Goal: Task Accomplishment & Management: Complete application form

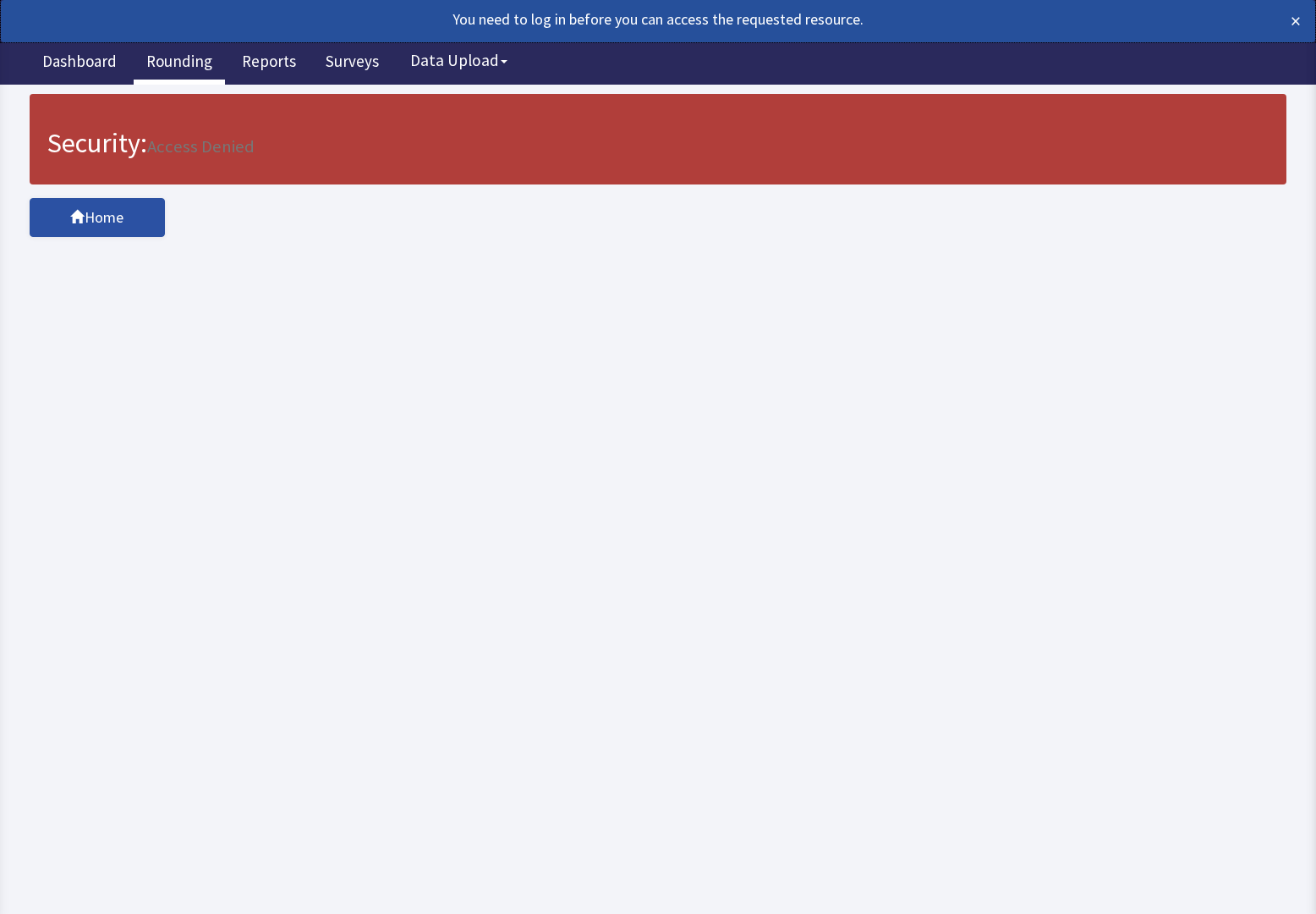
click at [169, 56] on link "Rounding" at bounding box center [179, 64] width 91 height 43
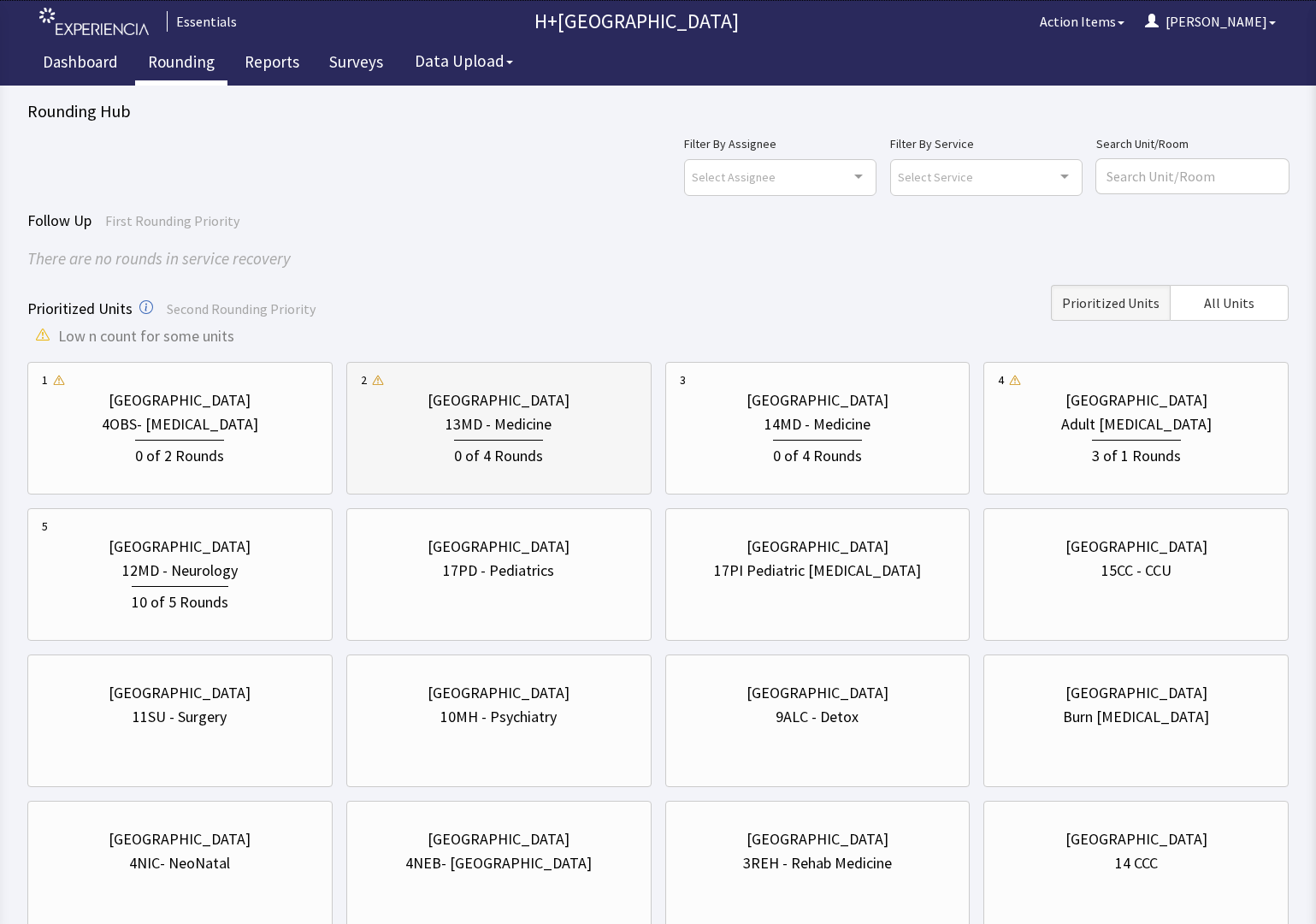
click at [522, 429] on div "13MD - Medicine" at bounding box center [499, 424] width 106 height 24
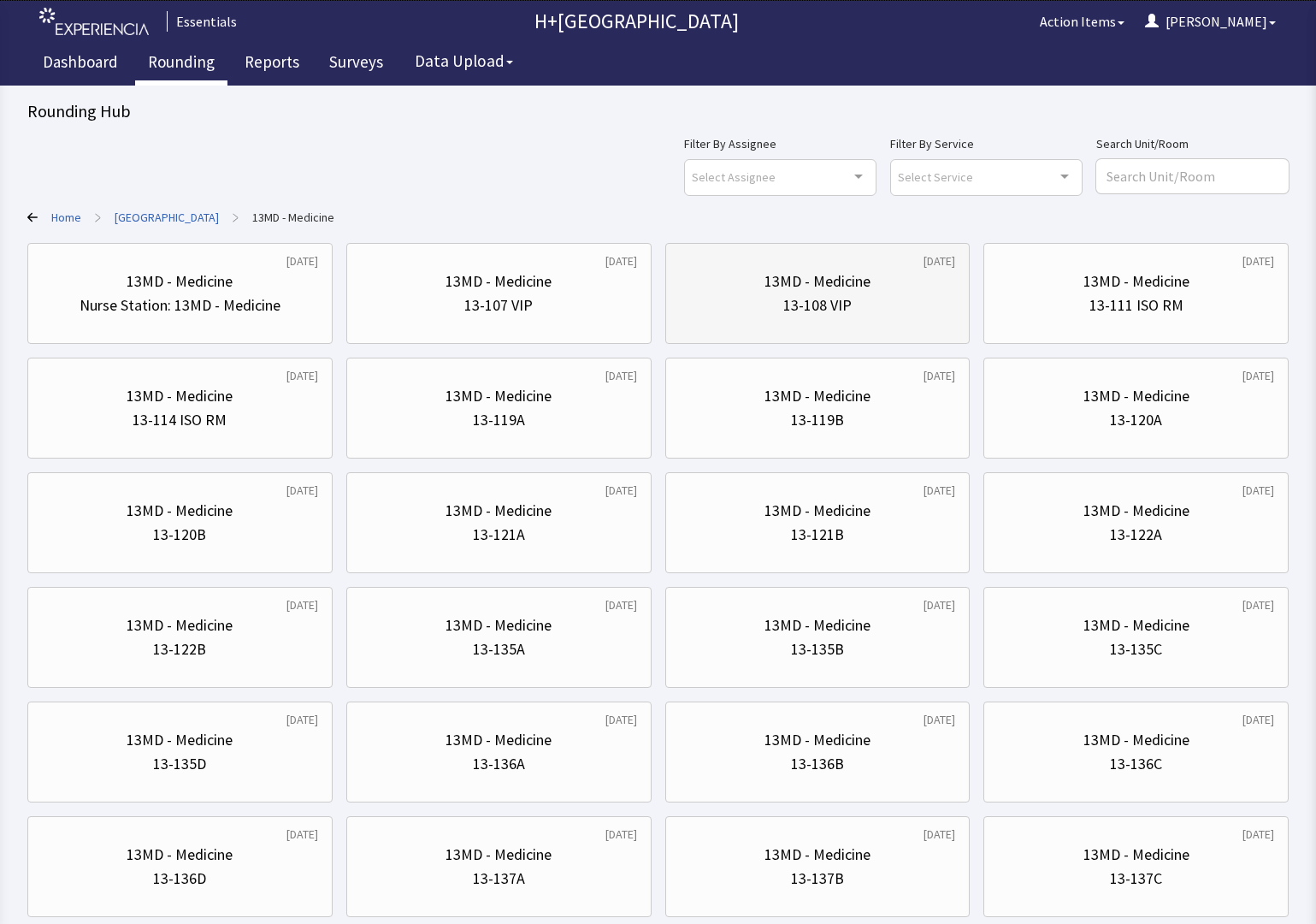
click at [856, 290] on div "13MD - Medicine" at bounding box center [817, 281] width 106 height 24
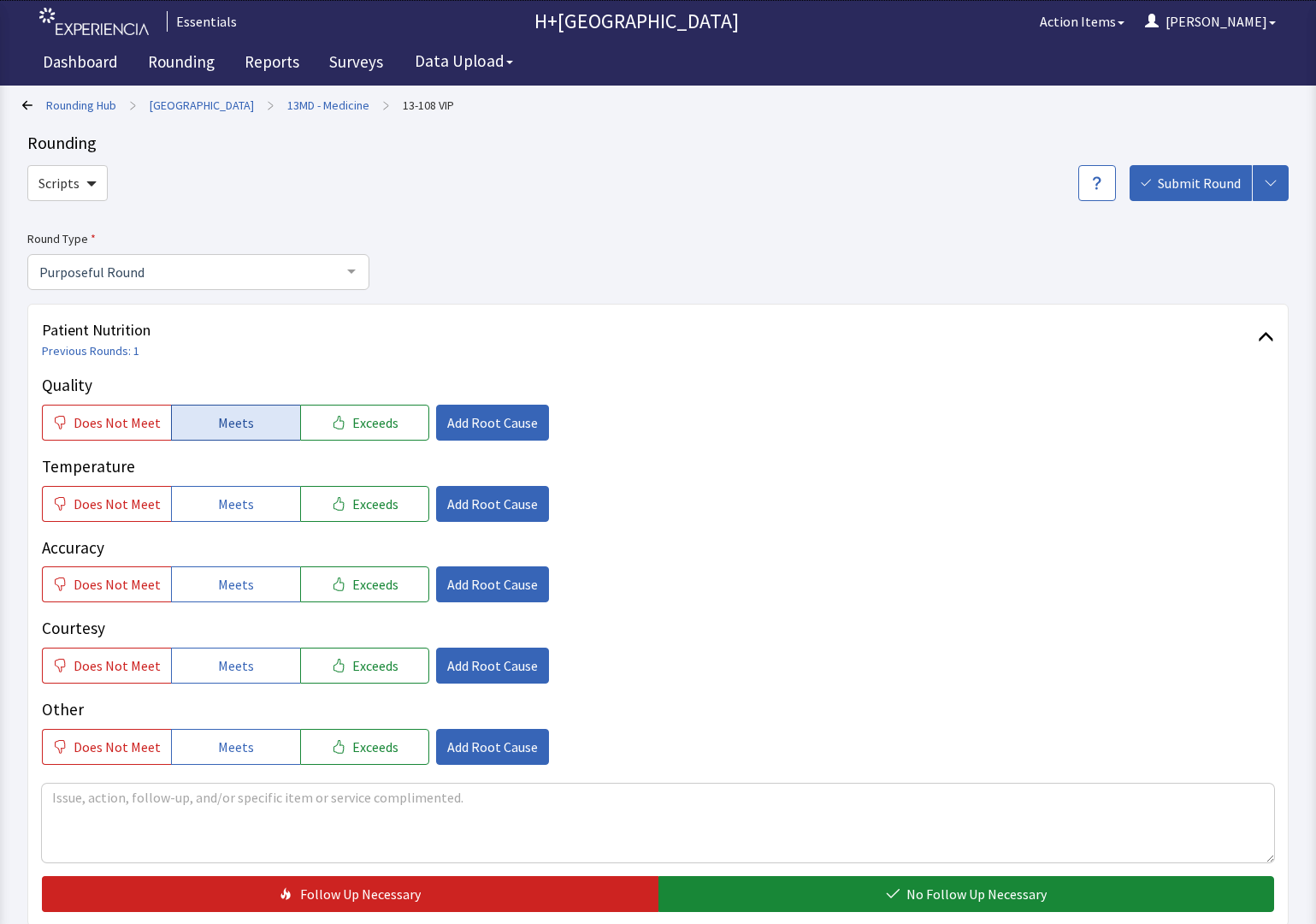
click at [262, 409] on button "Meets" at bounding box center [235, 422] width 129 height 36
click at [263, 490] on button "Meets" at bounding box center [235, 504] width 129 height 36
click at [262, 576] on button "Meets" at bounding box center [235, 584] width 129 height 36
click at [266, 664] on button "Meets" at bounding box center [235, 665] width 129 height 36
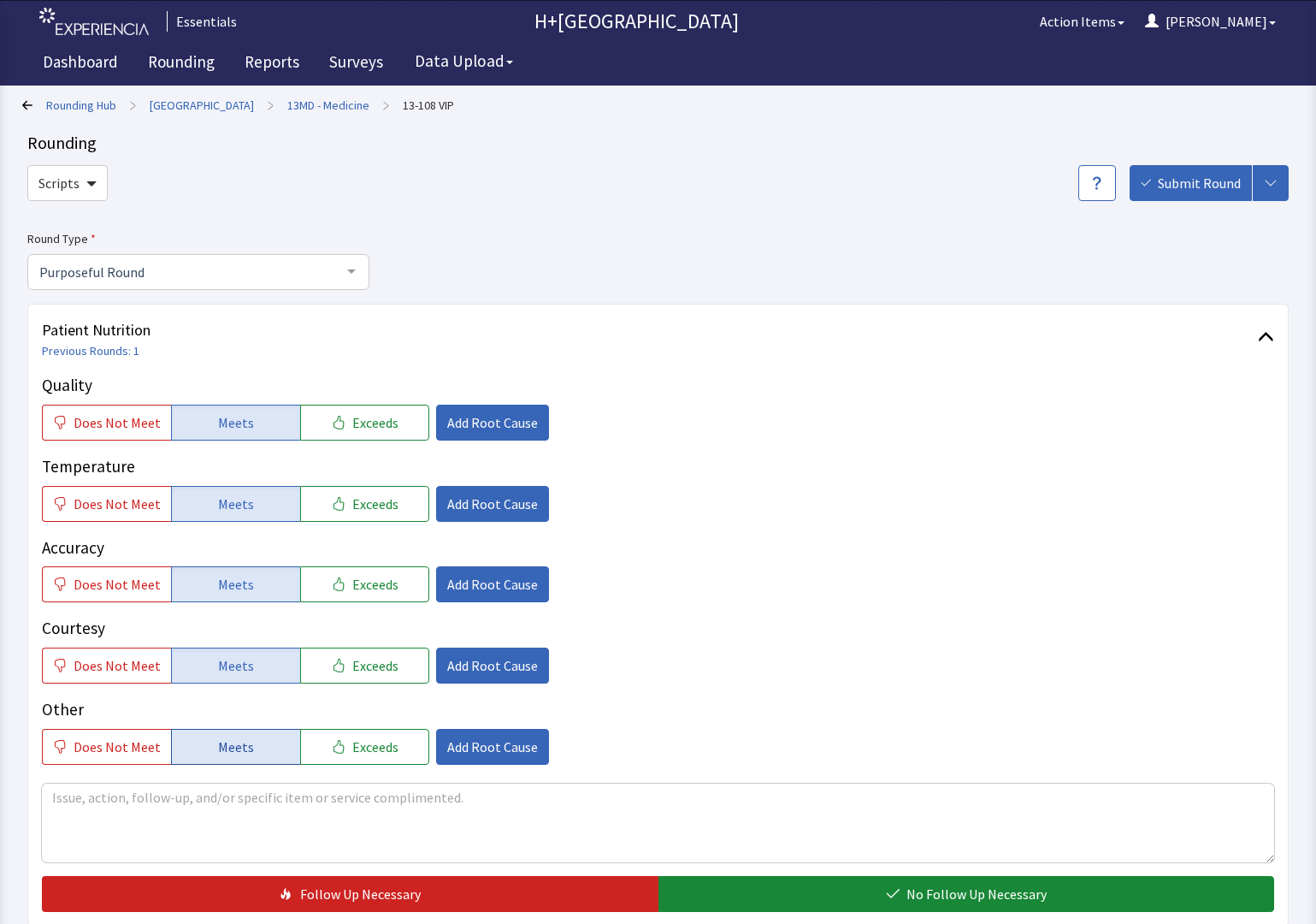
drag, startPoint x: 250, startPoint y: 749, endPoint x: 495, endPoint y: 505, distance: 345.8
click at [250, 748] on button "Meets" at bounding box center [235, 746] width 129 height 36
click at [513, 419] on span "Add Root Cause" at bounding box center [492, 422] width 91 height 21
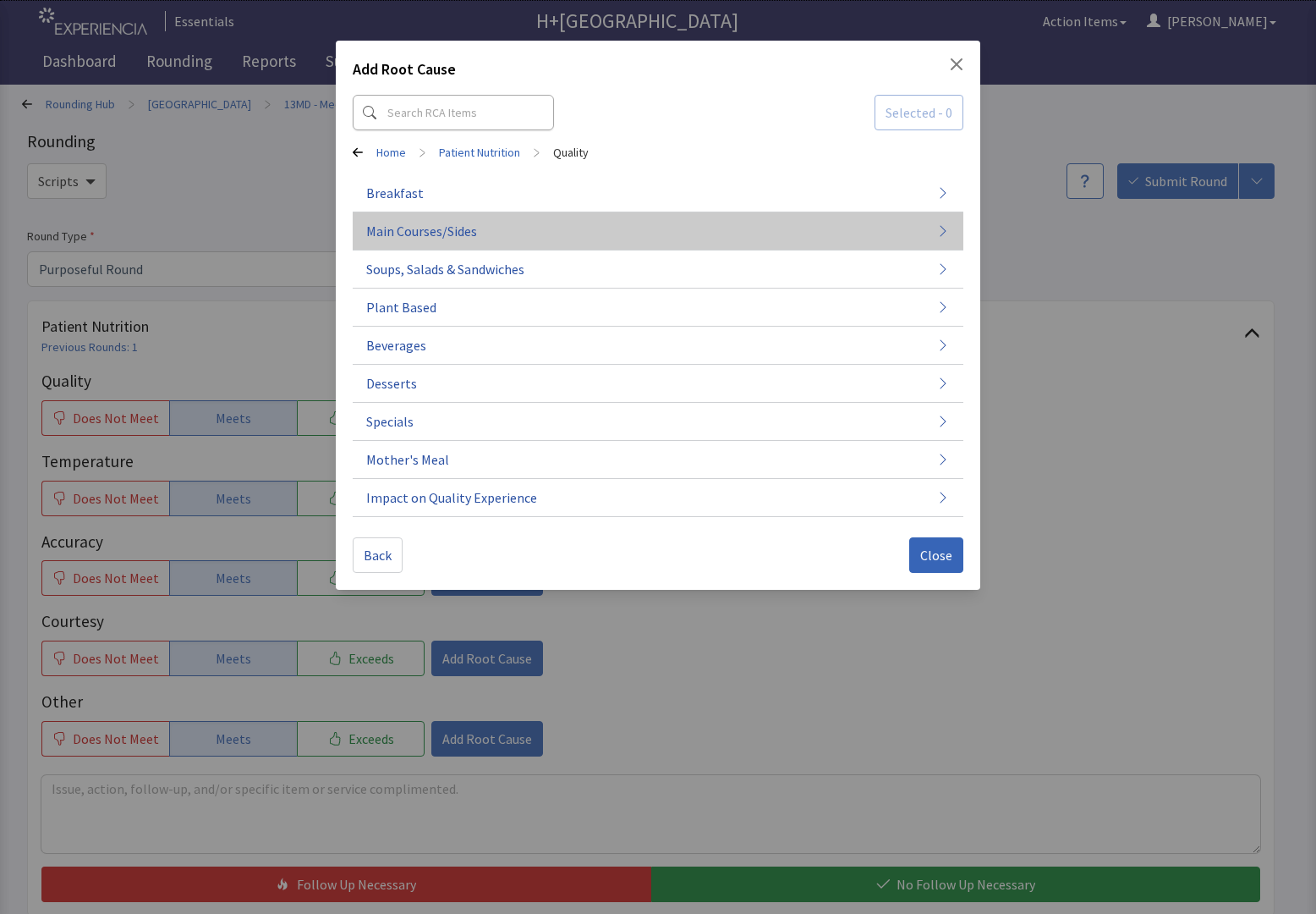
click at [457, 229] on span "Main Courses/Sides" at bounding box center [421, 231] width 111 height 20
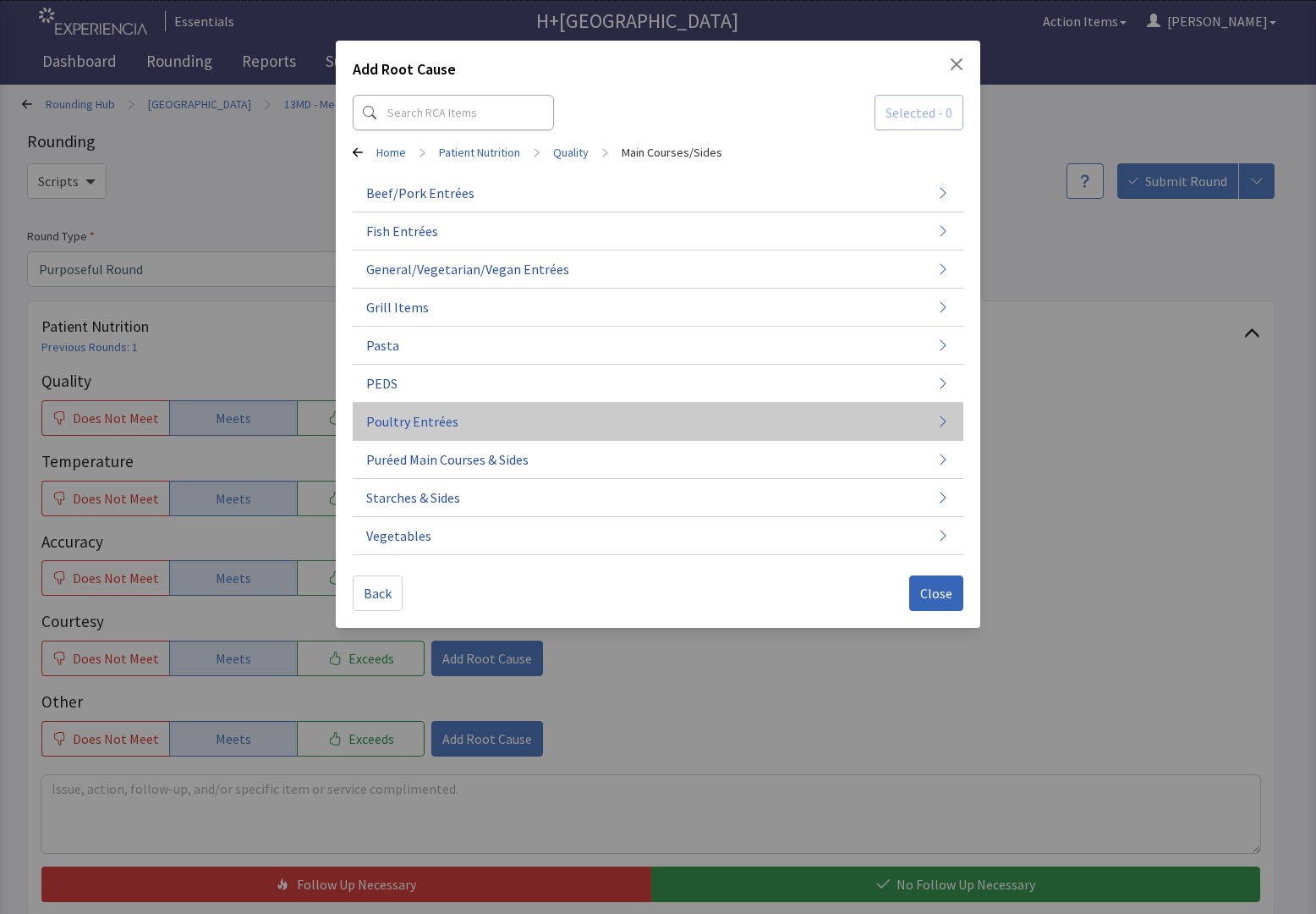
click at [391, 415] on span "Poultry Entrées" at bounding box center [412, 421] width 92 height 20
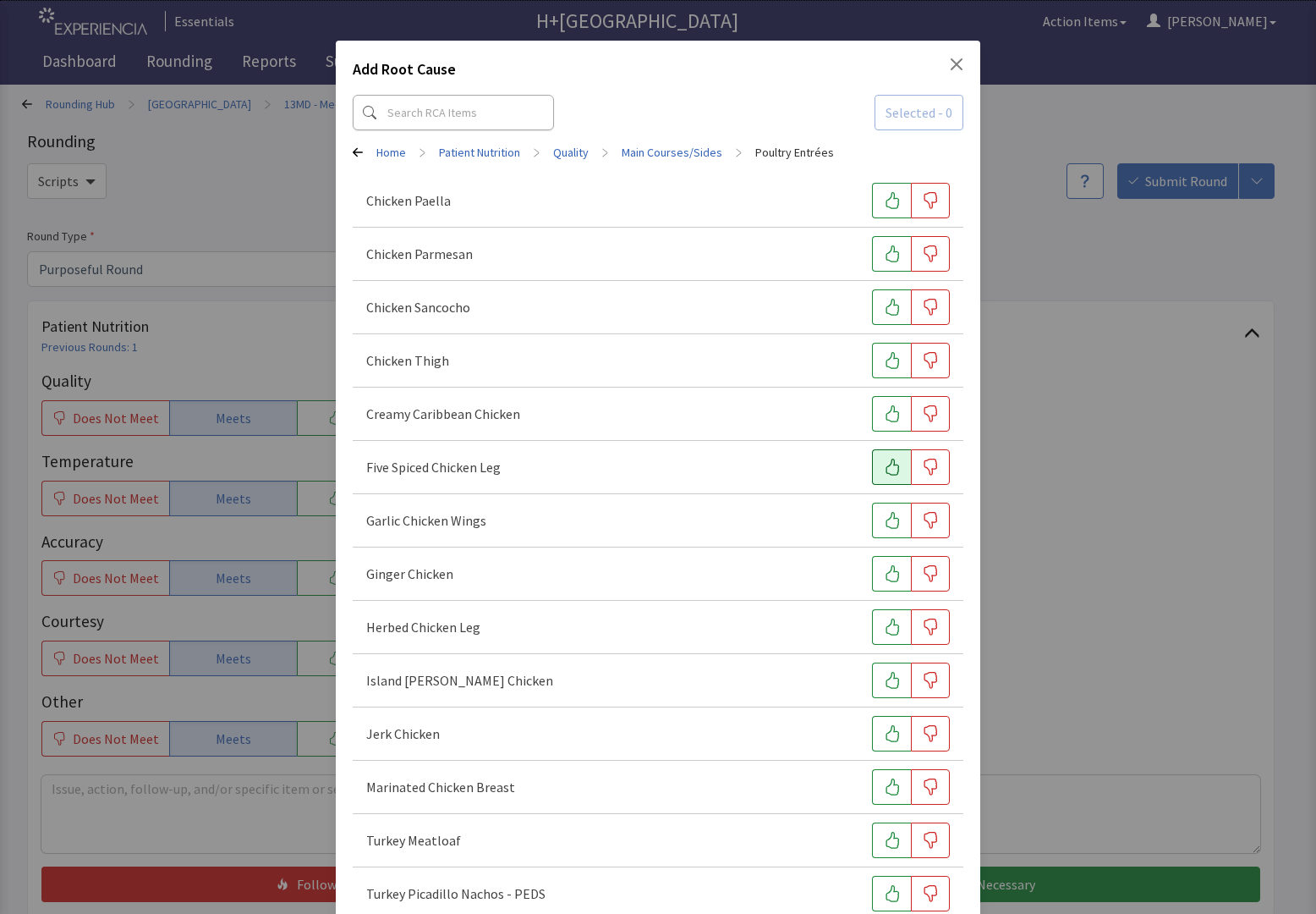
click at [884, 462] on icon "button" at bounding box center [893, 467] width 17 height 17
click at [884, 523] on icon "button" at bounding box center [893, 520] width 17 height 17
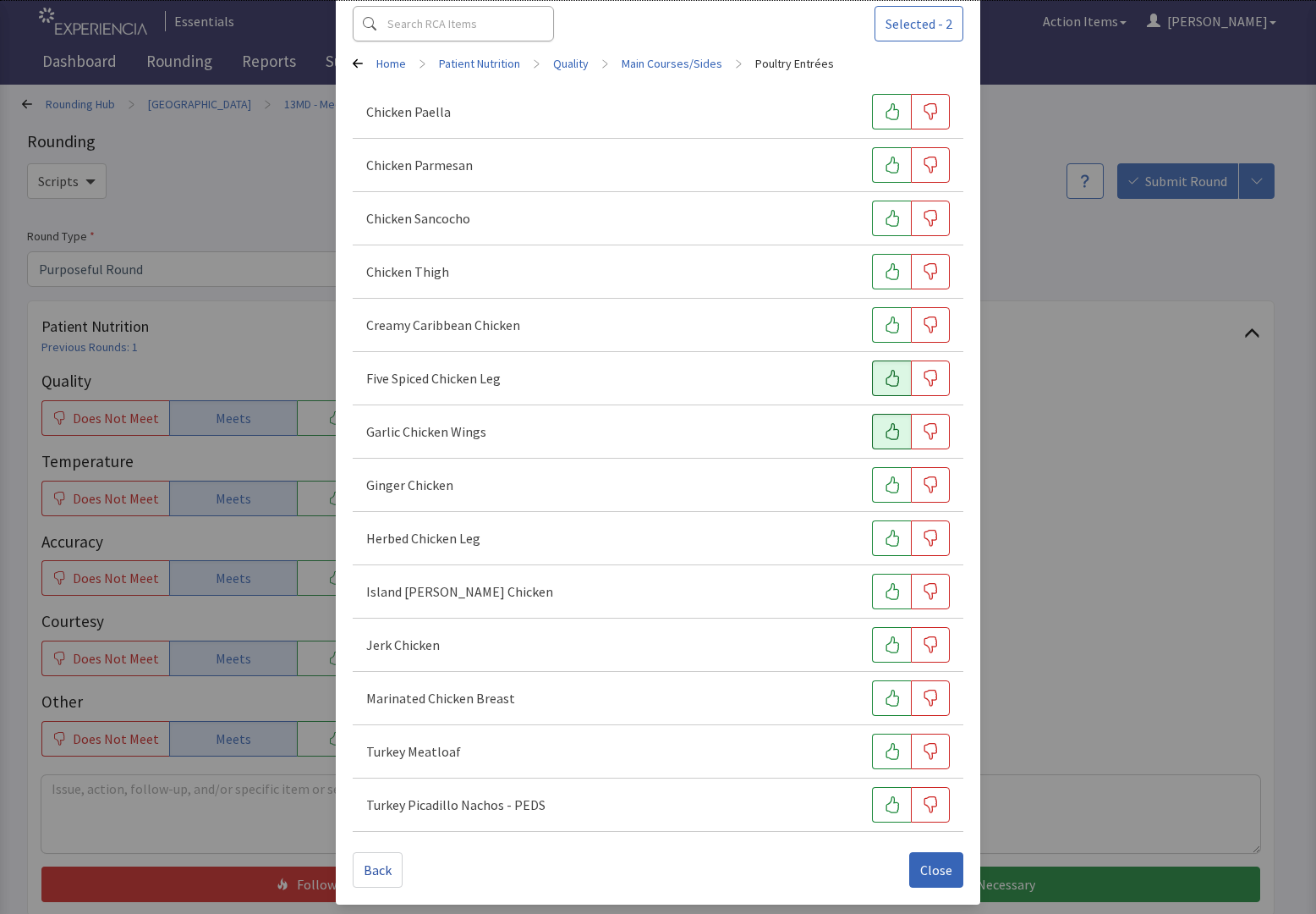
scroll to position [93, 0]
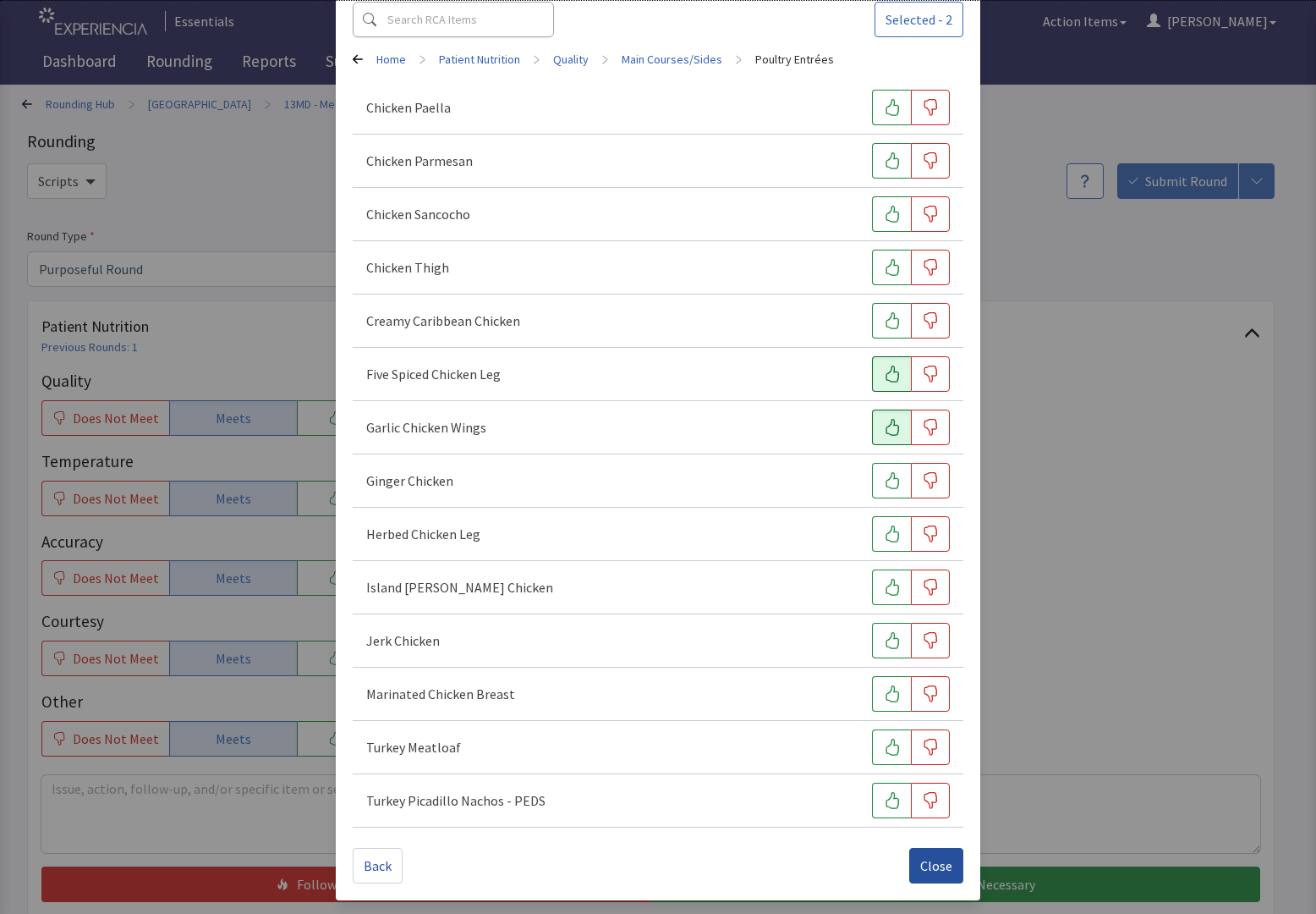
click at [930, 863] on span "Close" at bounding box center [936, 865] width 32 height 20
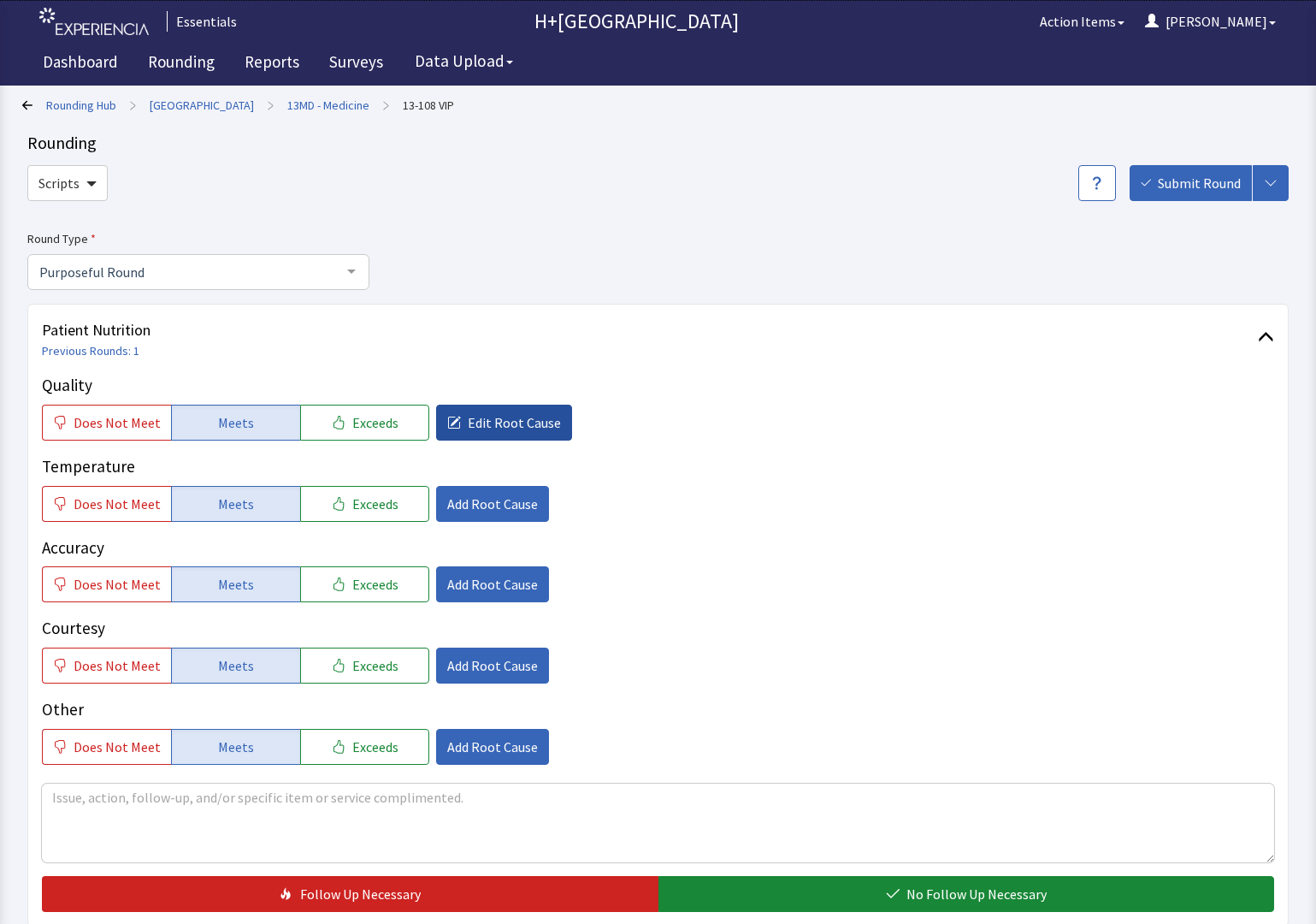
click at [518, 415] on span "Edit Root Cause" at bounding box center [515, 422] width 93 height 21
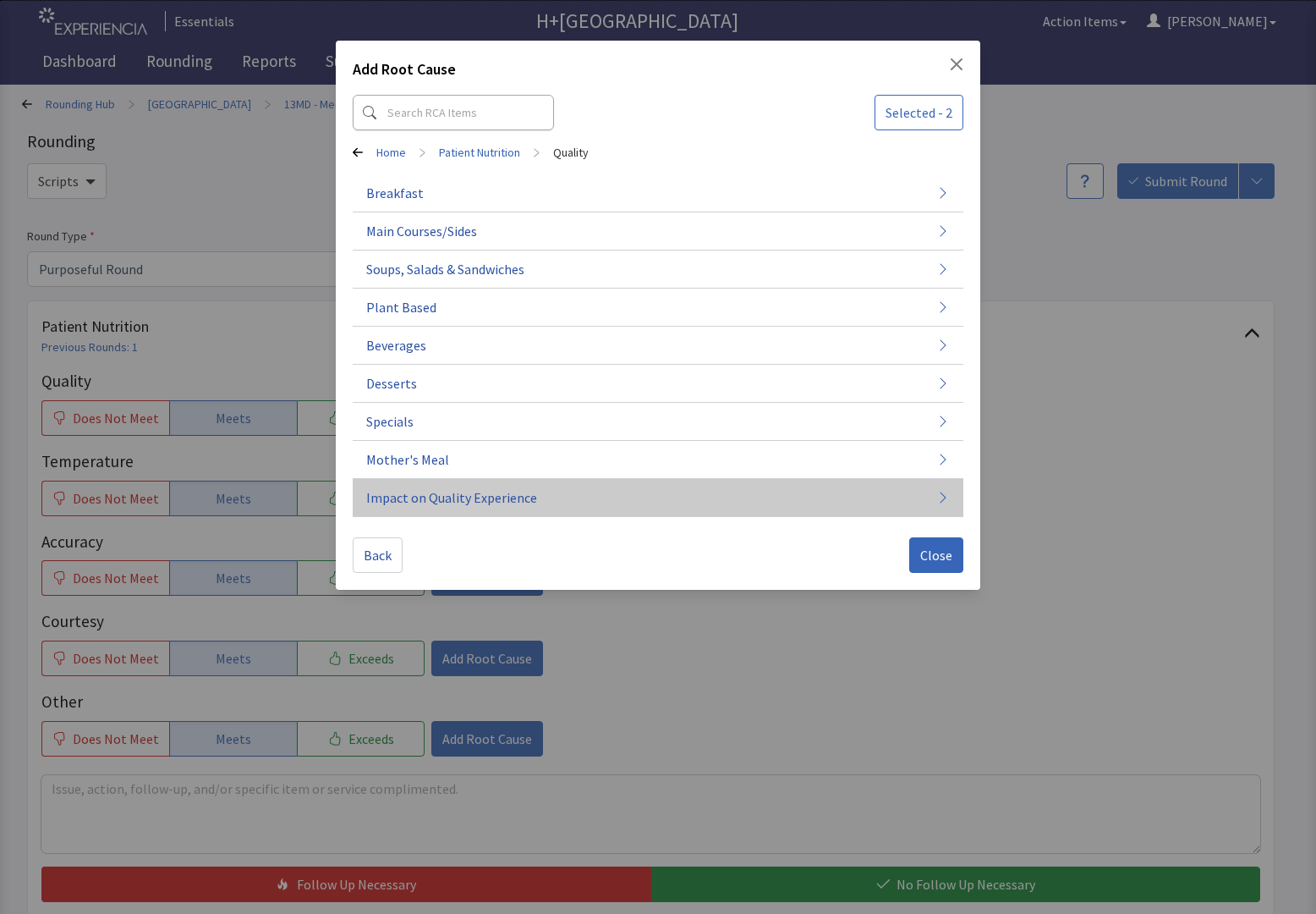
click at [397, 492] on span "Impact on Quality Experience" at bounding box center [451, 497] width 171 height 20
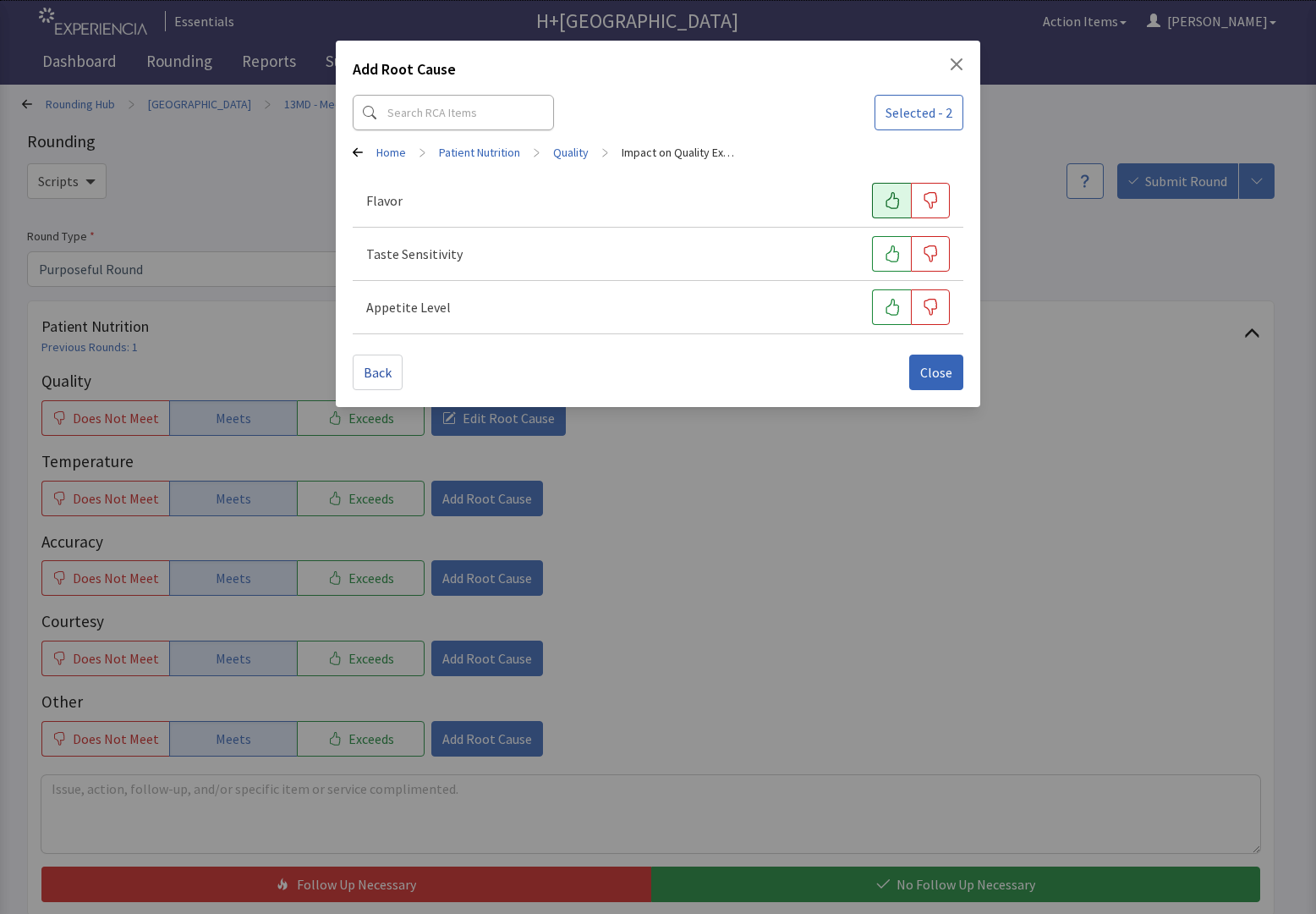
click at [893, 194] on icon "button" at bounding box center [893, 201] width 17 height 17
click at [893, 260] on icon "button" at bounding box center [893, 253] width 17 height 17
click at [895, 311] on icon "button" at bounding box center [893, 307] width 17 height 17
click at [942, 368] on span "Close" at bounding box center [936, 372] width 32 height 20
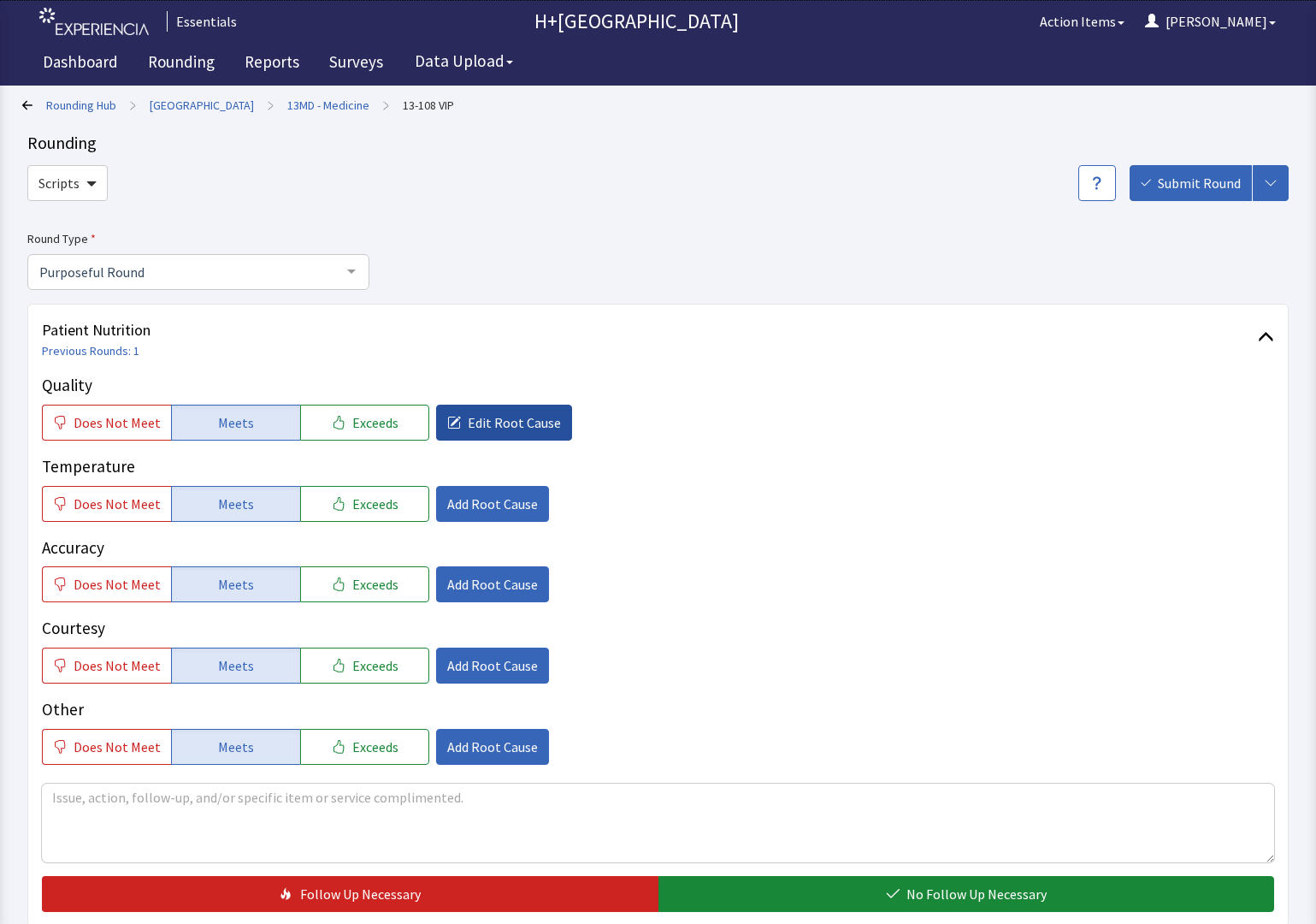
click at [531, 407] on button "Edit Root Cause" at bounding box center [504, 422] width 136 height 36
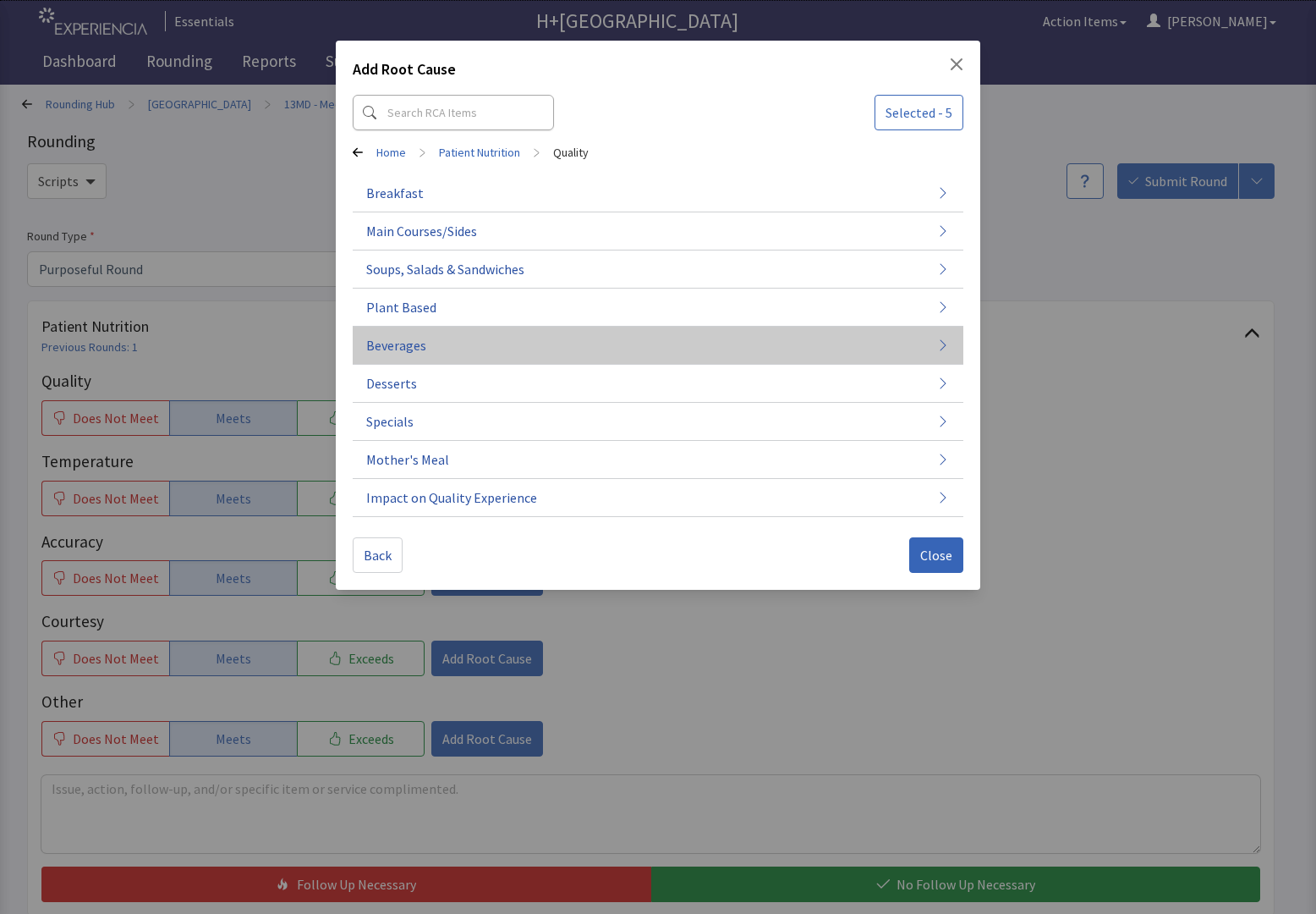
click at [432, 343] on button "Beverages" at bounding box center [658, 345] width 611 height 38
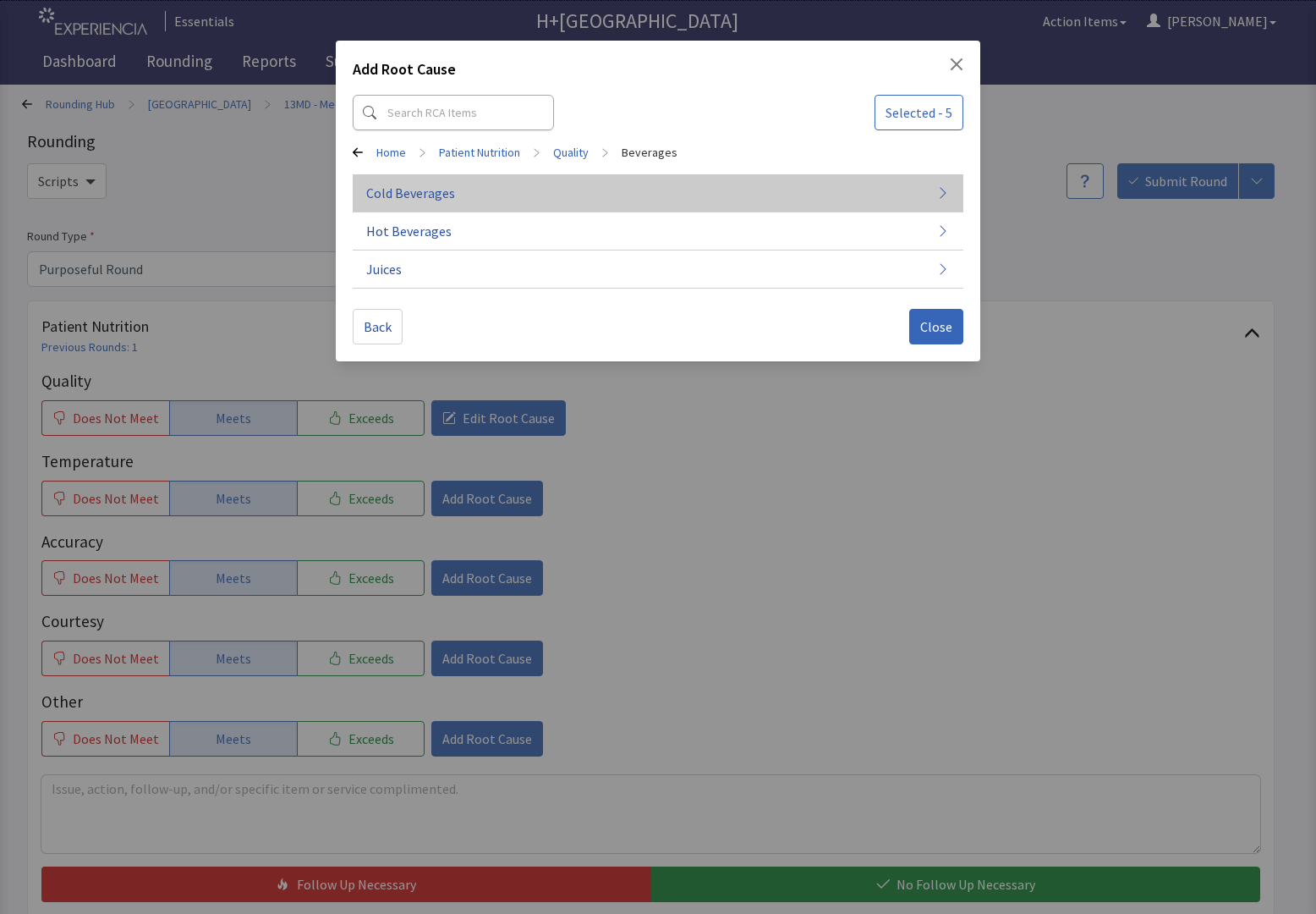
click at [430, 191] on span "Cold Beverages" at bounding box center [410, 193] width 89 height 20
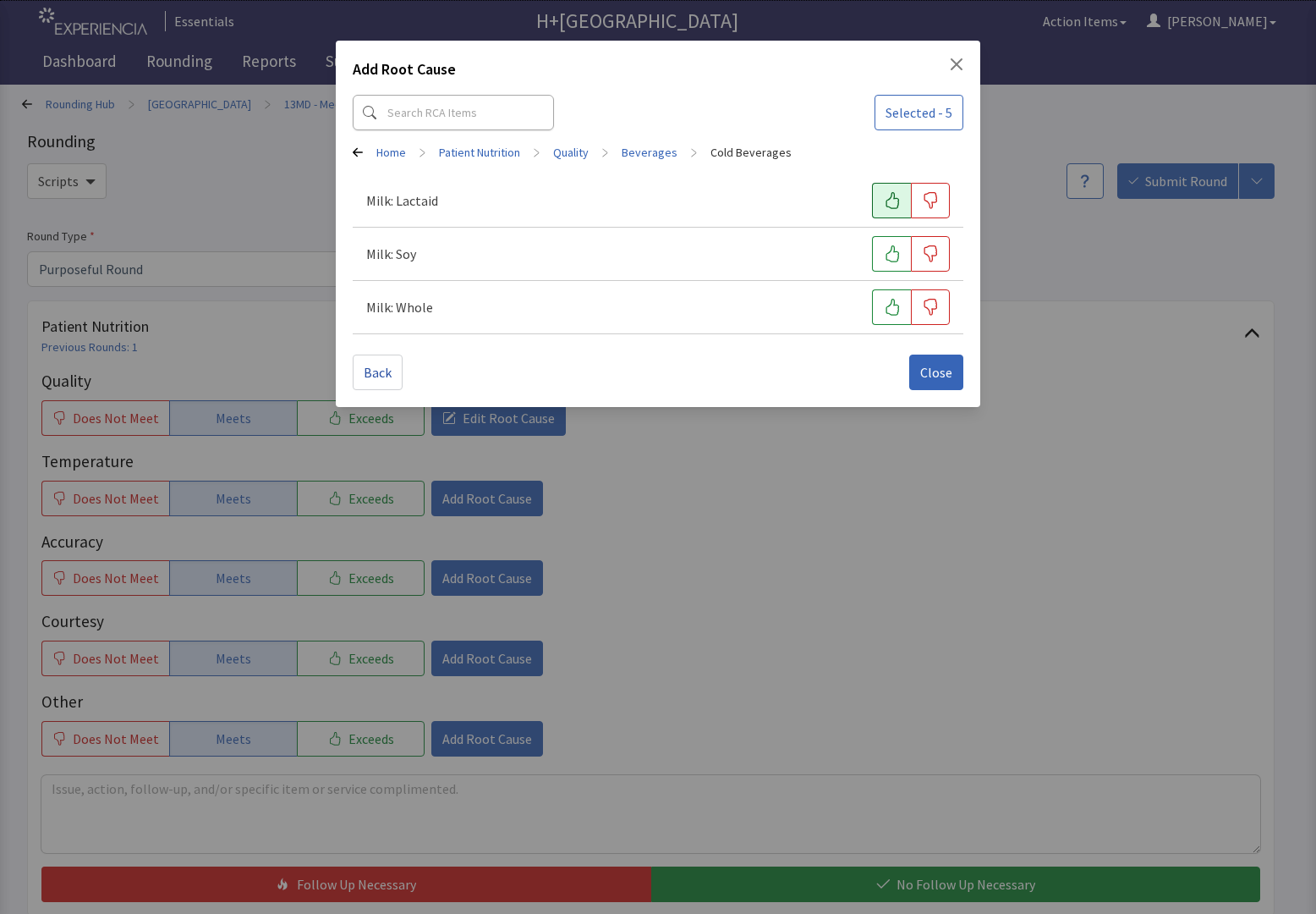
click at [884, 195] on icon "button" at bounding box center [893, 201] width 17 height 17
click at [936, 372] on span "Close" at bounding box center [936, 372] width 32 height 20
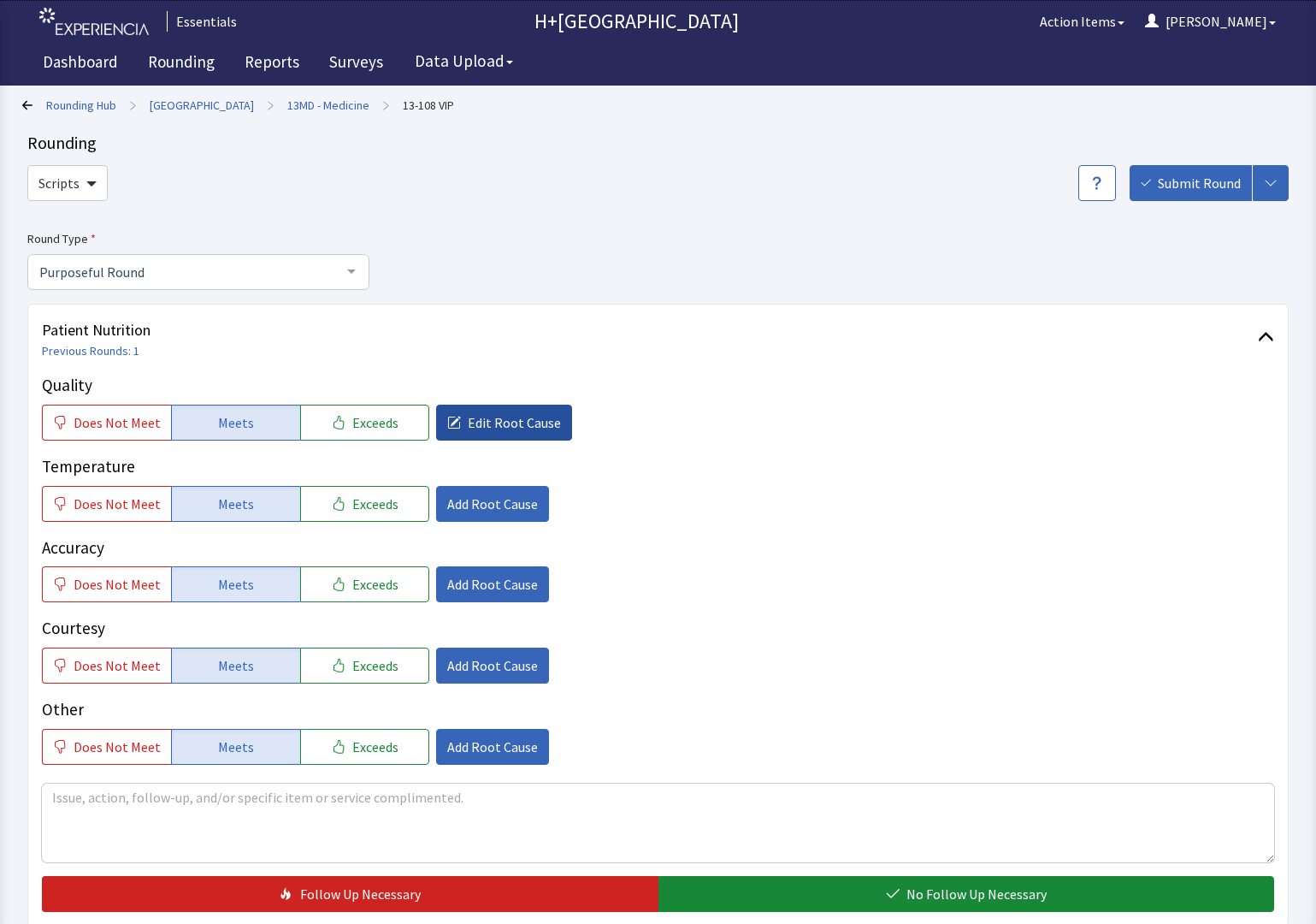
click at [474, 417] on span "Edit Root Cause" at bounding box center [515, 422] width 93 height 21
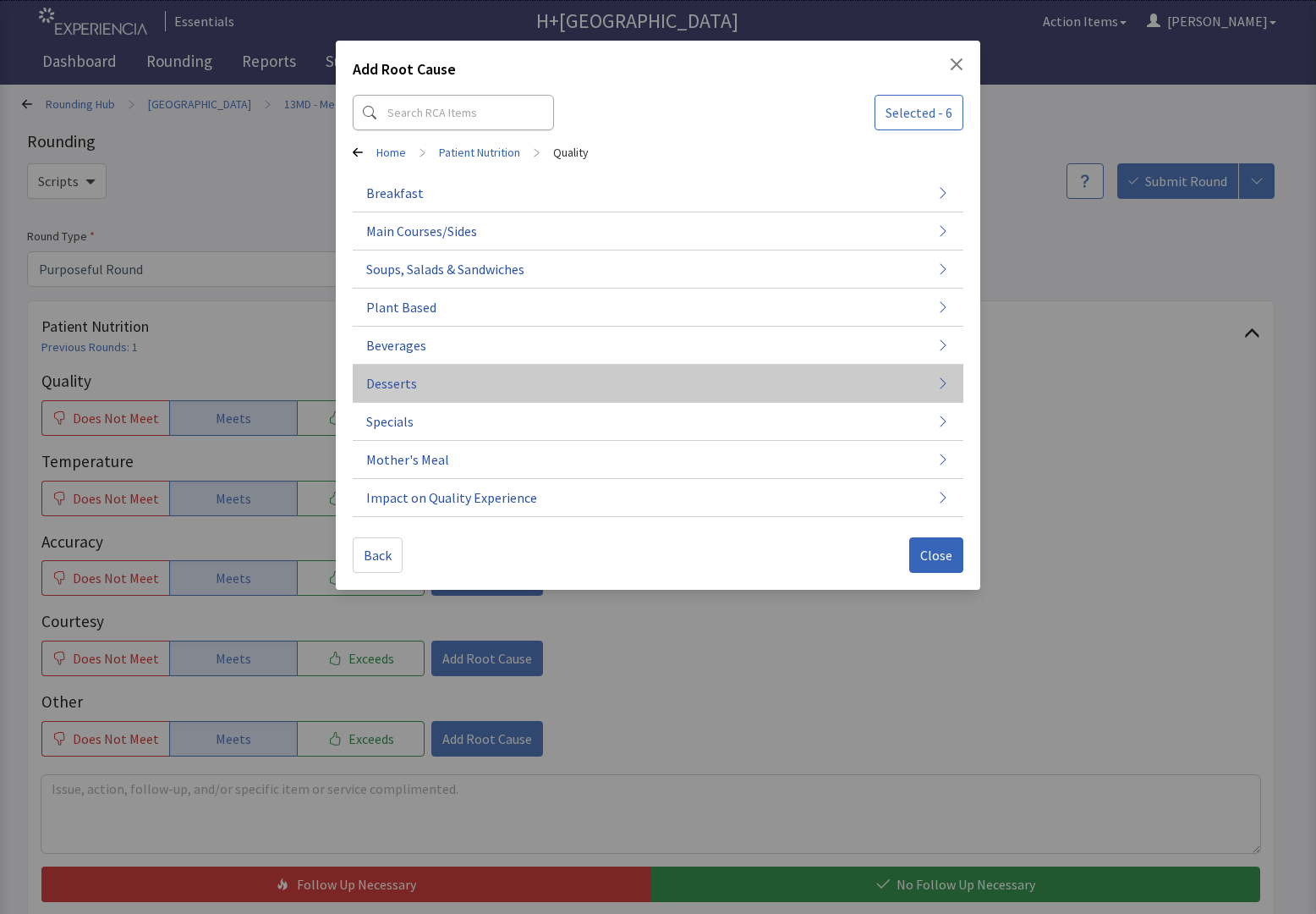
click at [398, 390] on span "Desserts" at bounding box center [391, 384] width 51 height 20
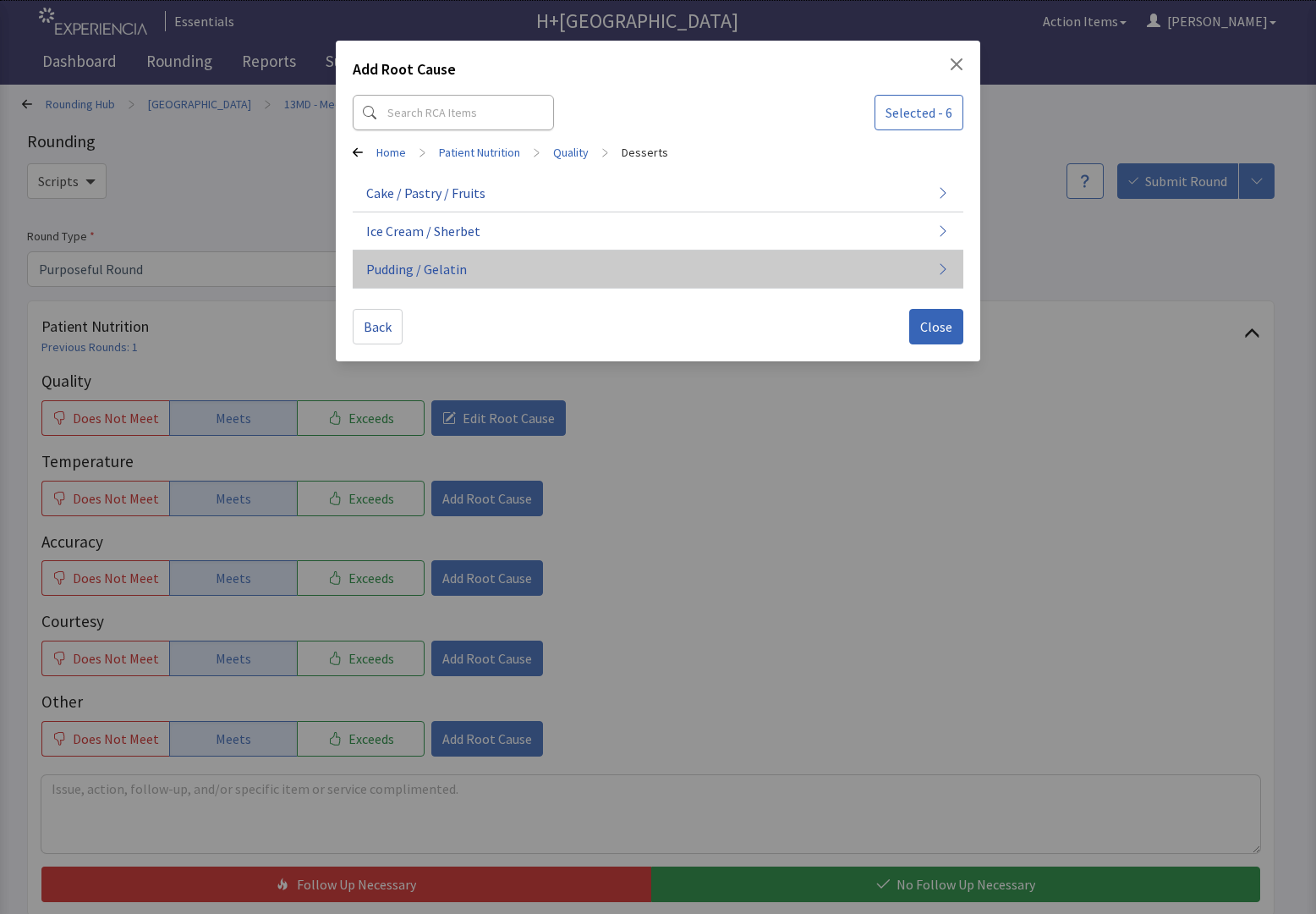
click at [417, 272] on span "Pudding / Gelatin" at bounding box center [416, 269] width 101 height 20
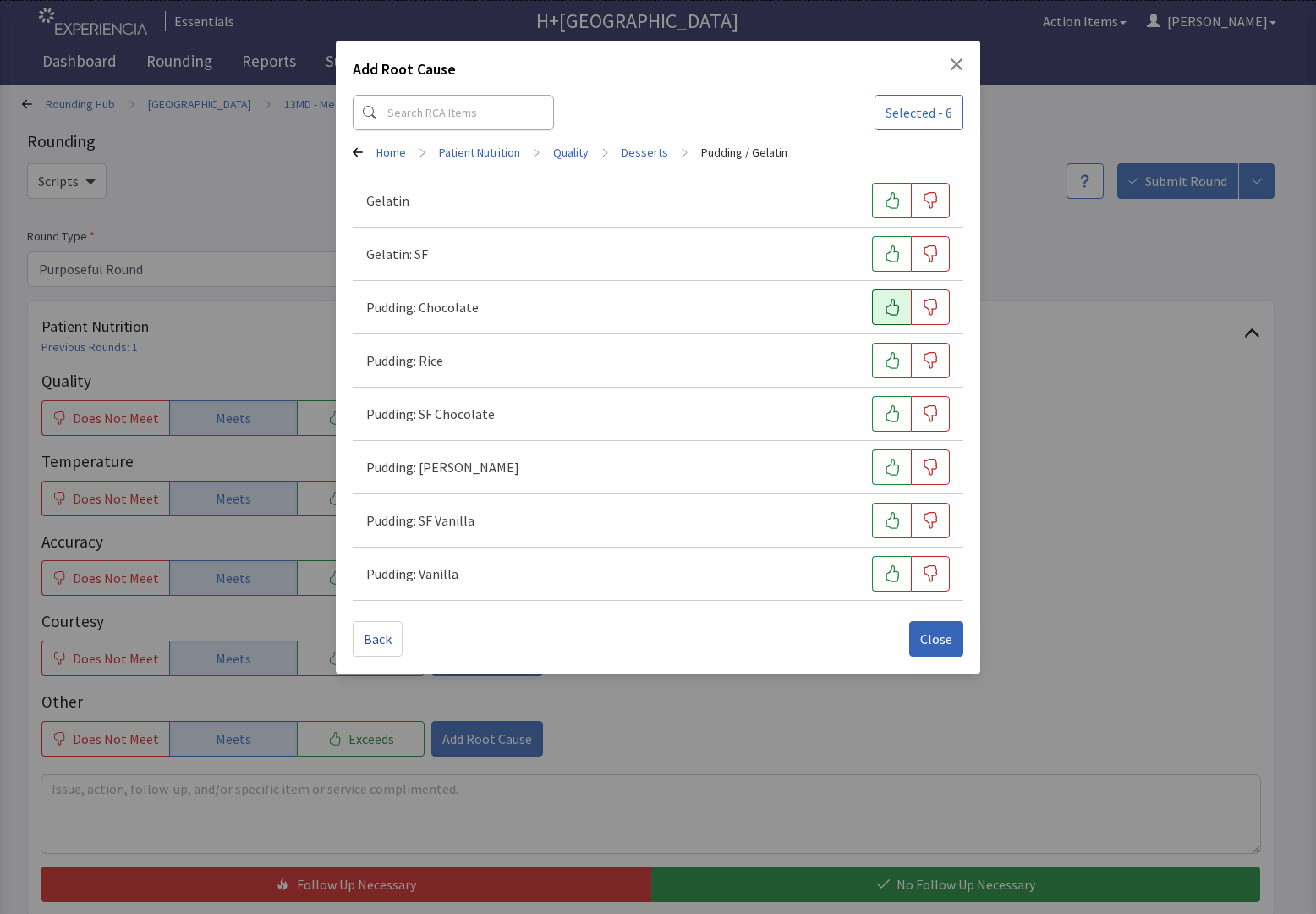
click at [890, 314] on icon "button" at bounding box center [892, 307] width 14 height 17
click at [944, 632] on span "Close" at bounding box center [936, 639] width 32 height 20
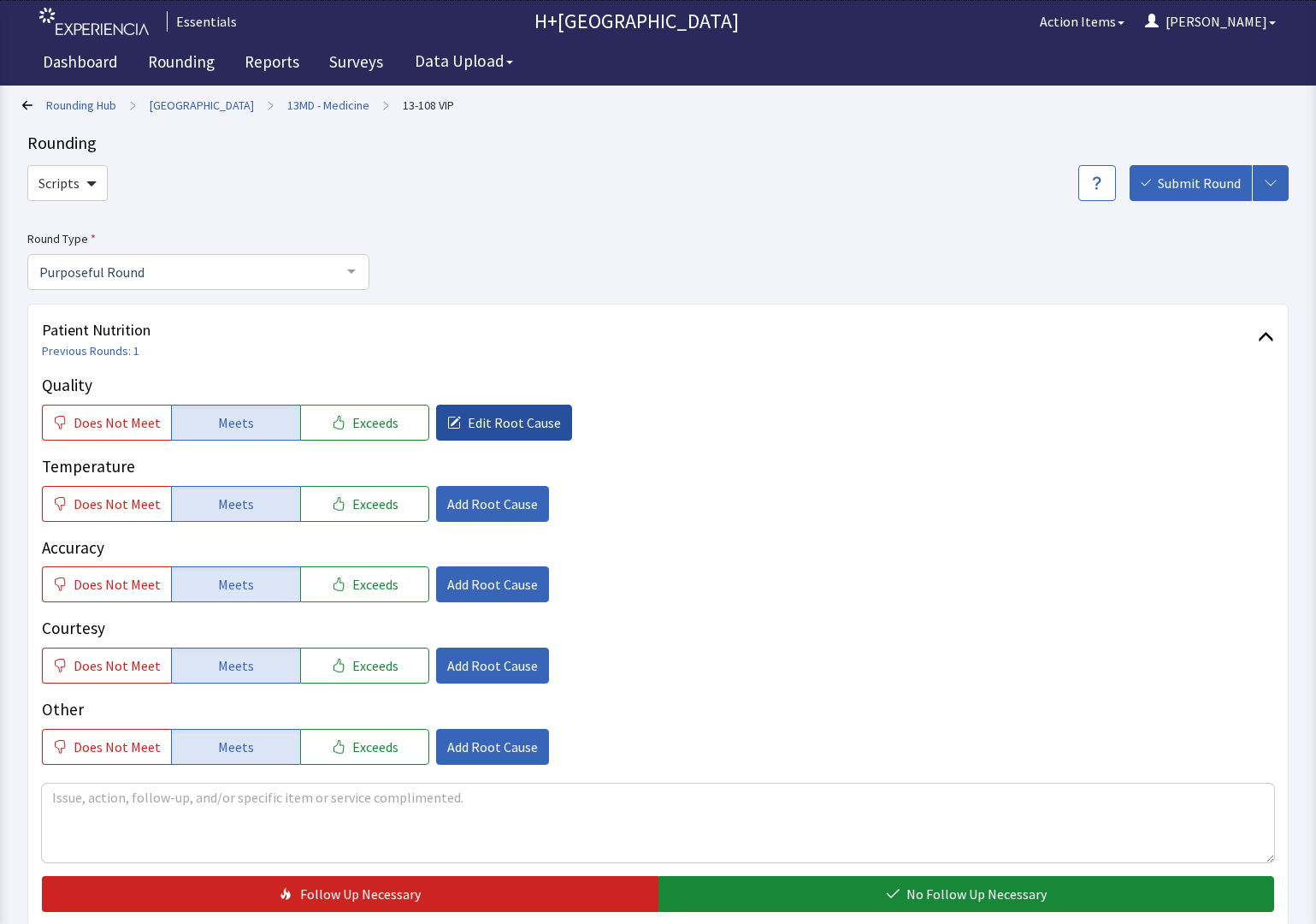
click at [471, 423] on span "Edit Root Cause" at bounding box center [515, 422] width 93 height 21
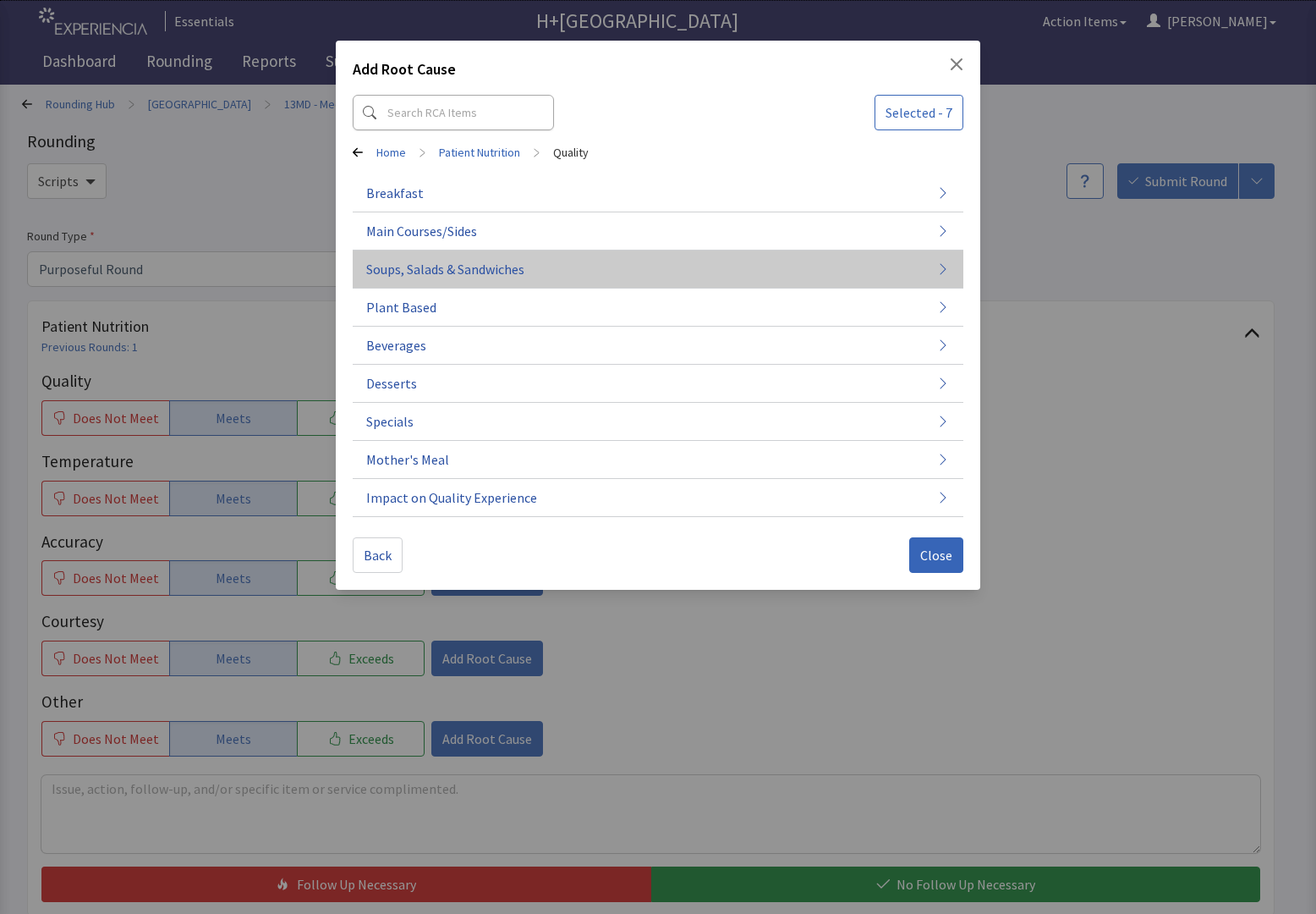
click at [414, 263] on span "Soups, Salads & Sandwiches" at bounding box center [445, 269] width 158 height 20
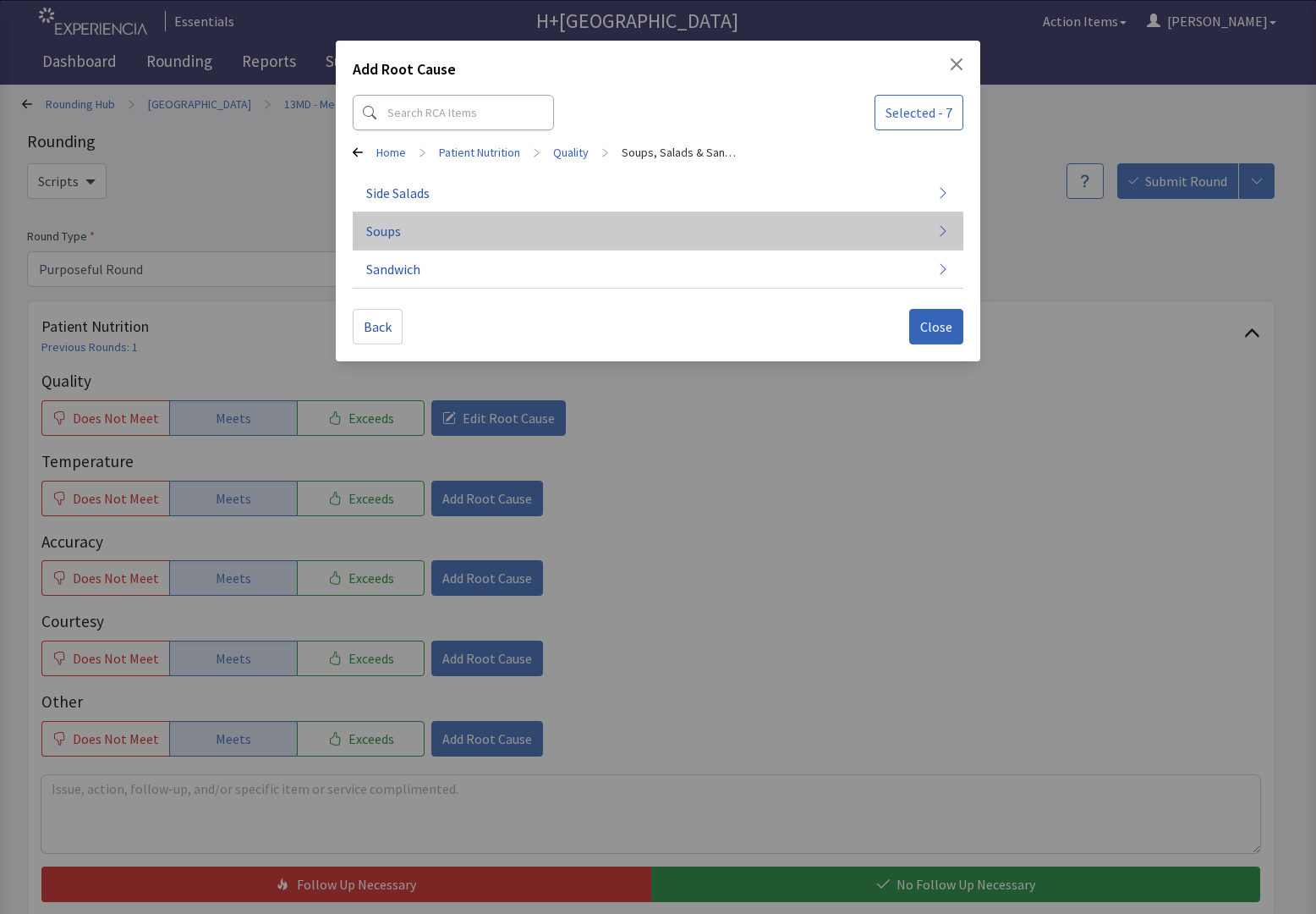
click at [397, 225] on span "Soups" at bounding box center [384, 231] width 35 height 20
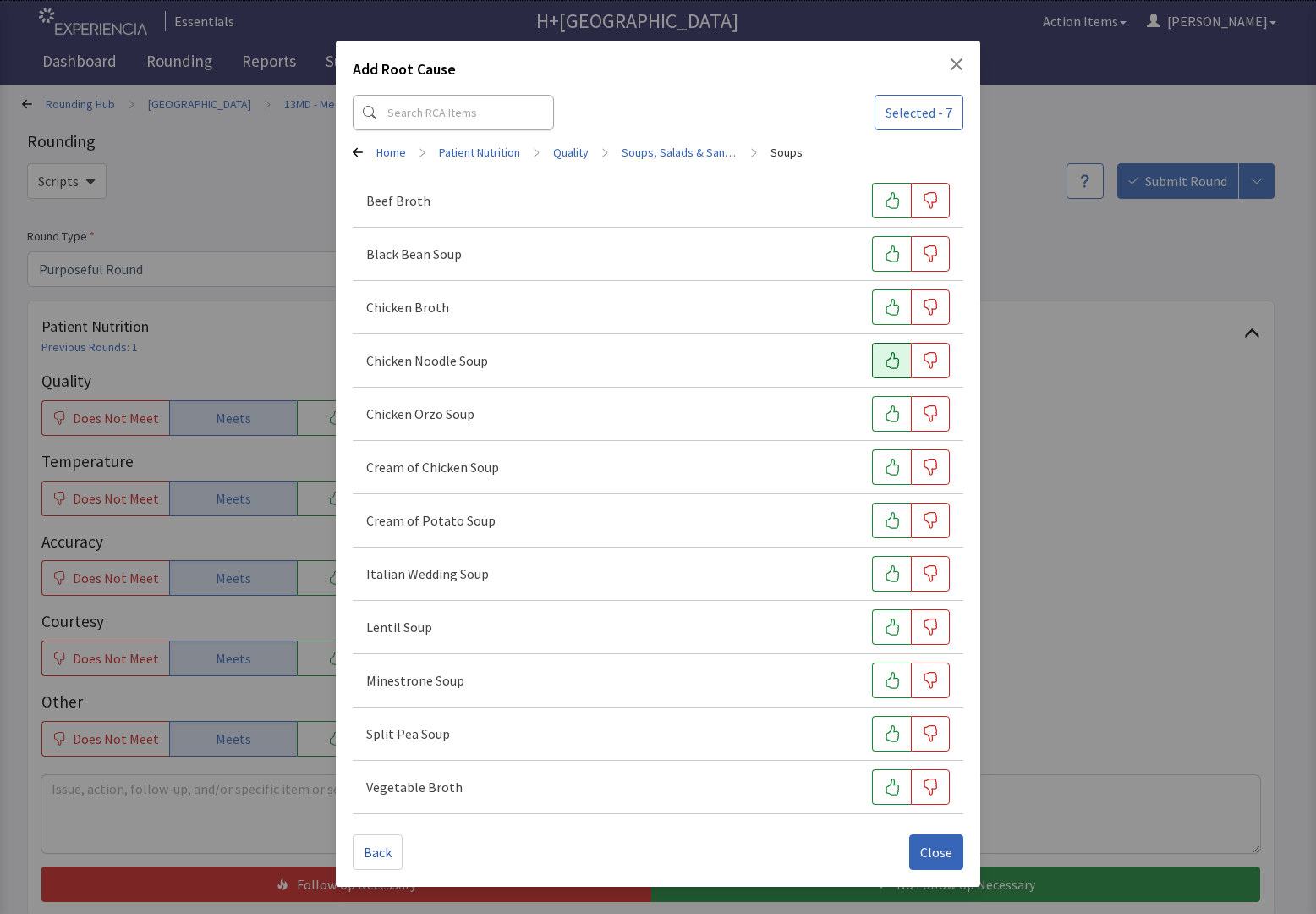
click at [892, 358] on icon "button" at bounding box center [893, 360] width 17 height 17
click at [945, 852] on span "Close" at bounding box center [936, 852] width 32 height 20
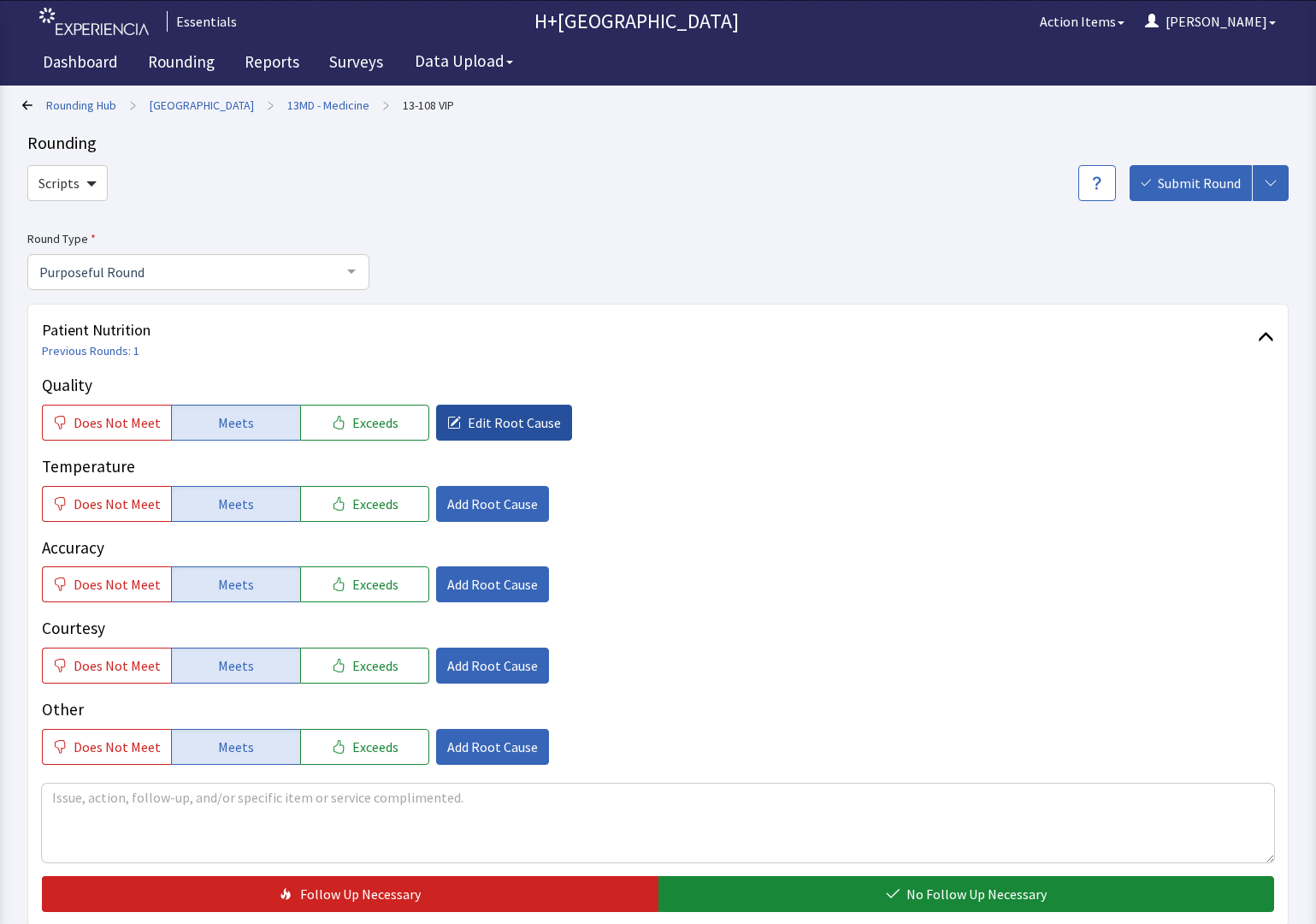
click at [483, 413] on span "Edit Root Cause" at bounding box center [515, 422] width 93 height 21
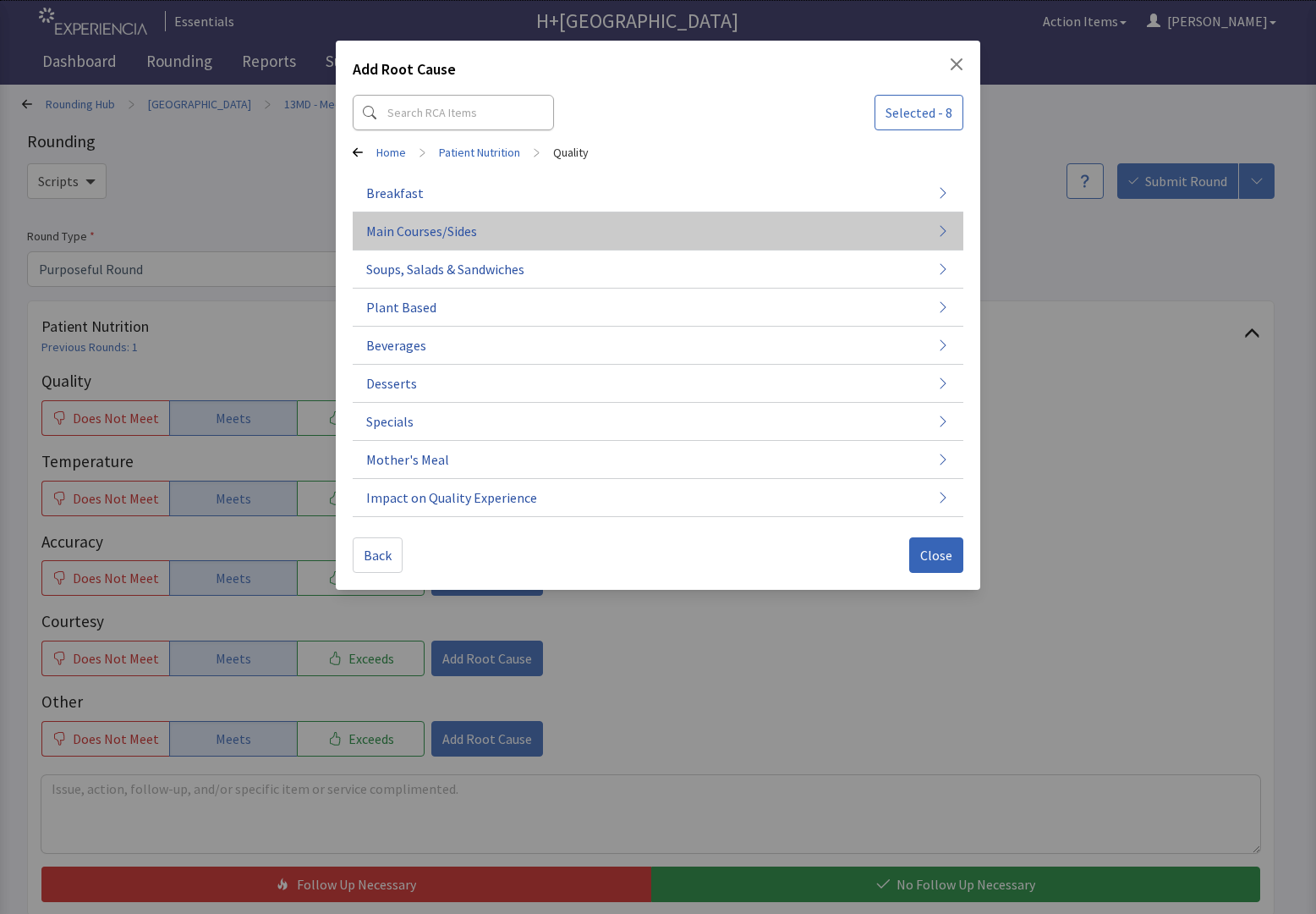
click at [424, 229] on span "Main Courses/Sides" at bounding box center [421, 231] width 111 height 20
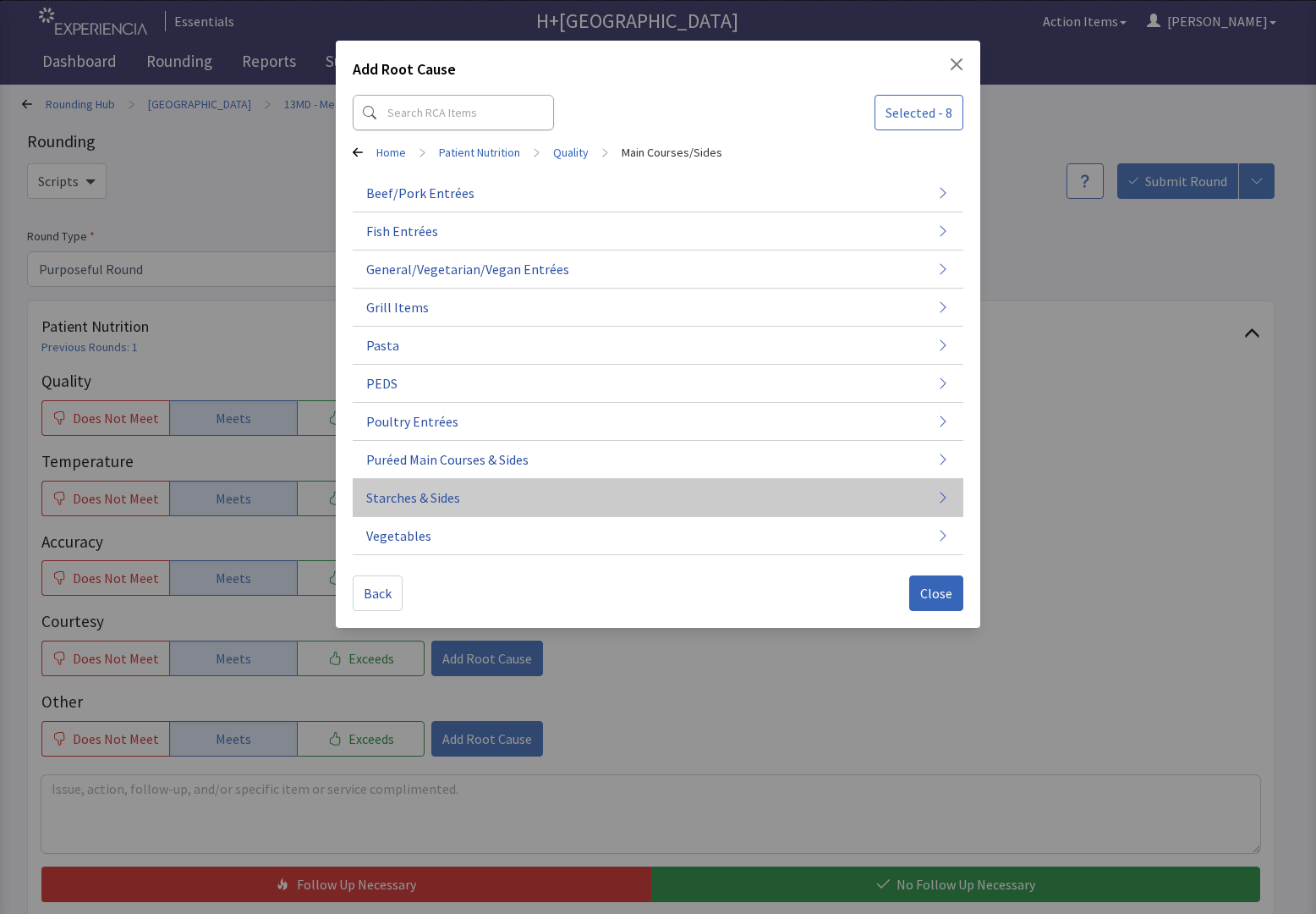
click at [433, 499] on span "Starches & Sides" at bounding box center [413, 497] width 94 height 20
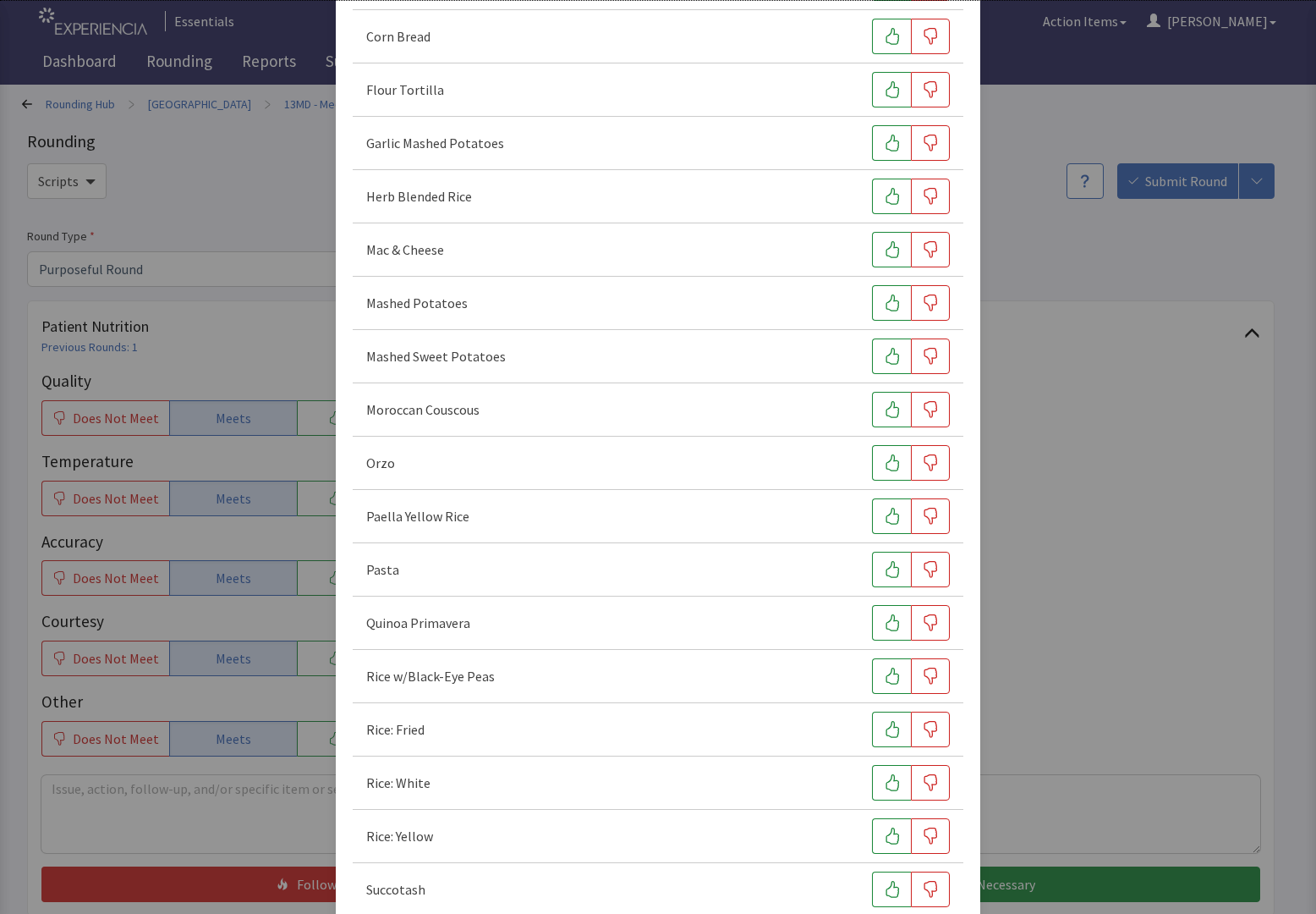
scroll to position [274, 0]
click at [885, 722] on icon "button" at bounding box center [893, 725] width 17 height 17
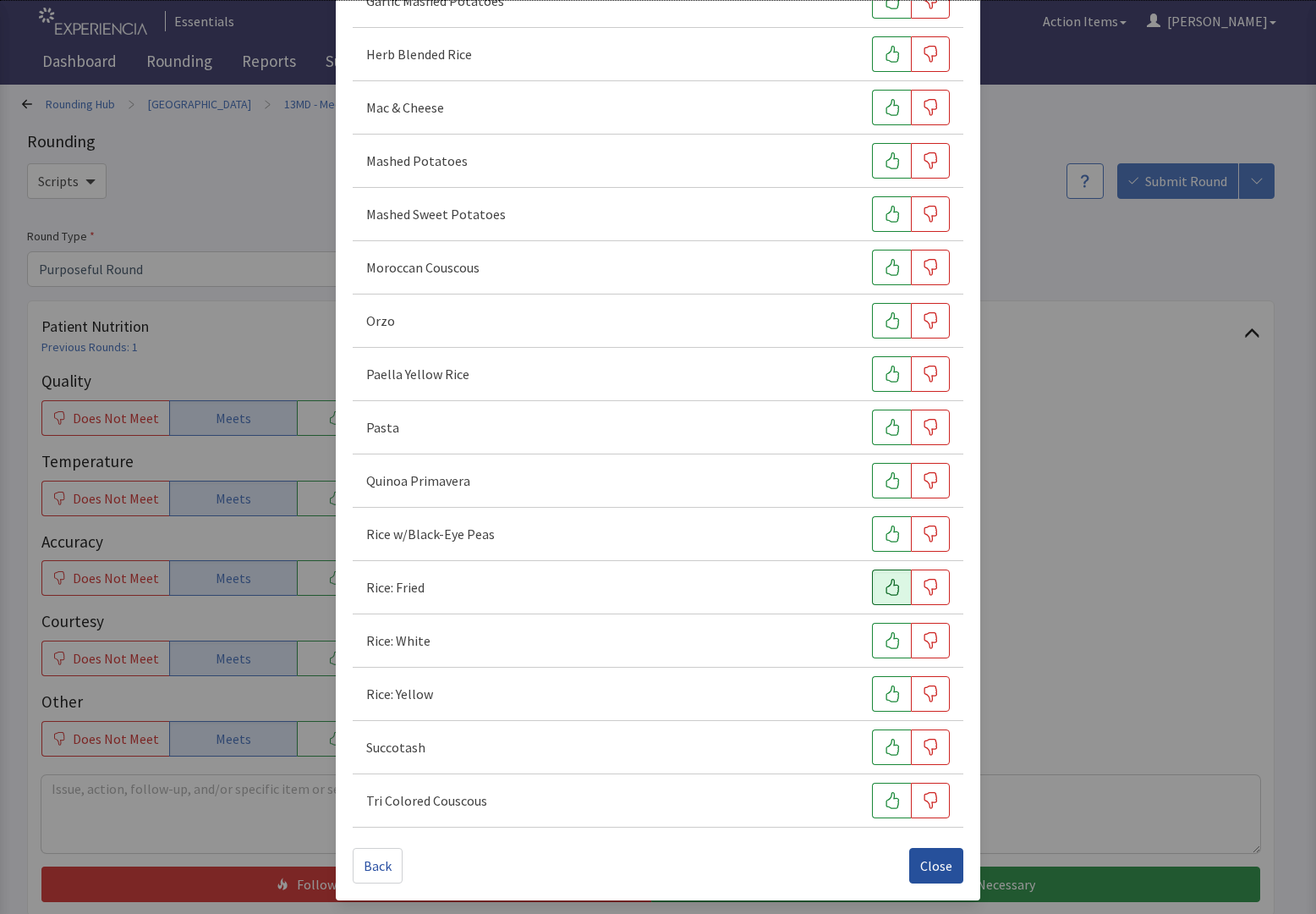
click at [920, 861] on span "Close" at bounding box center [936, 865] width 32 height 20
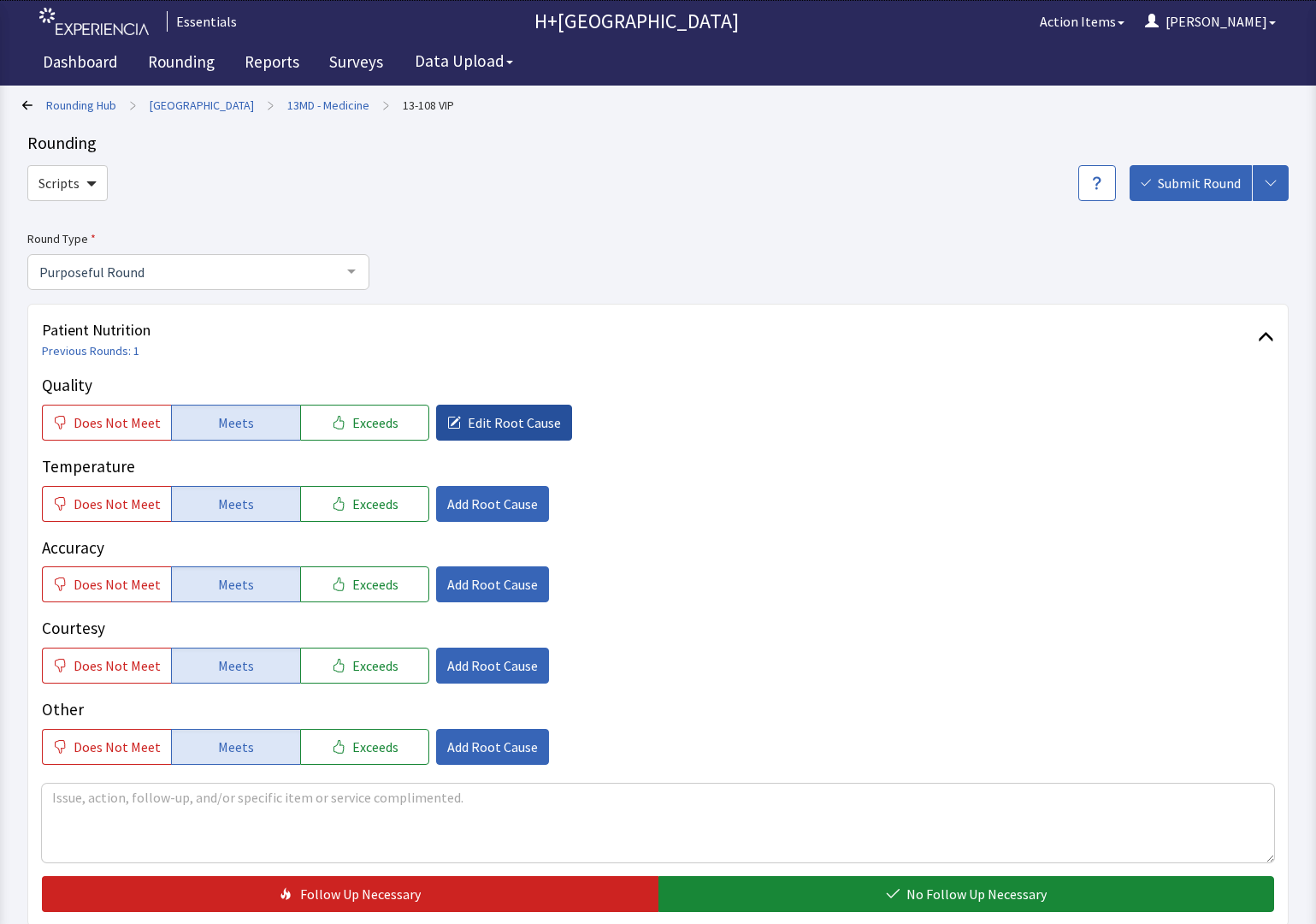
click at [497, 419] on span "Edit Root Cause" at bounding box center [515, 422] width 93 height 21
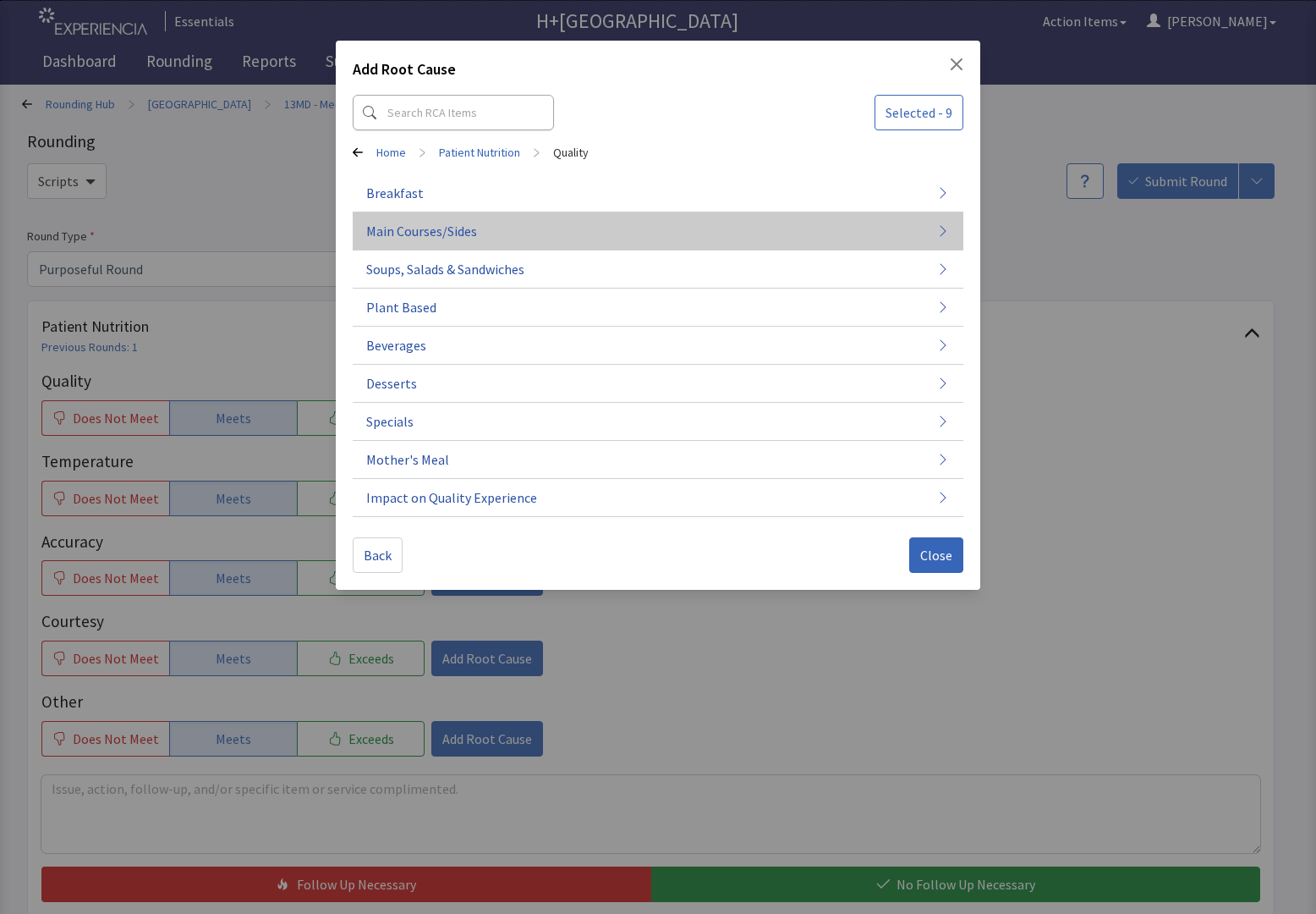
click at [444, 233] on span "Main Courses/Sides" at bounding box center [421, 231] width 111 height 20
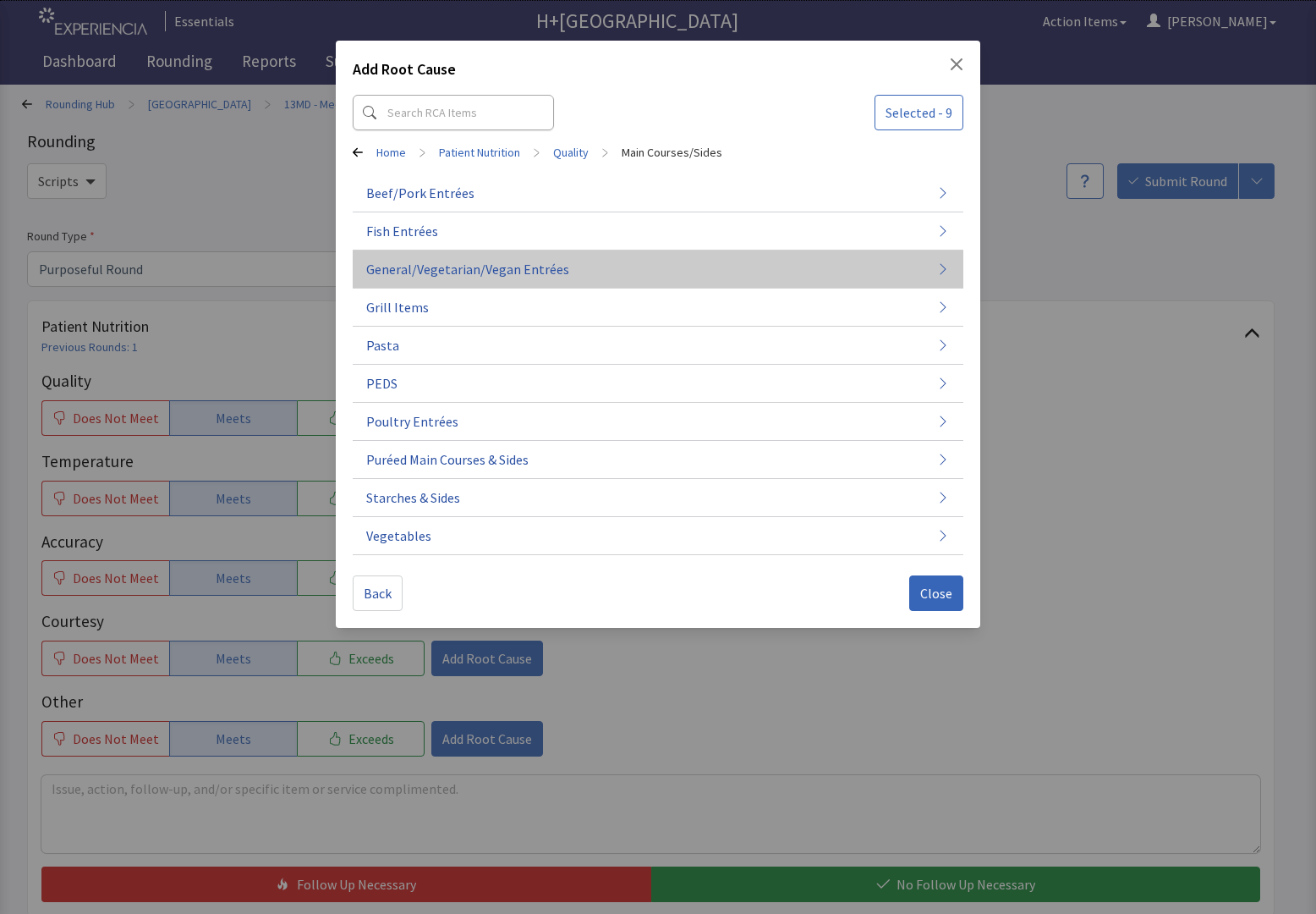
click at [424, 264] on span "General/Vegetarian/Vegan Entrées" at bounding box center [468, 269] width 203 height 20
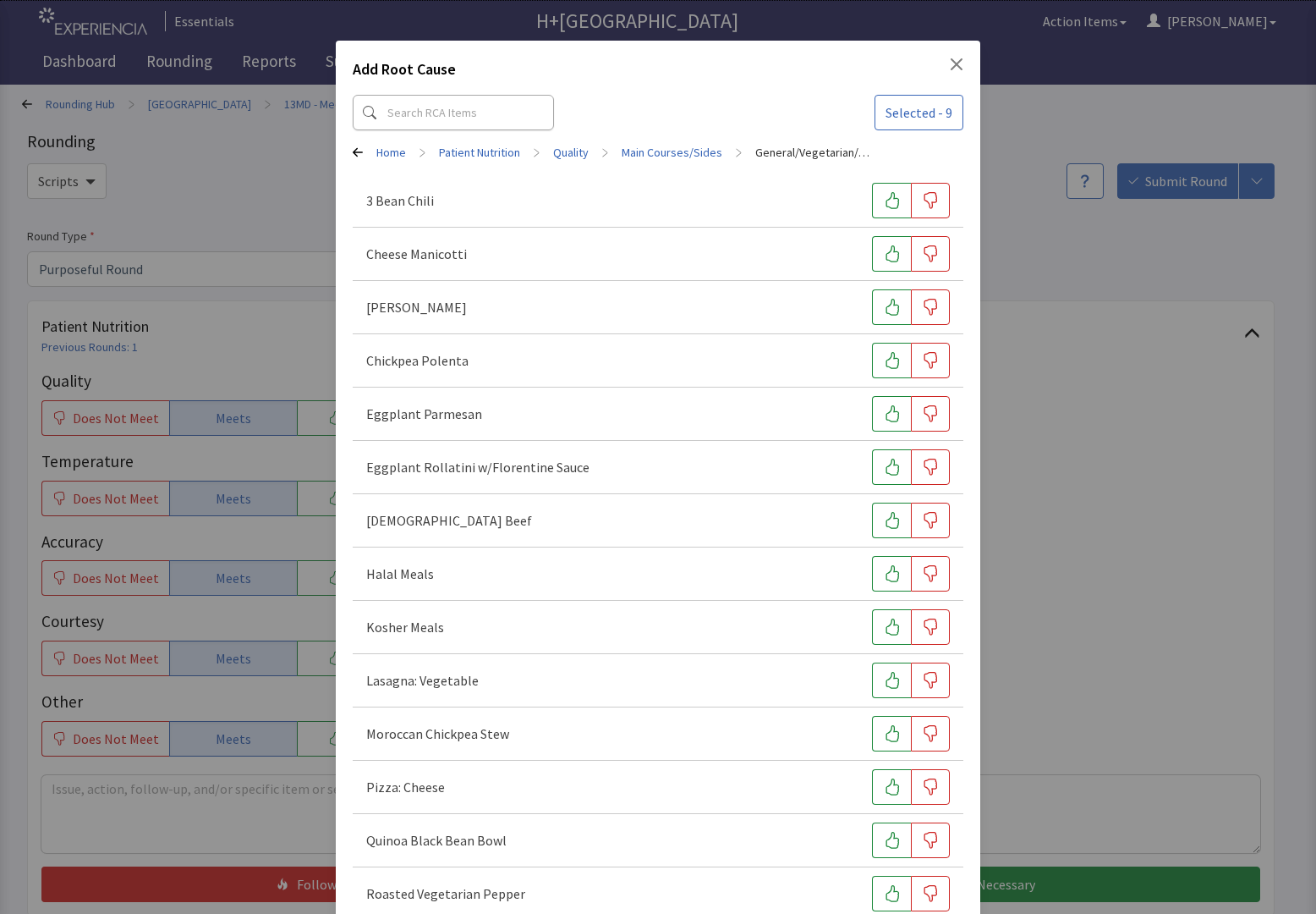
click at [347, 152] on div "Add Root Cause Selected - 9 Home > Patient Nutrition > Quality > Main Courses/S…" at bounding box center [657, 703] width 644 height 1325
click at [376, 152] on link "Home" at bounding box center [391, 152] width 30 height 17
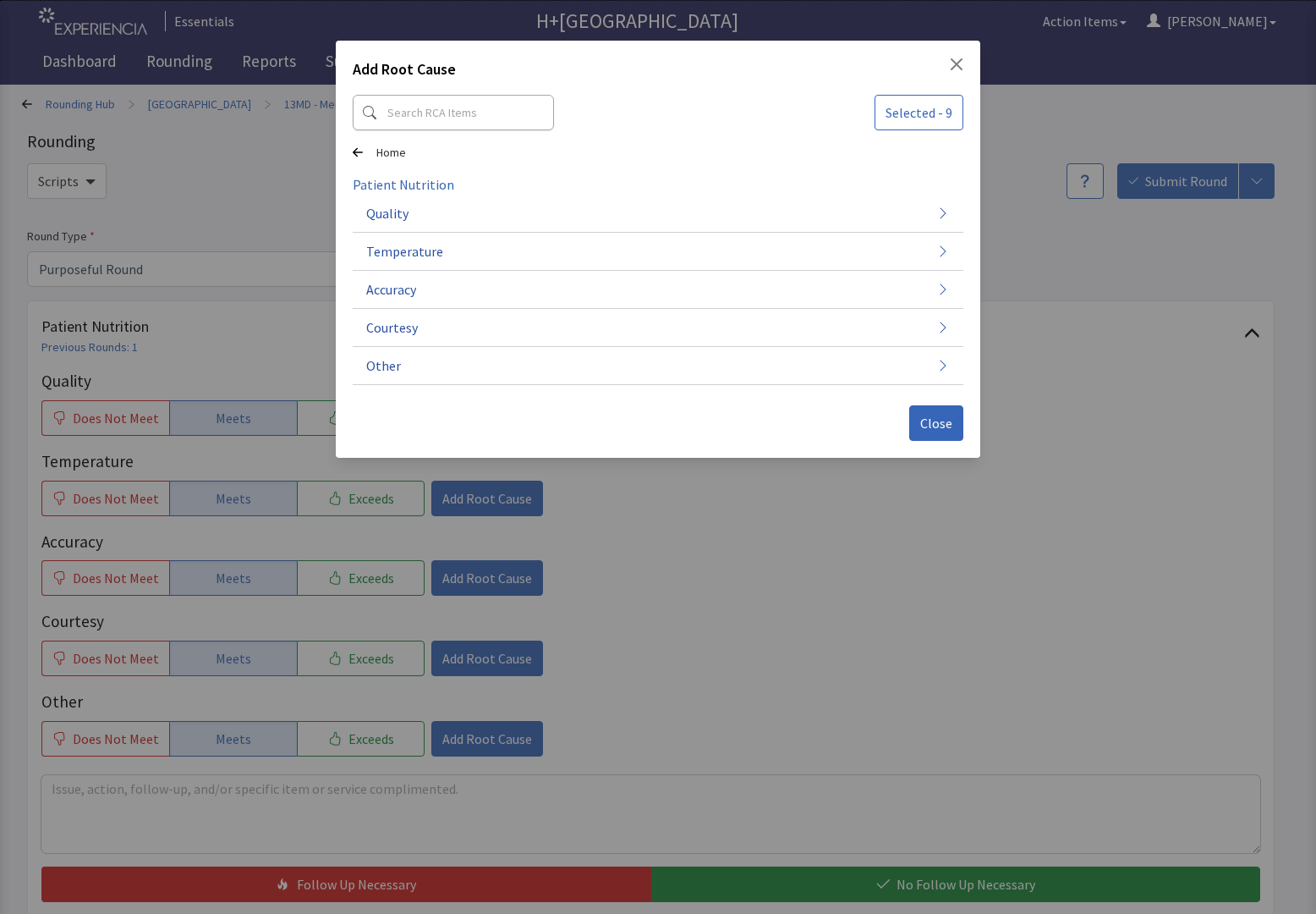
click at [395, 152] on link "Home" at bounding box center [391, 152] width 30 height 17
click at [358, 151] on icon at bounding box center [358, 152] width 10 height 10
click at [933, 428] on span "Close" at bounding box center [936, 423] width 32 height 20
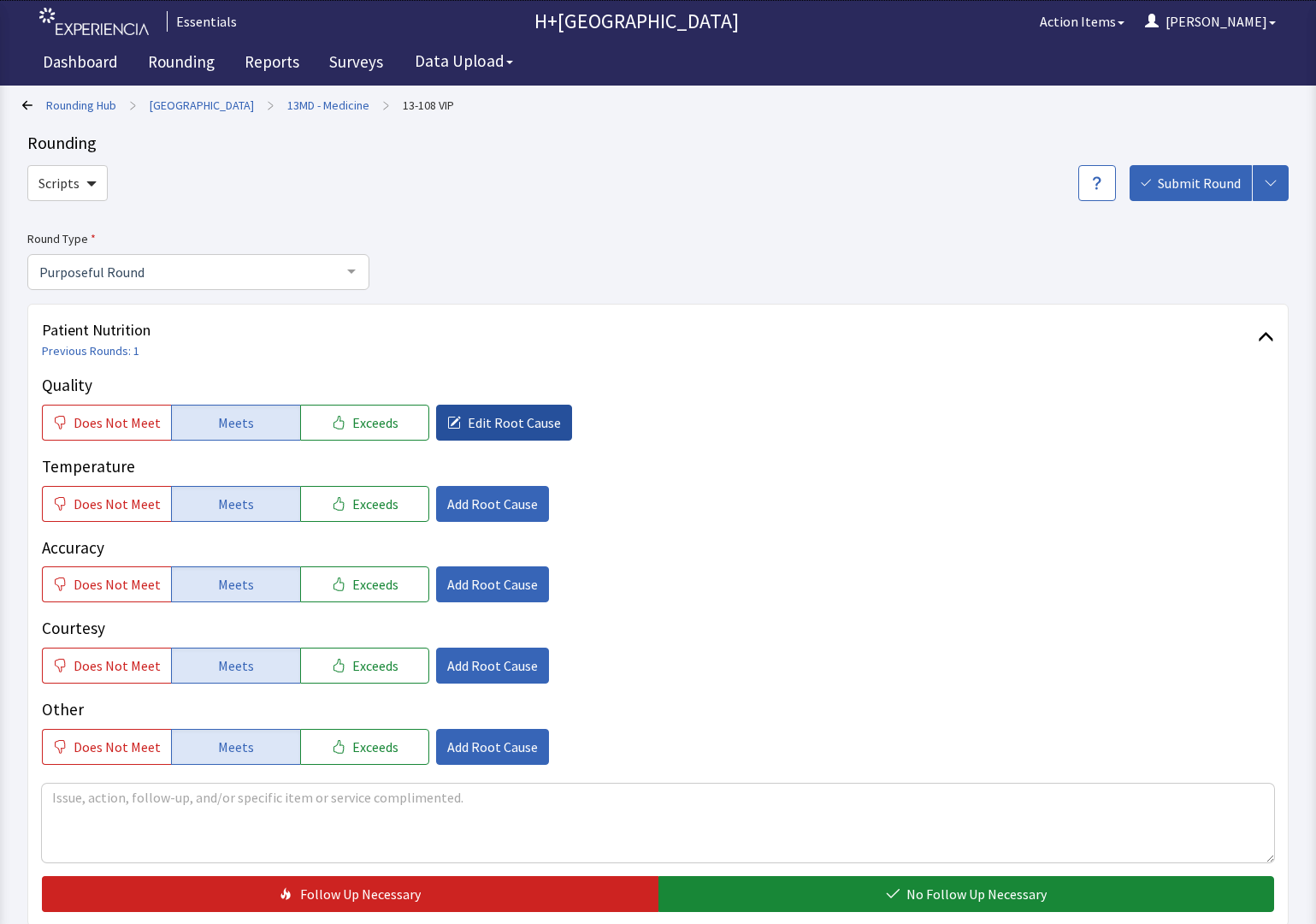
click at [474, 415] on span "Edit Root Cause" at bounding box center [515, 422] width 93 height 21
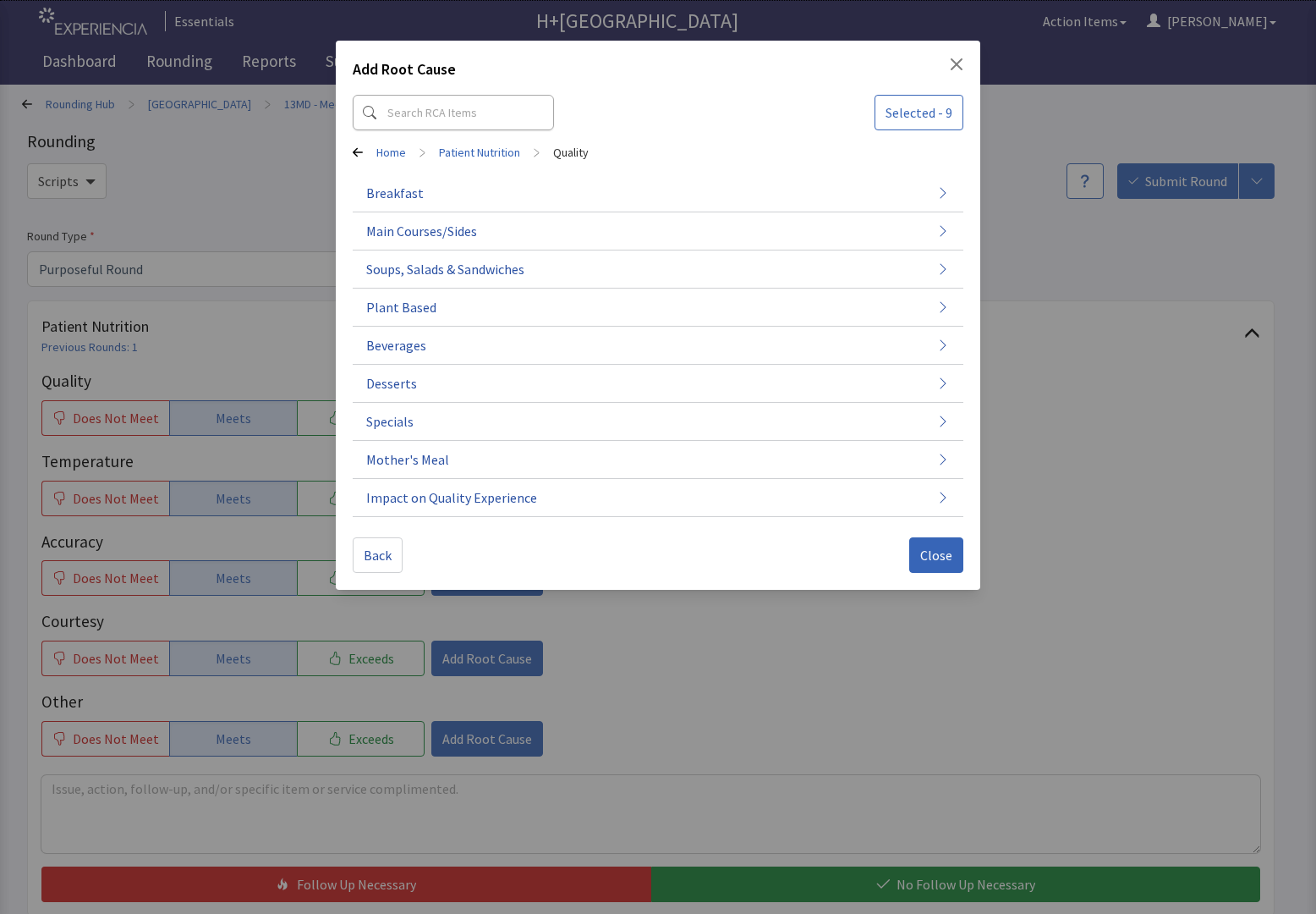
drag, startPoint x: 951, startPoint y: 558, endPoint x: 568, endPoint y: 562, distance: 383.0
click at [950, 558] on span "Close" at bounding box center [936, 554] width 32 height 20
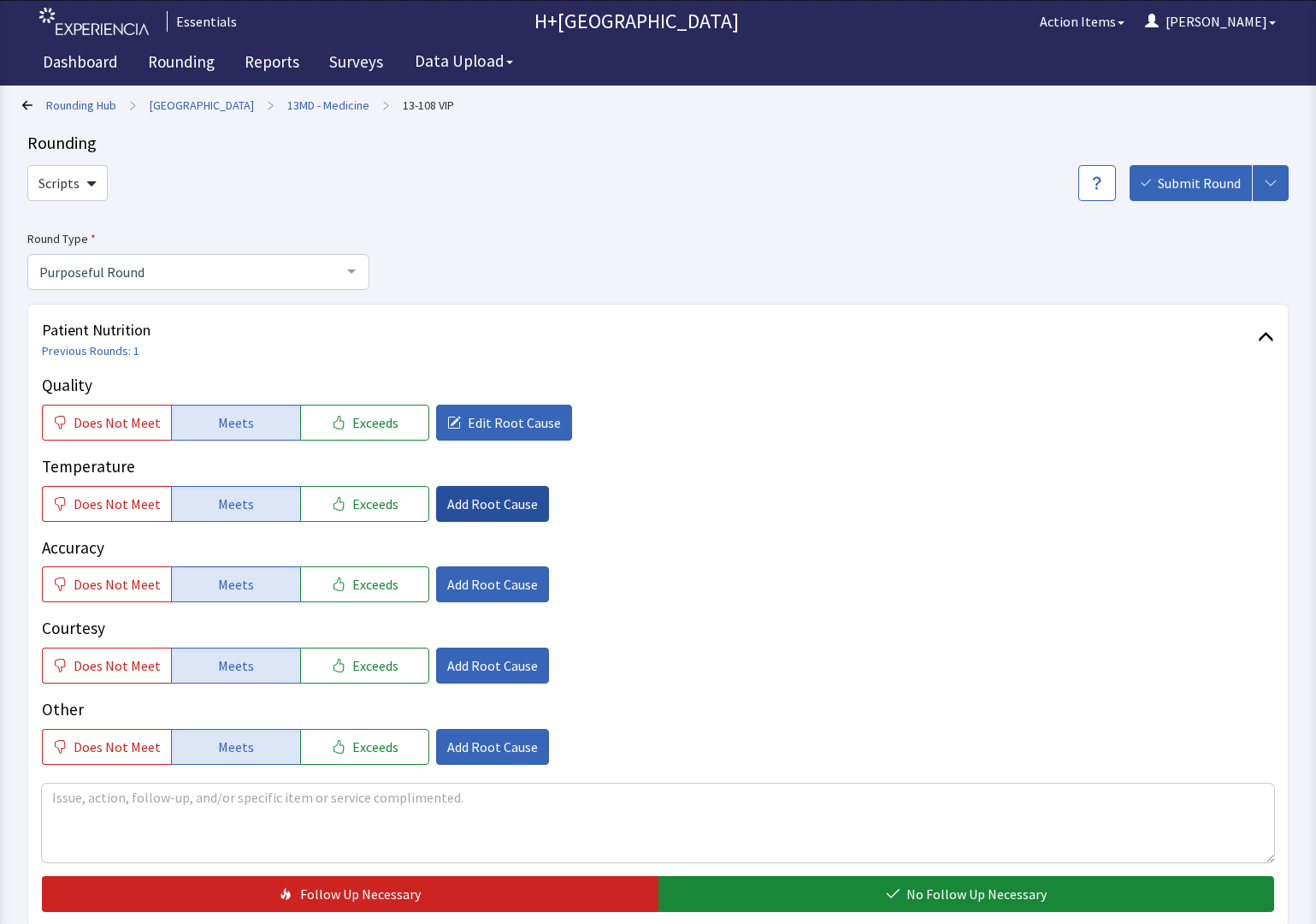
click at [490, 496] on span "Add Root Cause" at bounding box center [492, 504] width 91 height 21
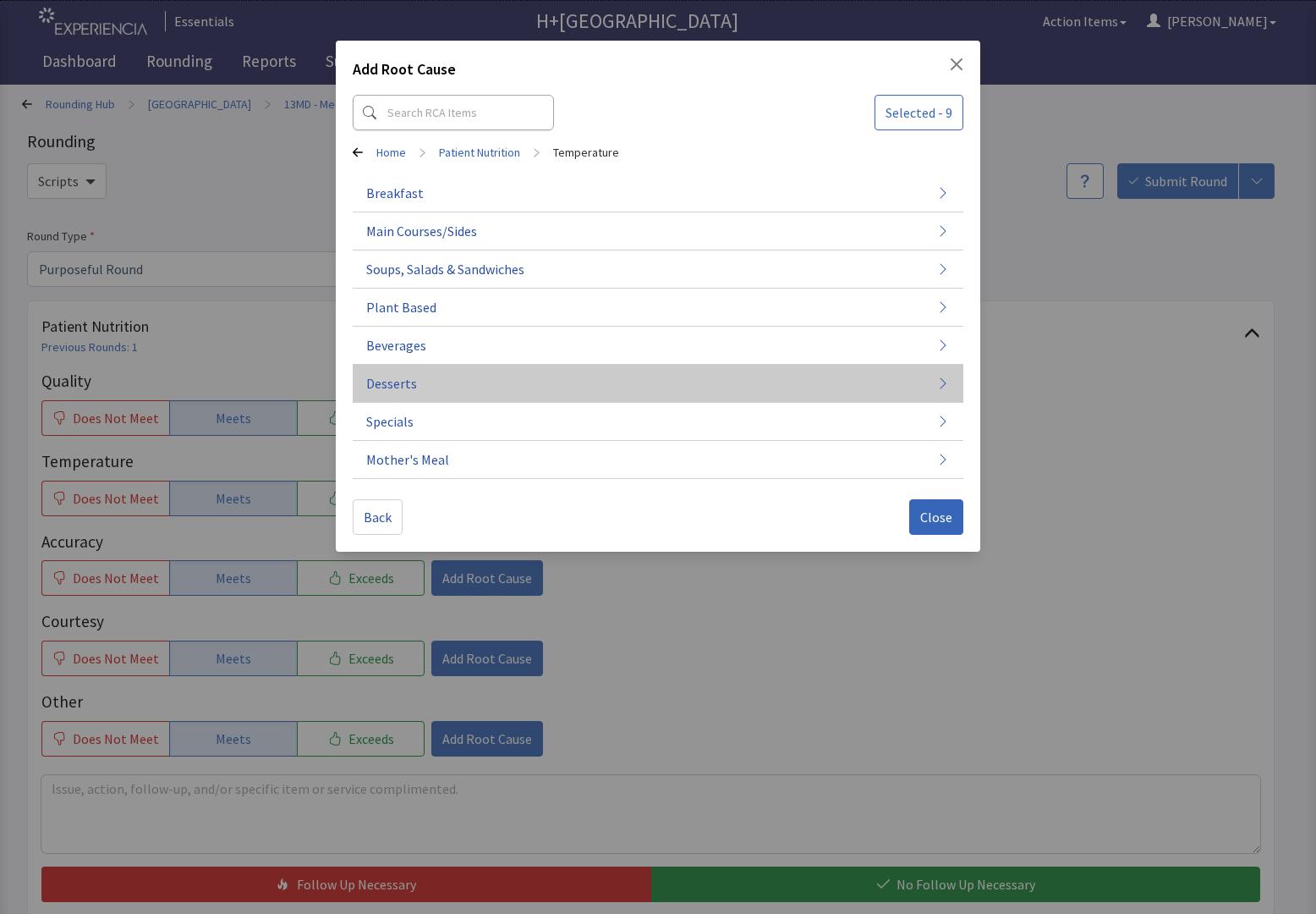
click at [395, 383] on span "Desserts" at bounding box center [391, 384] width 51 height 20
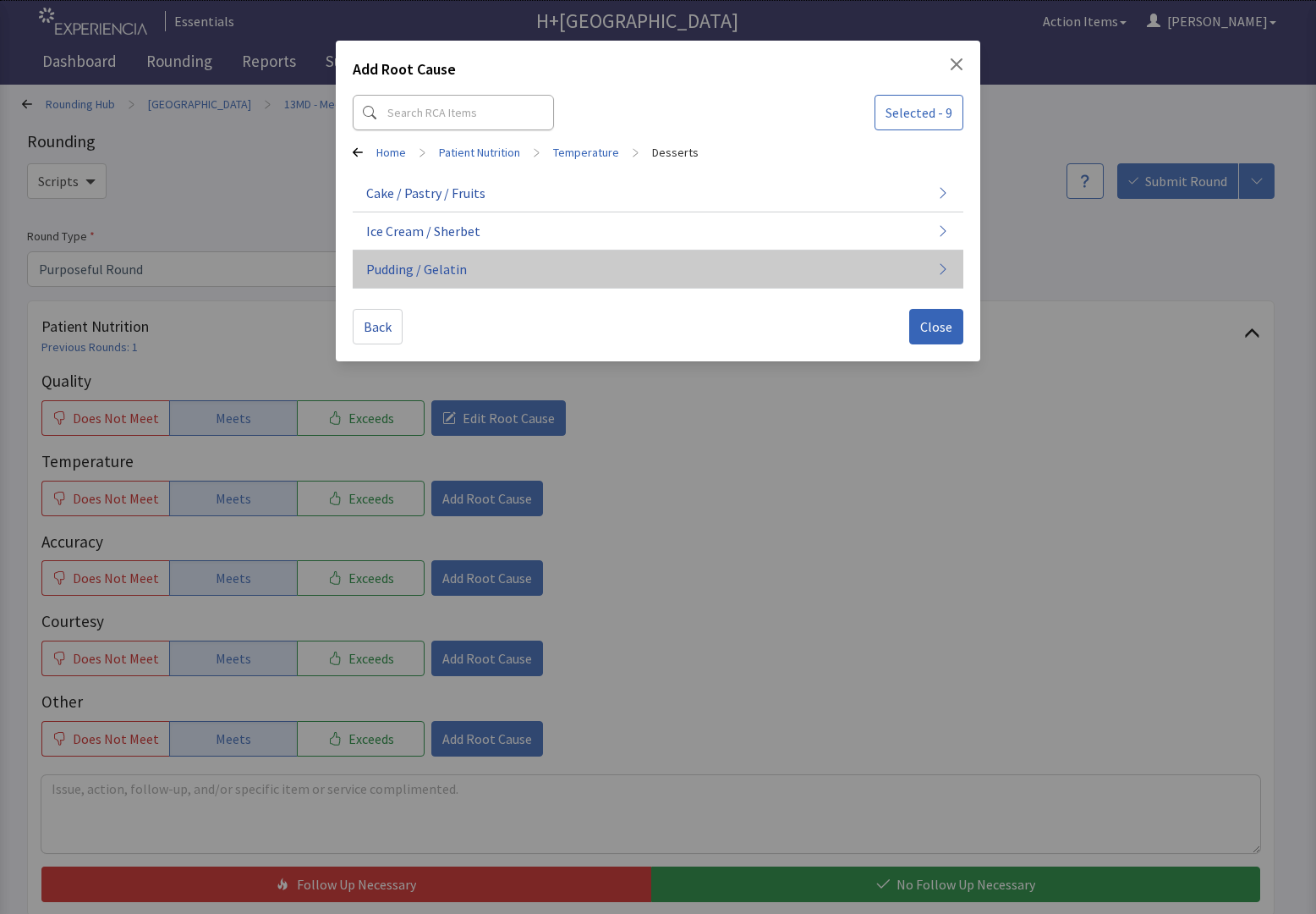
click at [402, 274] on span "Pudding / Gelatin" at bounding box center [416, 269] width 101 height 20
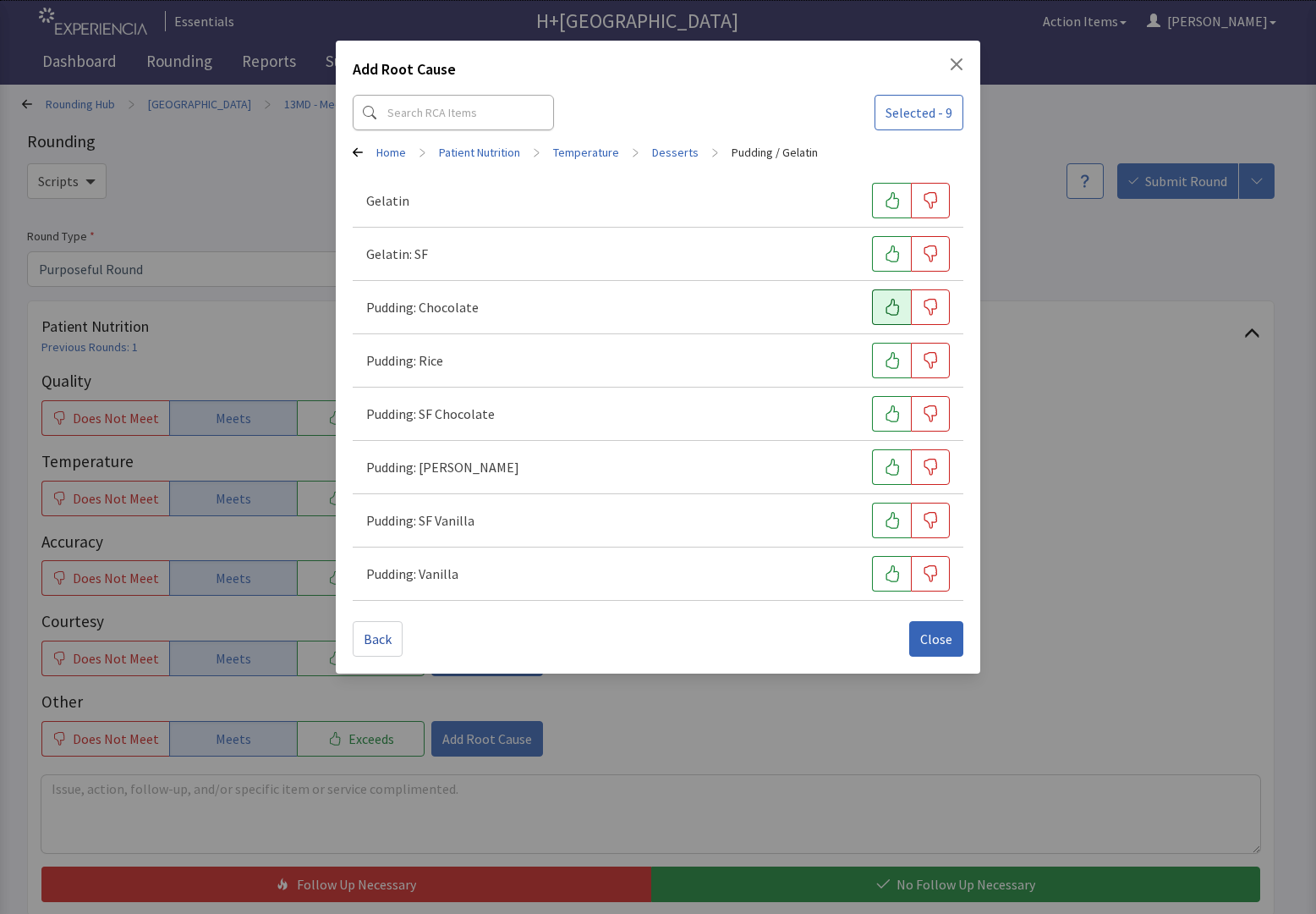
click at [889, 304] on icon "button" at bounding box center [893, 307] width 17 height 17
click at [921, 639] on span "Close" at bounding box center [936, 639] width 32 height 20
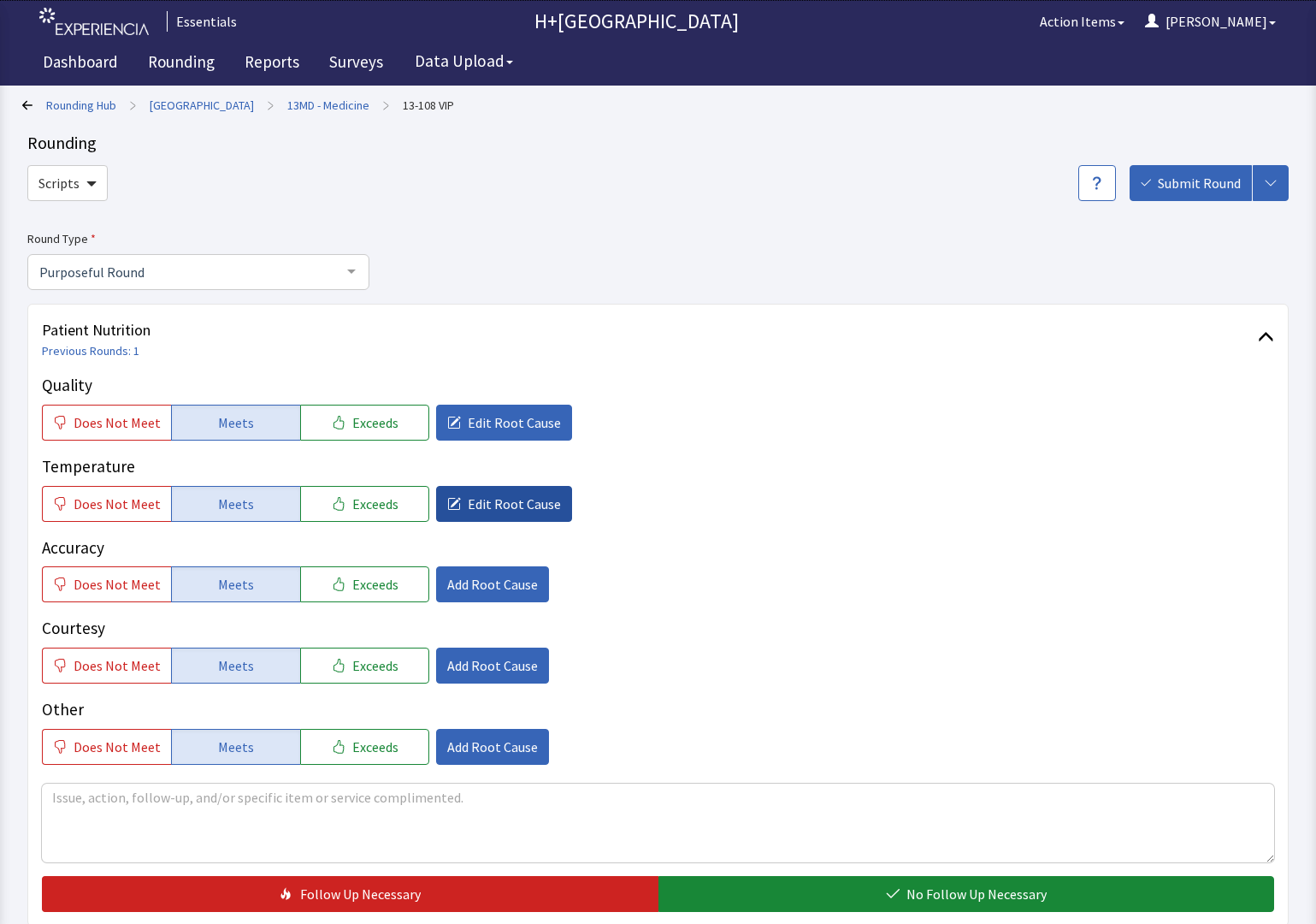
click at [506, 496] on span "Edit Root Cause" at bounding box center [515, 504] width 93 height 21
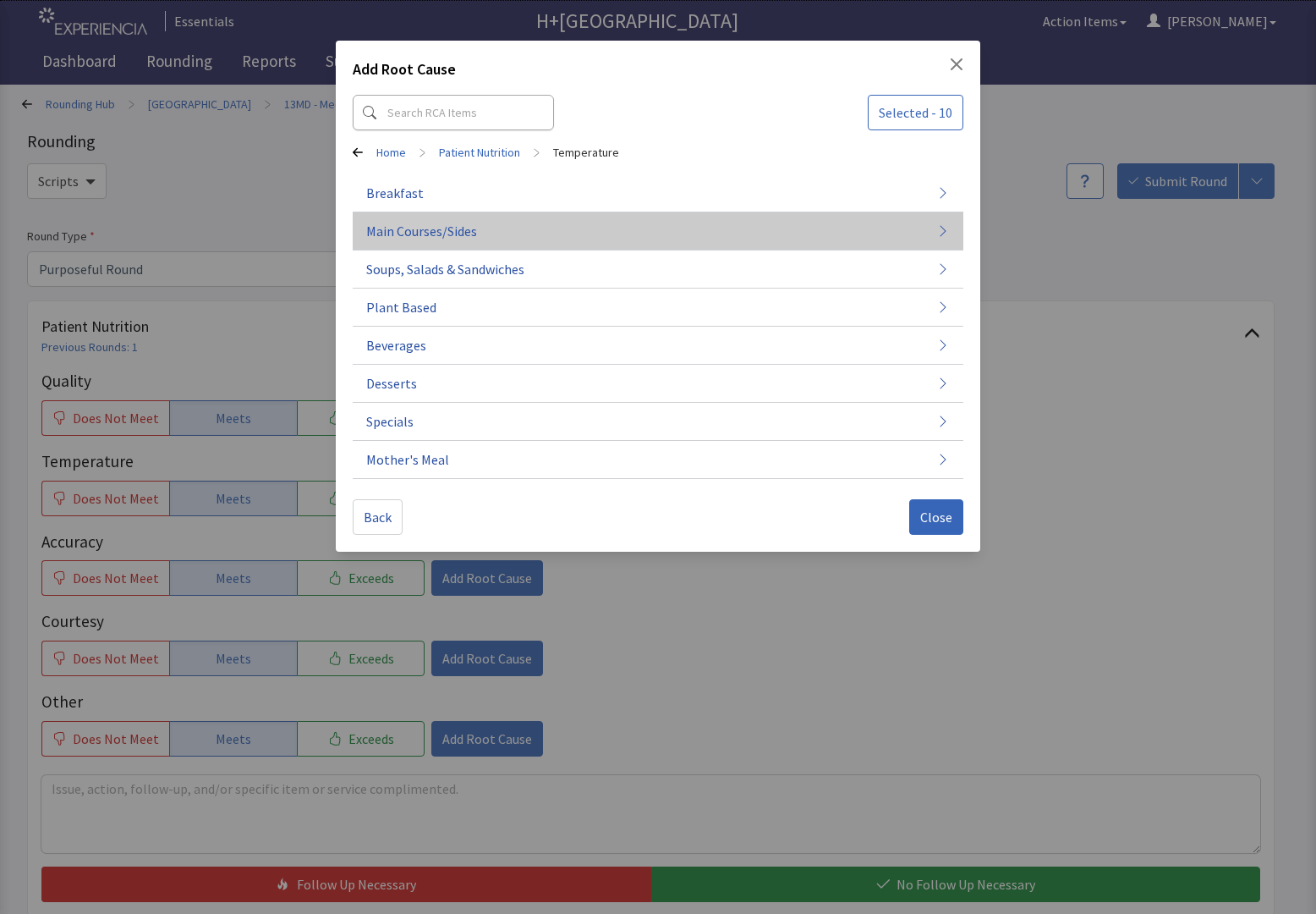
click at [490, 231] on button "Main Courses/Sides" at bounding box center [658, 231] width 611 height 38
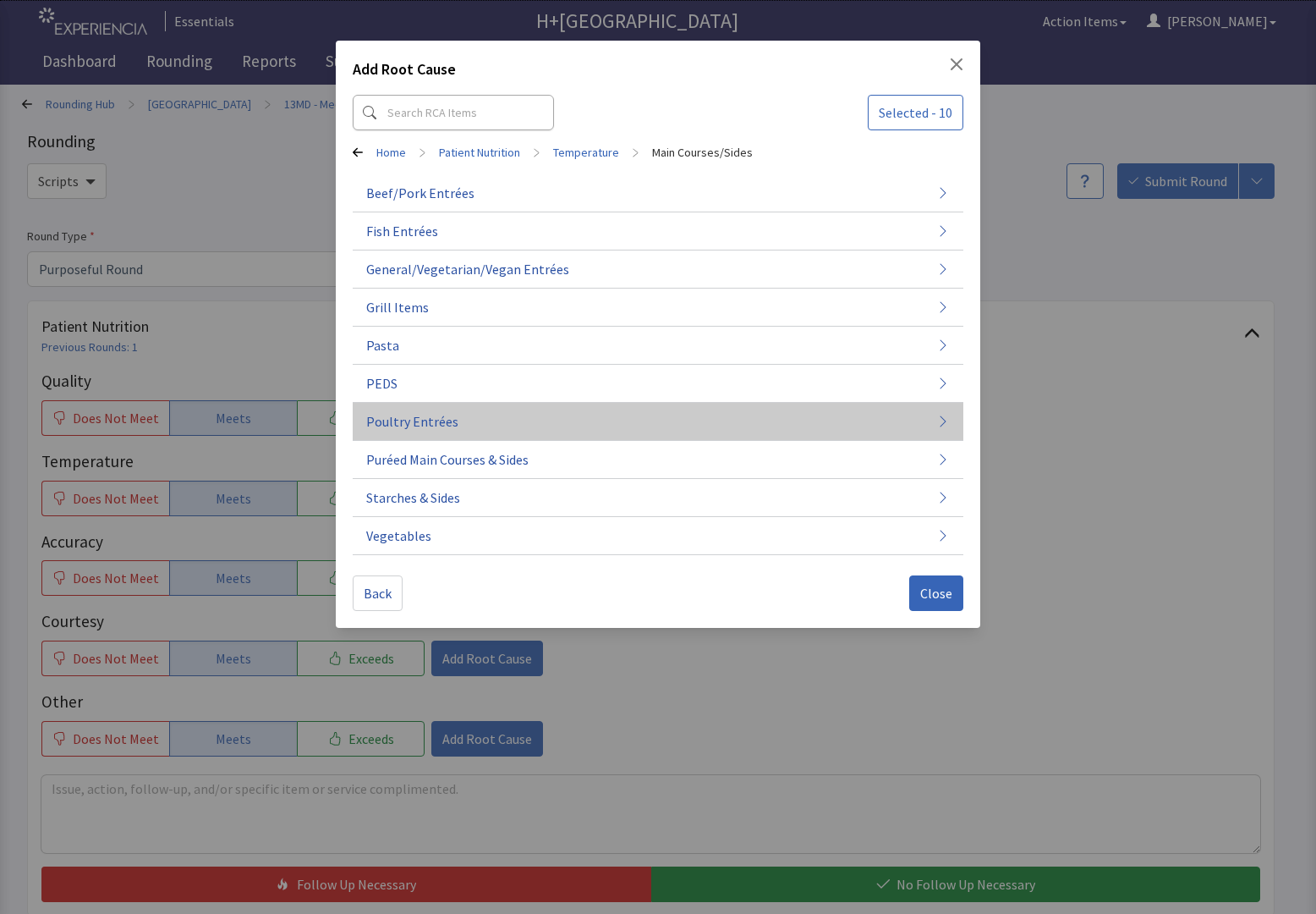
click at [406, 422] on span "Poultry Entrées" at bounding box center [412, 421] width 92 height 20
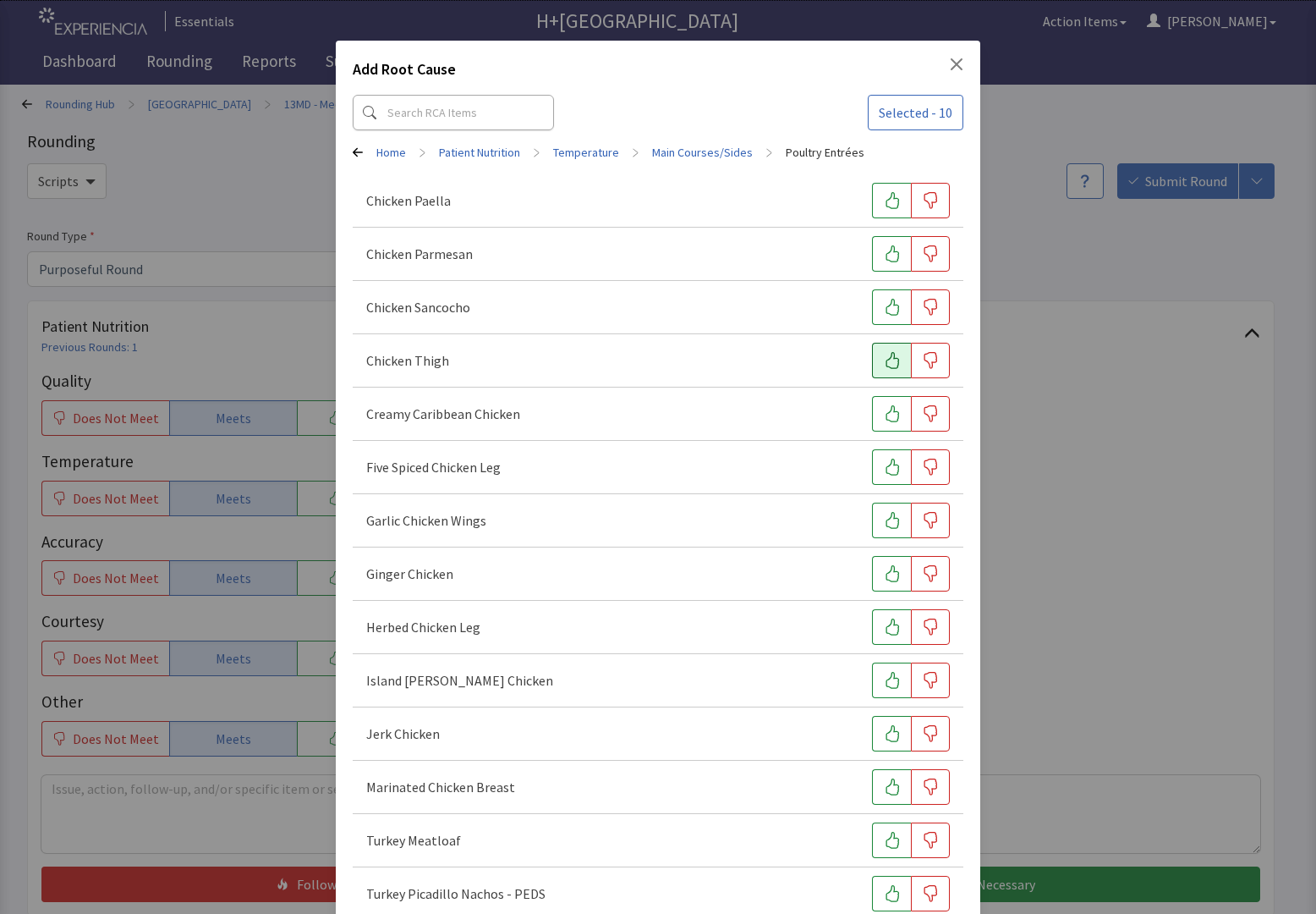
click at [883, 372] on button "button" at bounding box center [892, 360] width 39 height 35
click at [884, 472] on icon "button" at bounding box center [893, 467] width 17 height 17
click at [884, 527] on icon "button" at bounding box center [893, 520] width 17 height 17
click at [884, 727] on icon "button" at bounding box center [893, 733] width 17 height 17
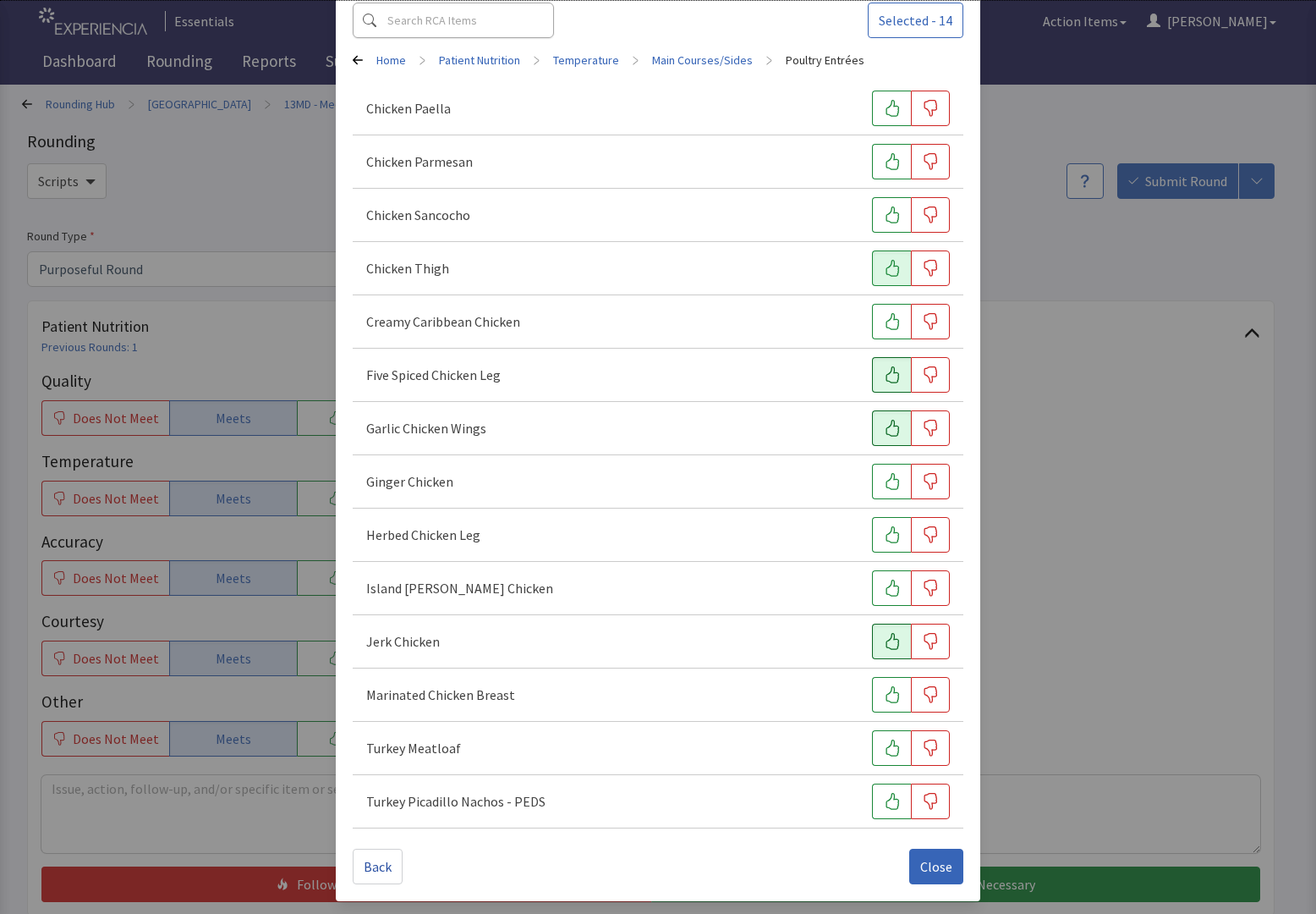
scroll to position [93, 0]
click at [924, 868] on span "Close" at bounding box center [936, 865] width 32 height 20
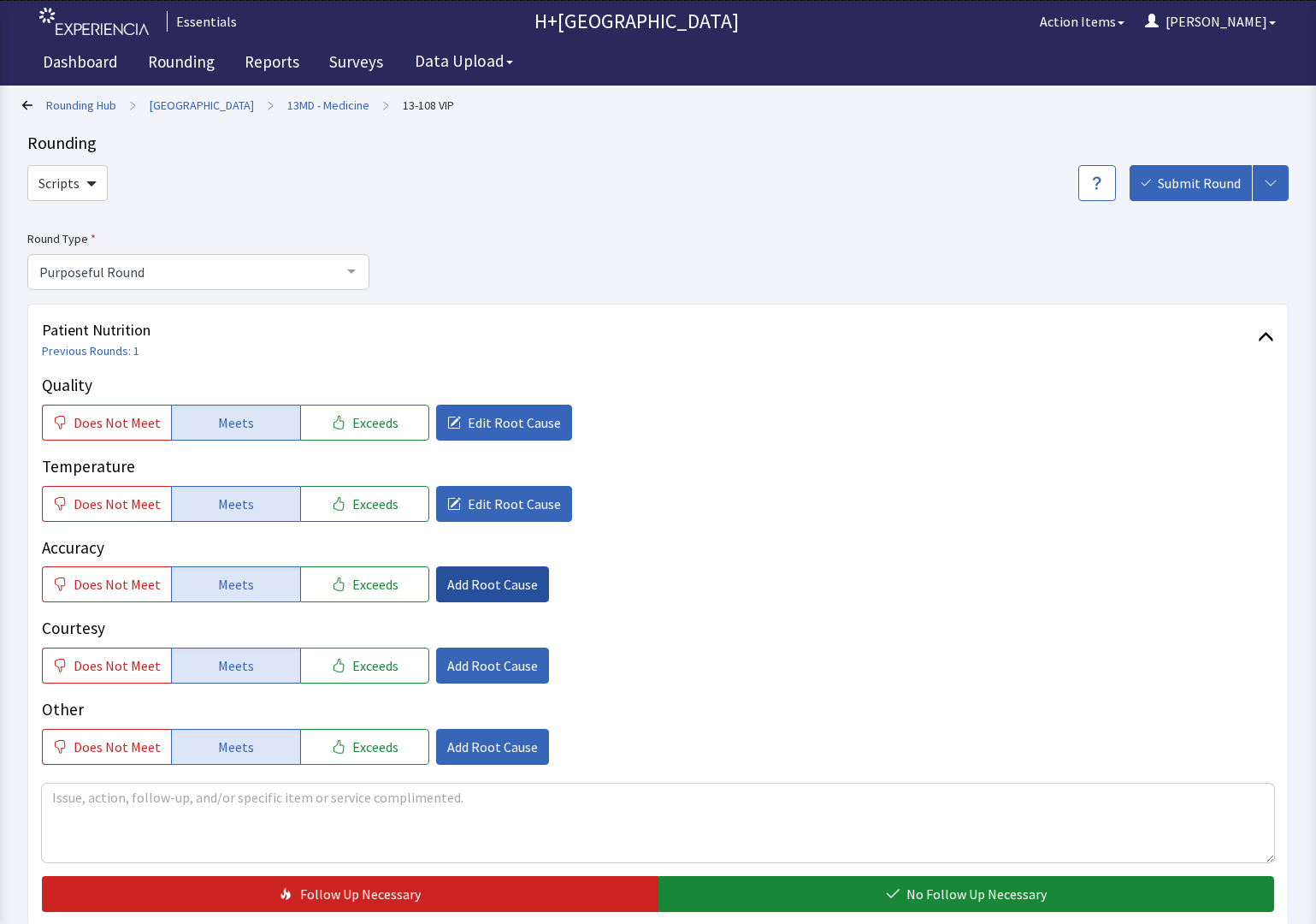
click at [467, 574] on span "Add Root Cause" at bounding box center [492, 584] width 91 height 21
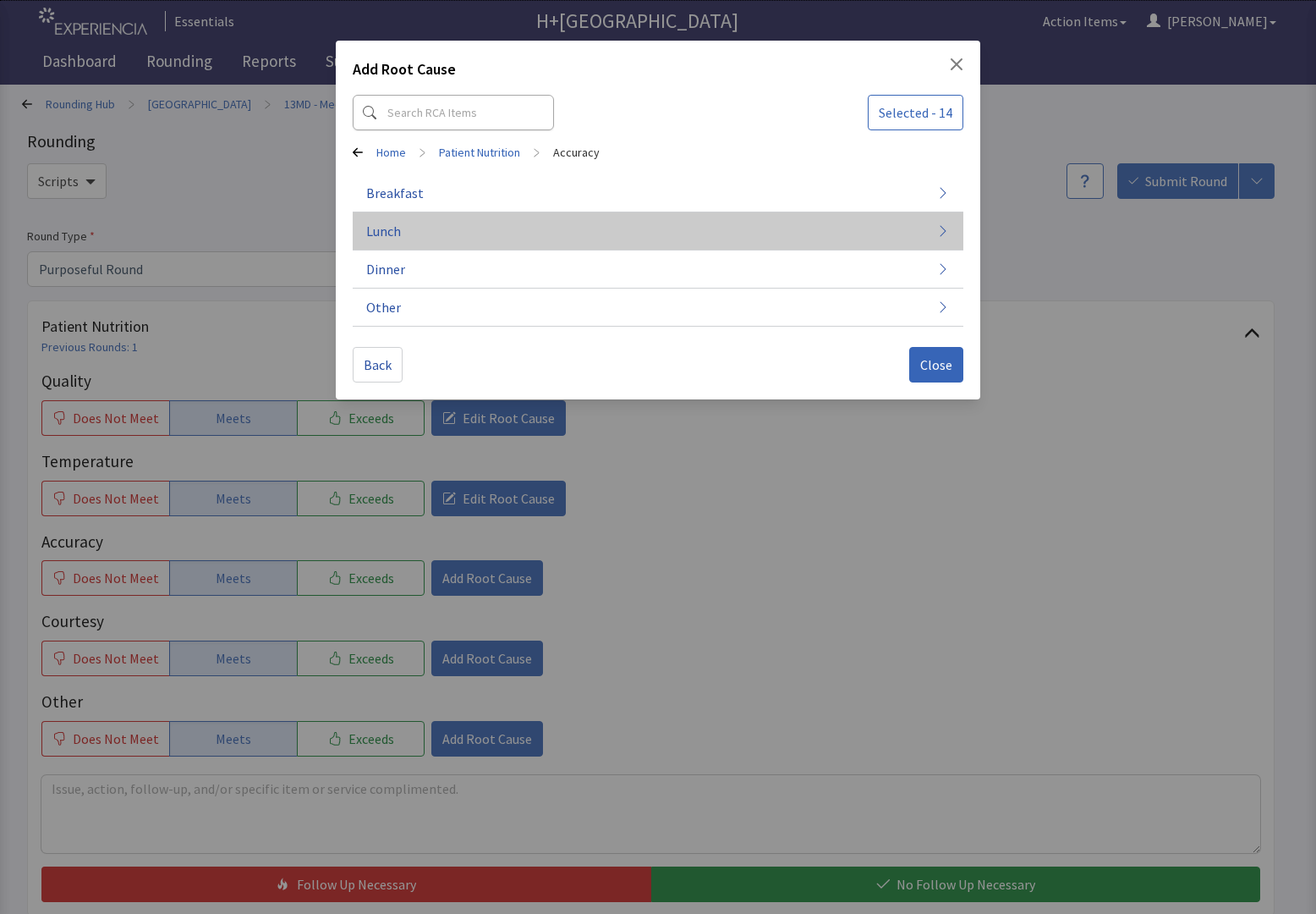
click at [395, 234] on span "Lunch" at bounding box center [384, 231] width 35 height 20
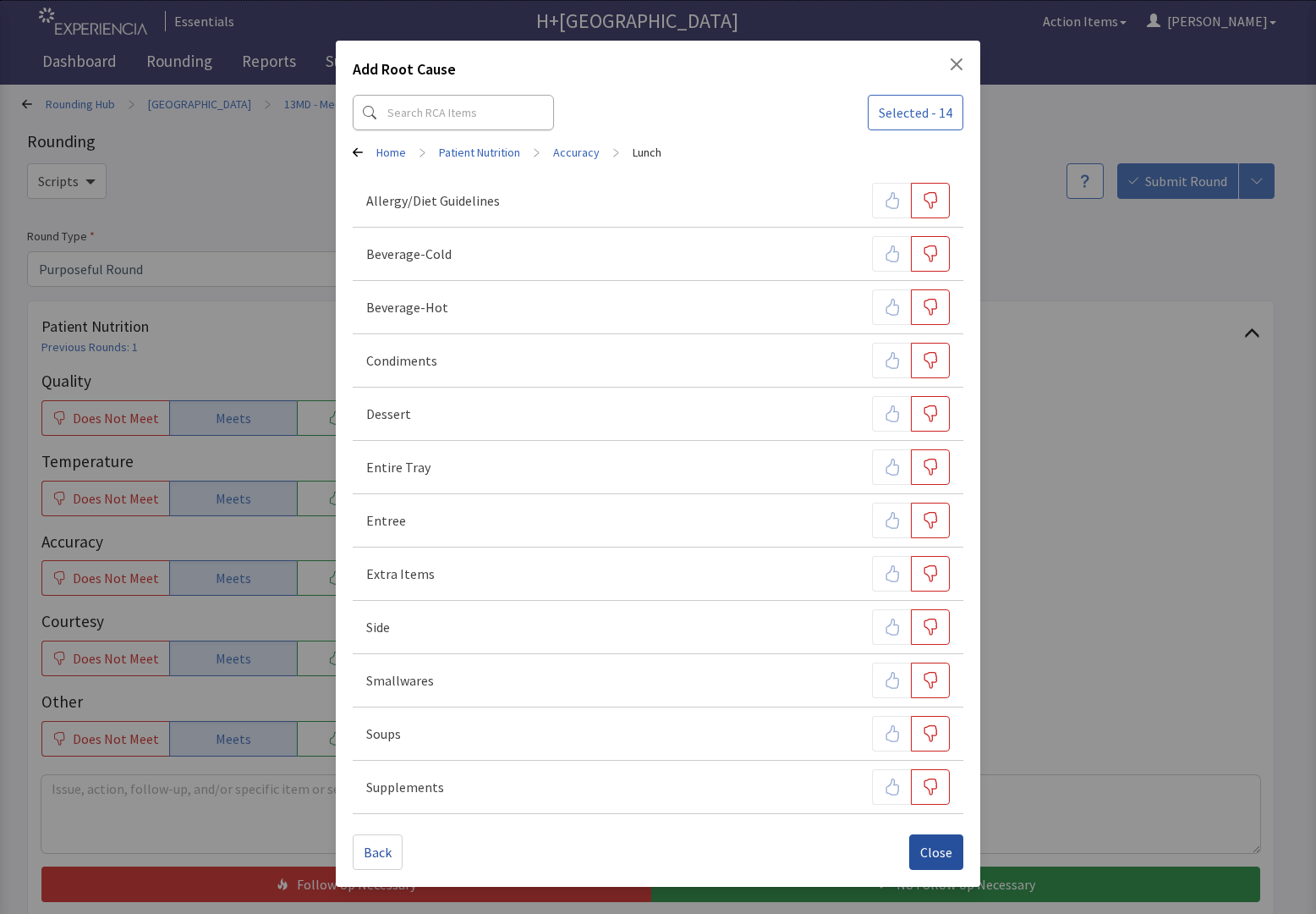
click at [953, 842] on button "Close" at bounding box center [936, 852] width 55 height 35
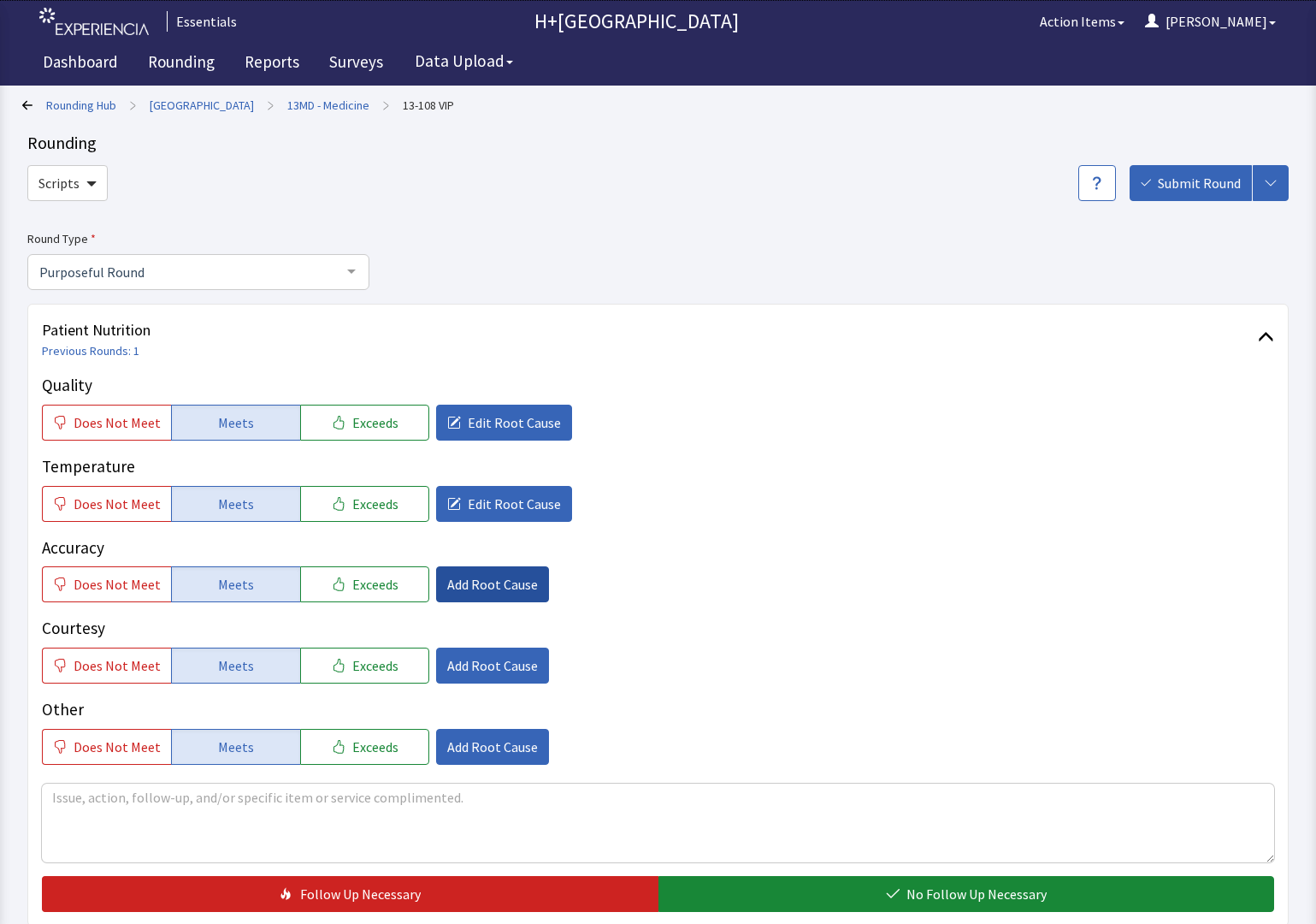
click at [480, 581] on span "Add Root Cause" at bounding box center [492, 584] width 91 height 21
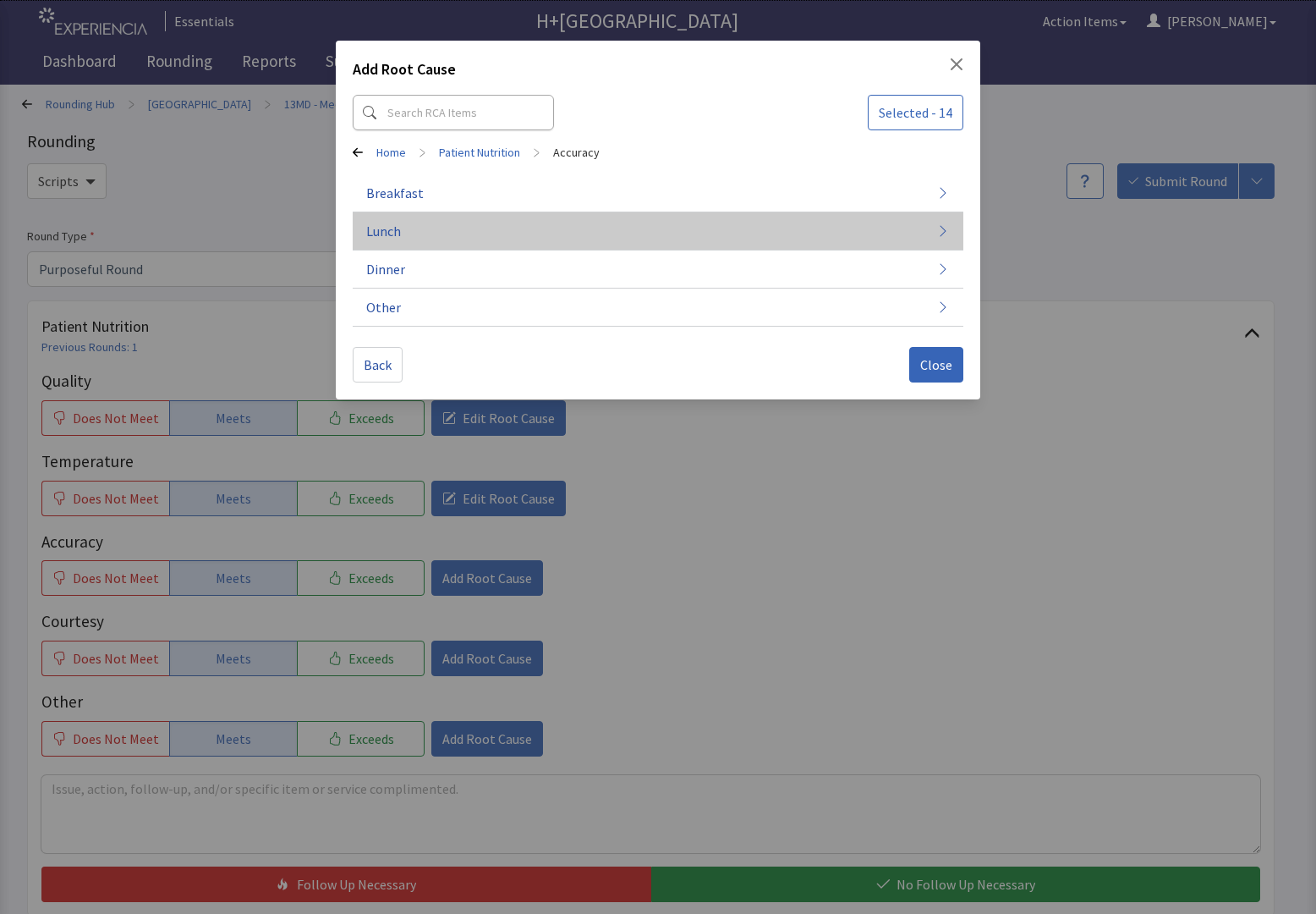
click at [397, 219] on button "Lunch" at bounding box center [658, 231] width 611 height 38
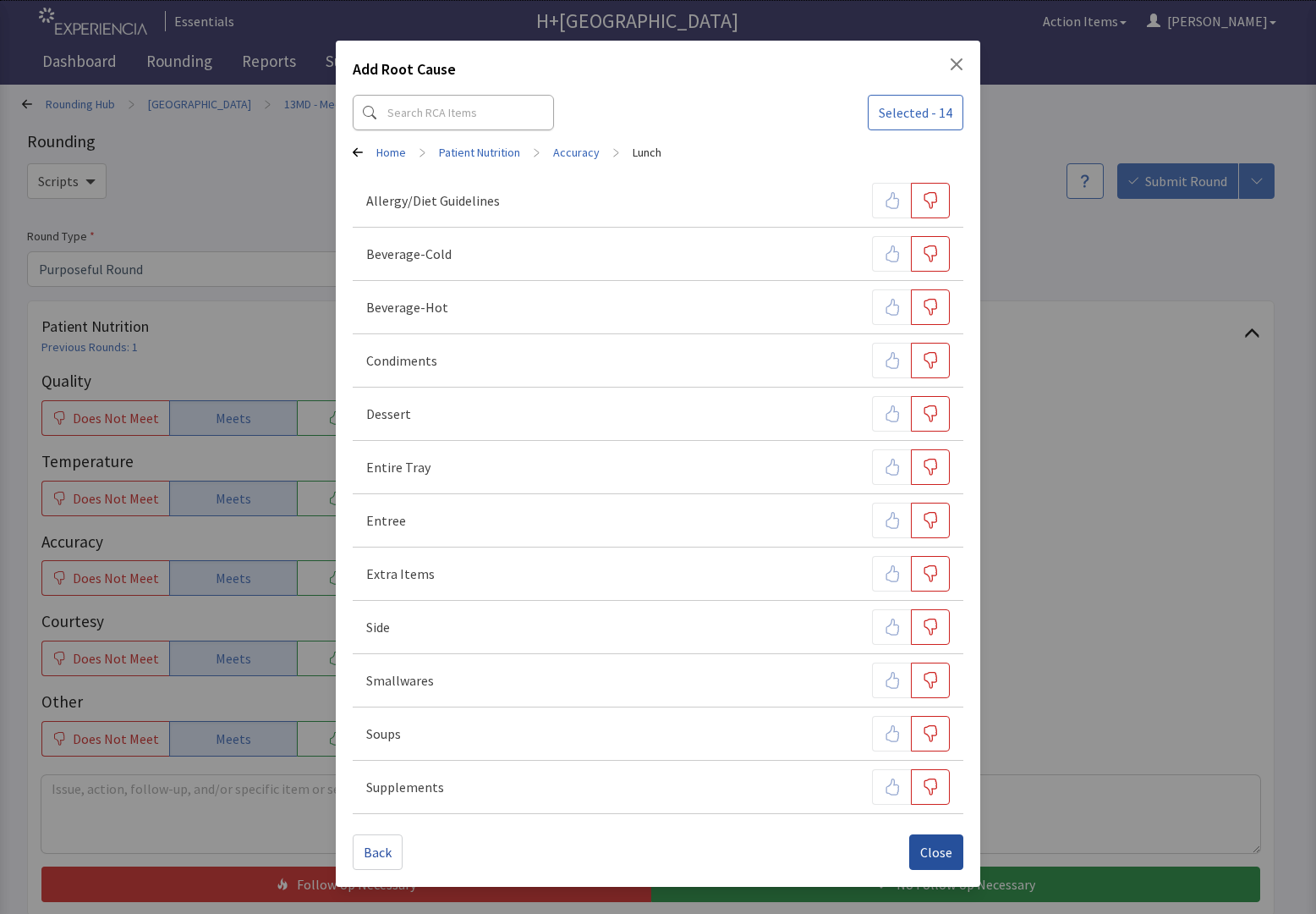
click at [935, 843] on span "Close" at bounding box center [936, 852] width 32 height 20
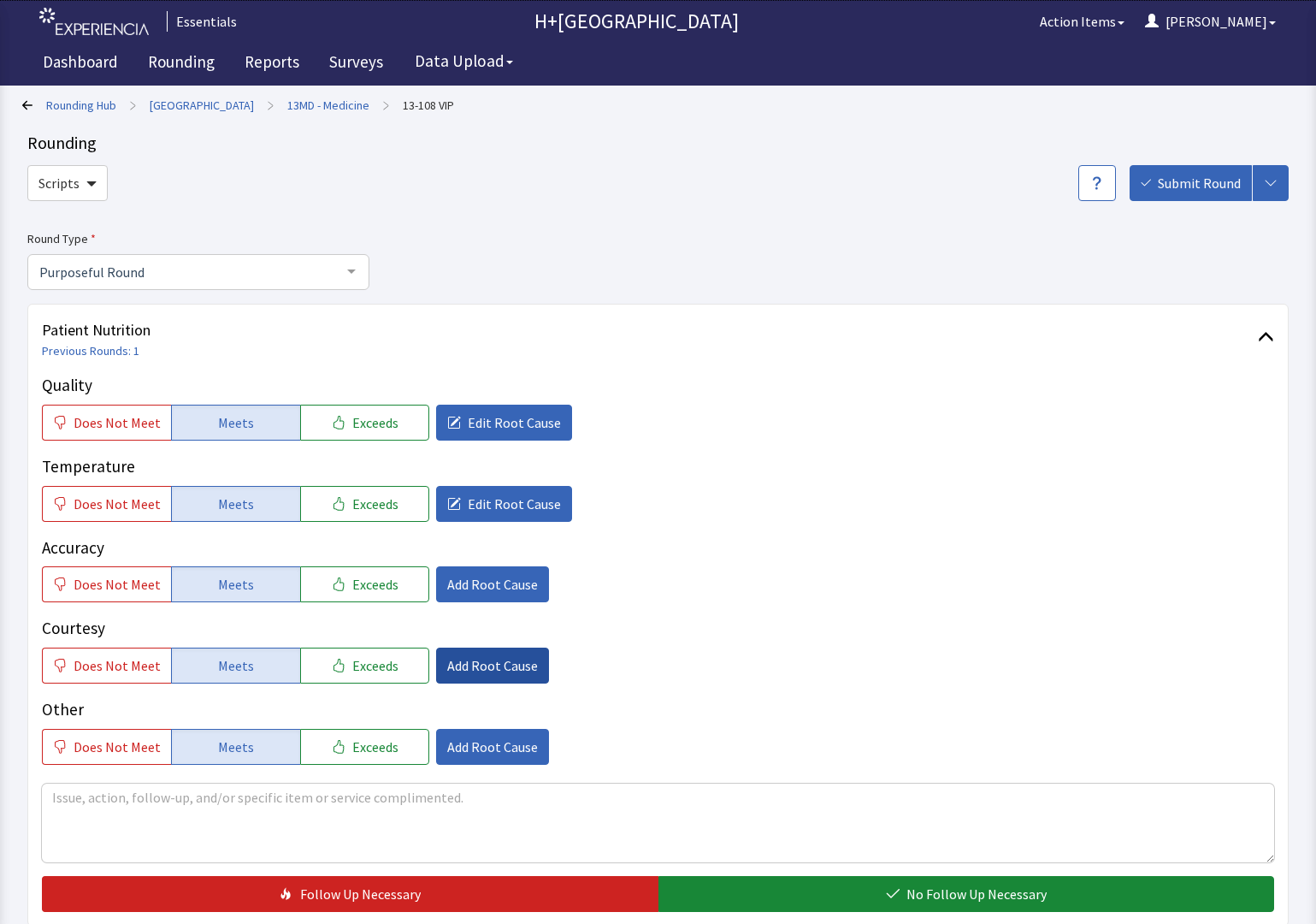
click at [467, 661] on span "Add Root Cause" at bounding box center [492, 665] width 91 height 21
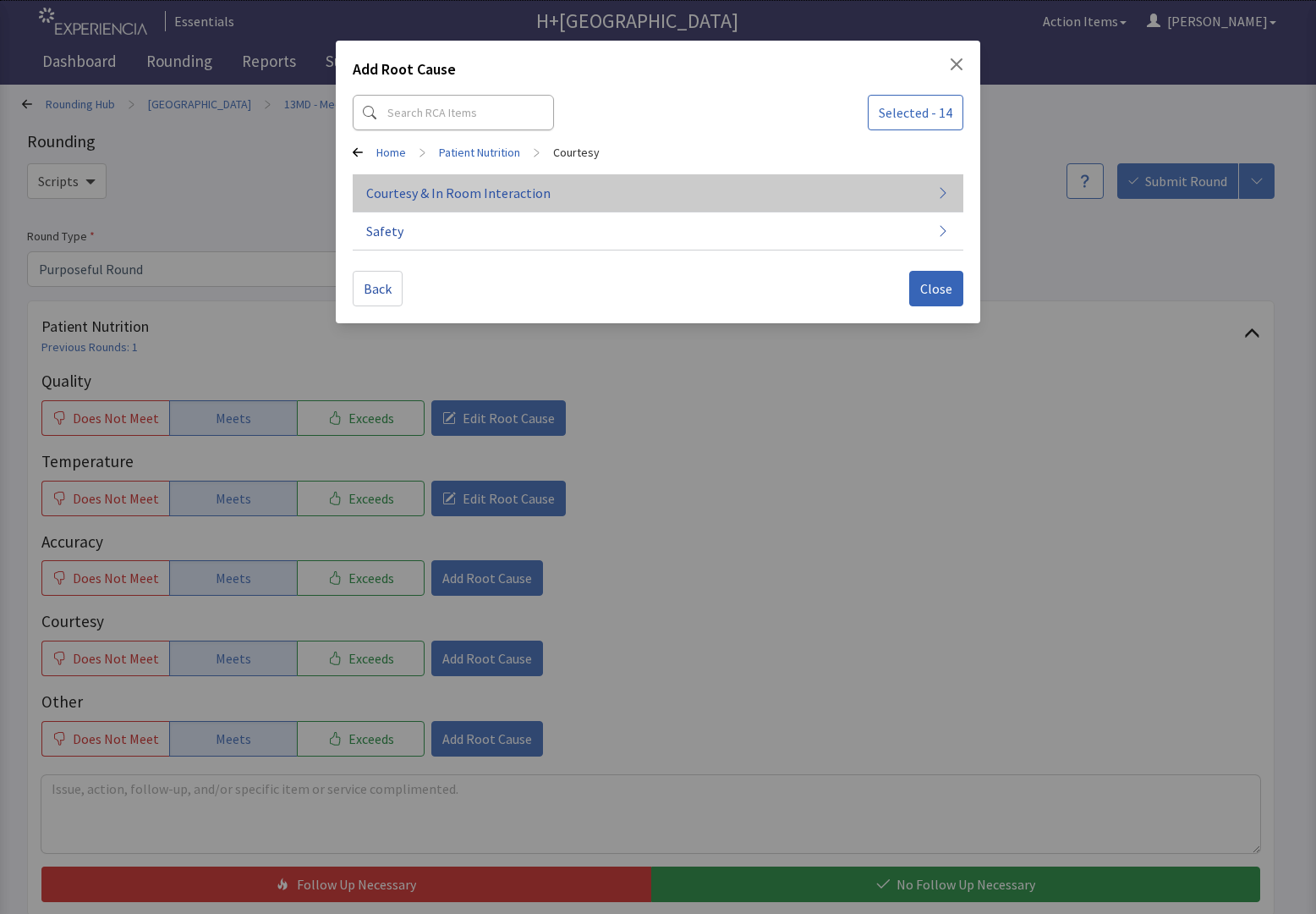
click at [455, 193] on span "Courtesy & In Room Interaction" at bounding box center [458, 193] width 185 height 20
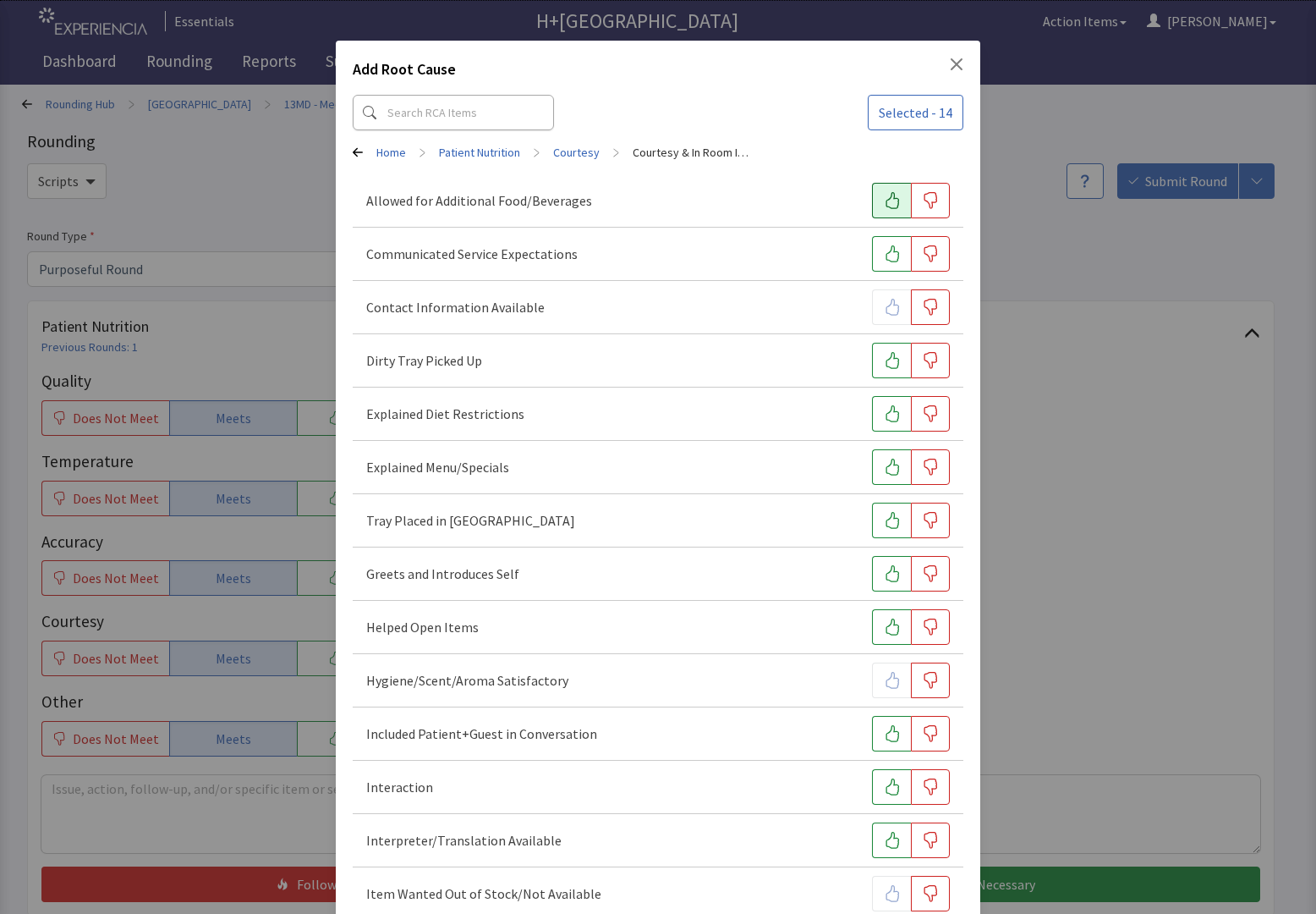
click at [884, 201] on icon "button" at bounding box center [893, 201] width 17 height 17
click at [881, 242] on button "button" at bounding box center [892, 253] width 39 height 35
click at [885, 354] on icon "button" at bounding box center [892, 360] width 14 height 17
click at [884, 570] on icon "button" at bounding box center [893, 573] width 17 height 17
click at [882, 505] on button "button" at bounding box center [892, 520] width 39 height 35
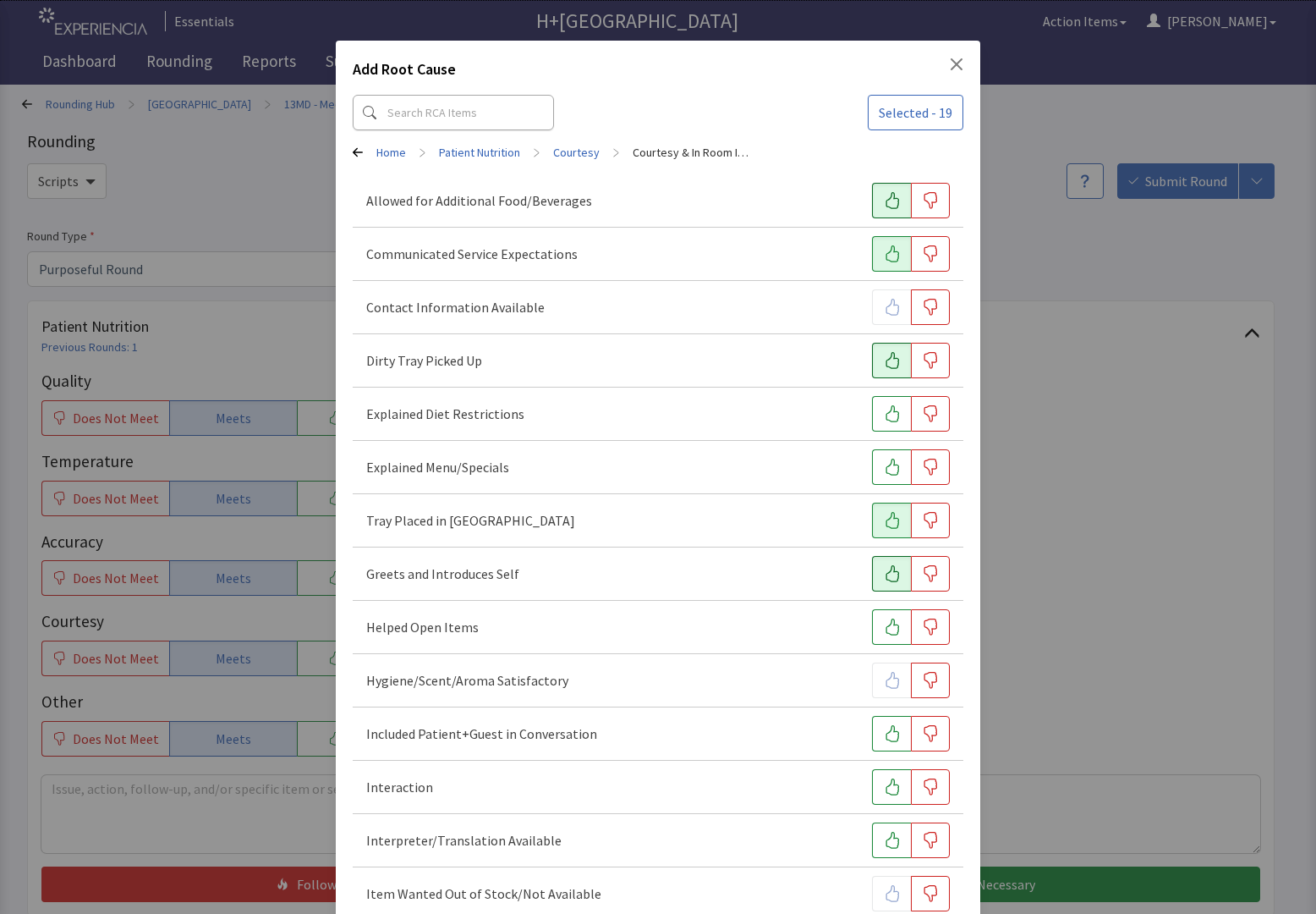
scroll to position [137, 0]
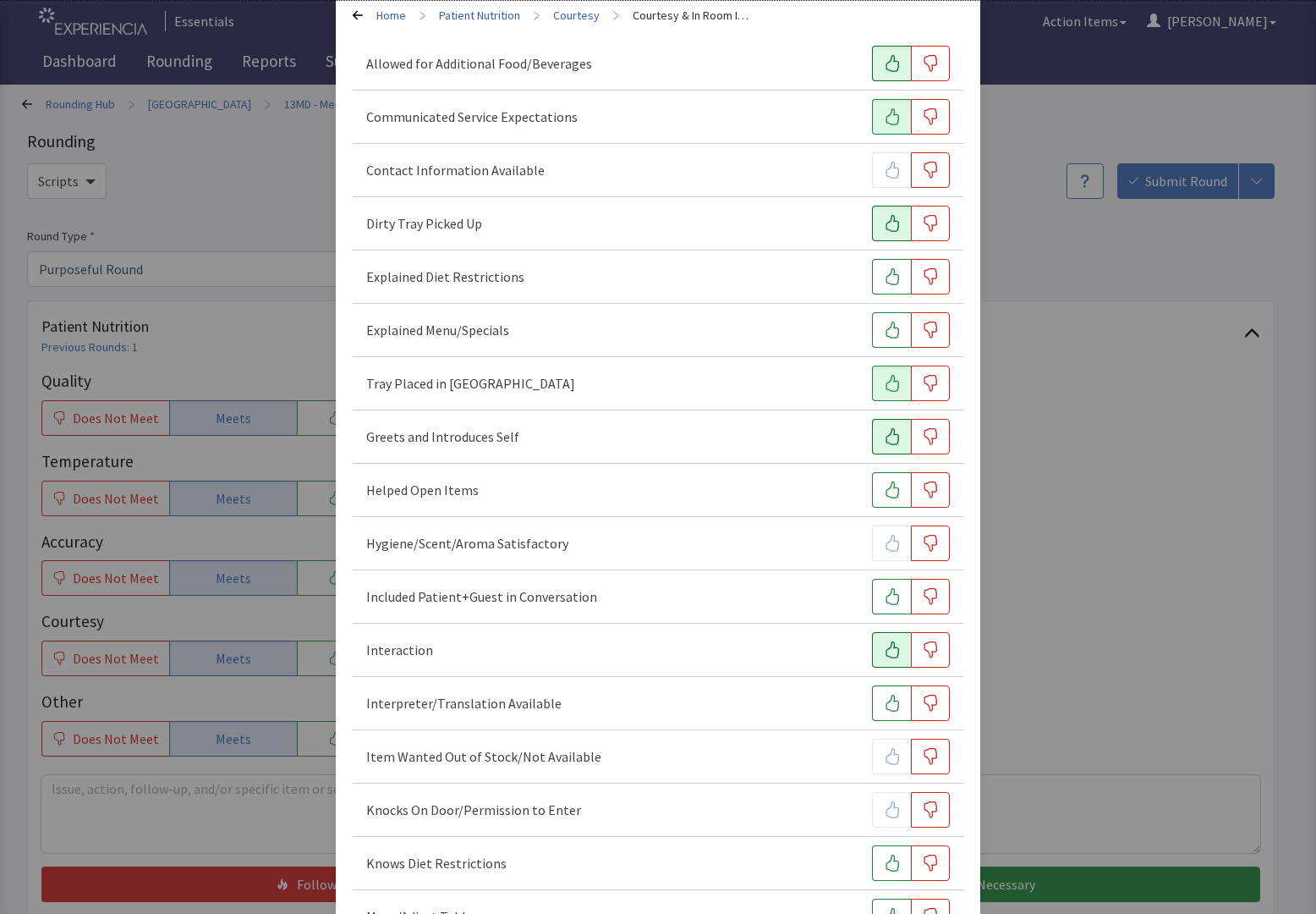
click at [885, 656] on icon "button" at bounding box center [892, 650] width 14 height 17
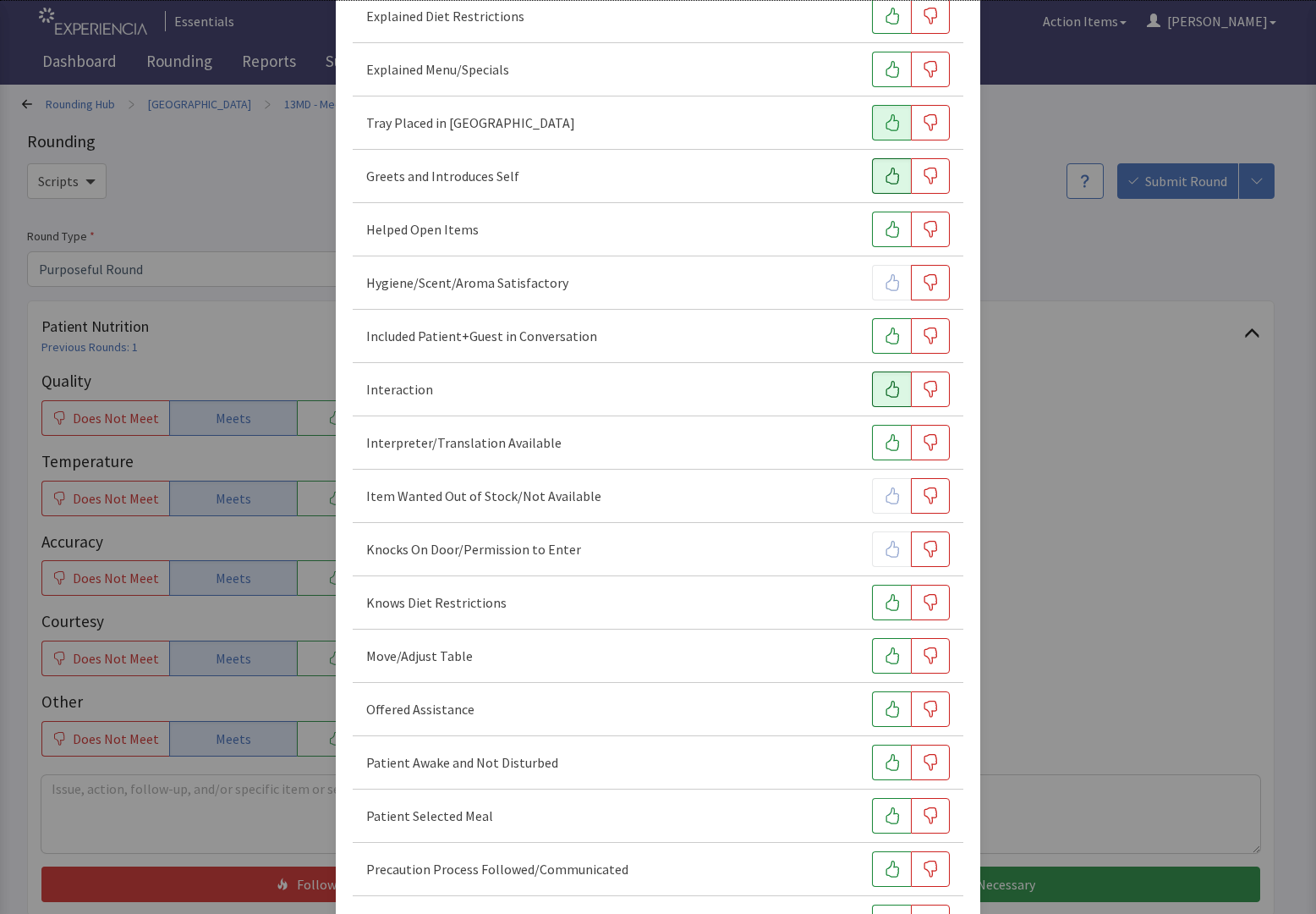
scroll to position [411, 0]
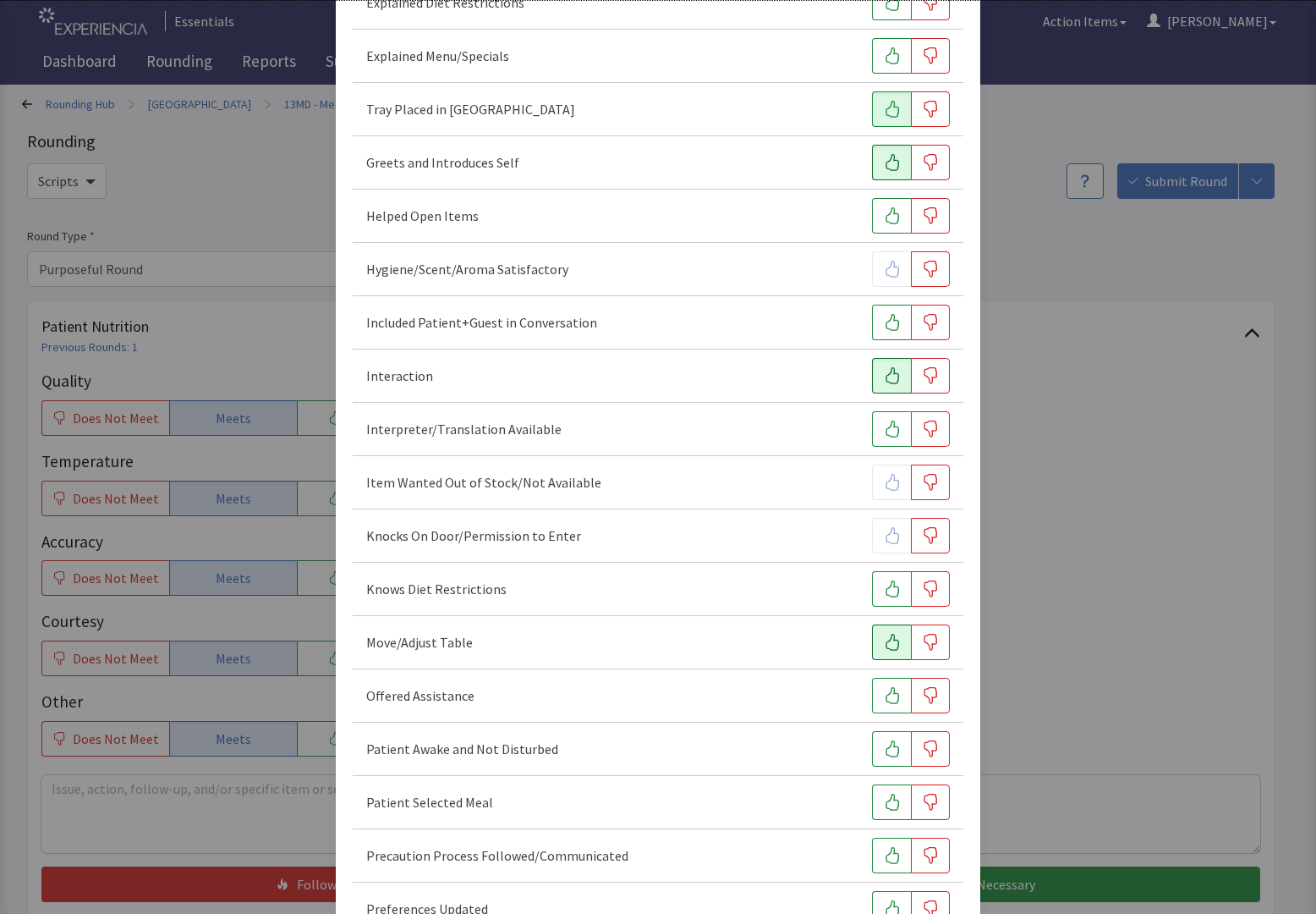
click at [884, 640] on icon "button" at bounding box center [893, 642] width 17 height 17
click at [884, 591] on icon "button" at bounding box center [893, 589] width 17 height 17
click at [872, 696] on button "button" at bounding box center [892, 695] width 39 height 35
click at [872, 584] on button "button" at bounding box center [892, 589] width 39 height 35
click at [883, 735] on button "button" at bounding box center [892, 749] width 39 height 35
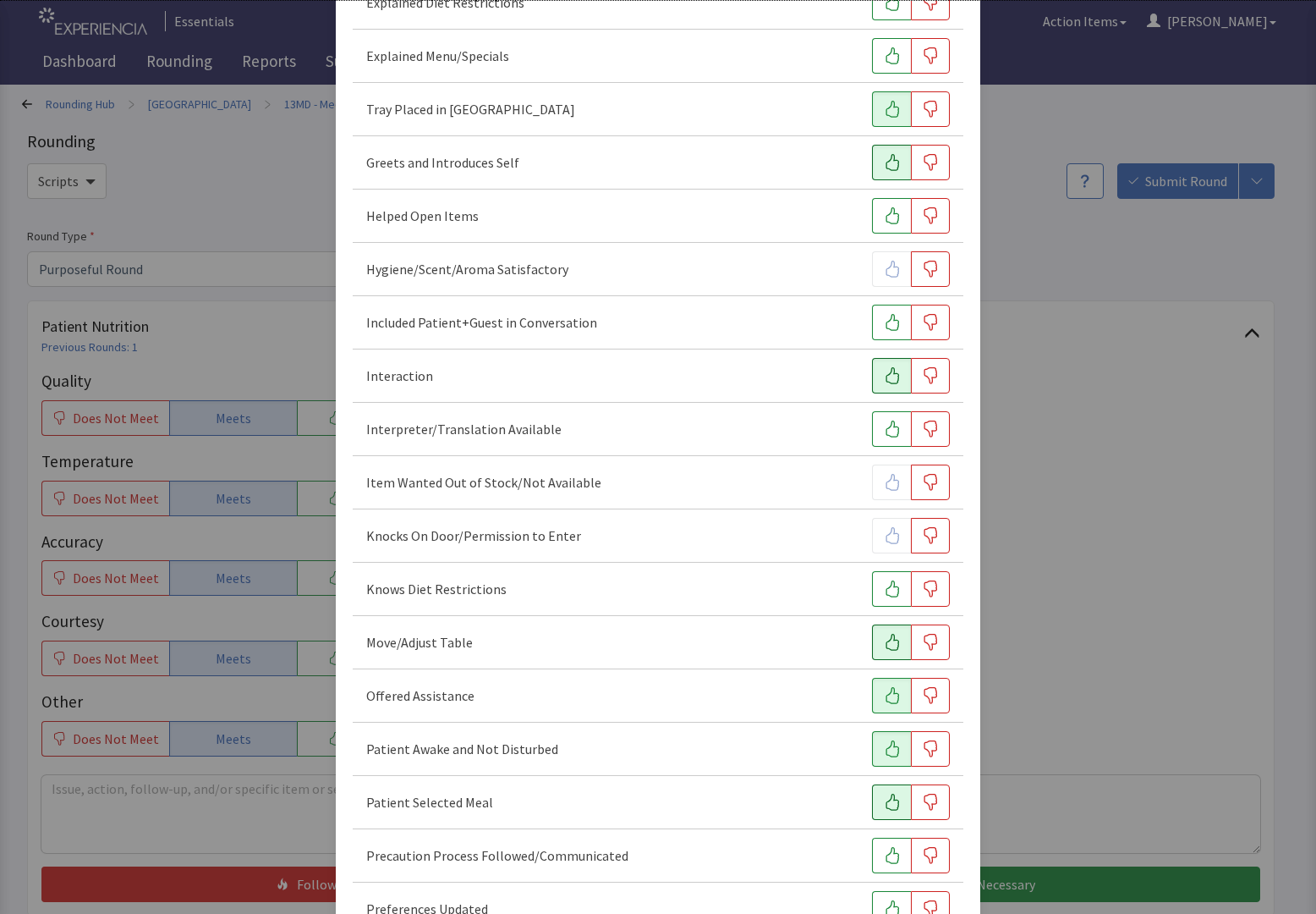
click at [890, 810] on button "button" at bounding box center [892, 802] width 39 height 35
click at [884, 873] on div "Precaution Process Followed/Communicated" at bounding box center [658, 856] width 611 height 54
click at [885, 854] on icon "button" at bounding box center [892, 855] width 14 height 17
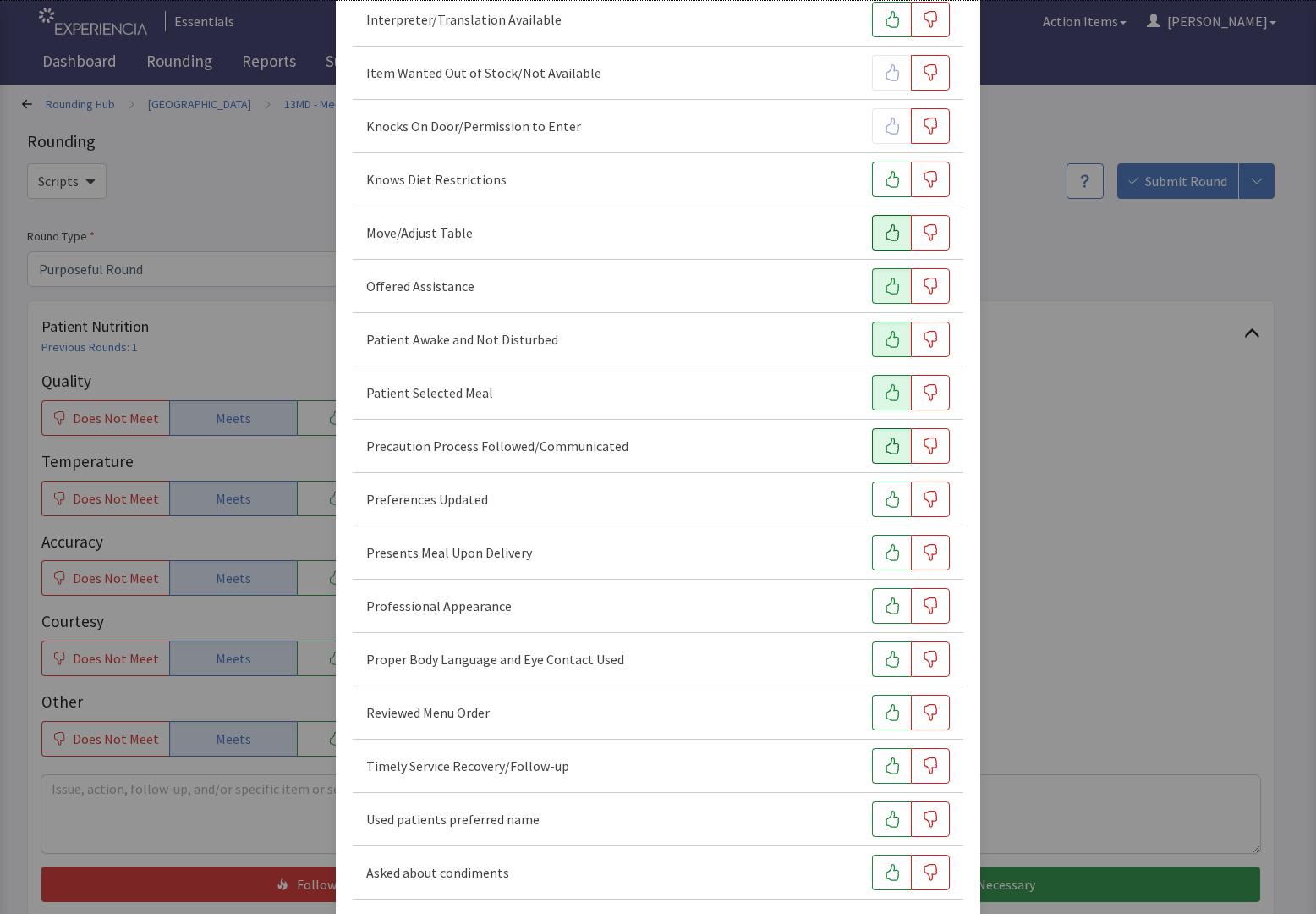
scroll to position [823, 0]
click at [872, 493] on button "button" at bounding box center [892, 497] width 39 height 35
click at [884, 542] on icon "button" at bounding box center [893, 551] width 17 height 17
click at [874, 592] on button "button" at bounding box center [892, 603] width 39 height 35
click at [884, 642] on button "button" at bounding box center [892, 657] width 39 height 35
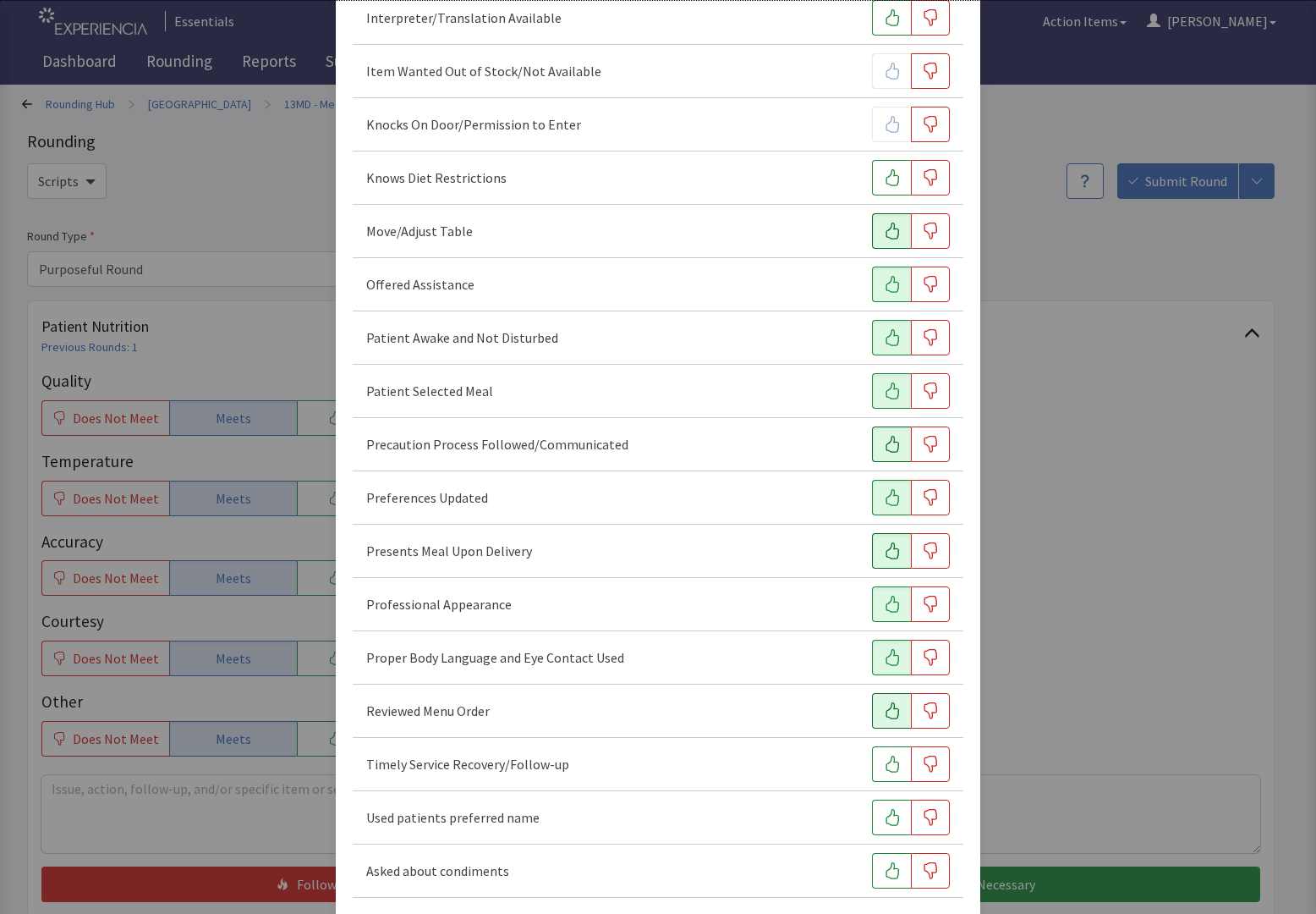
click at [883, 697] on button "button" at bounding box center [892, 711] width 39 height 35
click at [891, 761] on button "button" at bounding box center [892, 763] width 39 height 35
click at [887, 832] on button "button" at bounding box center [892, 817] width 39 height 35
click at [884, 857] on button "button" at bounding box center [892, 871] width 39 height 35
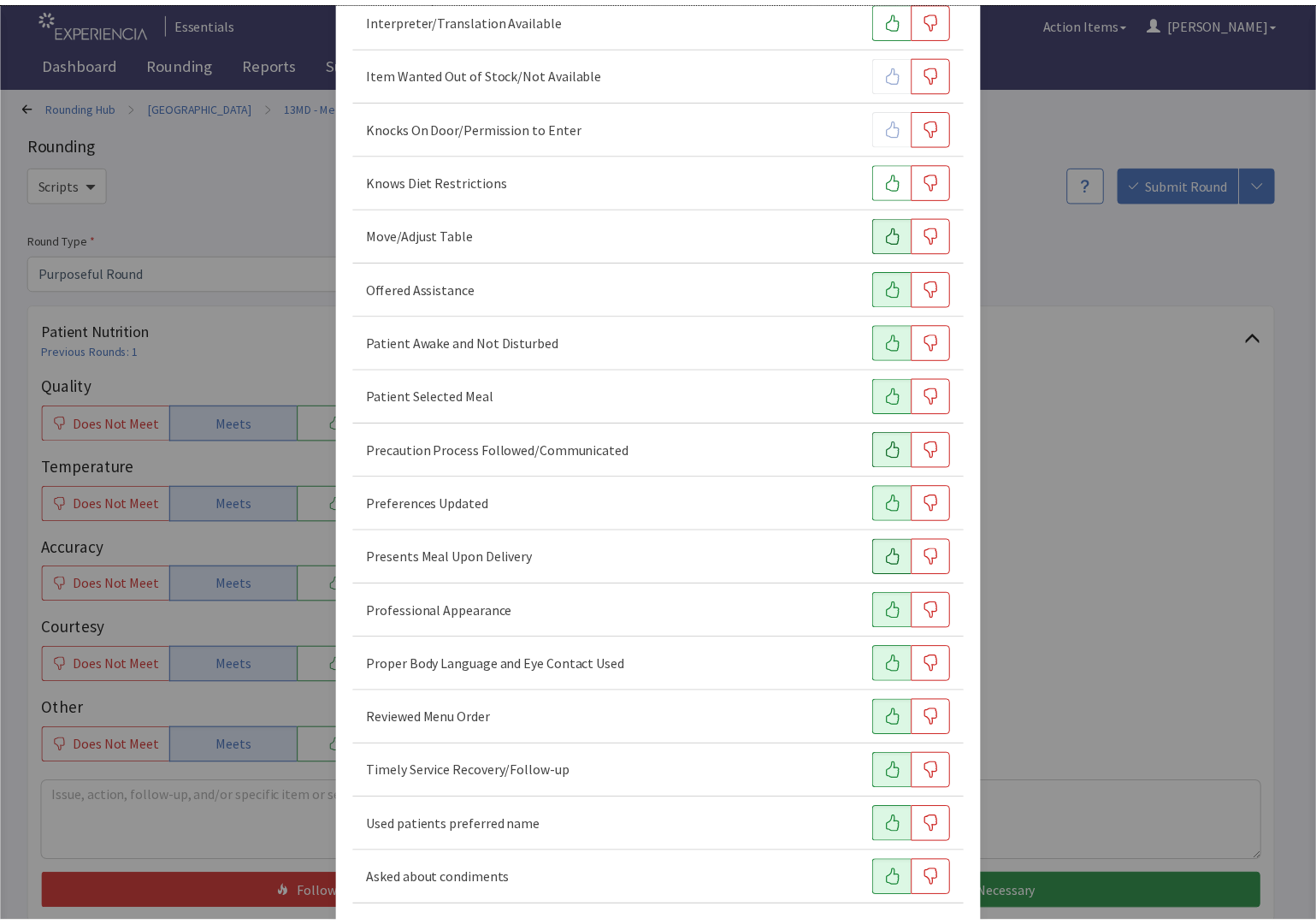
scroll to position [903, 0]
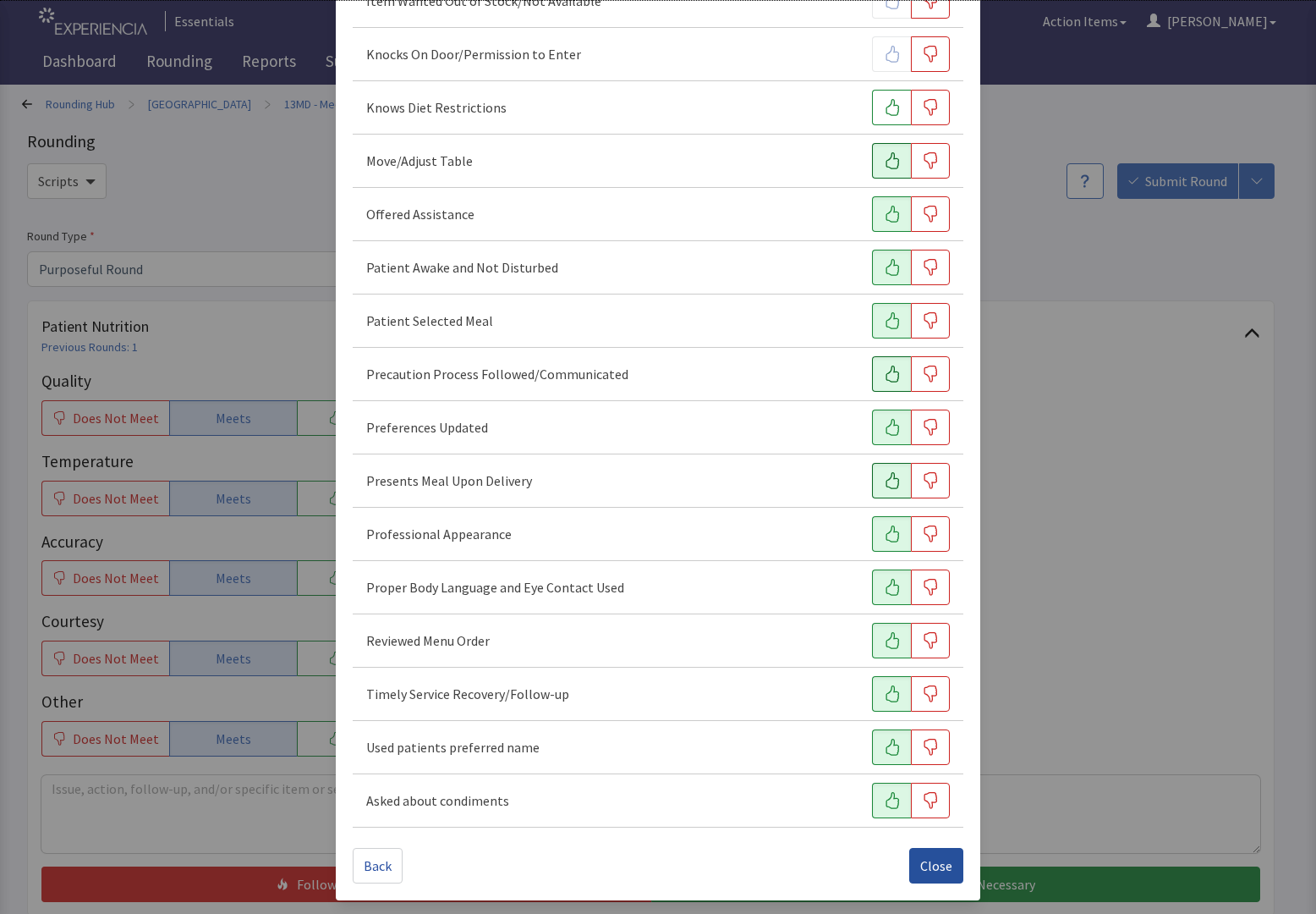
click at [934, 868] on span "Close" at bounding box center [936, 865] width 32 height 20
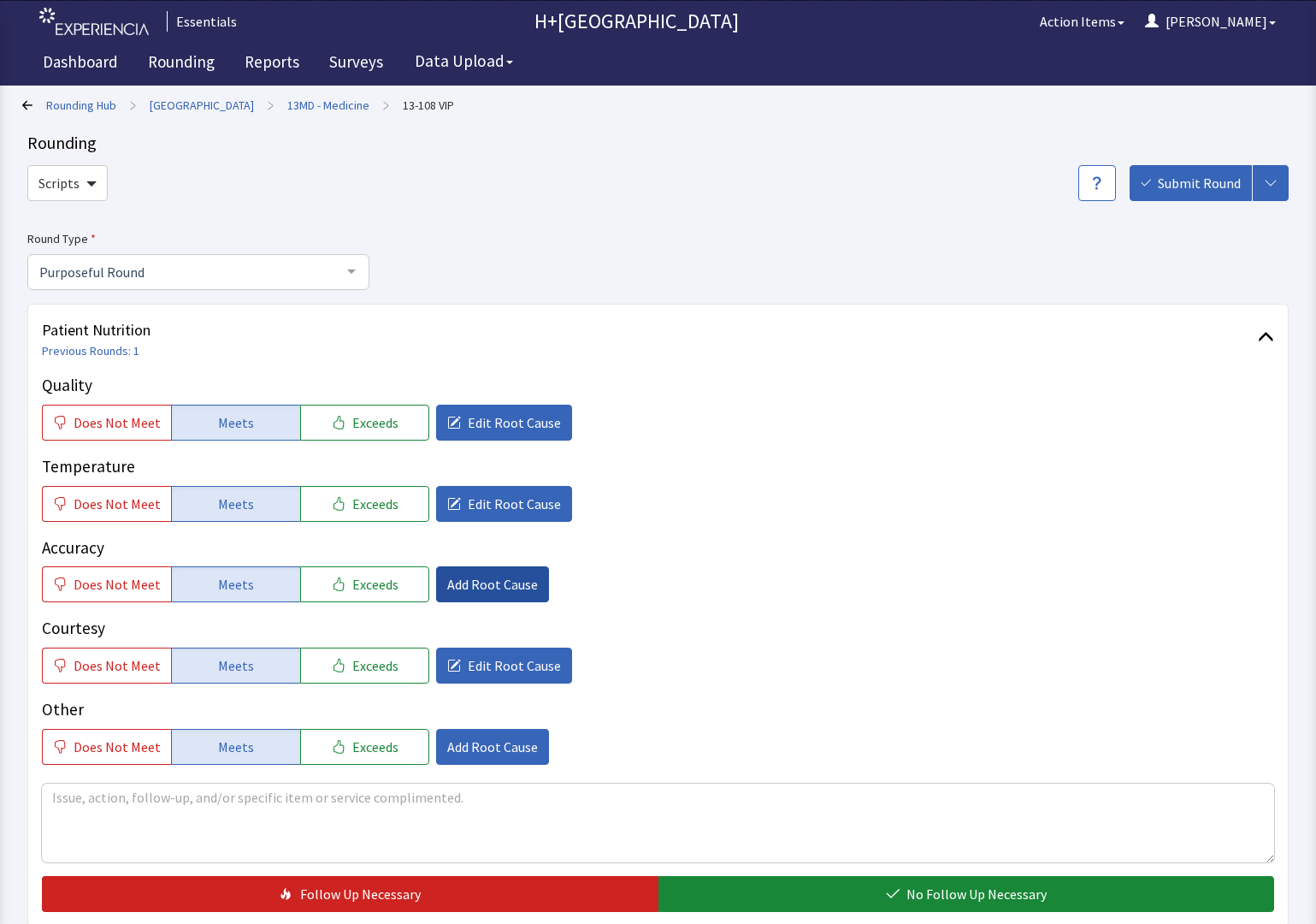
click at [452, 571] on button "Add Root Cause" at bounding box center [492, 584] width 113 height 36
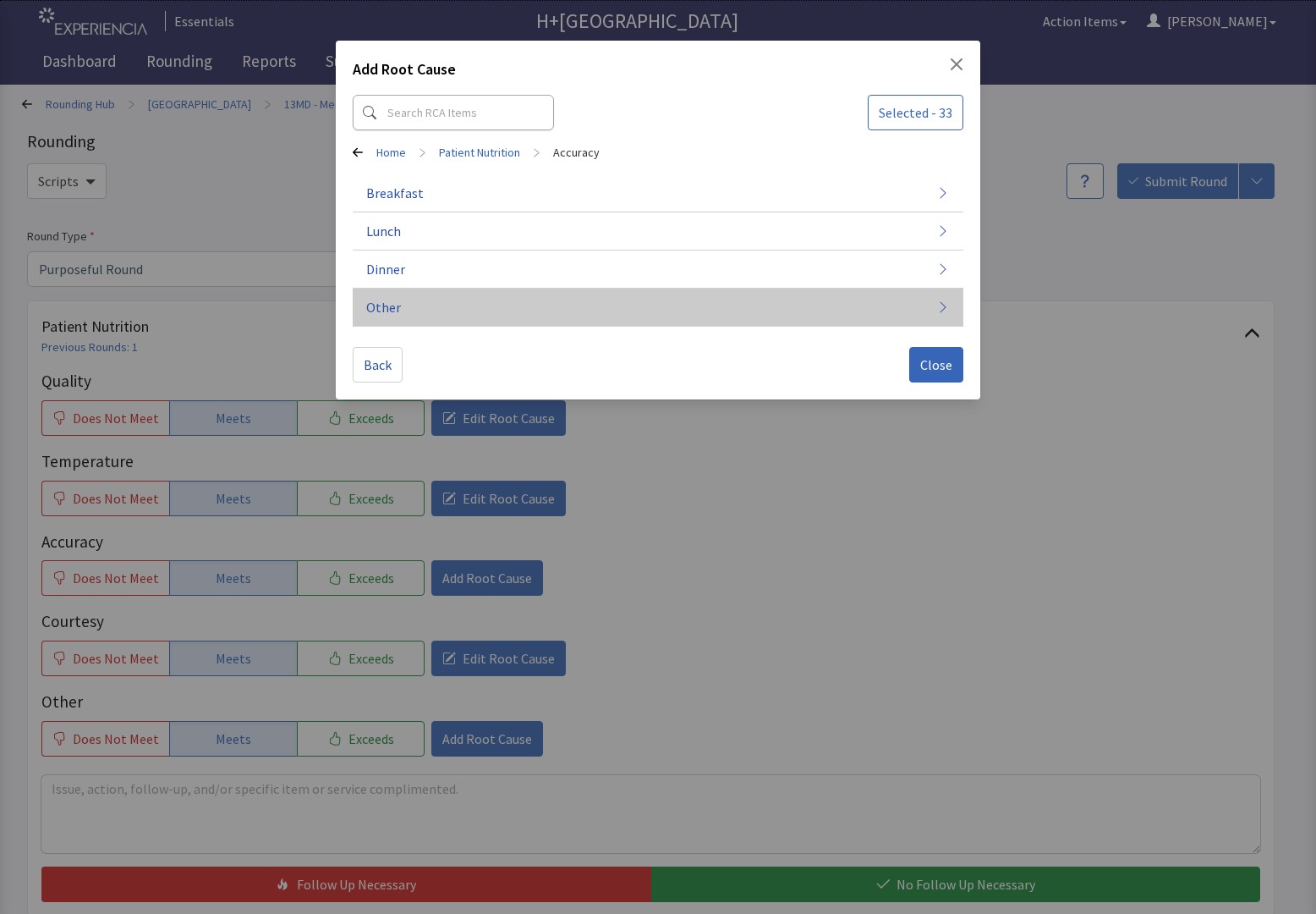
click at [396, 309] on span "Other" at bounding box center [384, 307] width 35 height 20
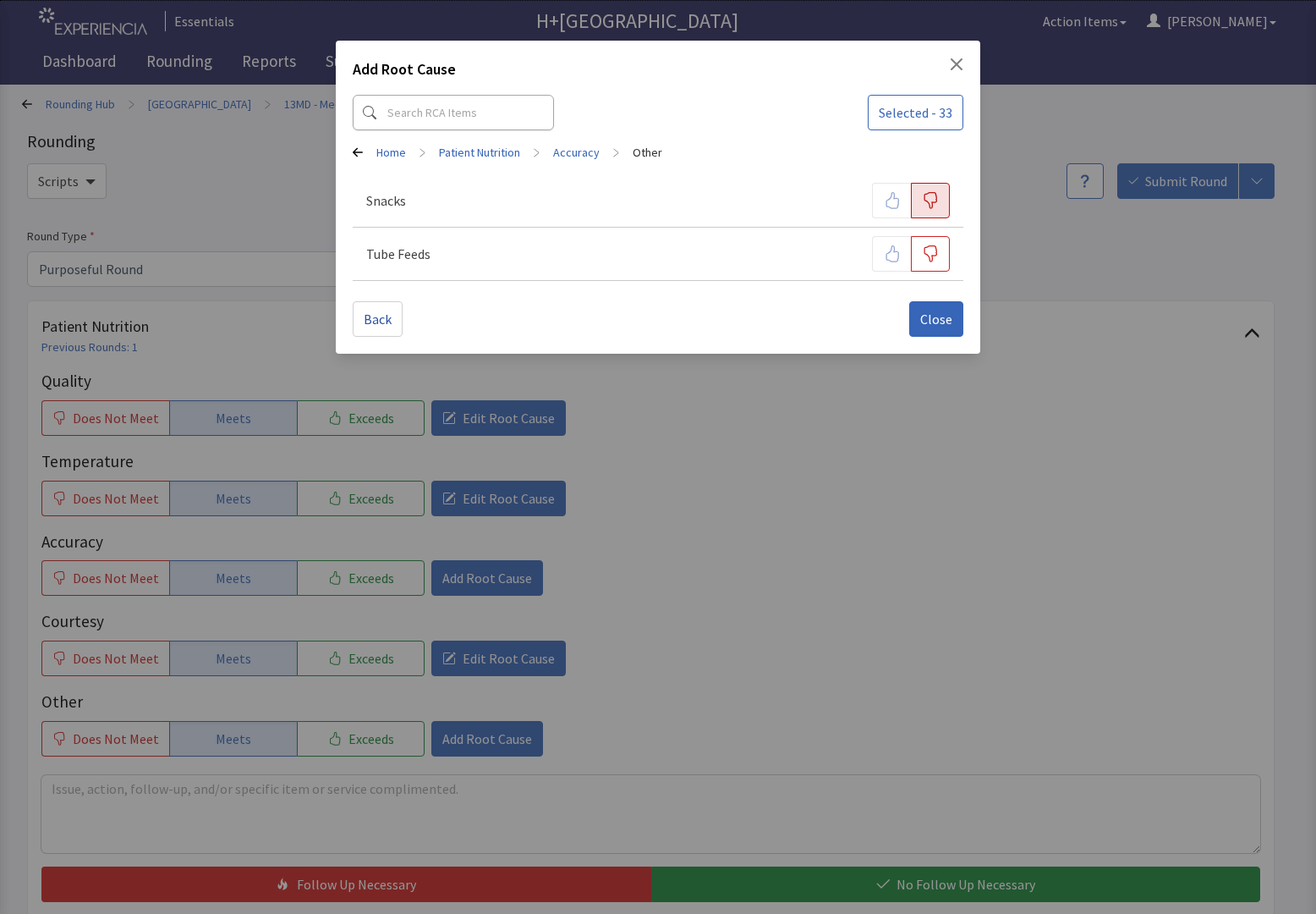
click at [934, 194] on icon "button" at bounding box center [931, 201] width 17 height 17
click at [888, 194] on div at bounding box center [911, 201] width 78 height 35
click at [939, 201] on button "button" at bounding box center [931, 201] width 39 height 35
click at [944, 324] on span "Close" at bounding box center [936, 319] width 32 height 20
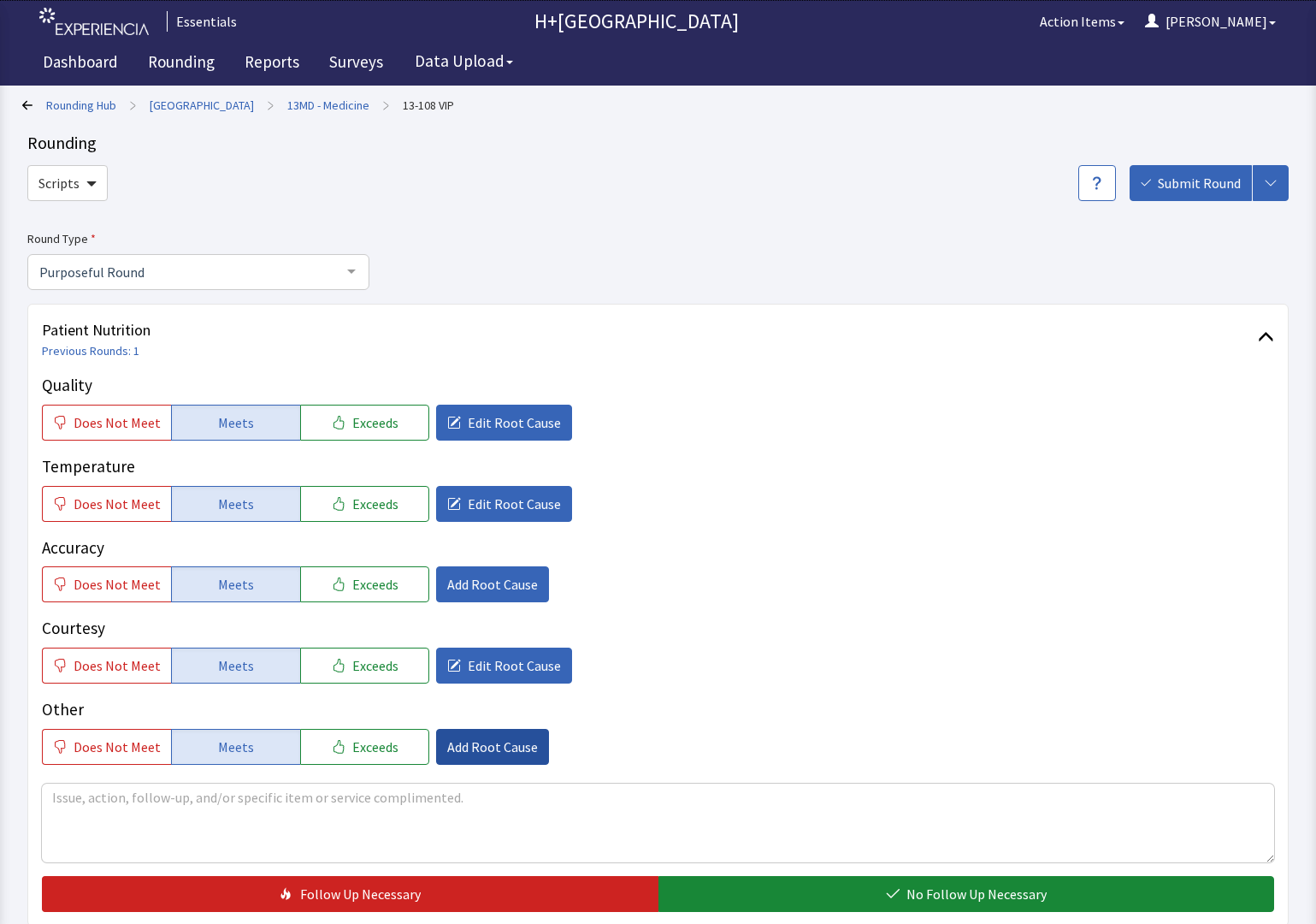
click at [477, 736] on span "Add Root Cause" at bounding box center [492, 746] width 91 height 21
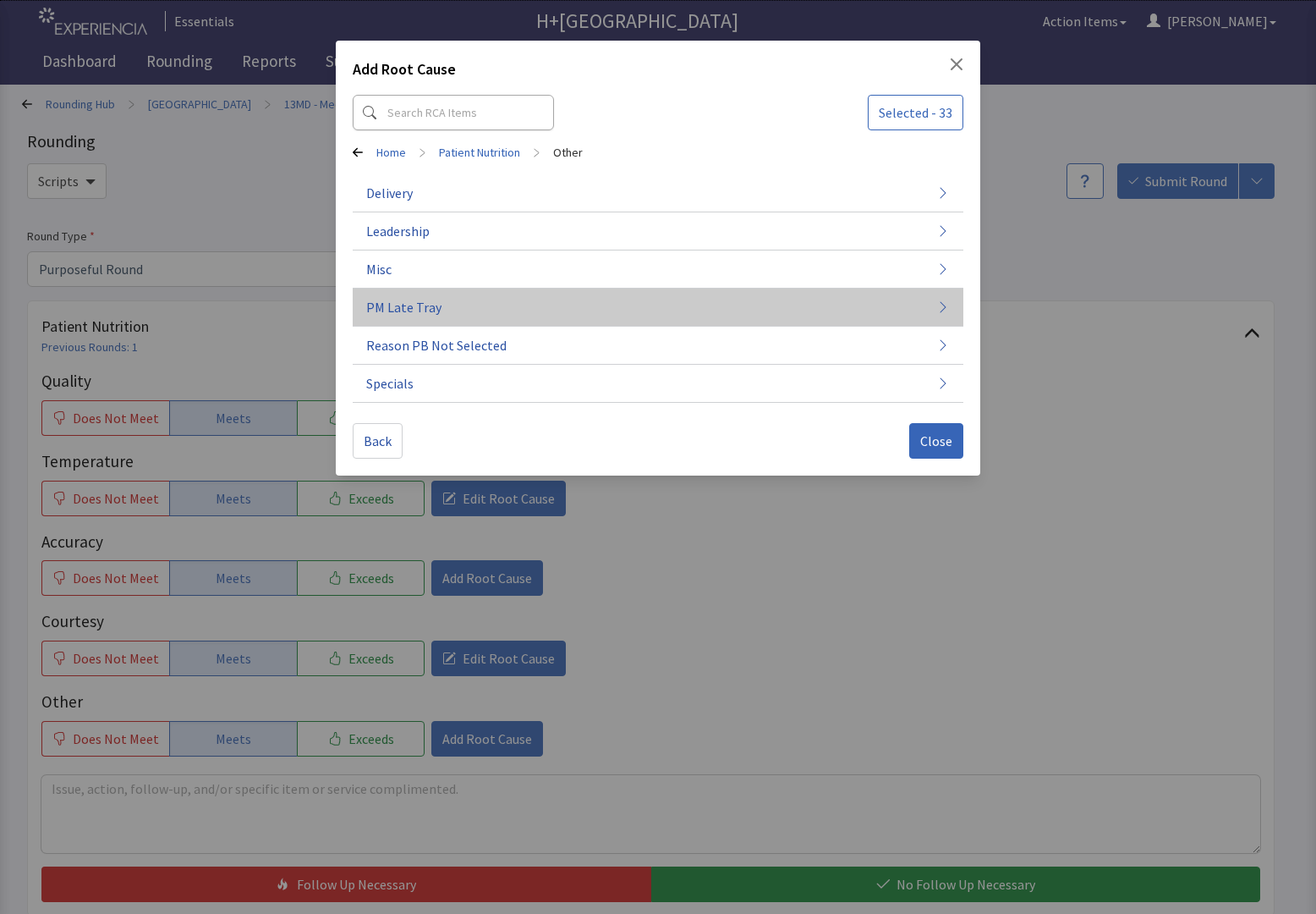
click at [401, 303] on span "PM Late Tray" at bounding box center [403, 307] width 75 height 20
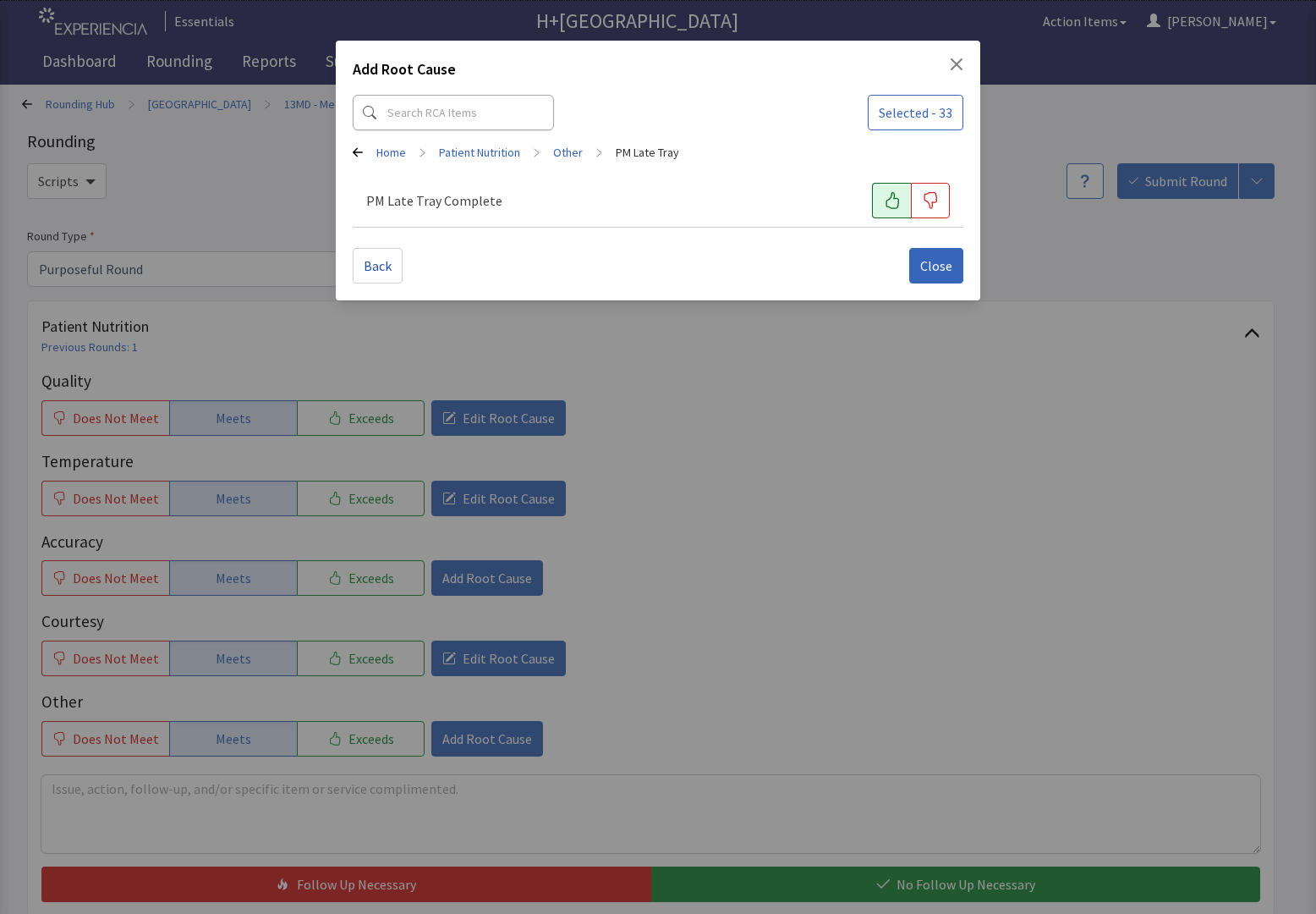
click at [898, 192] on icon "button" at bounding box center [893, 201] width 17 height 17
click at [942, 258] on span "Close" at bounding box center [936, 265] width 32 height 20
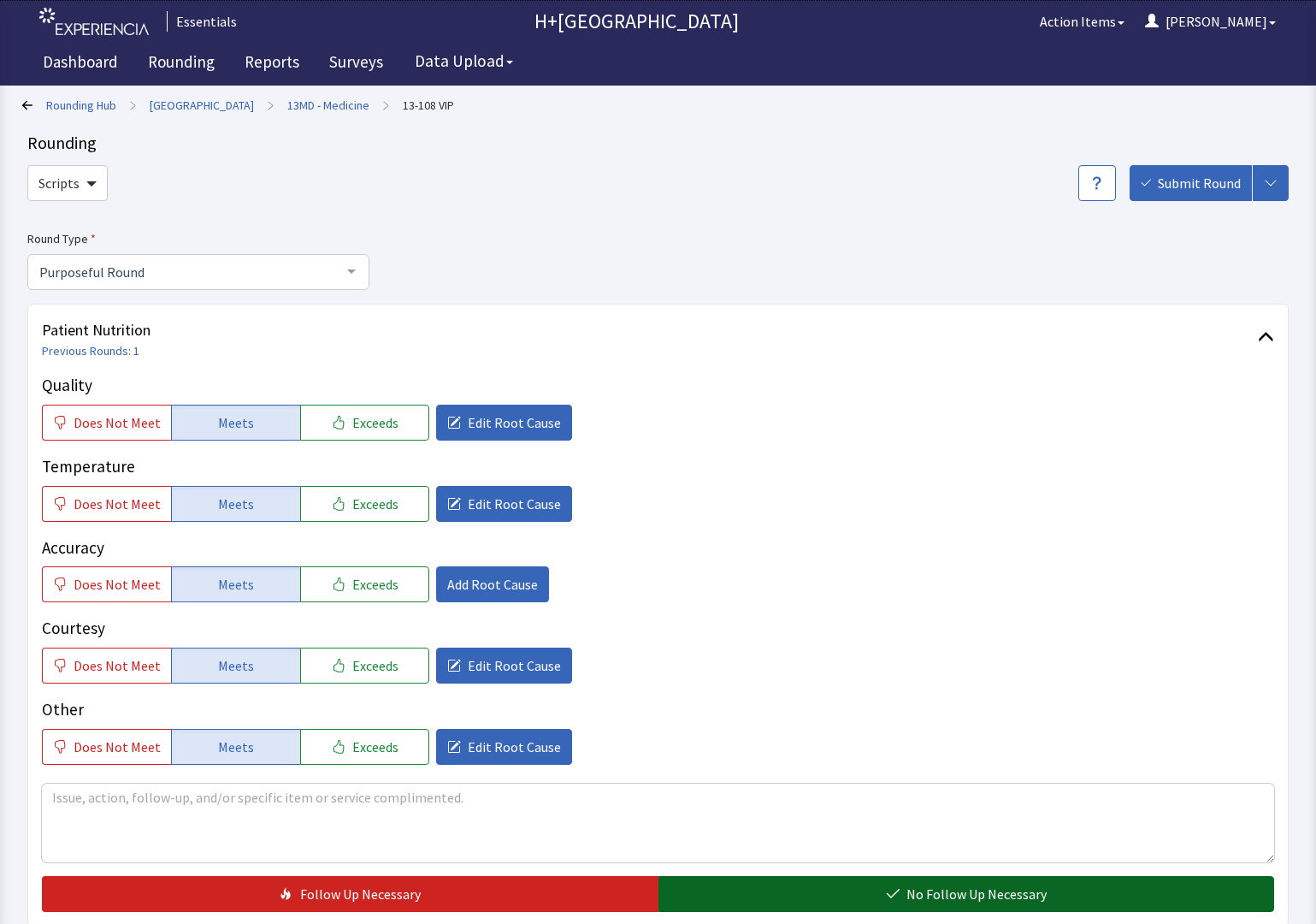
click at [795, 883] on button "No Follow Up Necessary" at bounding box center [967, 893] width 616 height 36
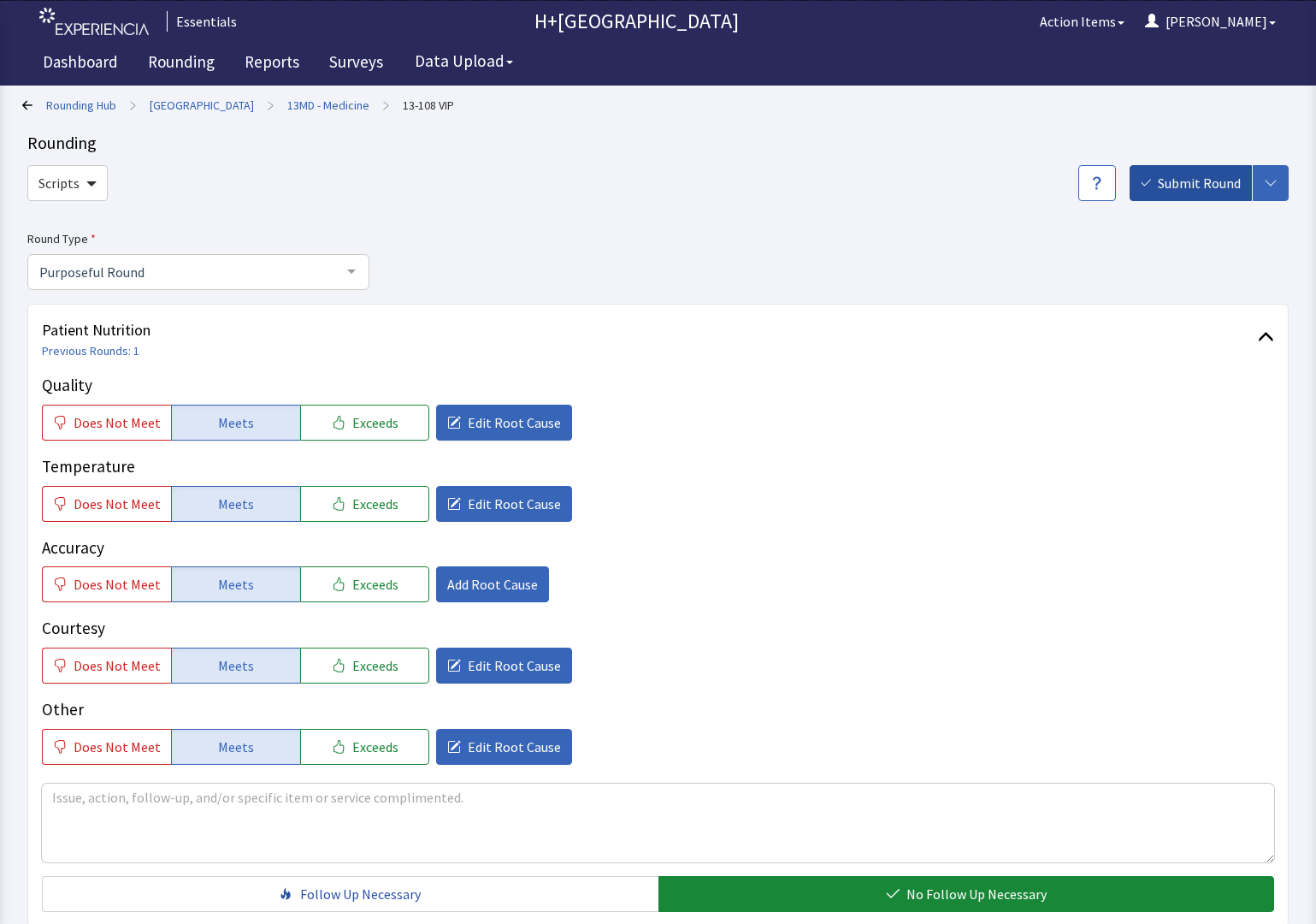
click at [1199, 173] on span "Submit Round" at bounding box center [1198, 183] width 83 height 21
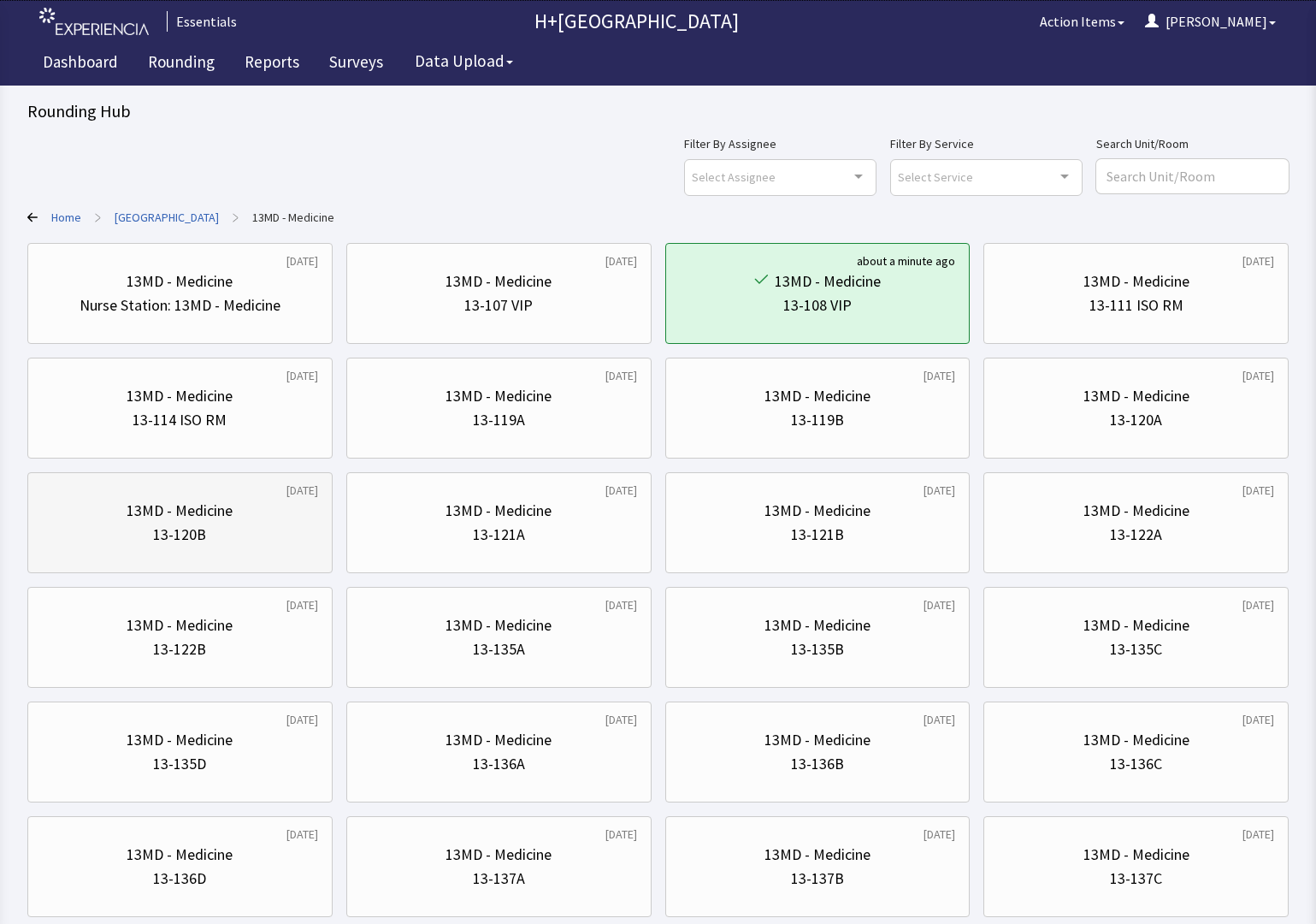
click at [287, 537] on div "13-120B" at bounding box center [180, 534] width 276 height 24
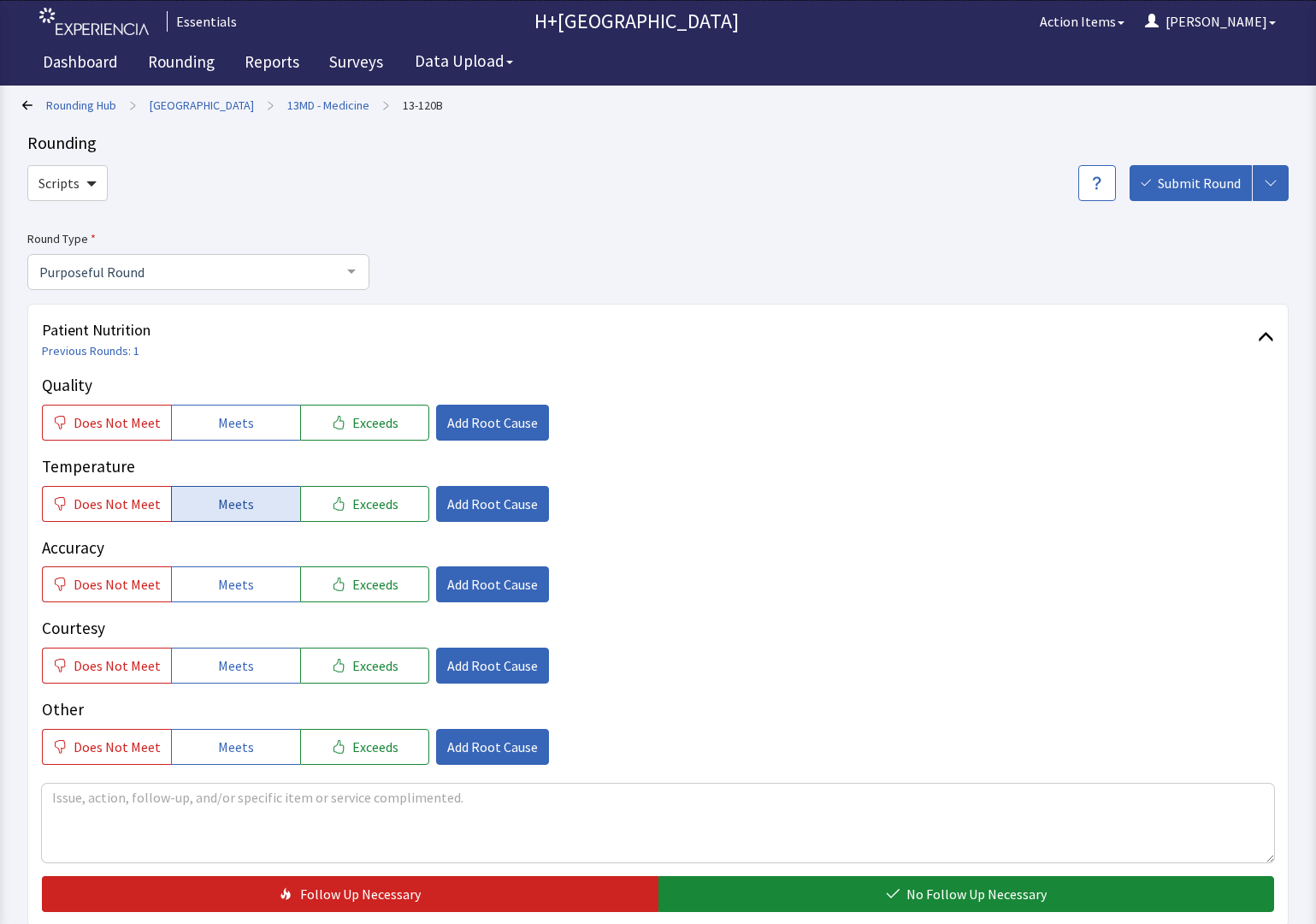
drag, startPoint x: 233, startPoint y: 419, endPoint x: 252, endPoint y: 492, distance: 75.4
click at [234, 424] on span "Meets" at bounding box center [235, 422] width 35 height 21
click at [258, 498] on button "Meets" at bounding box center [235, 504] width 129 height 36
click at [258, 581] on button "Meets" at bounding box center [235, 584] width 129 height 36
click at [258, 644] on div "Courtesy Does Not Meet Meets Exceeds Add Root Cause" at bounding box center [658, 649] width 1232 height 67
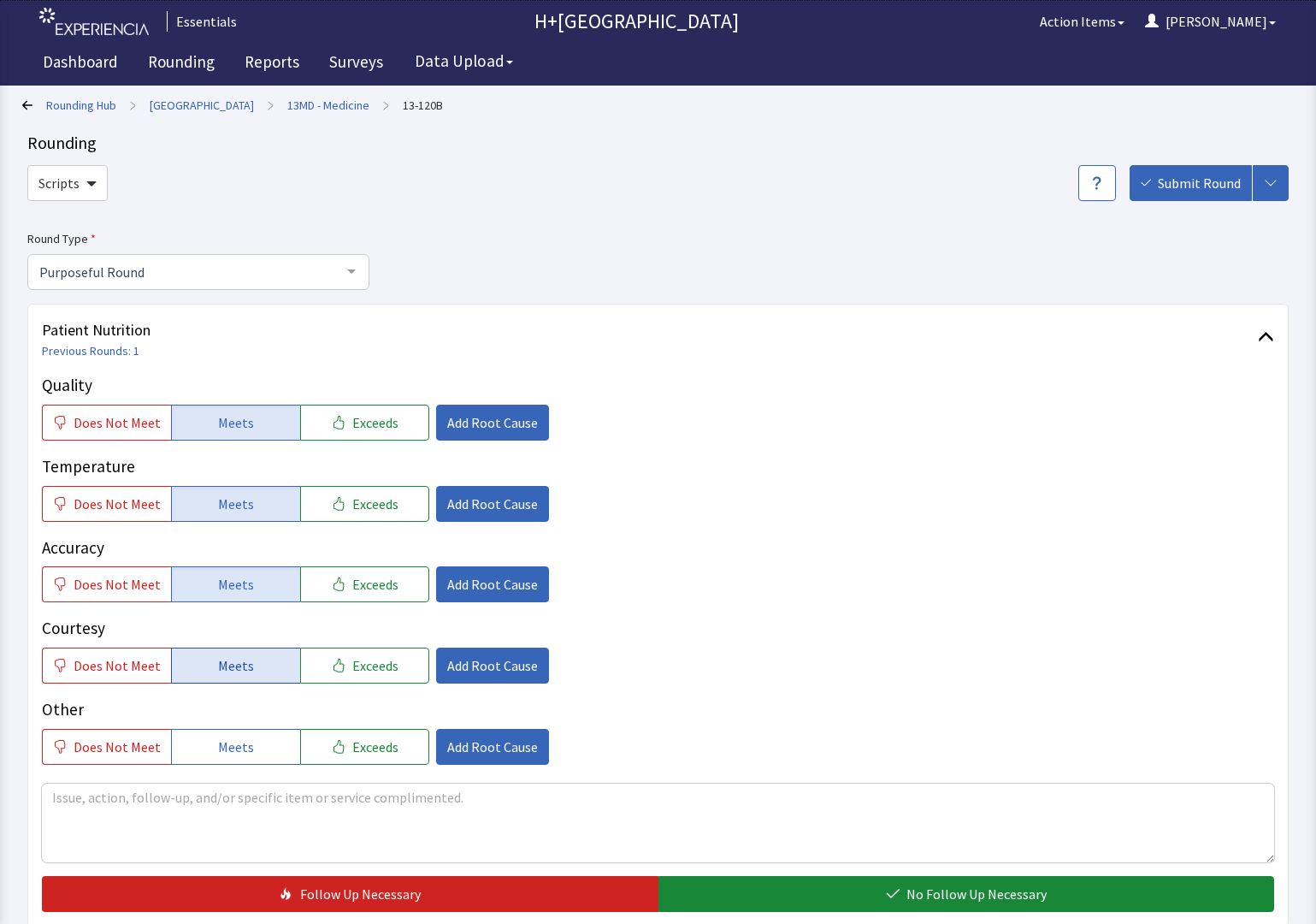
click at [257, 666] on button "Meets" at bounding box center [235, 665] width 129 height 36
click at [245, 738] on span "Meets" at bounding box center [235, 746] width 35 height 21
click at [498, 428] on span "Add Root Cause" at bounding box center [492, 422] width 91 height 21
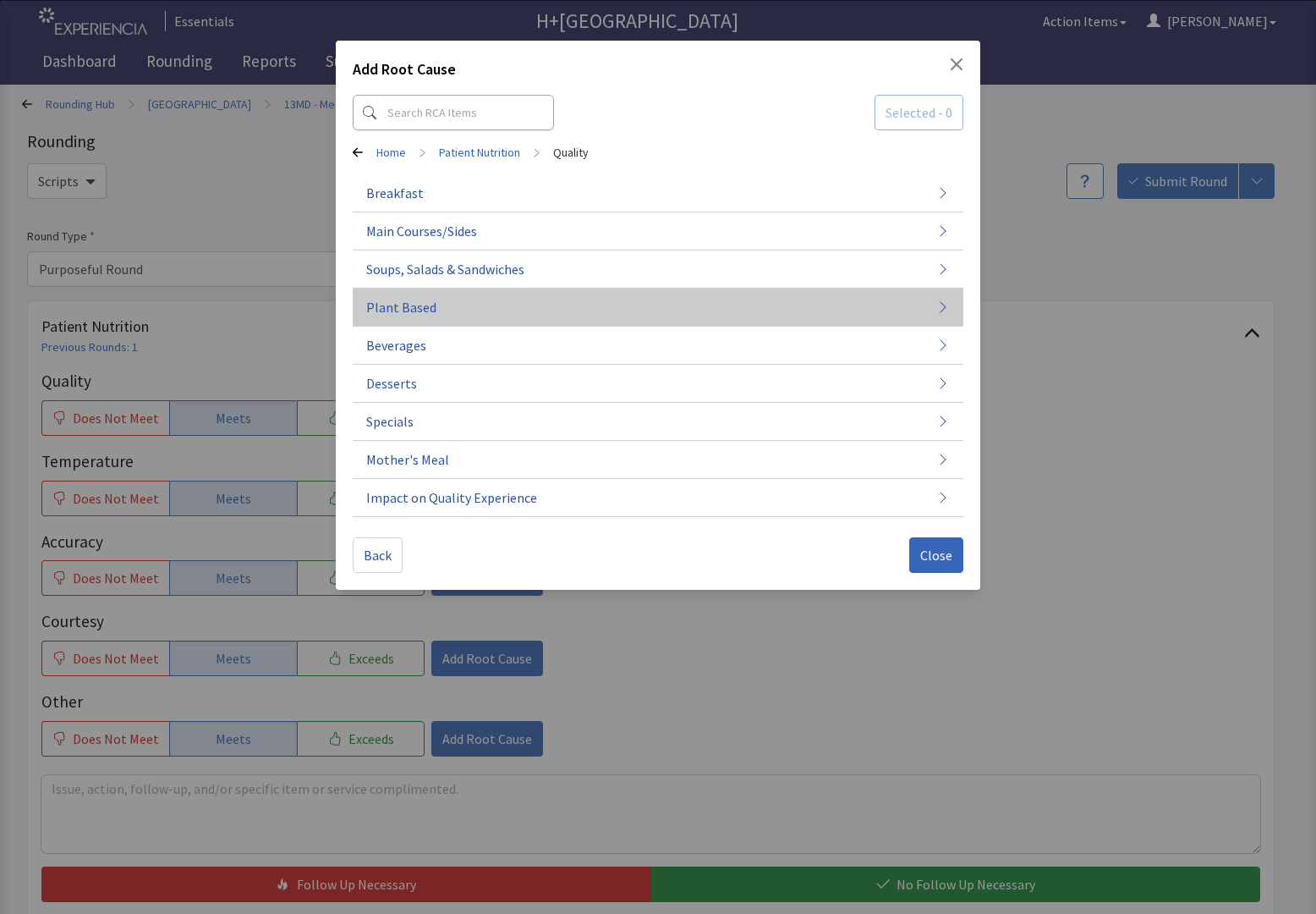
click at [435, 311] on button "Plant Based" at bounding box center [658, 307] width 611 height 38
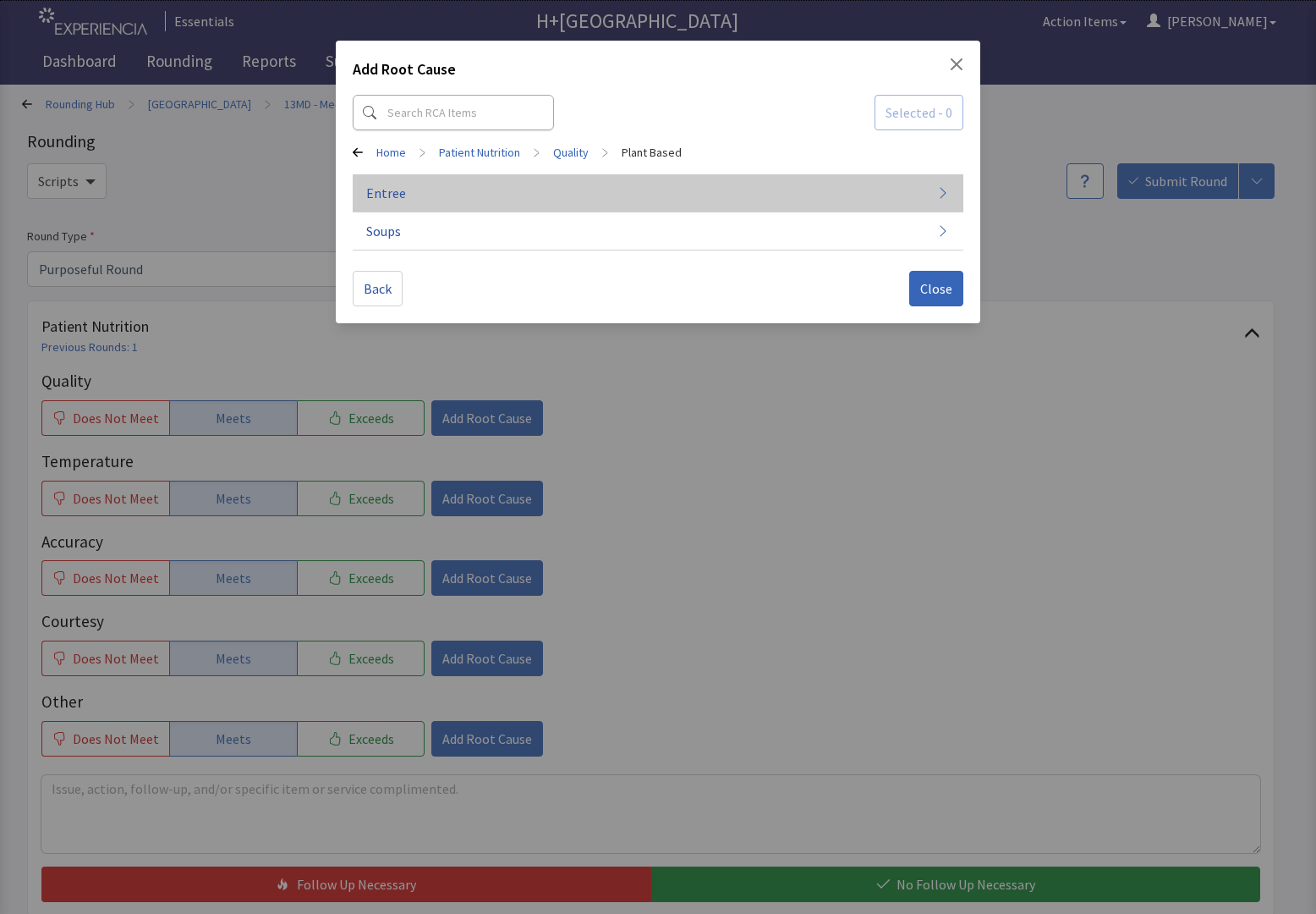
click at [429, 205] on button "Entree" at bounding box center [658, 193] width 611 height 38
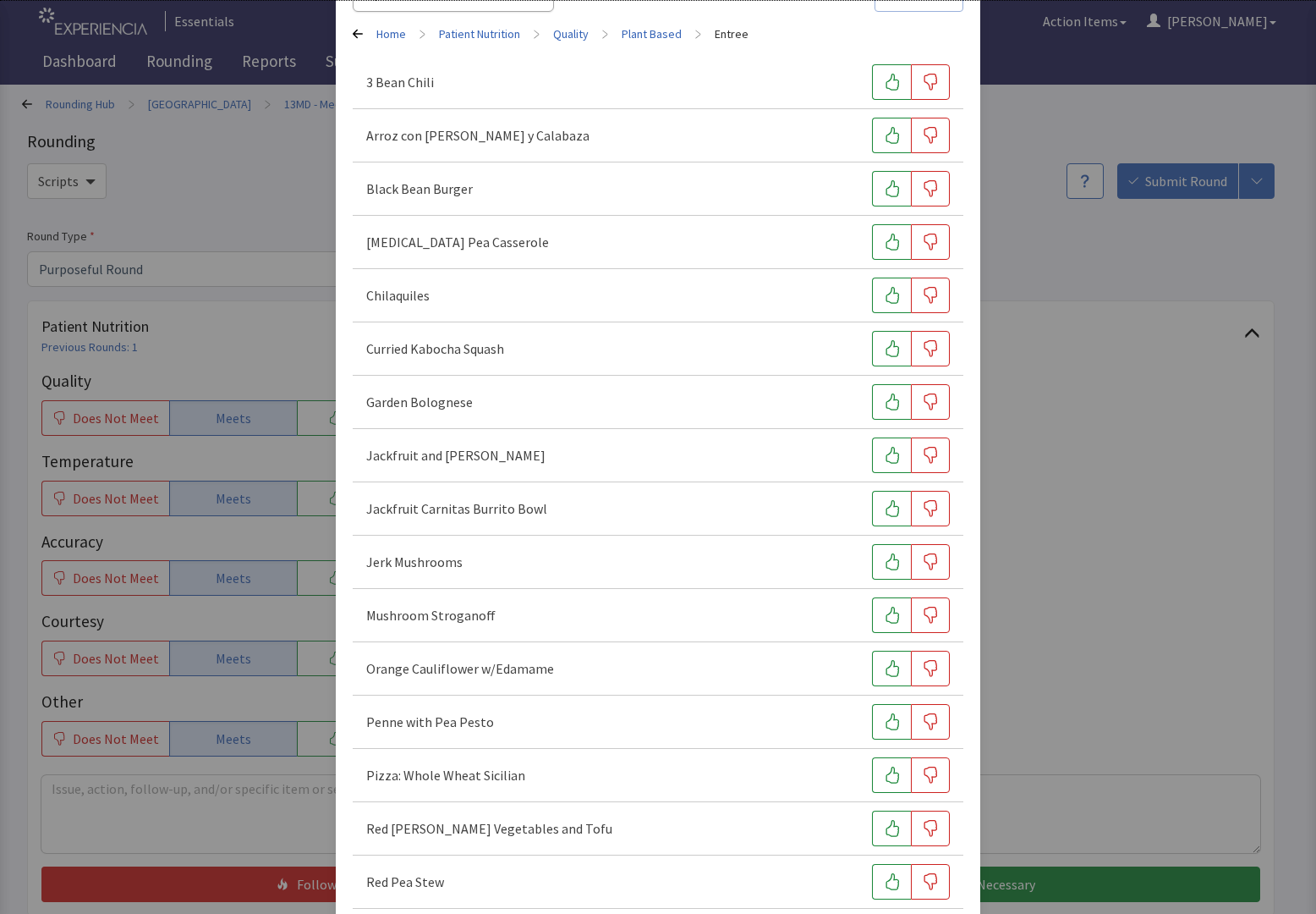
scroll to position [137, 0]
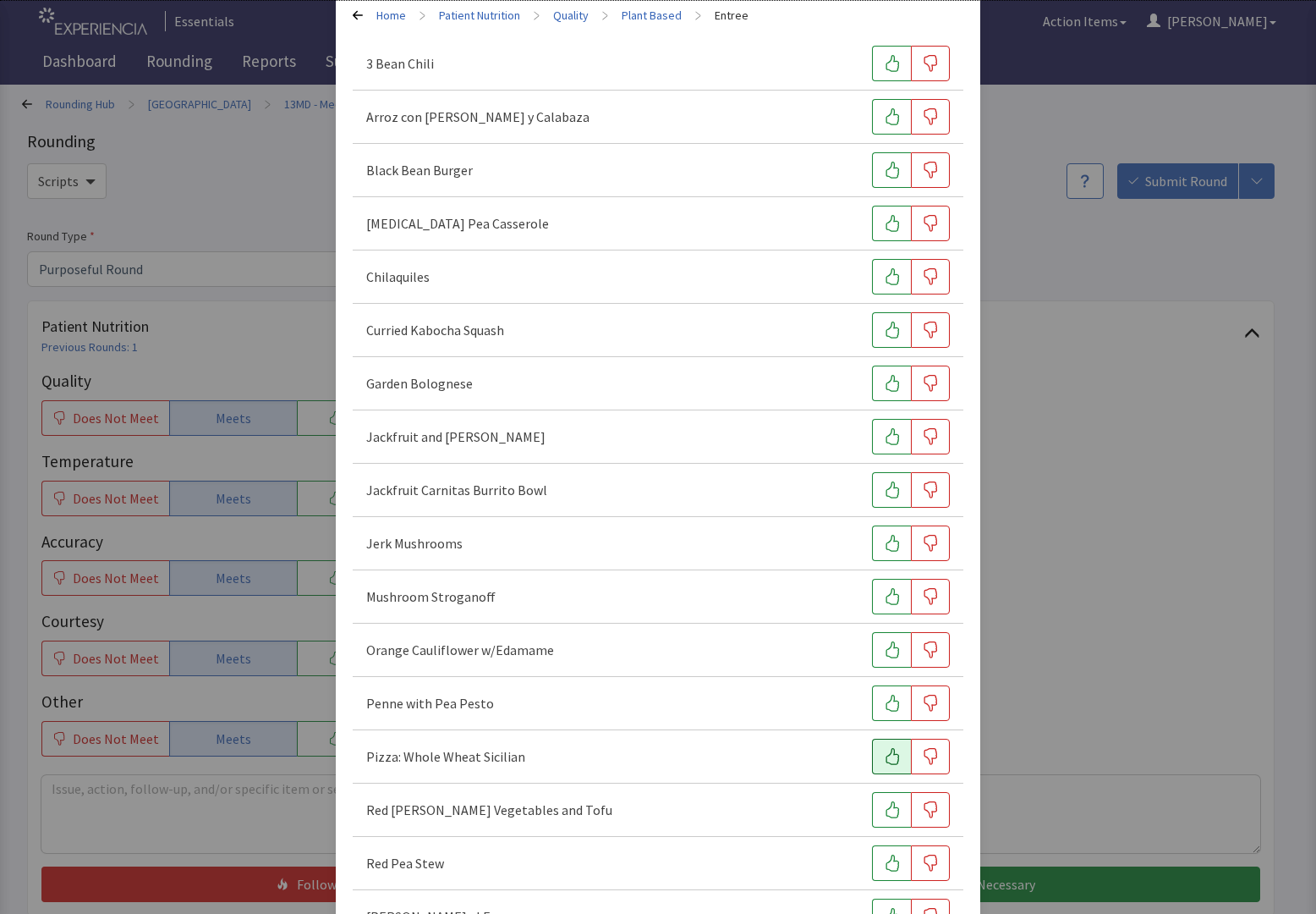
click at [888, 757] on icon "button" at bounding box center [893, 756] width 17 height 17
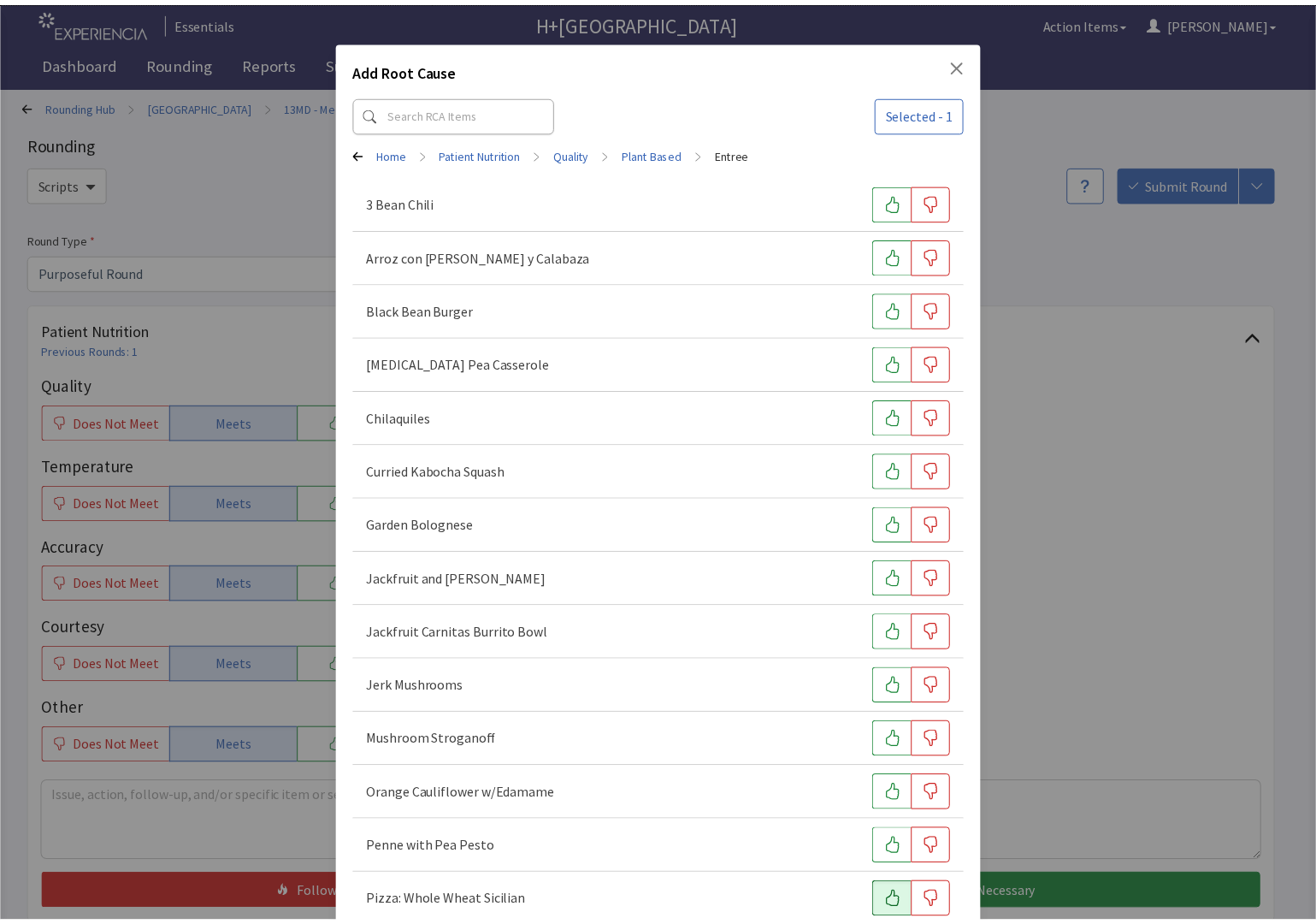
scroll to position [0, 0]
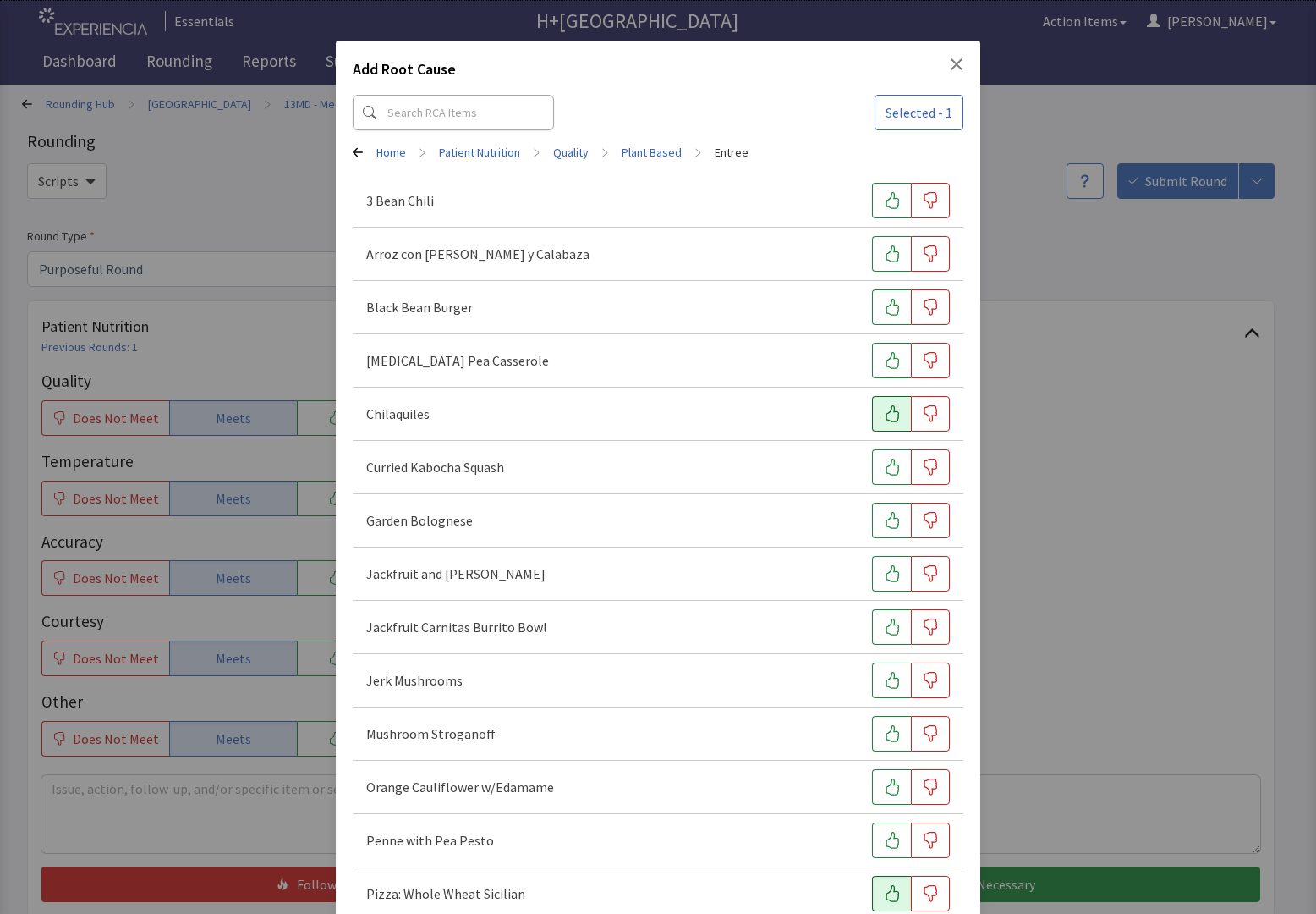
click at [884, 416] on icon "button" at bounding box center [893, 413] width 17 height 17
click at [951, 69] on icon "Close" at bounding box center [957, 64] width 12 height 12
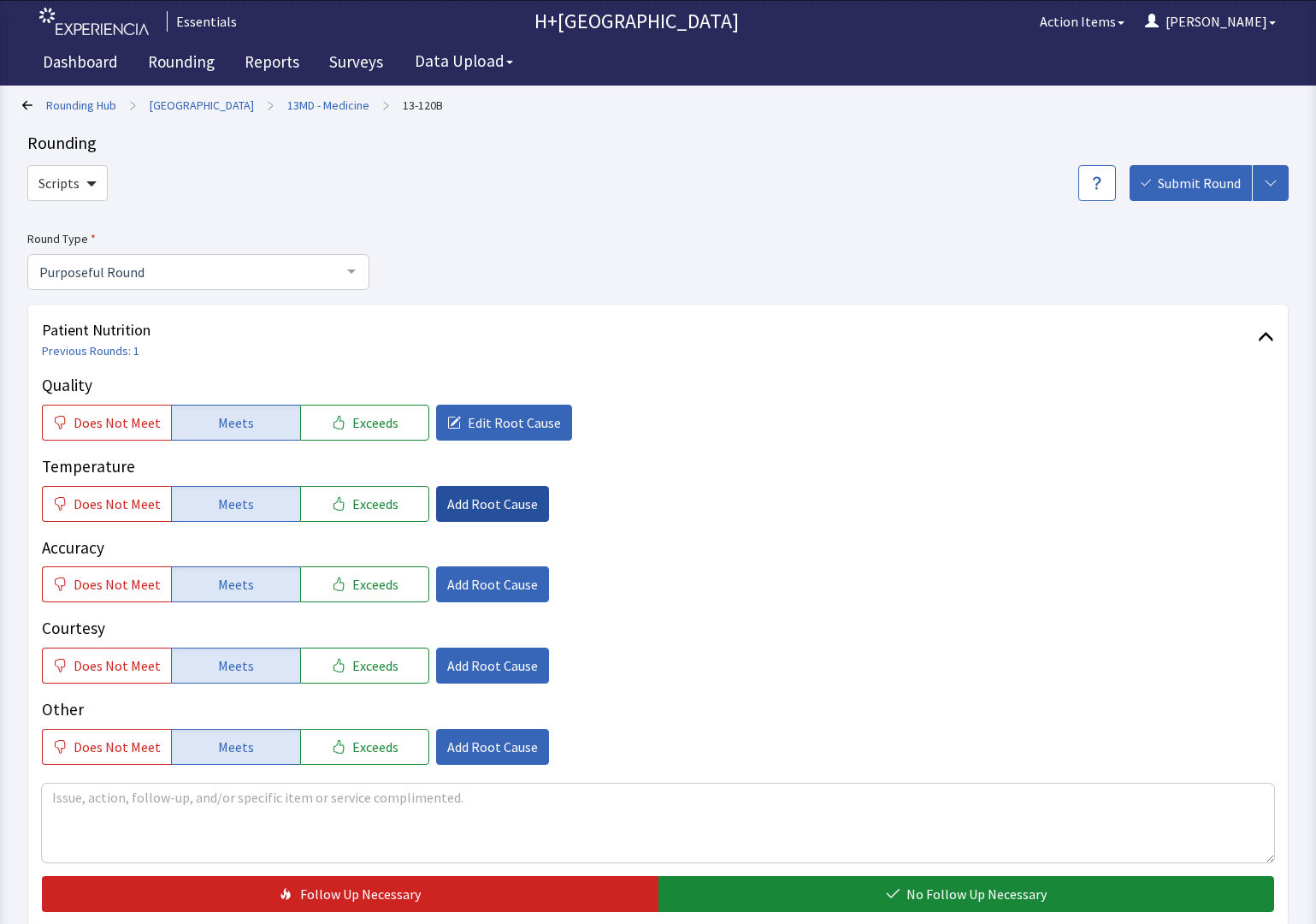
click at [454, 507] on span "Add Root Cause" at bounding box center [492, 504] width 91 height 21
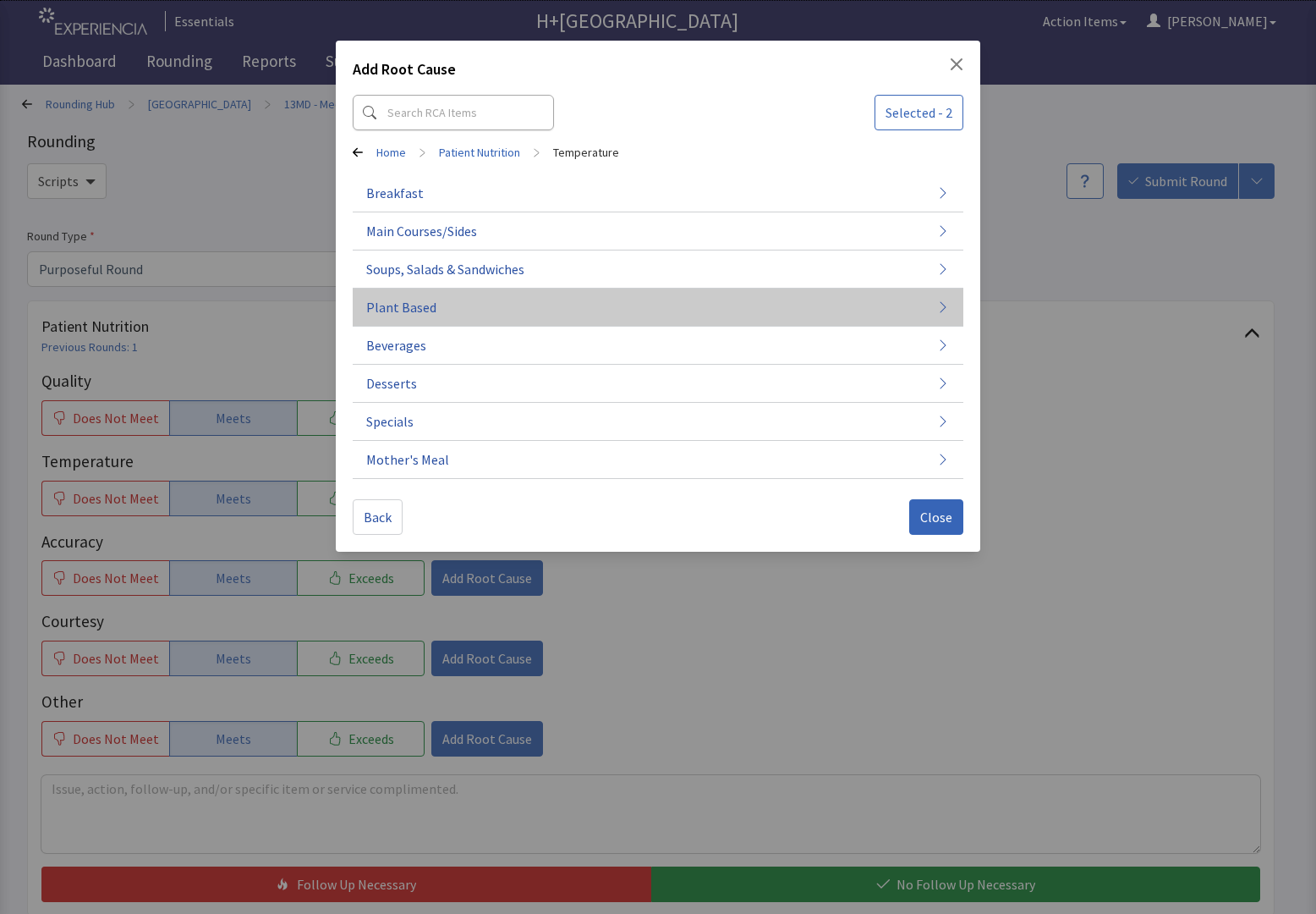
click at [416, 310] on span "Plant Based" at bounding box center [401, 307] width 70 height 20
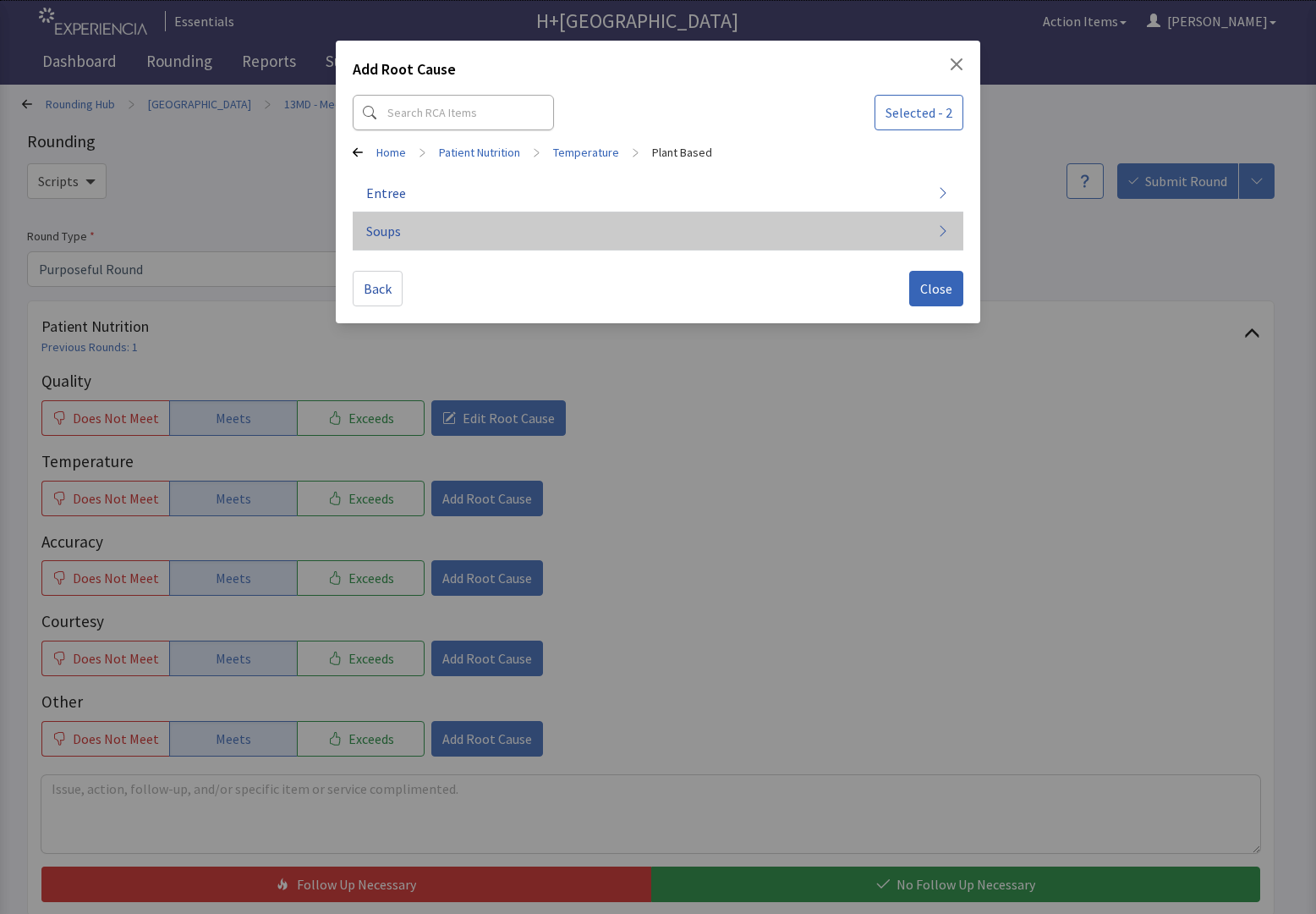
click at [935, 227] on button "Soups" at bounding box center [658, 231] width 611 height 38
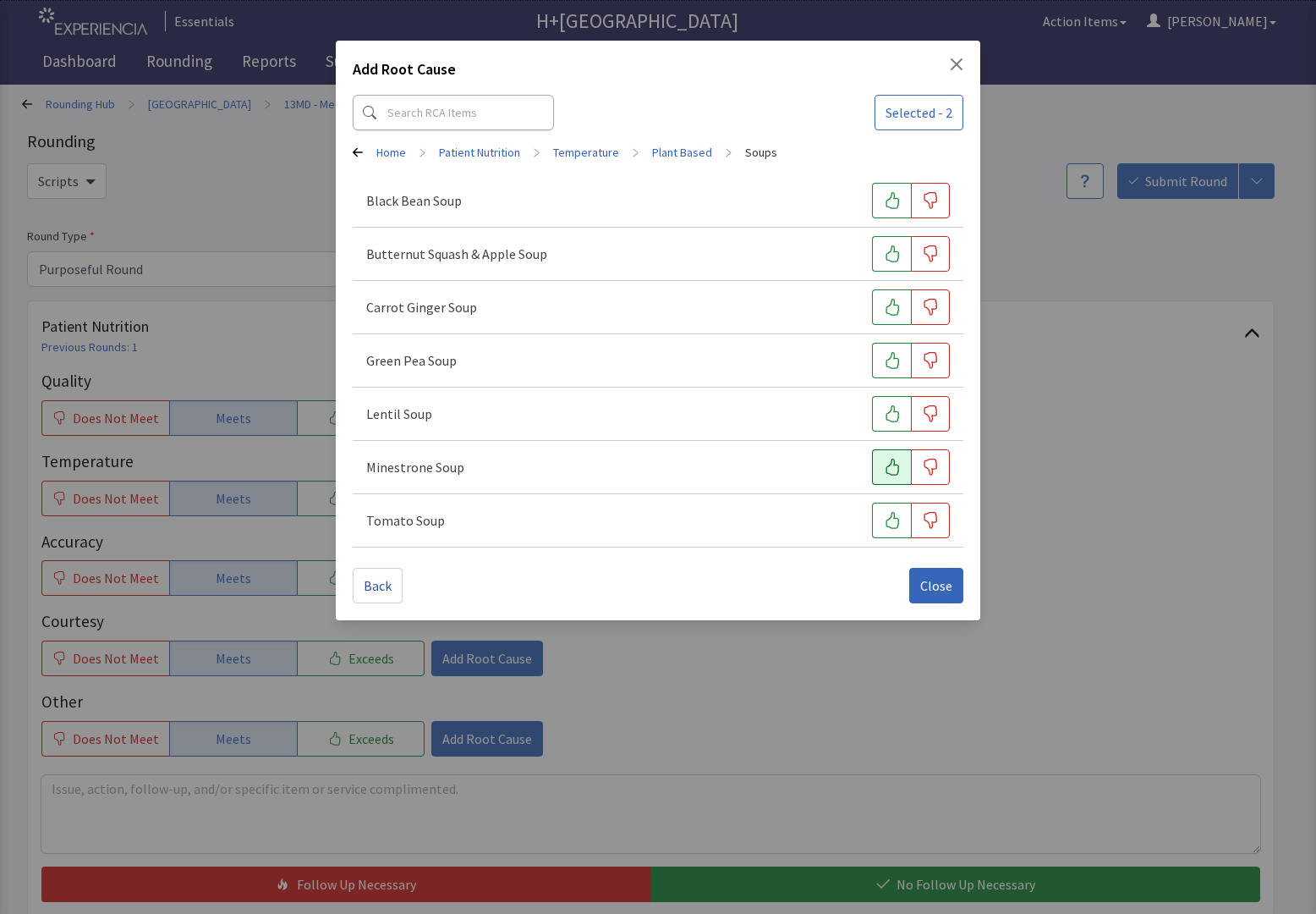
click at [884, 459] on icon "button" at bounding box center [893, 467] width 17 height 17
click at [952, 587] on span "Close" at bounding box center [936, 585] width 32 height 20
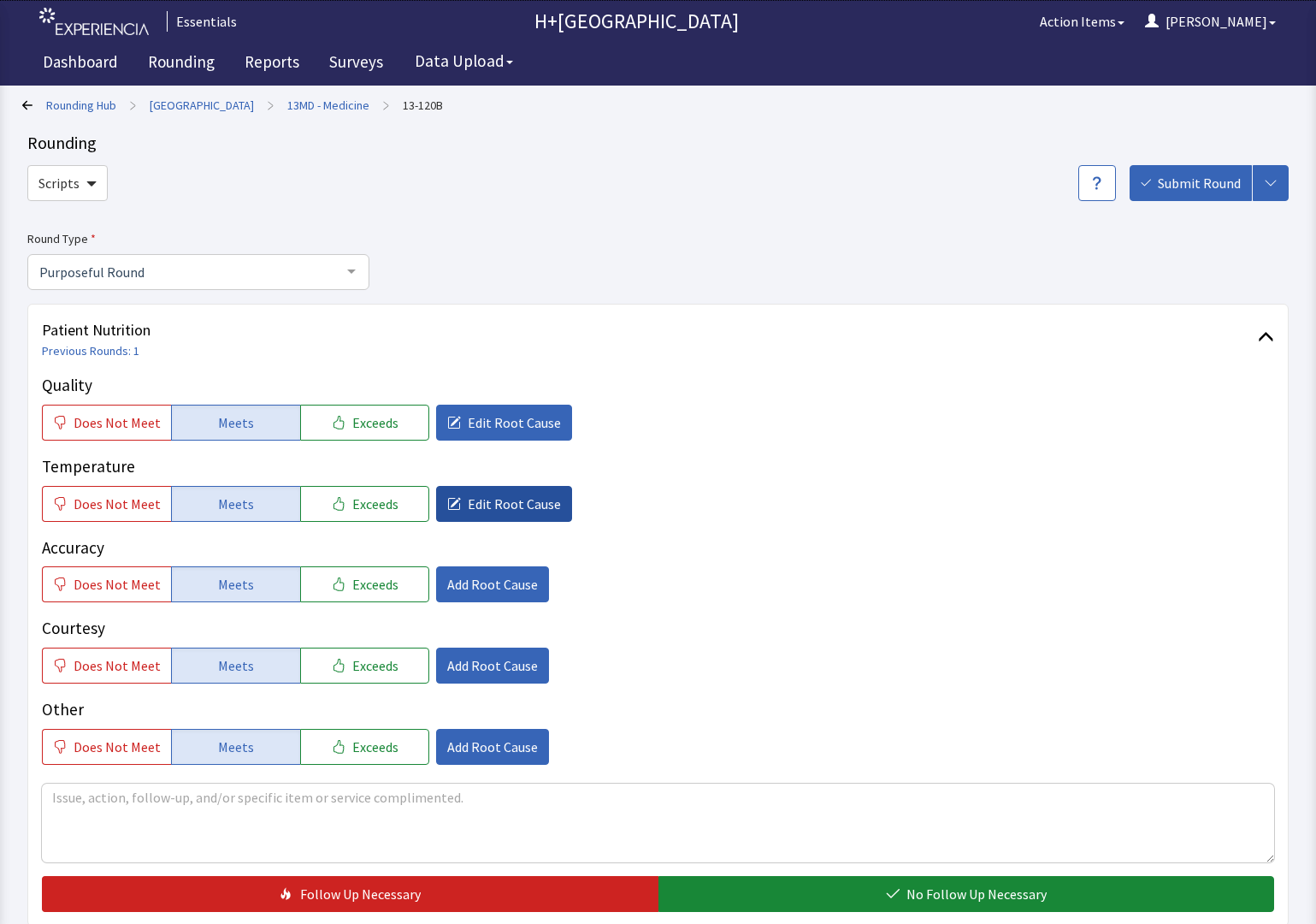
click at [508, 513] on button "Edit Root Cause" at bounding box center [504, 504] width 136 height 36
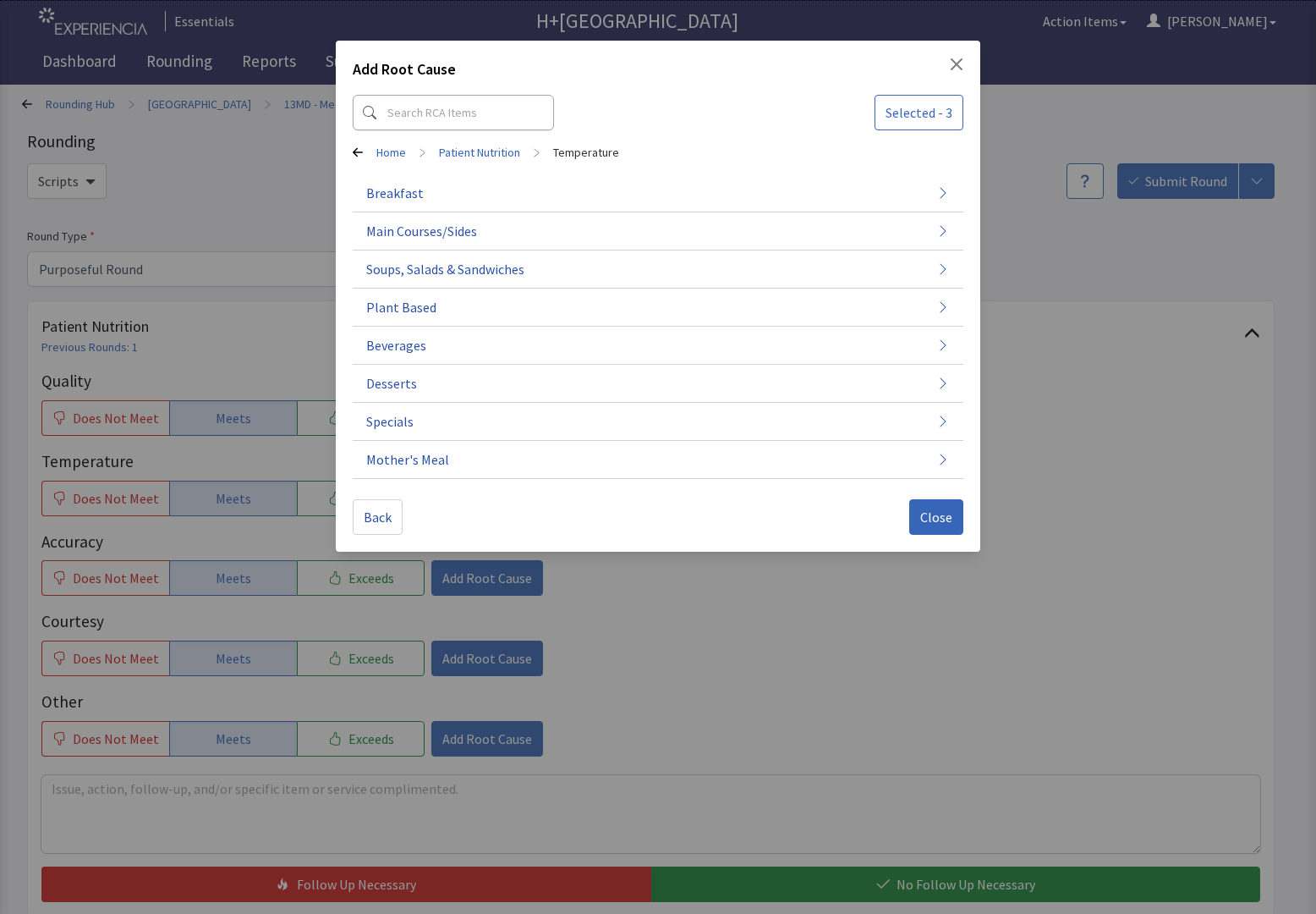
click at [968, 67] on div "Add Root Cause Selected - 3 Home > Patient Nutrition > Temperature Breakfast Ma…" at bounding box center [657, 296] width 644 height 511
click at [950, 65] on icon "Close" at bounding box center [957, 64] width 14 height 14
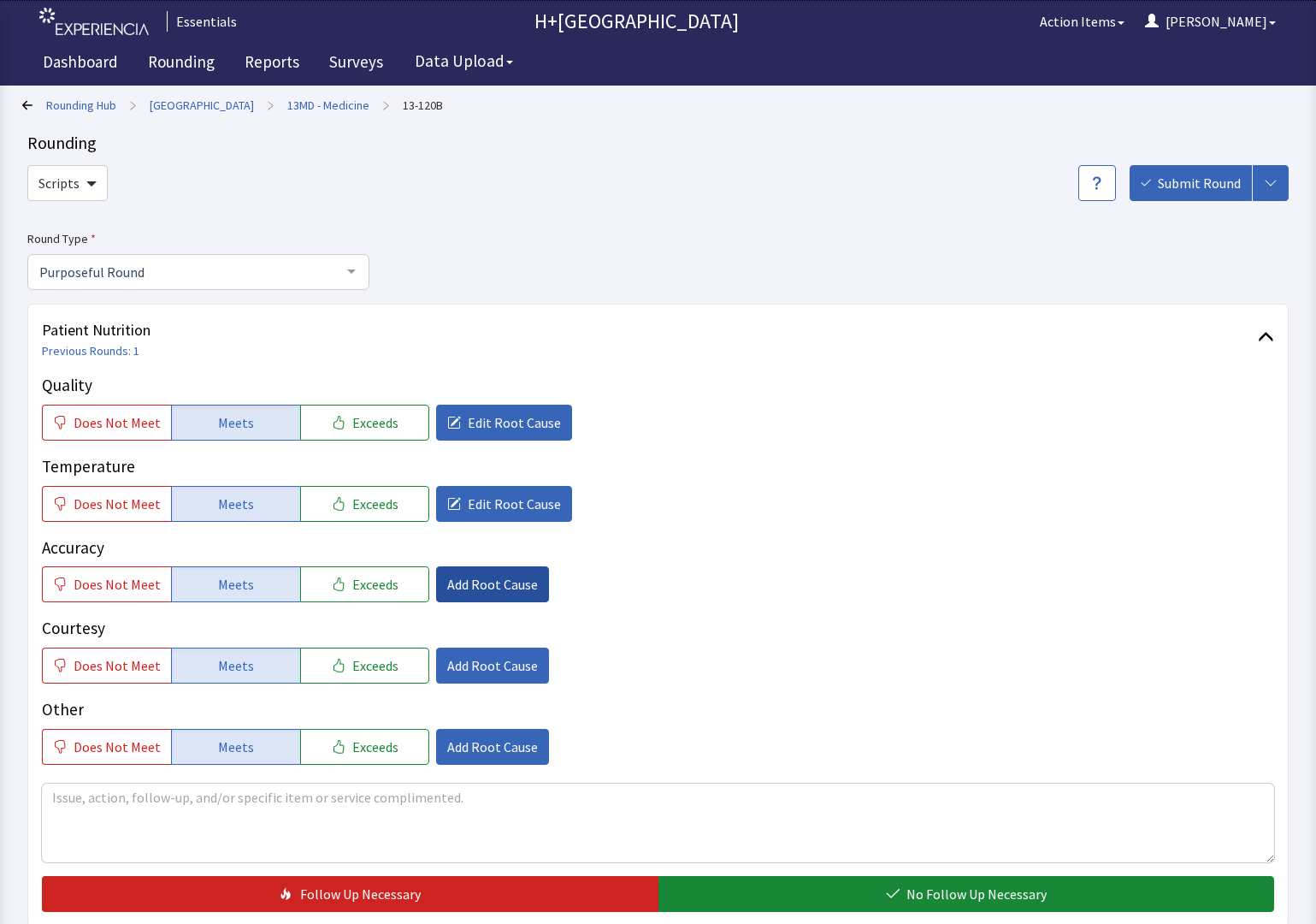
click at [484, 590] on span "Add Root Cause" at bounding box center [492, 584] width 91 height 21
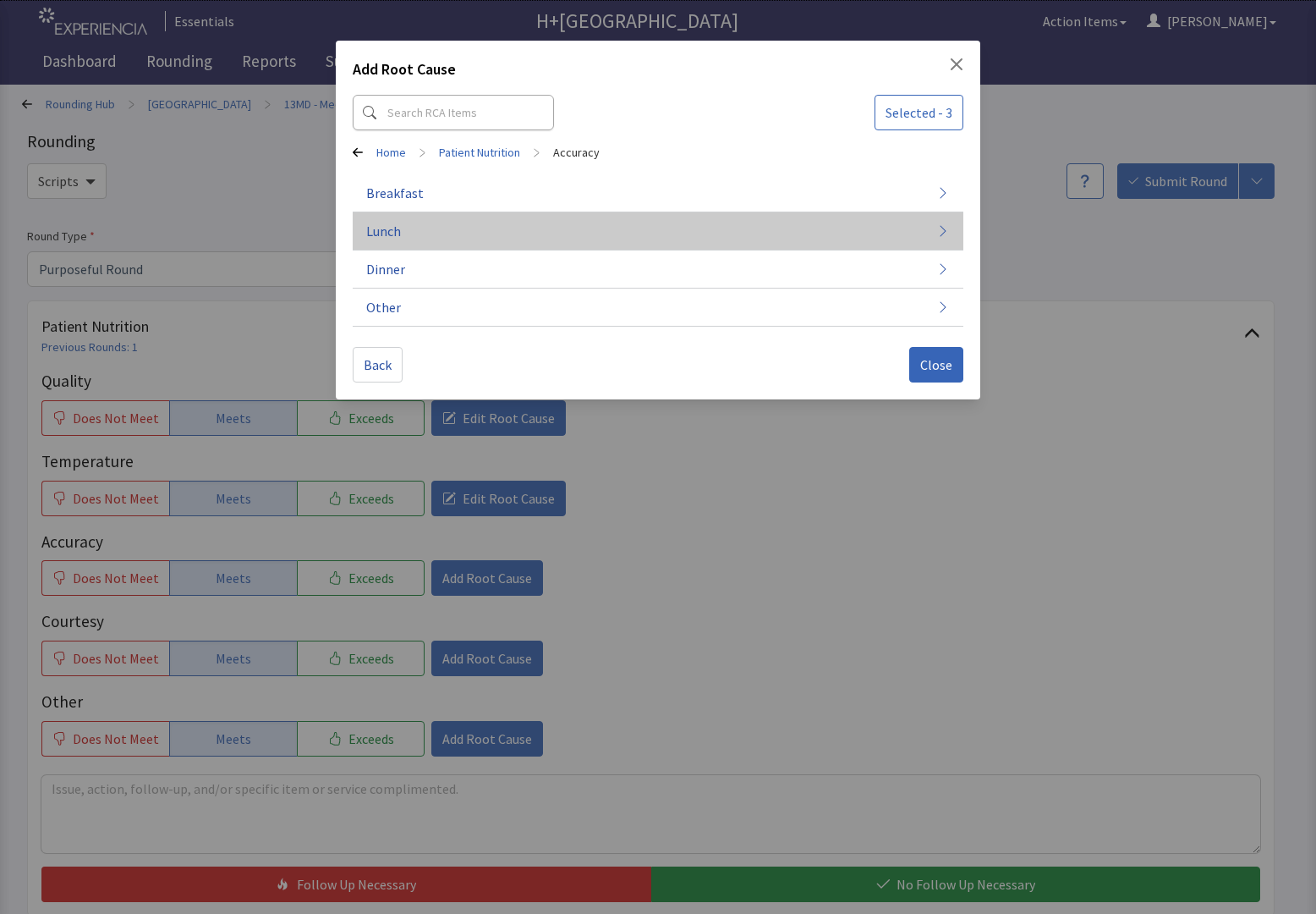
click at [396, 230] on span "Lunch" at bounding box center [384, 231] width 35 height 20
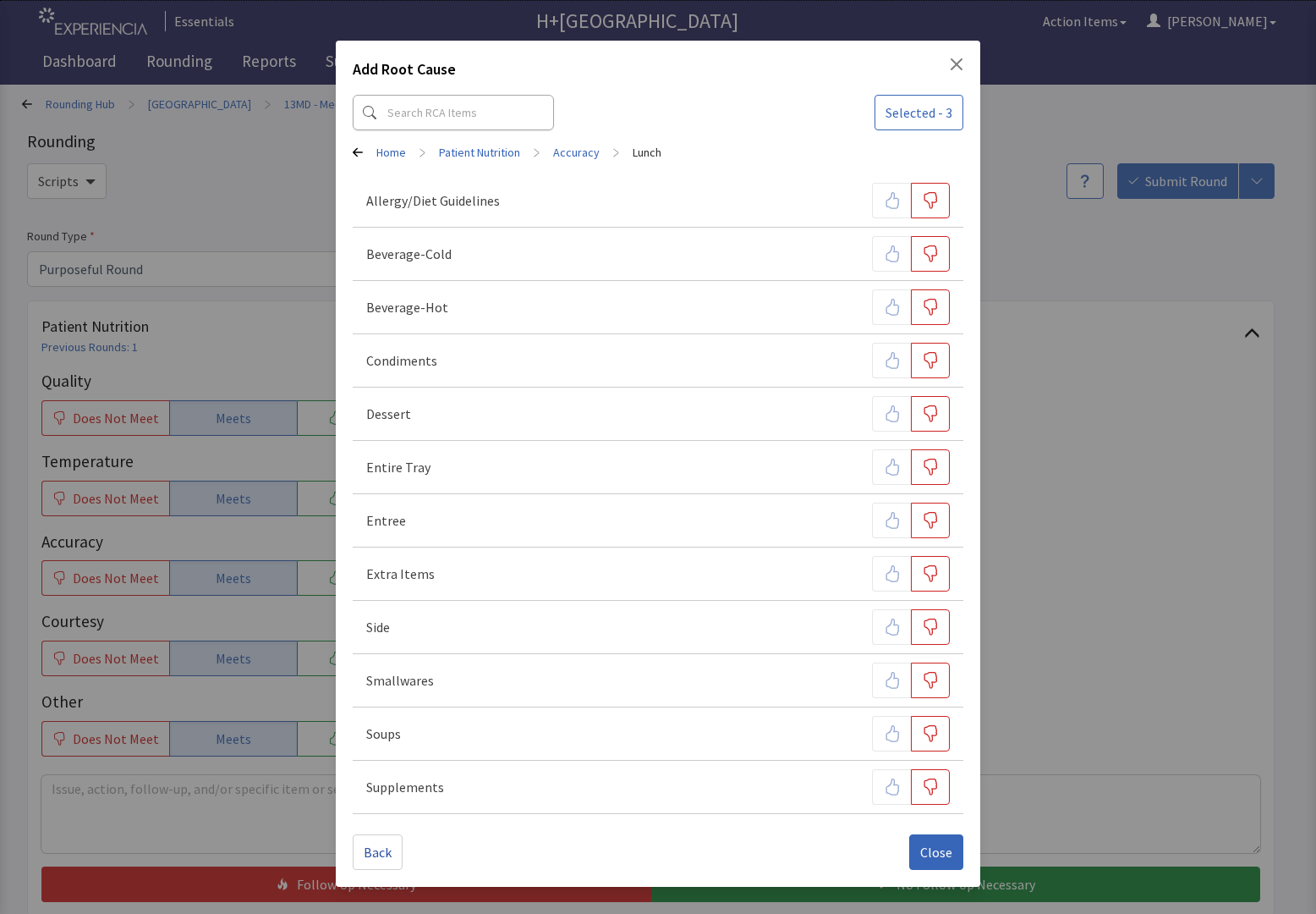
click at [954, 64] on icon "Close" at bounding box center [957, 64] width 14 height 14
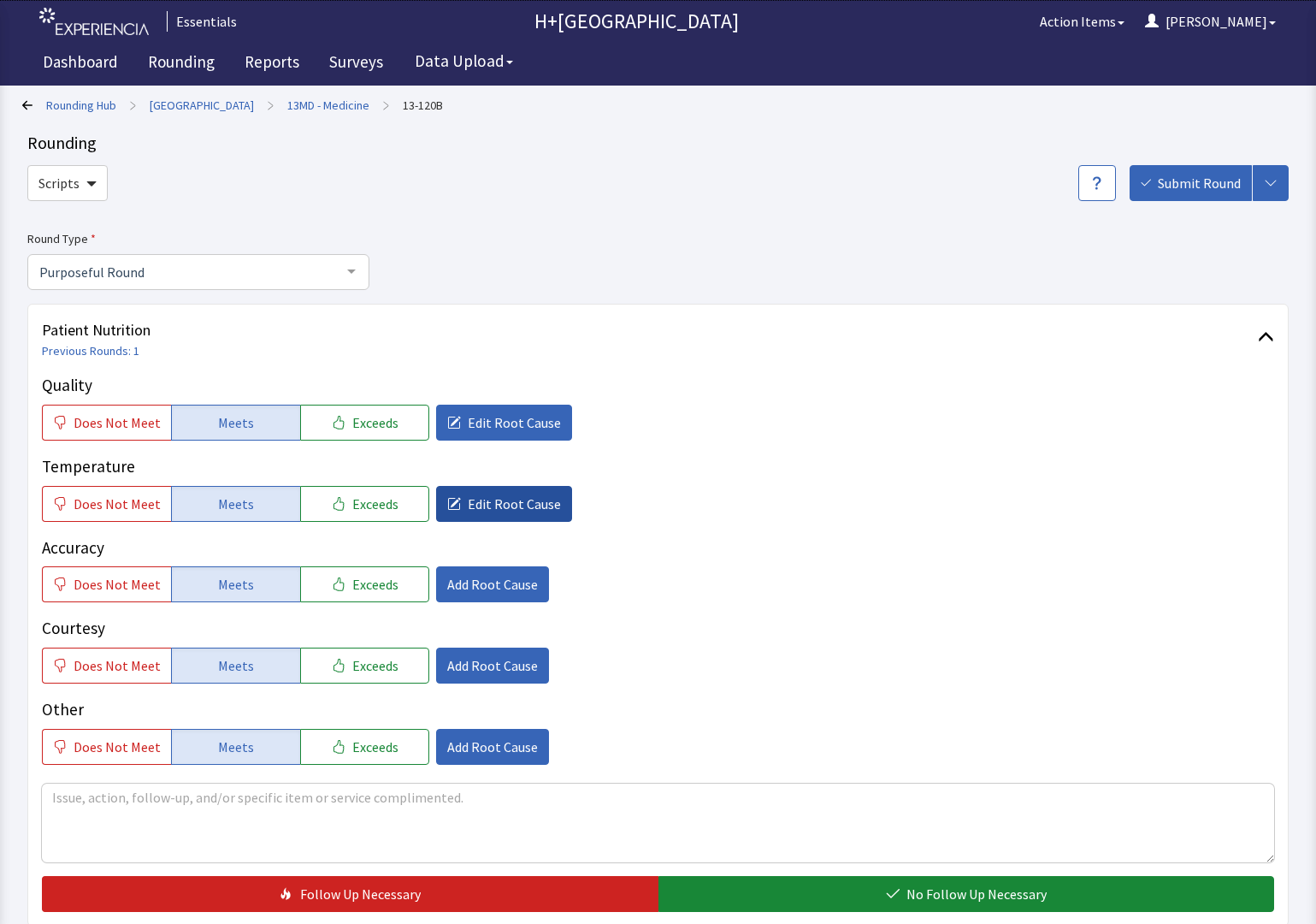
click at [480, 500] on span "Edit Root Cause" at bounding box center [515, 504] width 93 height 21
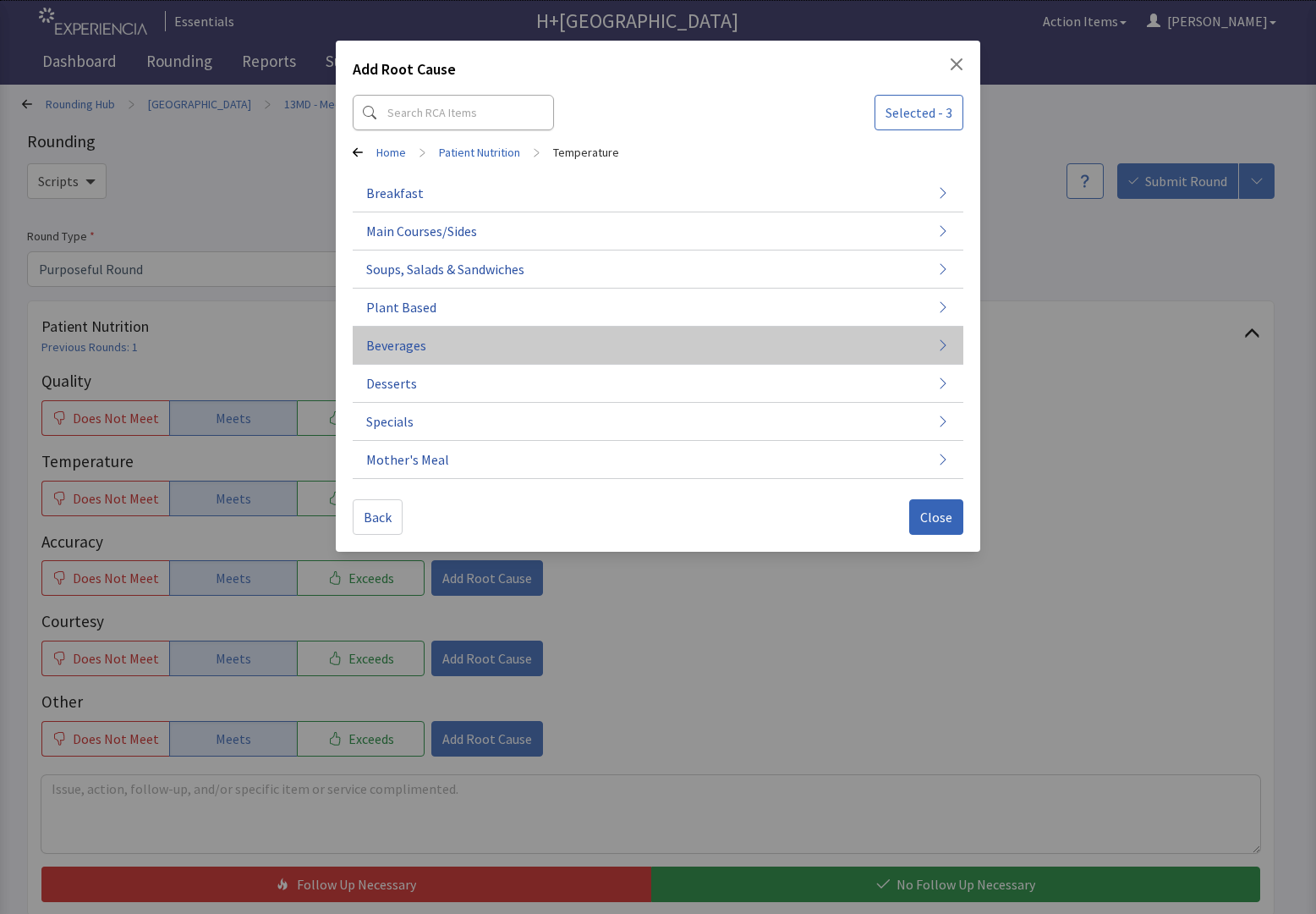
click at [407, 335] on button "Beverages" at bounding box center [658, 345] width 611 height 38
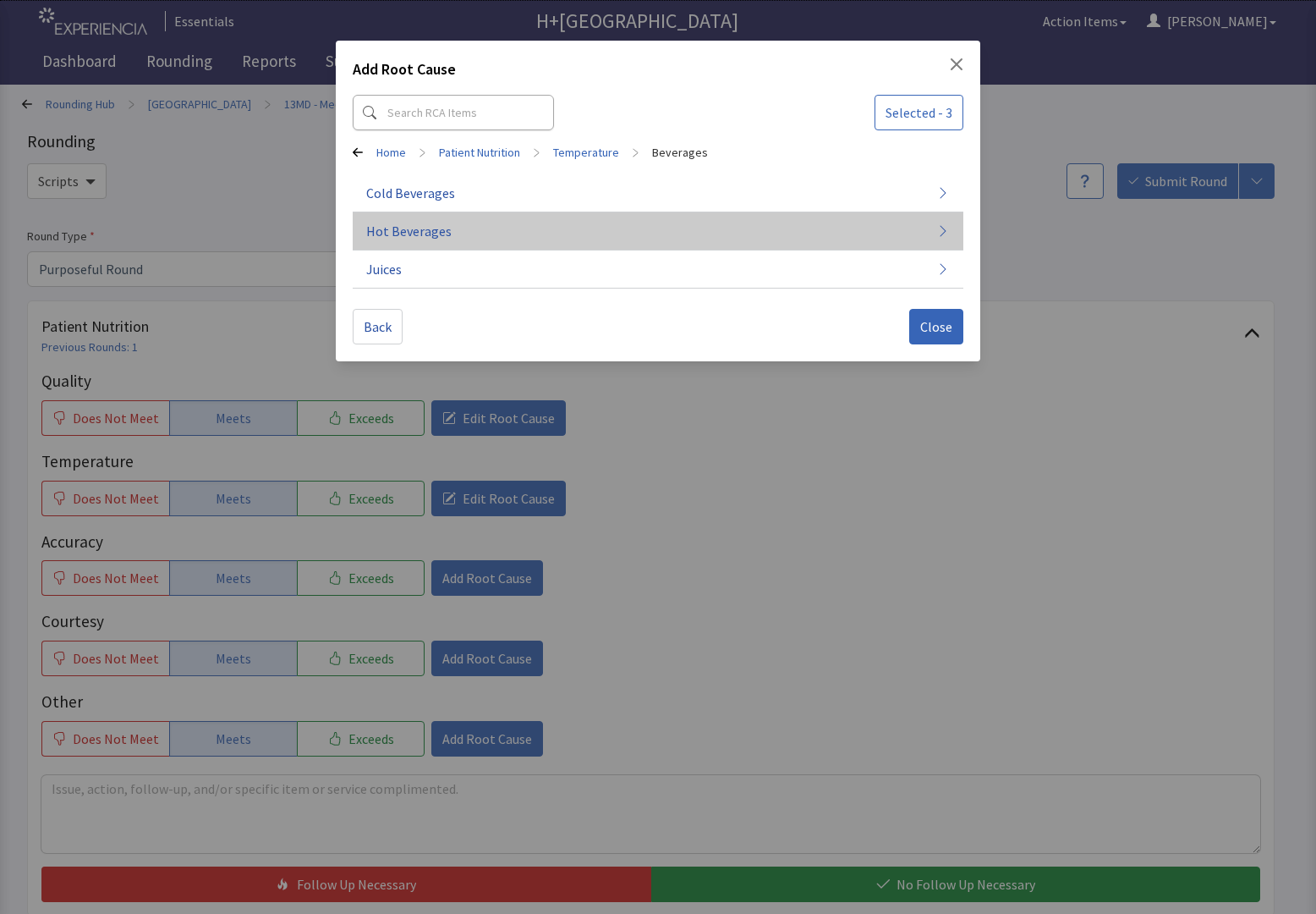
click at [440, 233] on span "Hot Beverages" at bounding box center [408, 231] width 85 height 20
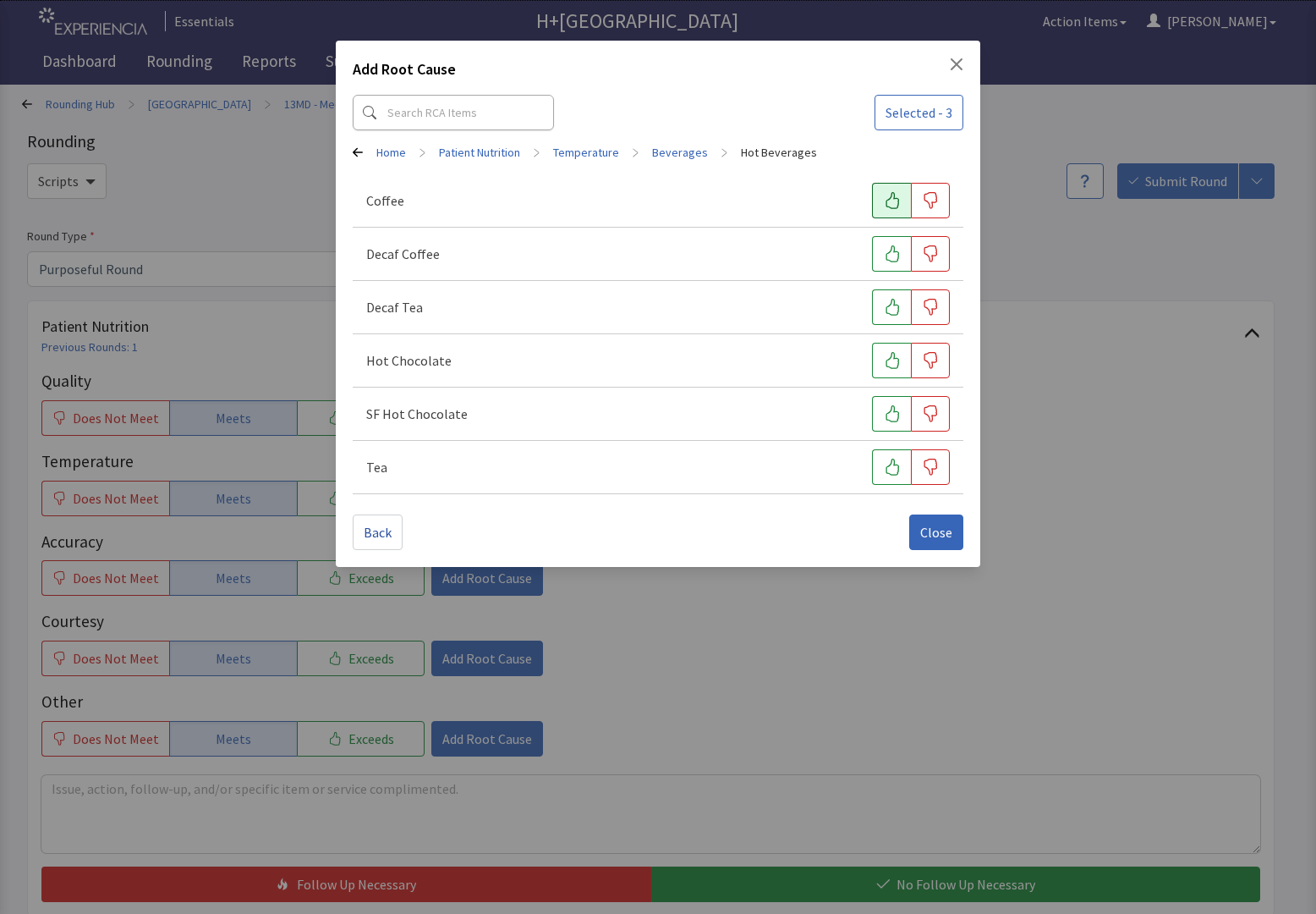
click at [881, 196] on button "button" at bounding box center [892, 201] width 39 height 35
click at [895, 363] on icon "button" at bounding box center [893, 360] width 17 height 17
click at [938, 518] on button "Close" at bounding box center [936, 532] width 55 height 35
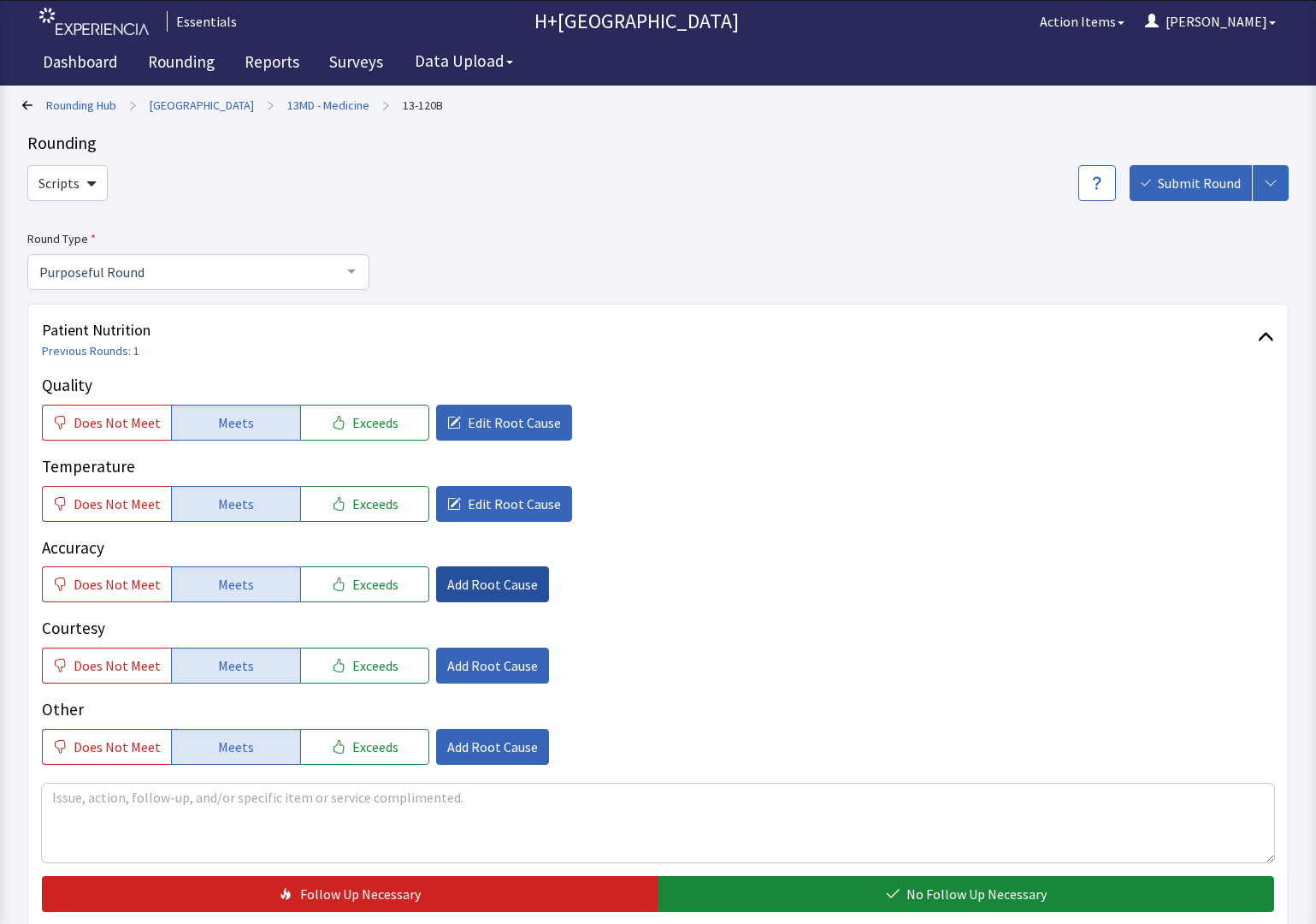
click at [474, 591] on span "Add Root Cause" at bounding box center [492, 584] width 91 height 21
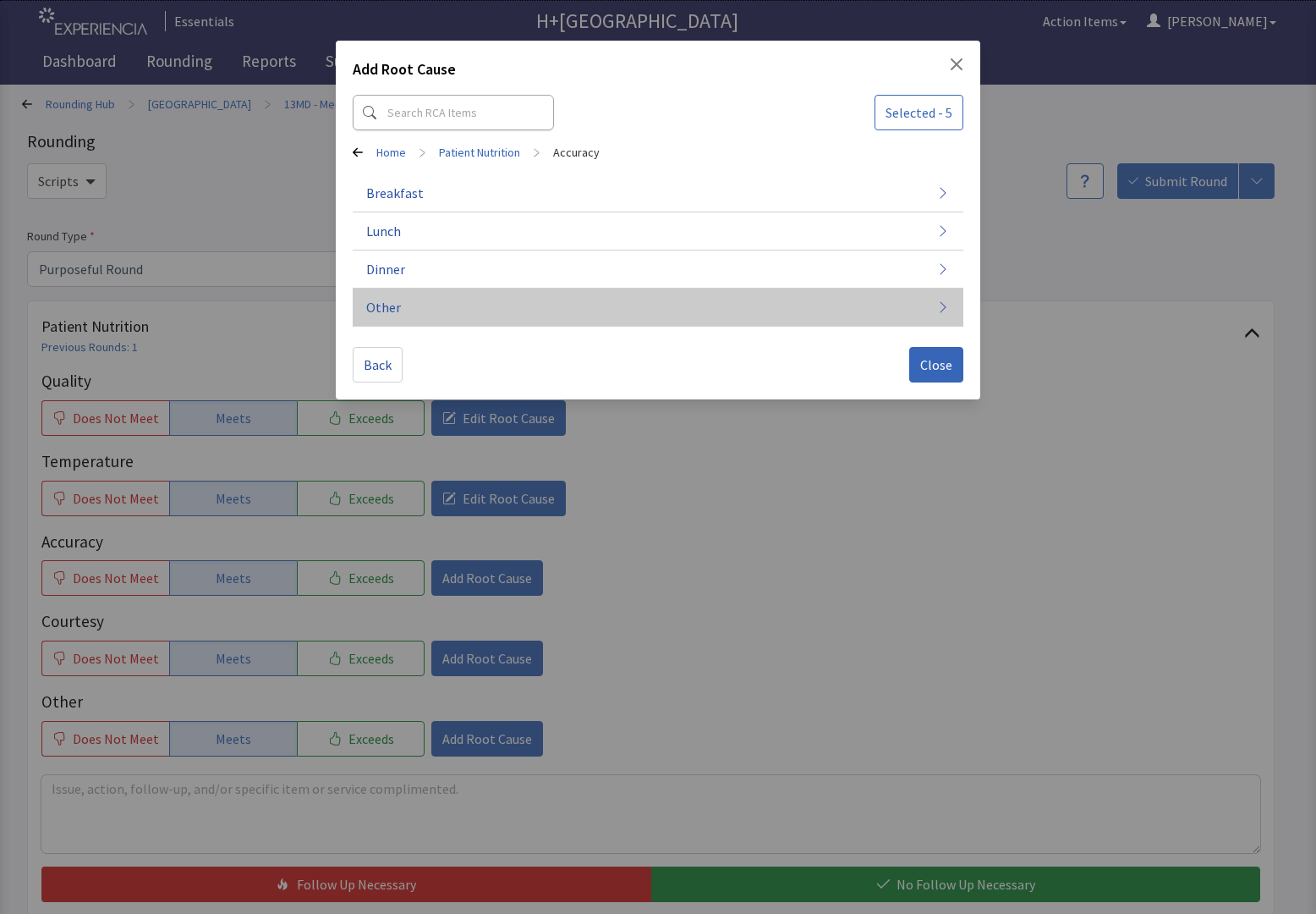
click at [392, 308] on span "Other" at bounding box center [384, 307] width 35 height 20
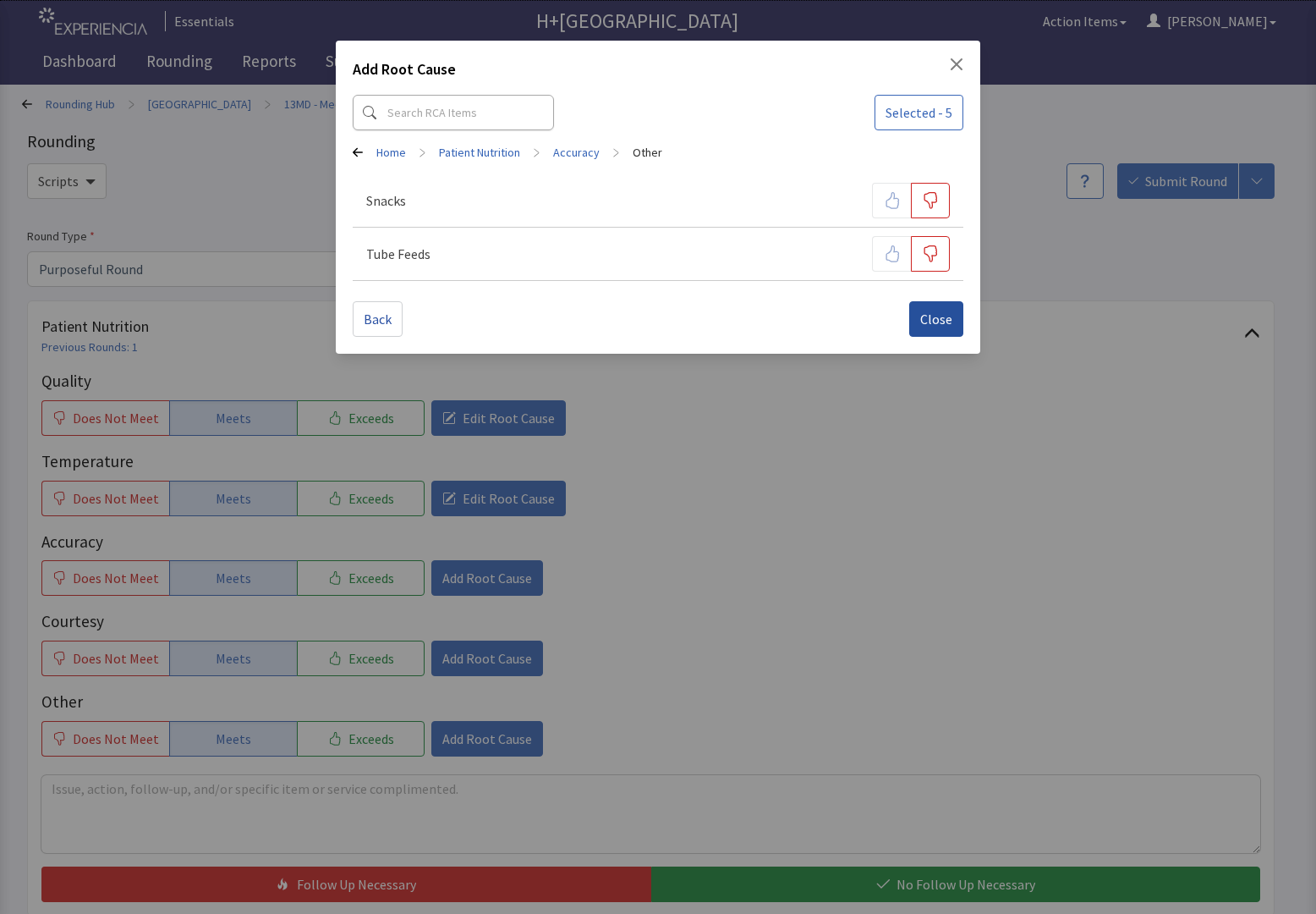
click at [943, 322] on span "Close" at bounding box center [936, 319] width 32 height 20
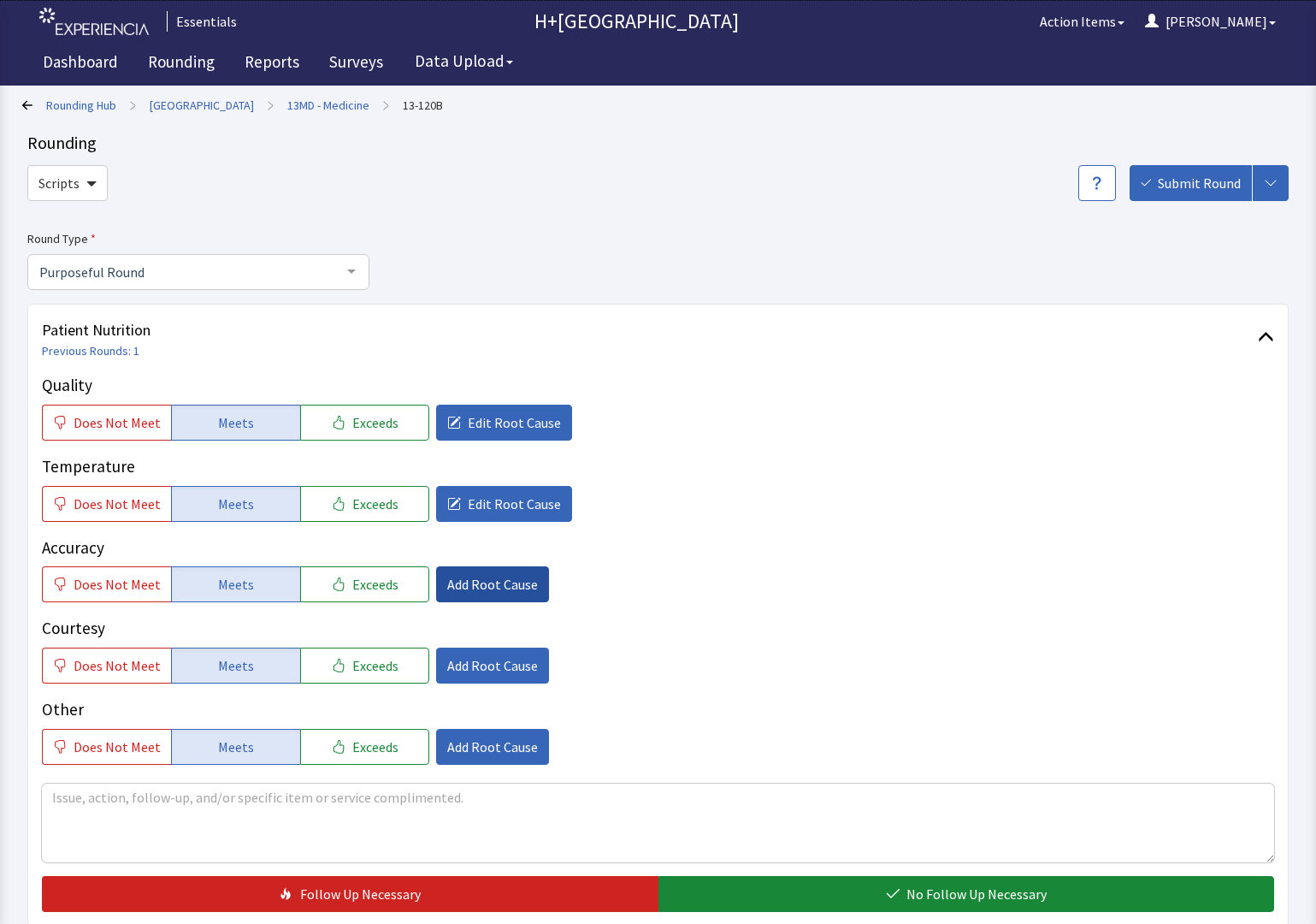
click at [454, 579] on span "Add Root Cause" at bounding box center [492, 584] width 91 height 21
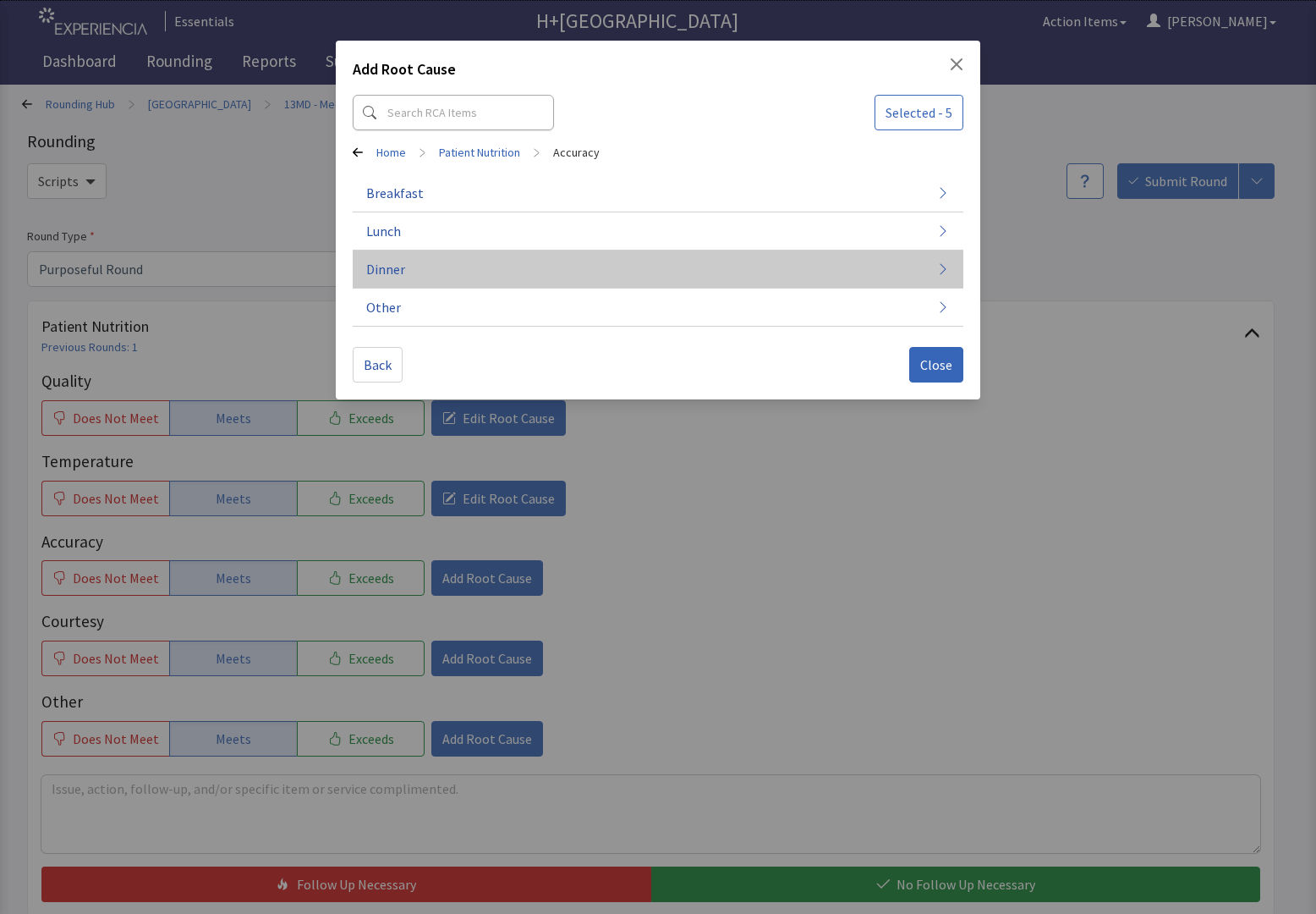
click at [464, 255] on button "Dinner" at bounding box center [658, 269] width 611 height 38
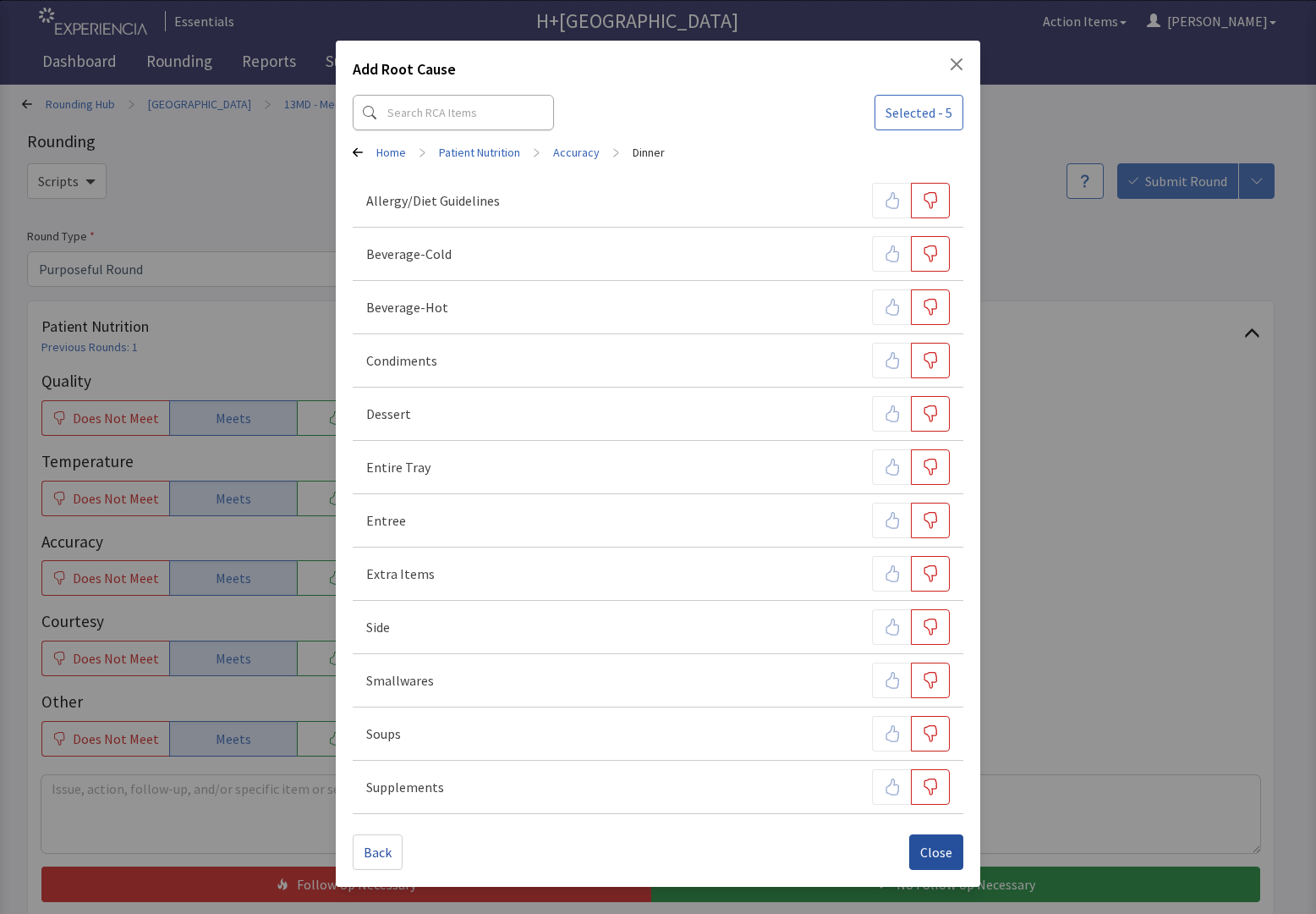
click at [928, 848] on span "Close" at bounding box center [936, 852] width 32 height 20
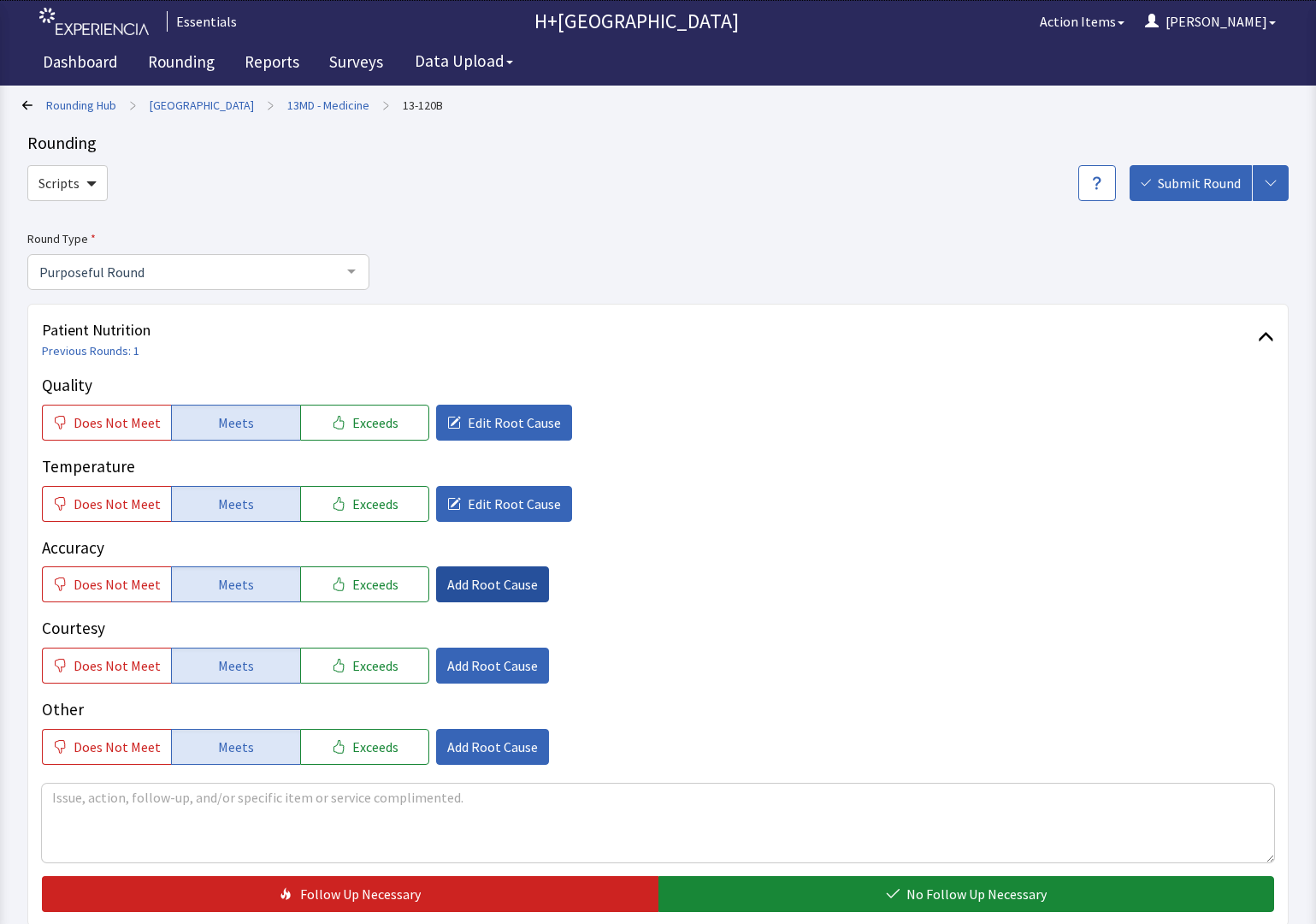
click at [458, 576] on span "Add Root Cause" at bounding box center [492, 584] width 91 height 21
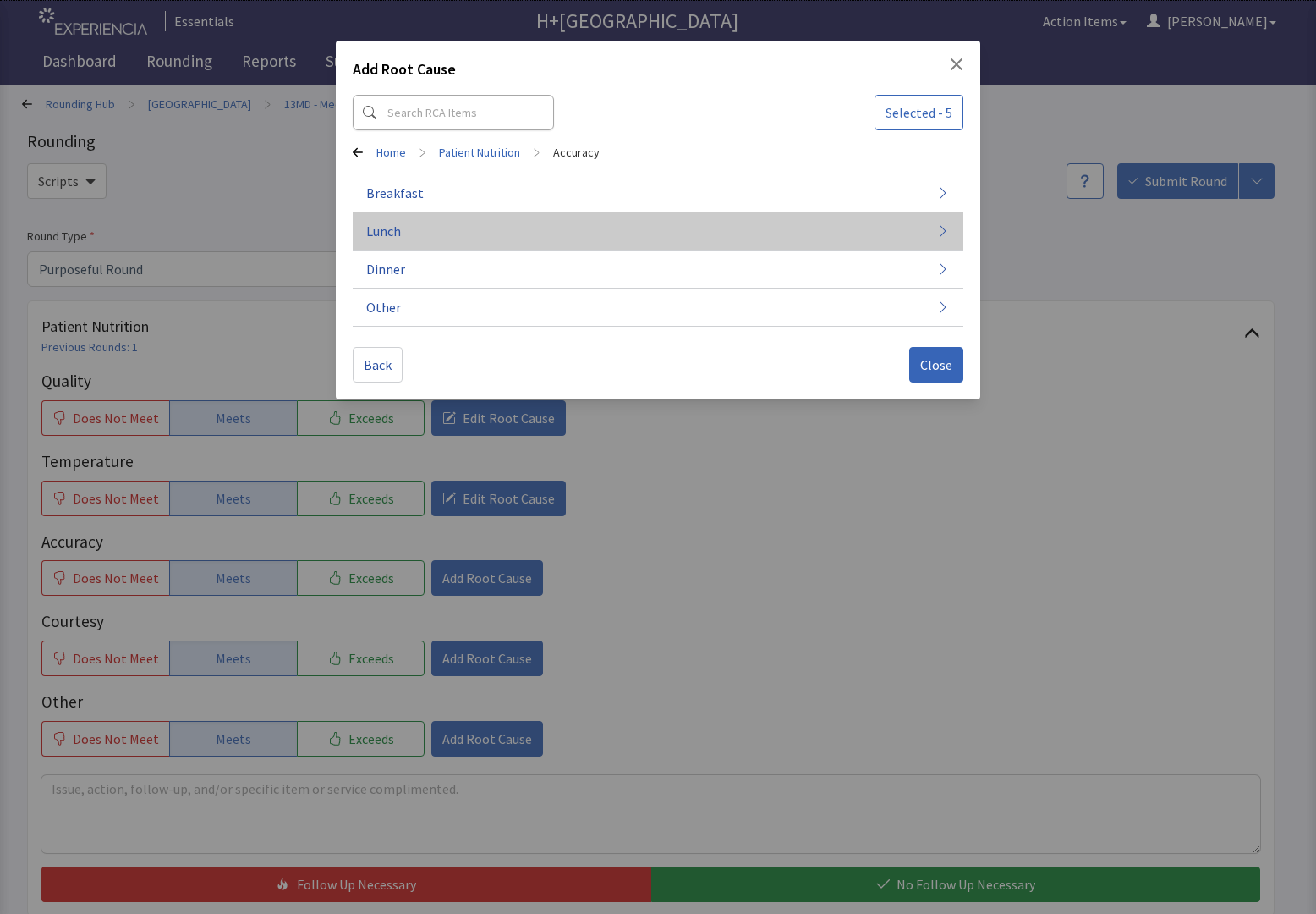
click at [403, 232] on button "Lunch" at bounding box center [658, 231] width 611 height 38
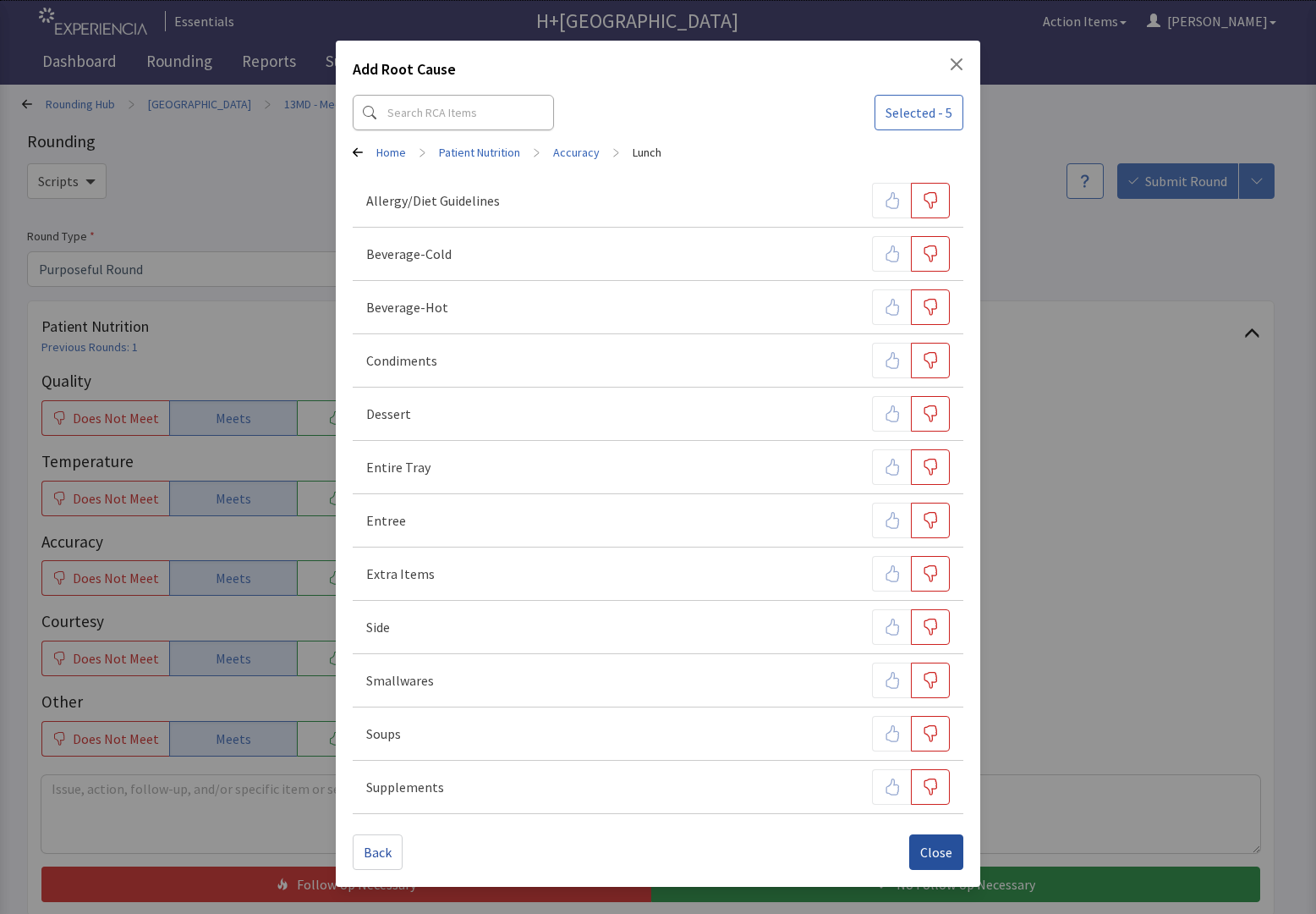
click at [938, 866] on button "Close" at bounding box center [936, 852] width 55 height 35
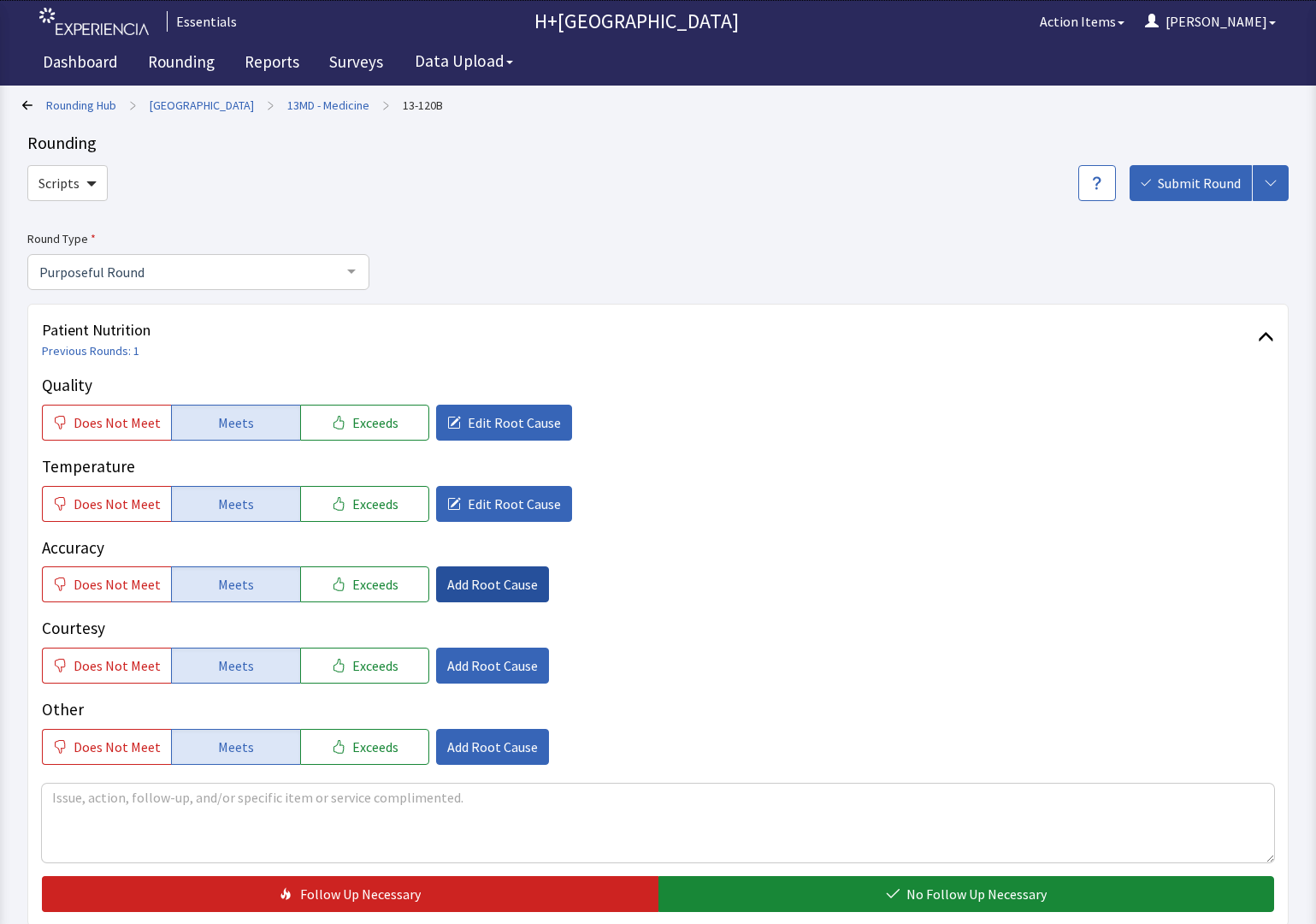
click at [468, 571] on button "Add Root Cause" at bounding box center [492, 584] width 113 height 36
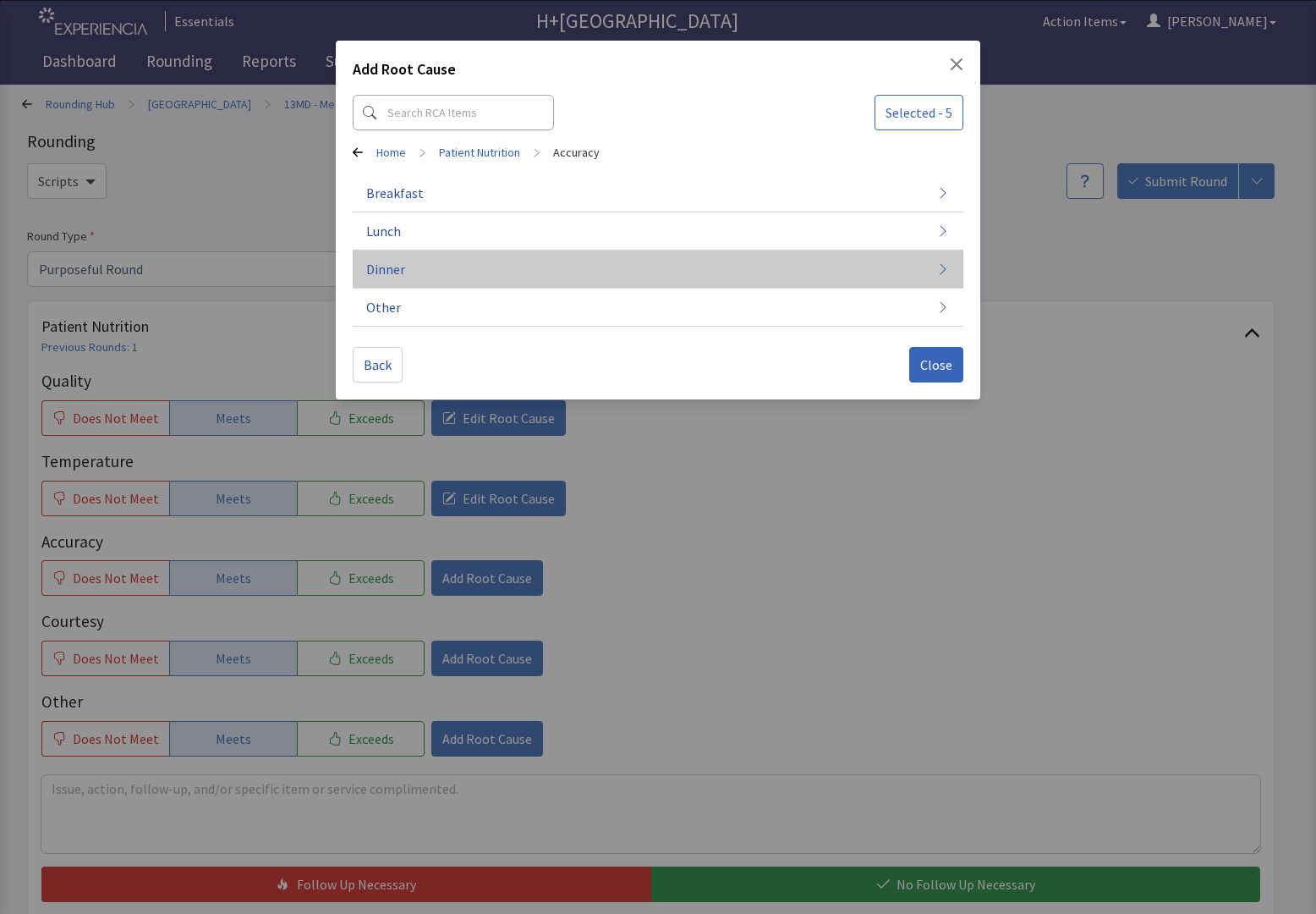
click at [396, 270] on span "Dinner" at bounding box center [385, 269] width 39 height 20
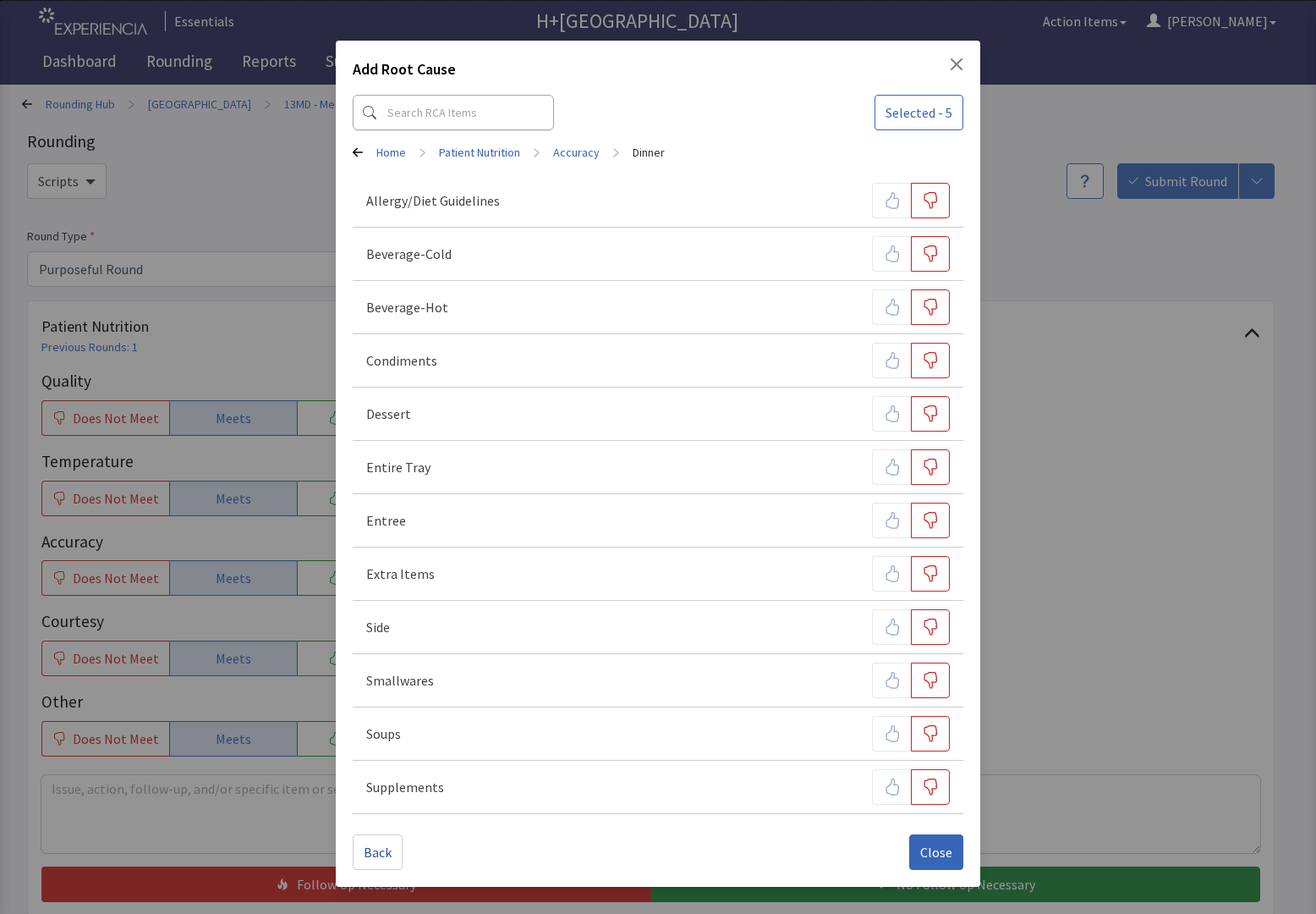
click at [961, 66] on icon "Close" at bounding box center [957, 64] width 14 height 14
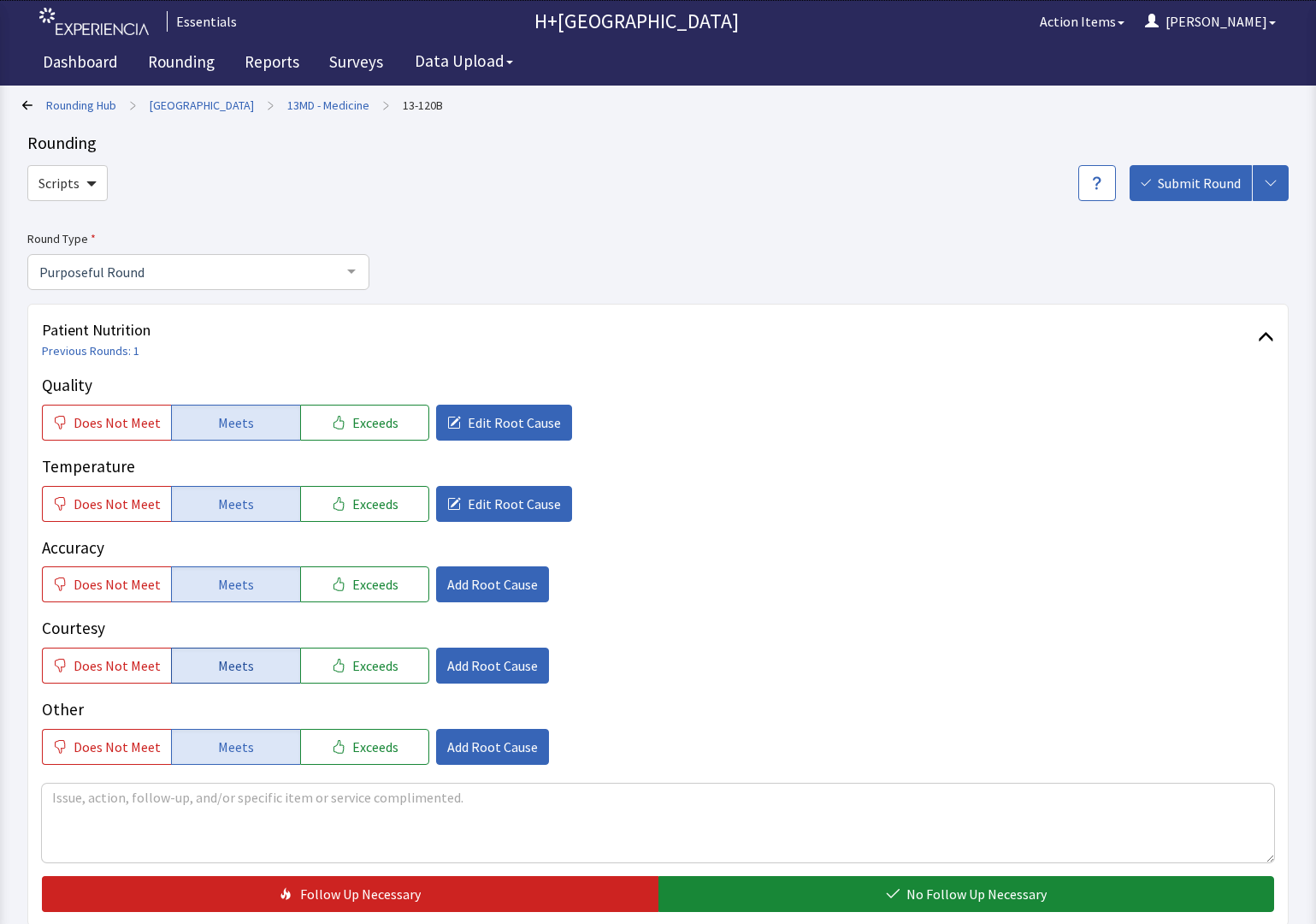
click at [258, 662] on button "Meets" at bounding box center [235, 665] width 129 height 36
click at [208, 665] on button "Meets" at bounding box center [235, 665] width 129 height 36
click at [533, 661] on button "Add Root Cause" at bounding box center [492, 665] width 113 height 36
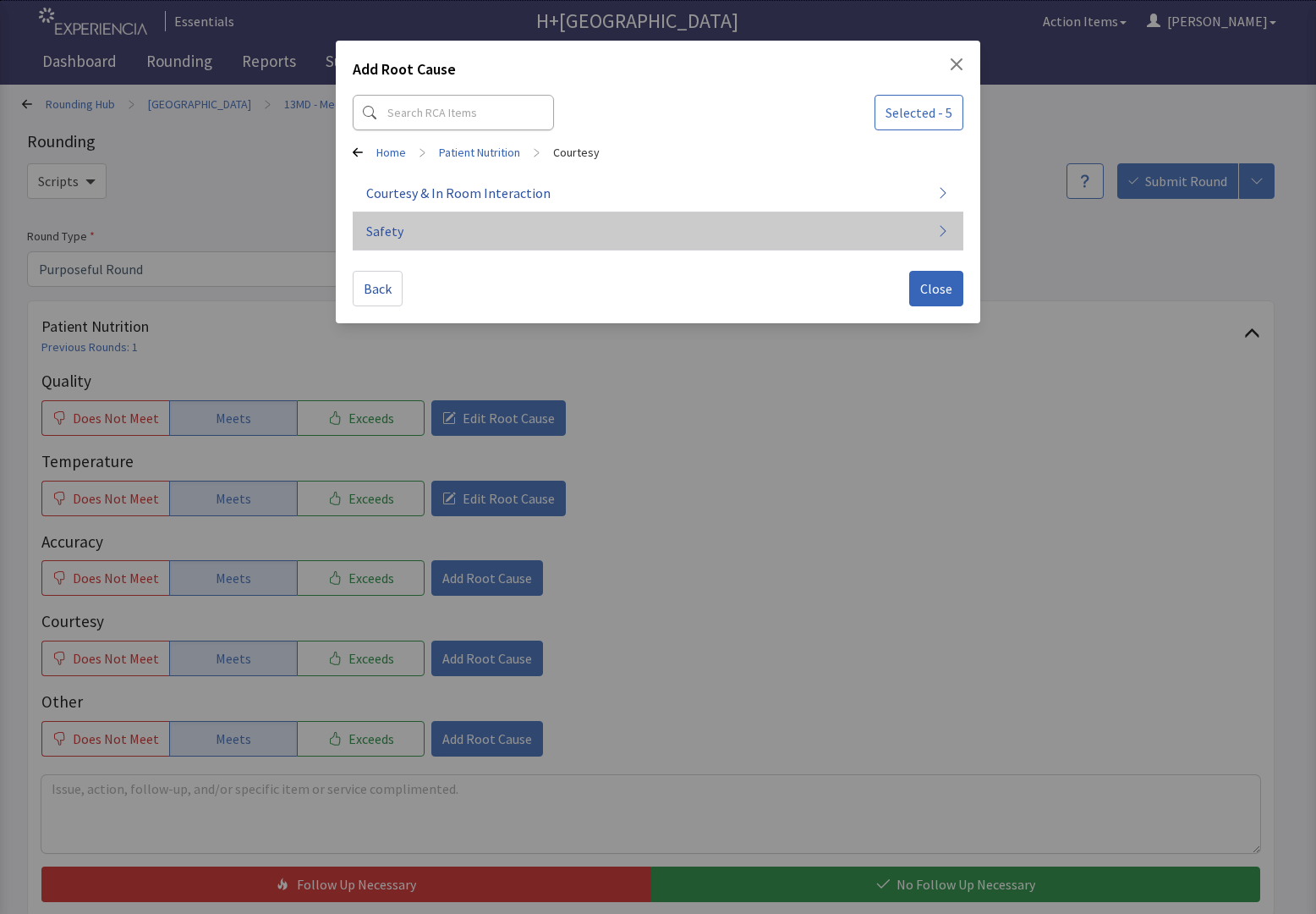
click at [462, 235] on button "Safety" at bounding box center [658, 231] width 611 height 38
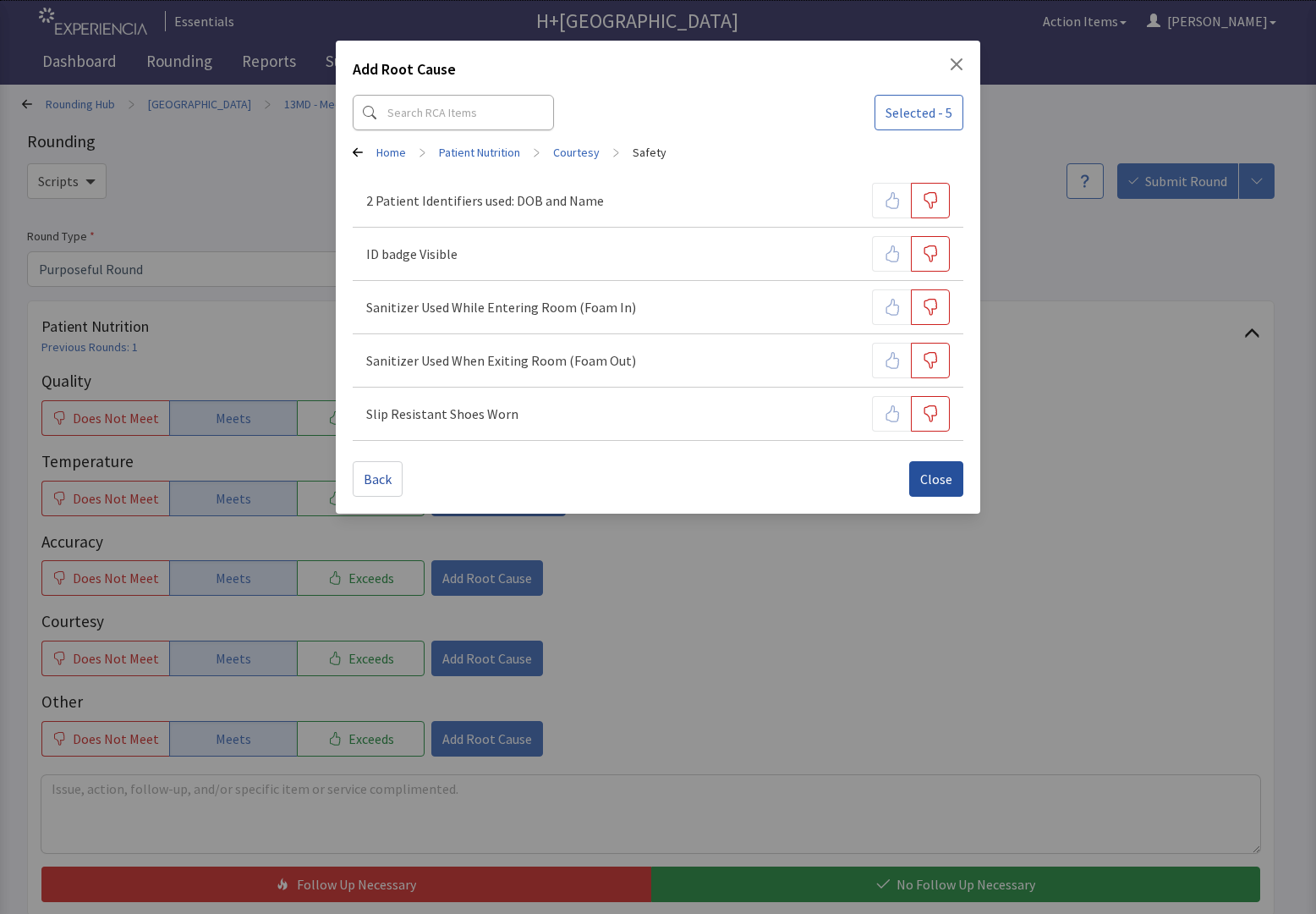
click at [936, 481] on span "Close" at bounding box center [936, 479] width 32 height 20
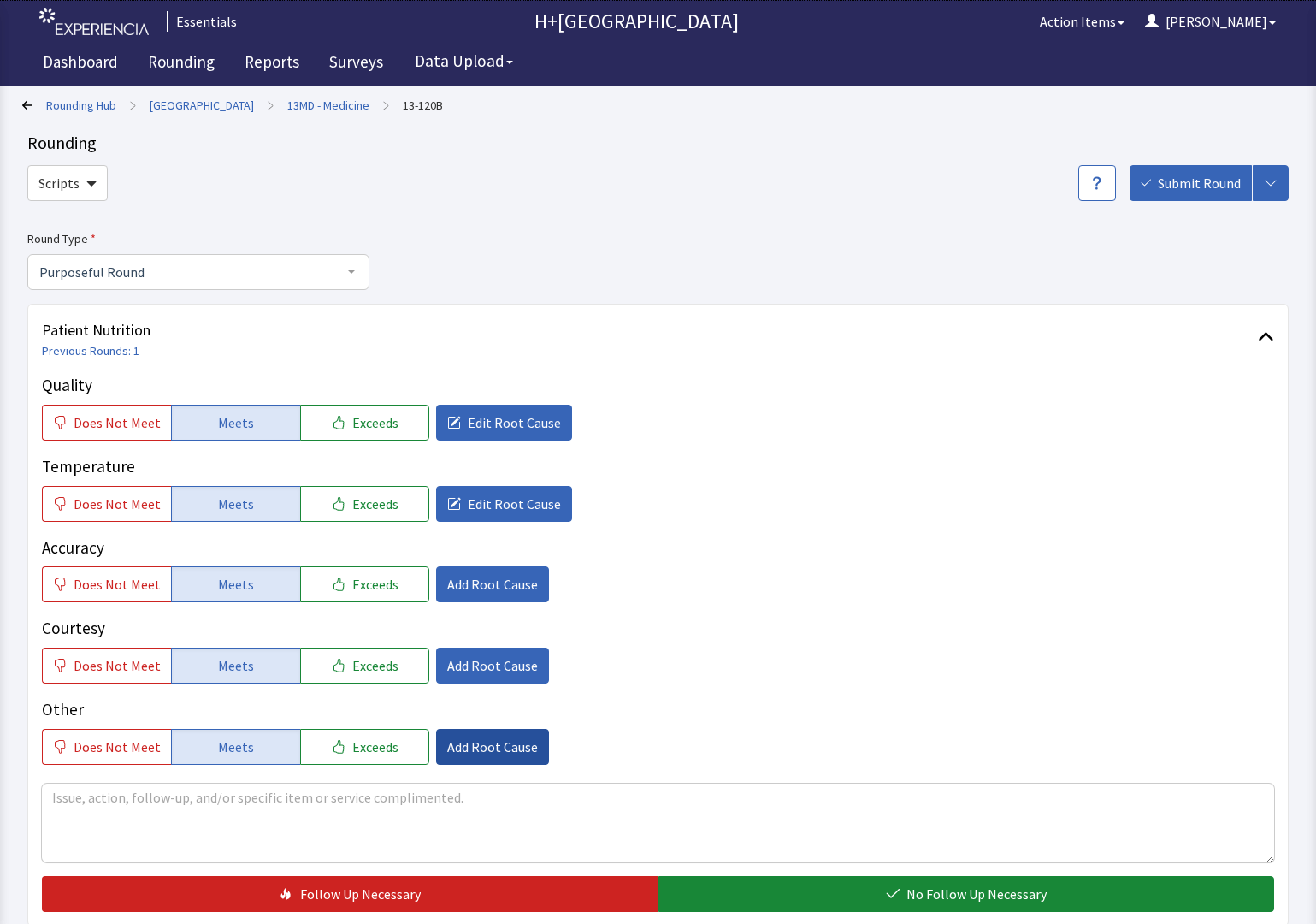
click at [484, 742] on span "Add Root Cause" at bounding box center [492, 746] width 91 height 21
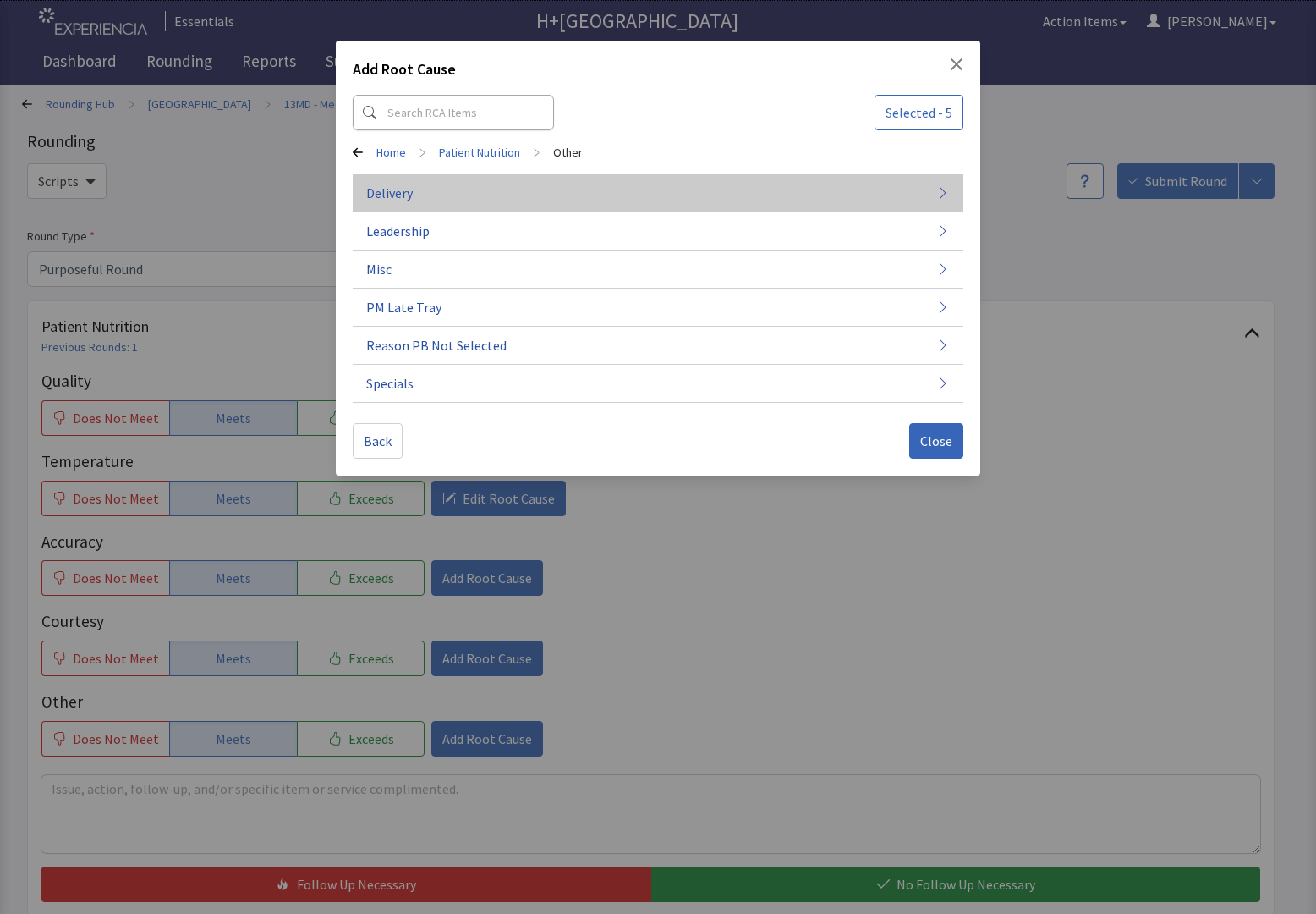
click at [581, 191] on button "Delivery" at bounding box center [658, 193] width 611 height 38
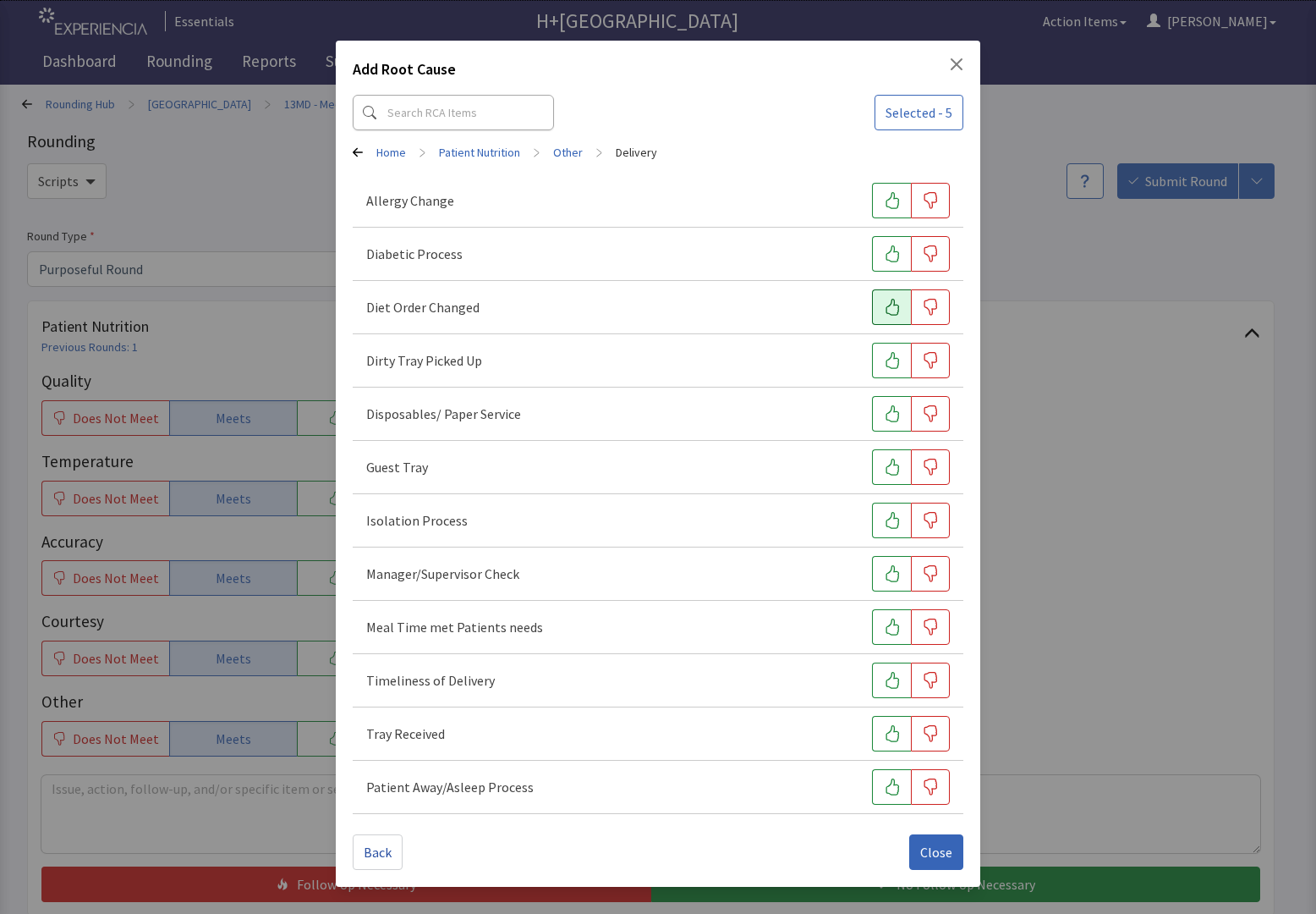
click at [894, 315] on button "button" at bounding box center [892, 307] width 39 height 35
click at [895, 370] on button "button" at bounding box center [892, 360] width 39 height 35
drag, startPoint x: 884, startPoint y: 579, endPoint x: 879, endPoint y: 593, distance: 14.9
click at [881, 579] on button "button" at bounding box center [892, 573] width 39 height 35
click at [881, 630] on button "button" at bounding box center [892, 627] width 39 height 35
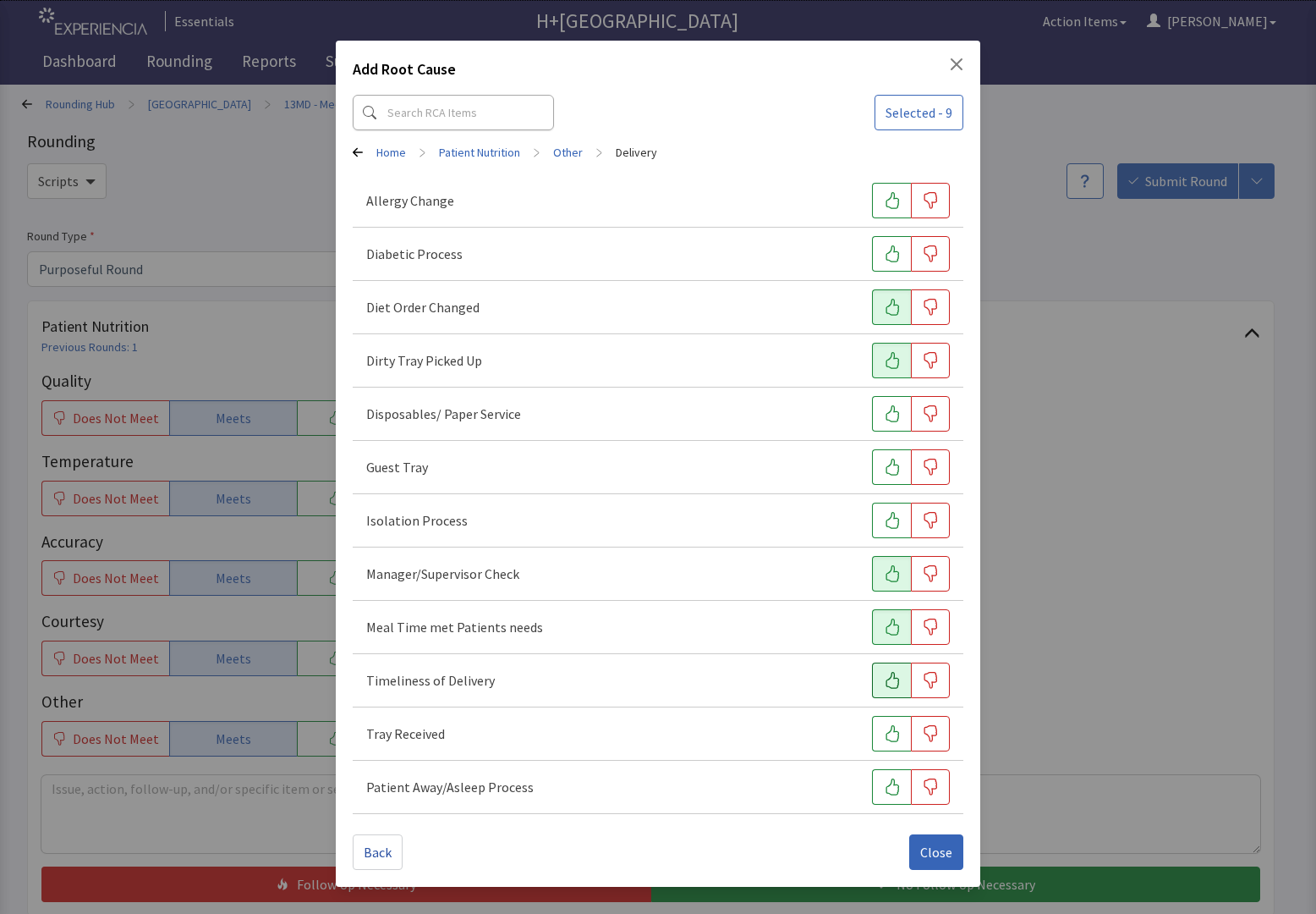
click at [899, 692] on button "button" at bounding box center [892, 680] width 39 height 35
click at [899, 753] on div "Tray Received" at bounding box center [658, 734] width 611 height 54
click at [872, 786] on button "button" at bounding box center [892, 786] width 39 height 35
click at [885, 711] on div "Tray Received" at bounding box center [658, 734] width 611 height 54
click at [900, 744] on button "button" at bounding box center [892, 733] width 39 height 35
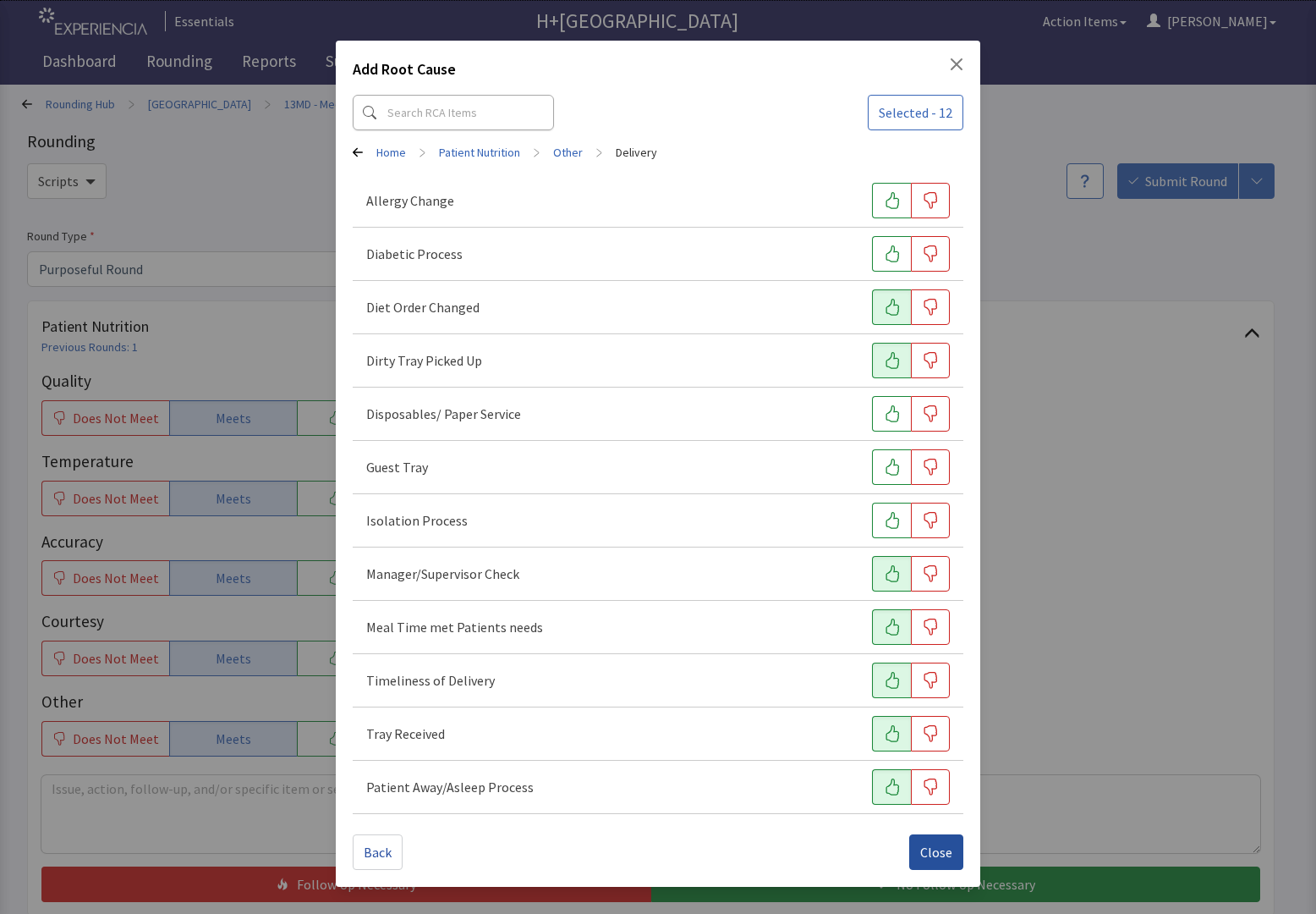
click at [930, 836] on button "Close" at bounding box center [936, 852] width 55 height 35
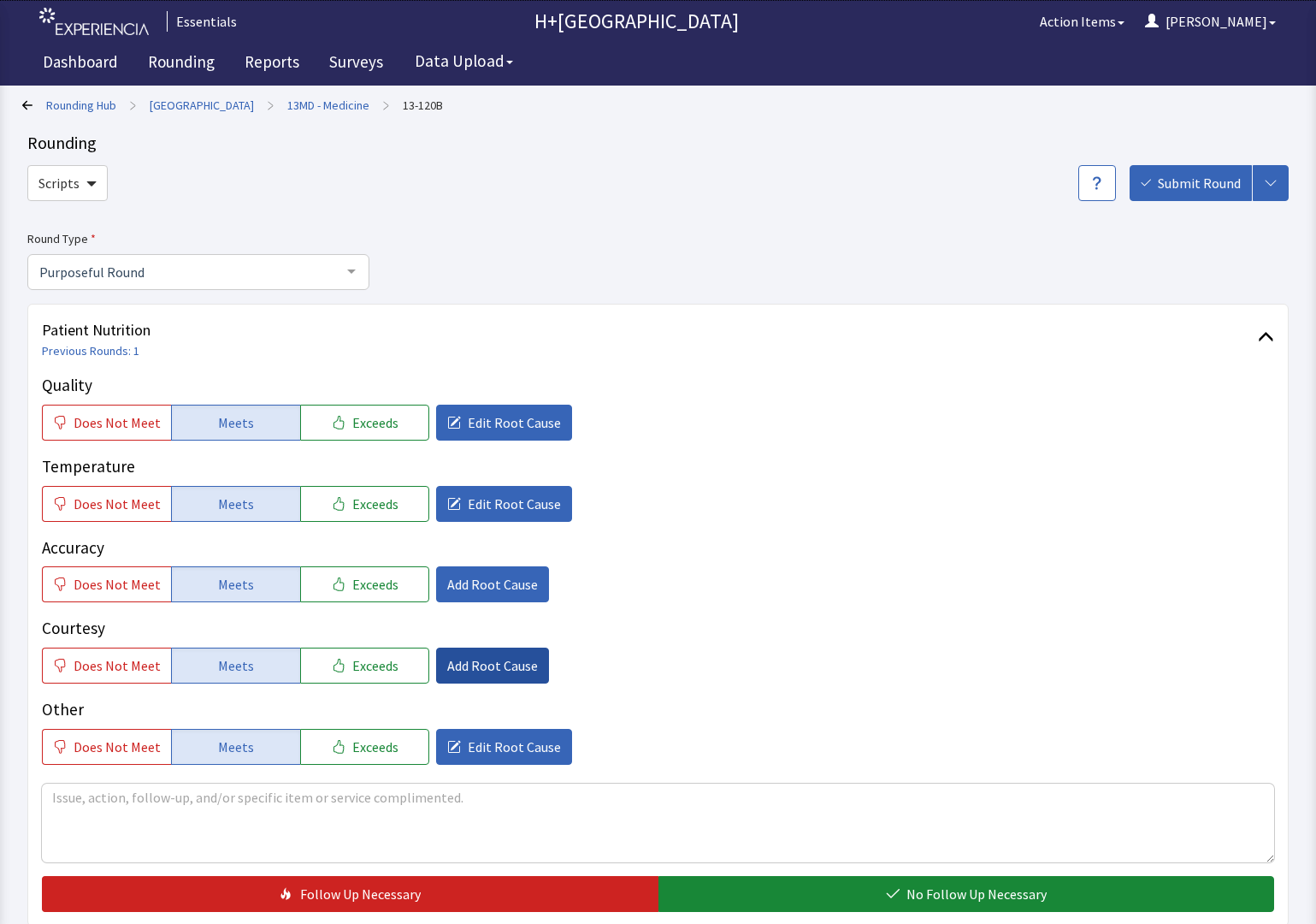
click at [473, 661] on span "Add Root Cause" at bounding box center [492, 665] width 91 height 21
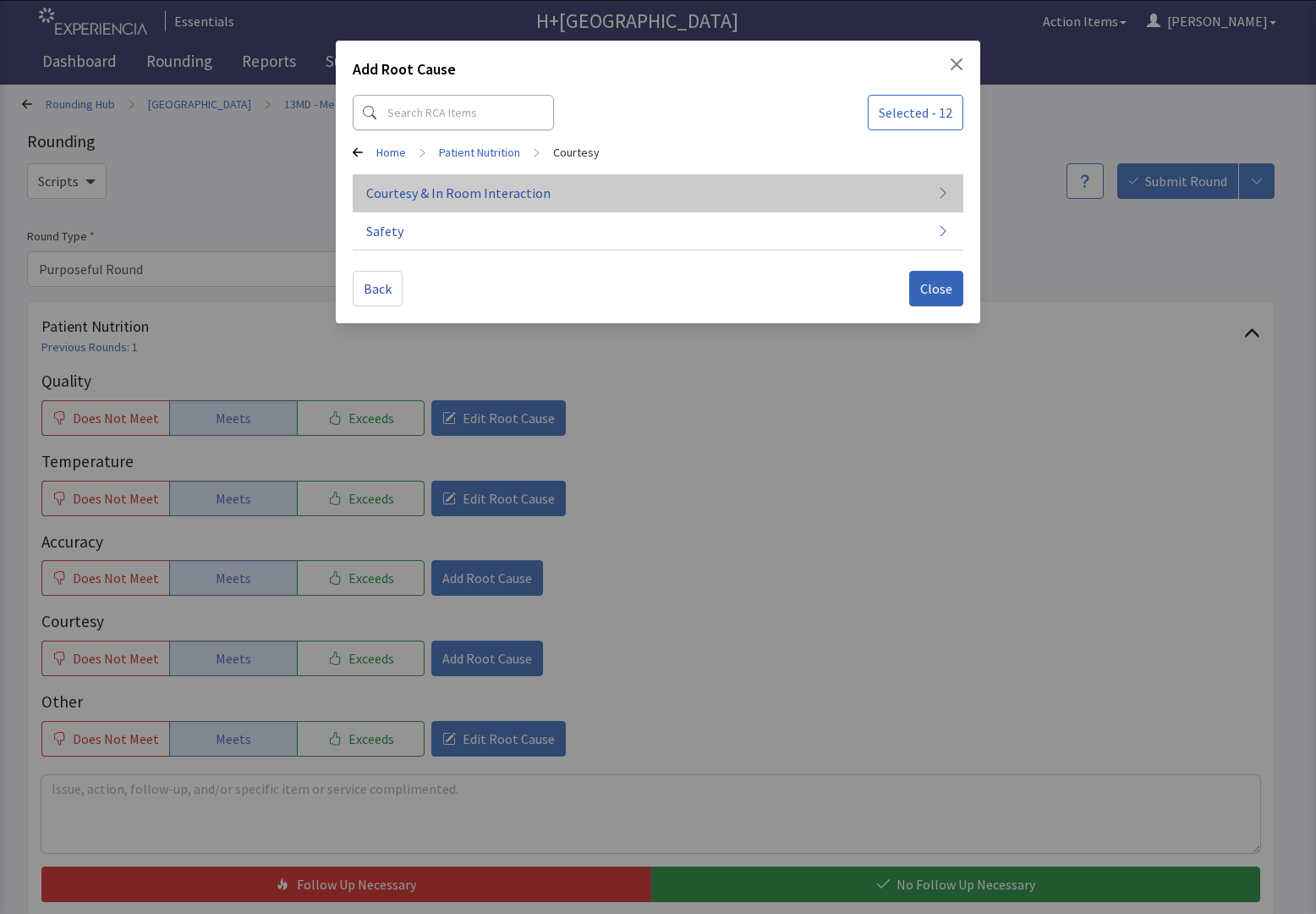
click at [412, 188] on span "Courtesy & In Room Interaction" at bounding box center [458, 193] width 185 height 20
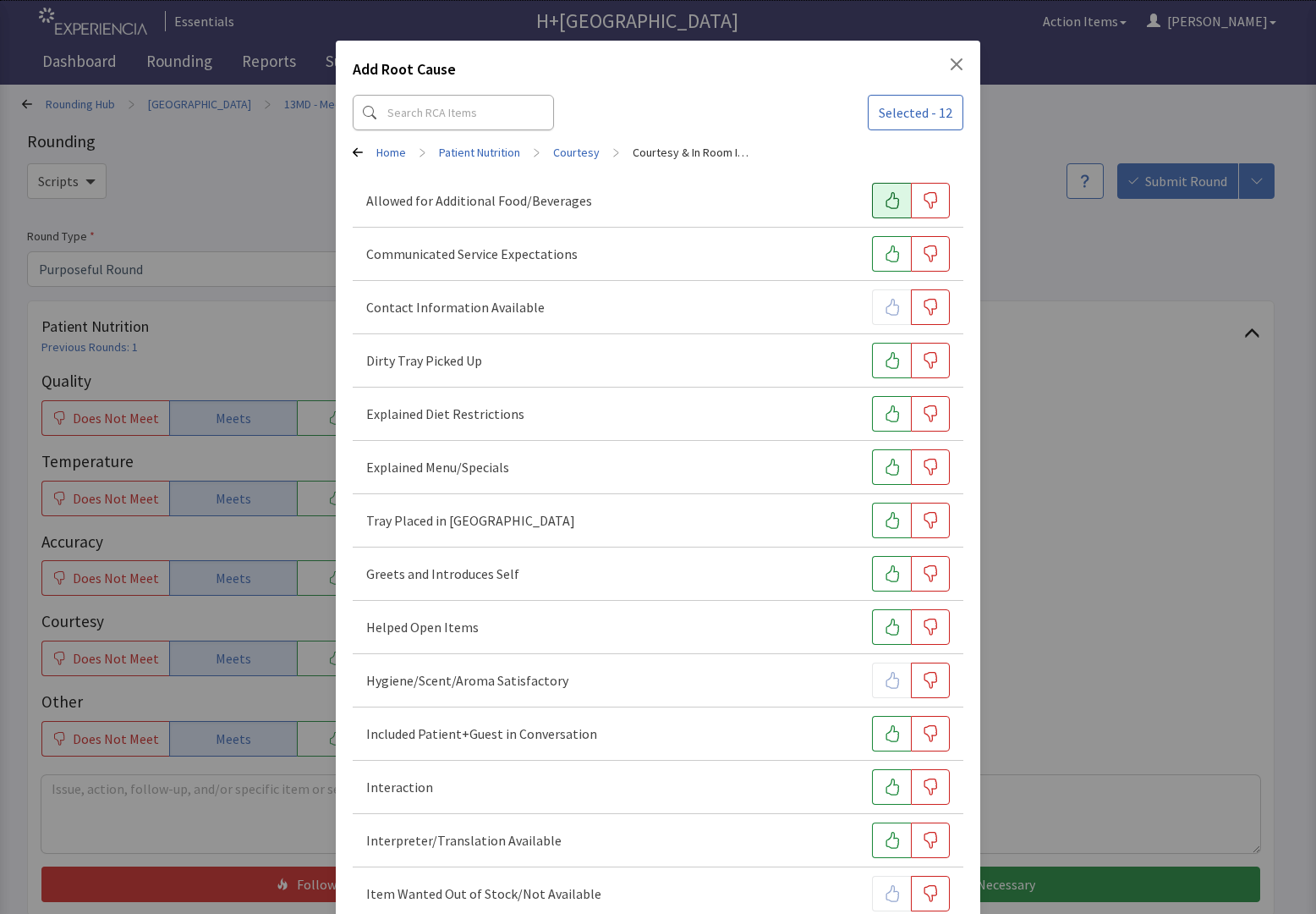
click at [874, 210] on button "button" at bounding box center [892, 201] width 39 height 35
click at [884, 257] on icon "button" at bounding box center [893, 253] width 17 height 17
click at [876, 351] on button "button" at bounding box center [892, 360] width 39 height 35
click at [884, 791] on icon "button" at bounding box center [893, 786] width 17 height 17
click at [872, 823] on button "button" at bounding box center [892, 840] width 39 height 35
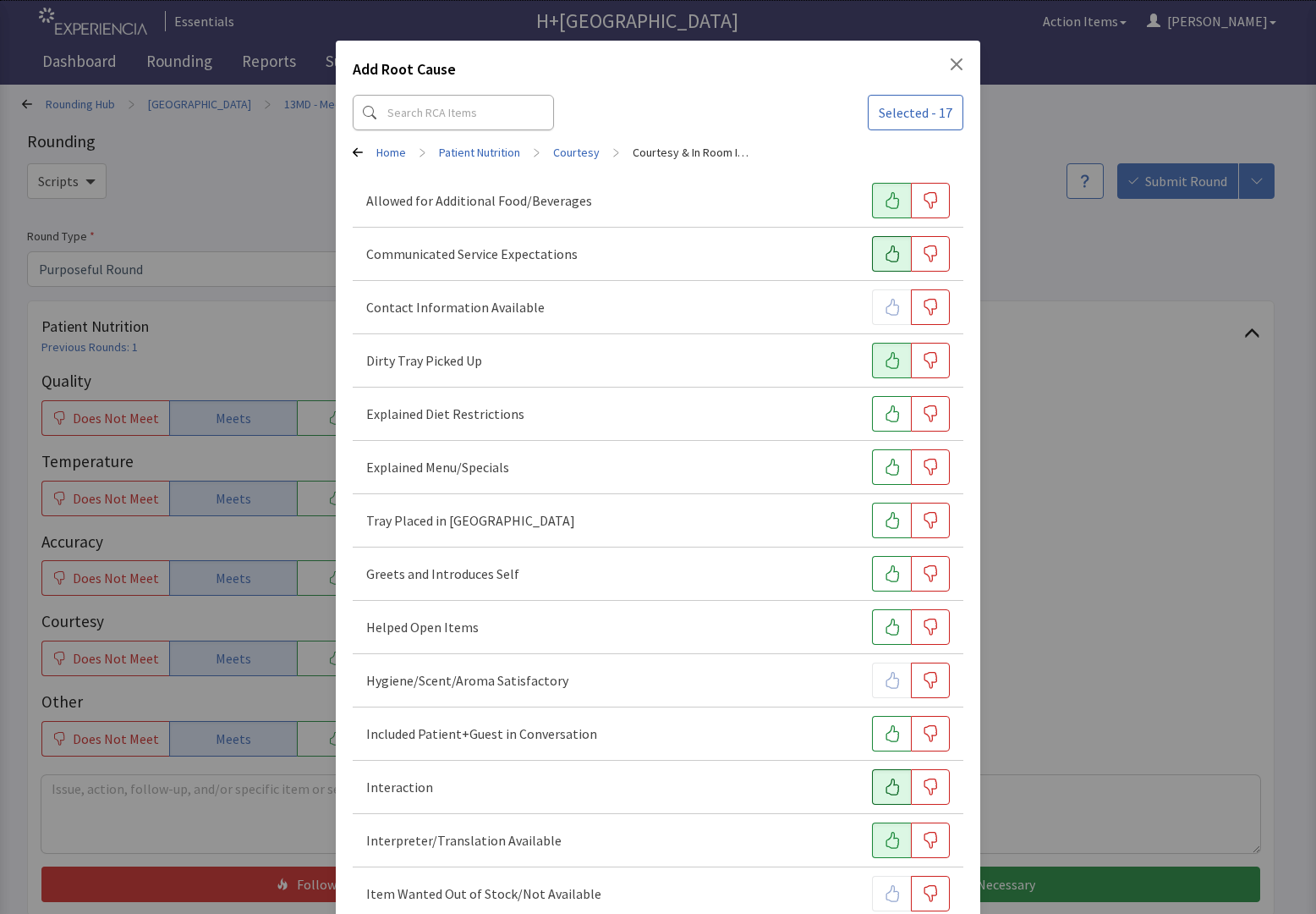
click at [951, 64] on icon "Close" at bounding box center [957, 64] width 12 height 12
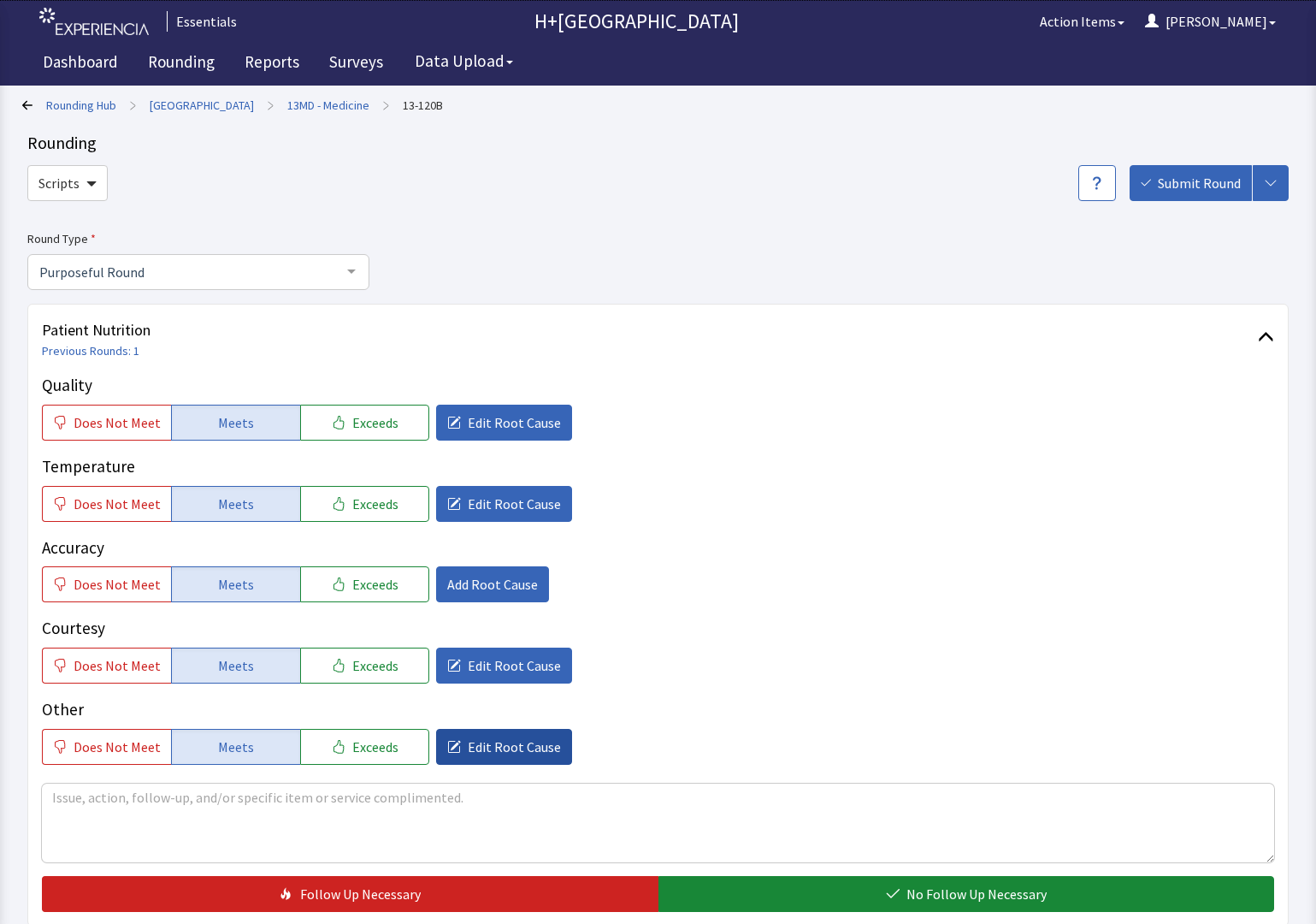
click at [510, 730] on button "Edit Root Cause" at bounding box center [504, 746] width 136 height 36
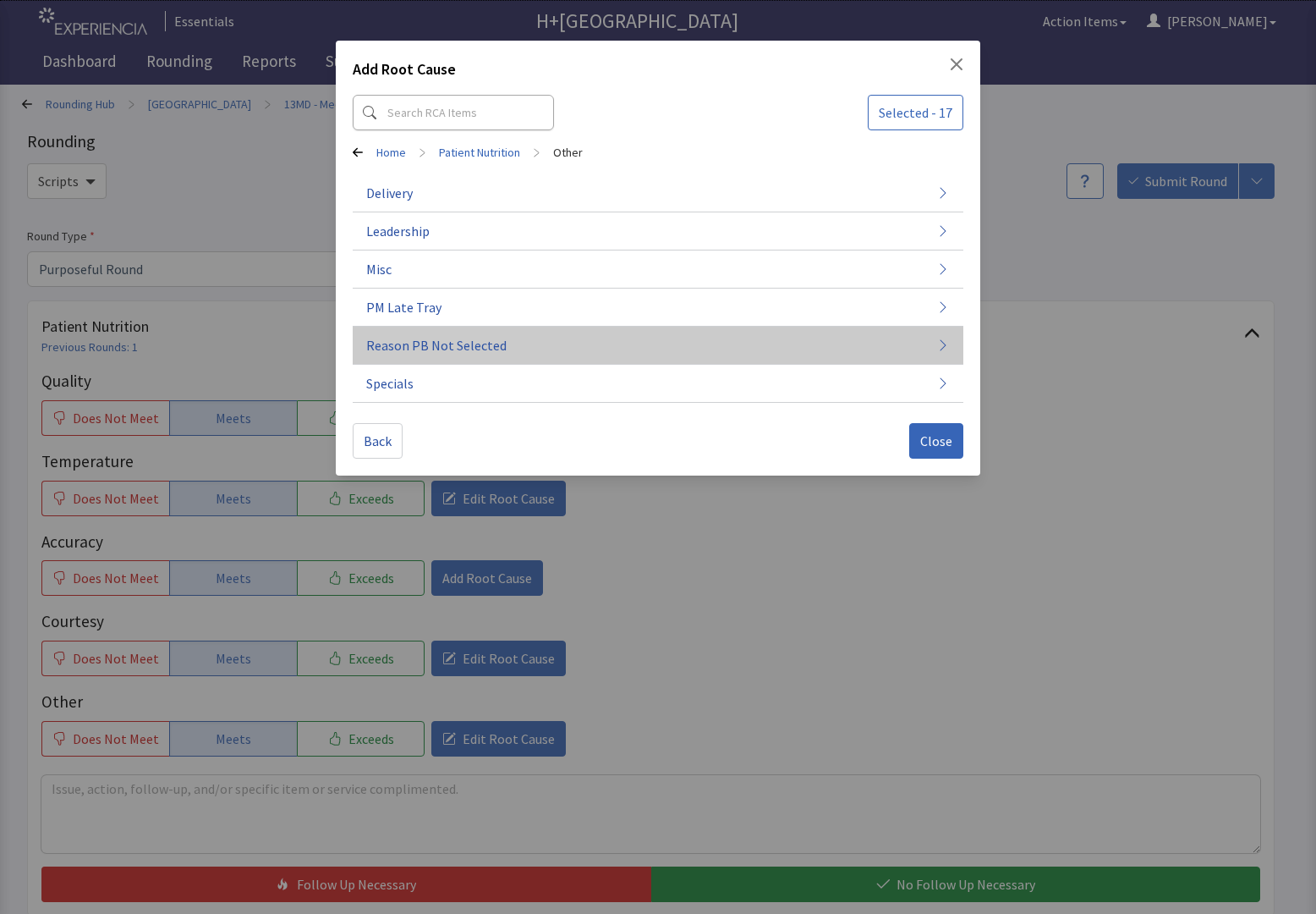
click at [469, 345] on span "Reason PB Not Selected" at bounding box center [436, 345] width 140 height 20
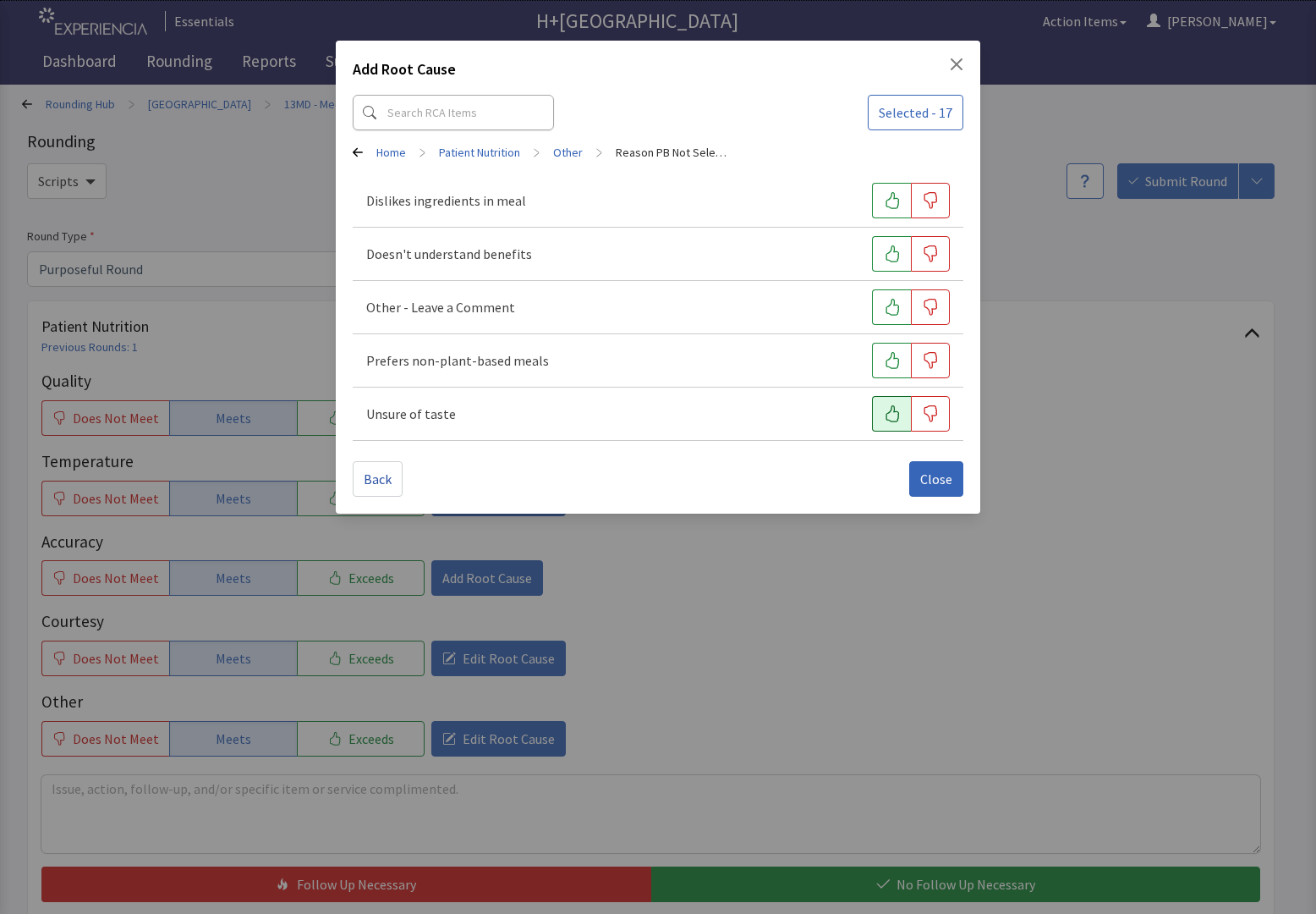
click at [892, 424] on button "button" at bounding box center [892, 413] width 39 height 35
click at [954, 65] on icon "Close" at bounding box center [957, 64] width 14 height 14
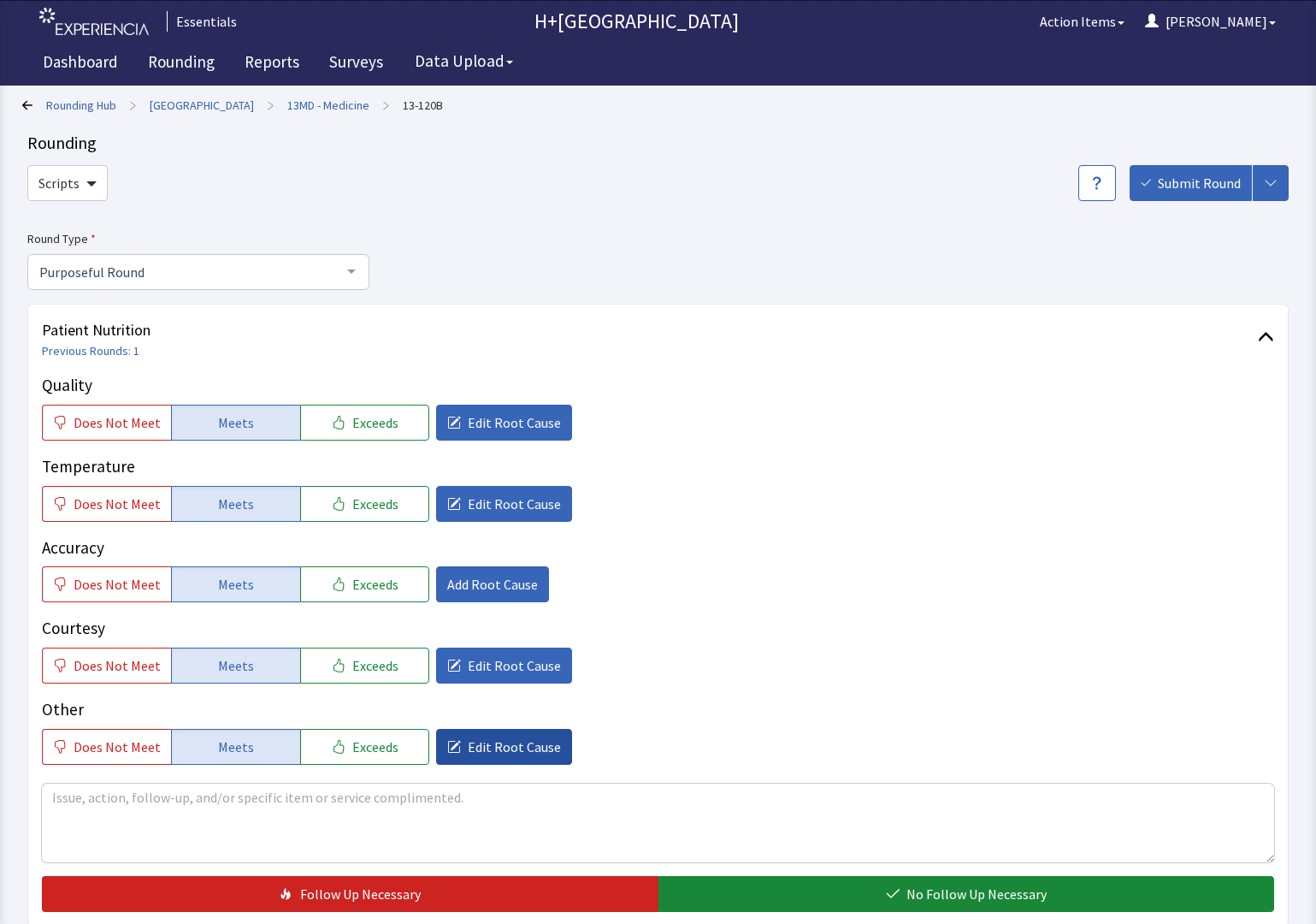
click at [495, 731] on button "Edit Root Cause" at bounding box center [504, 746] width 136 height 36
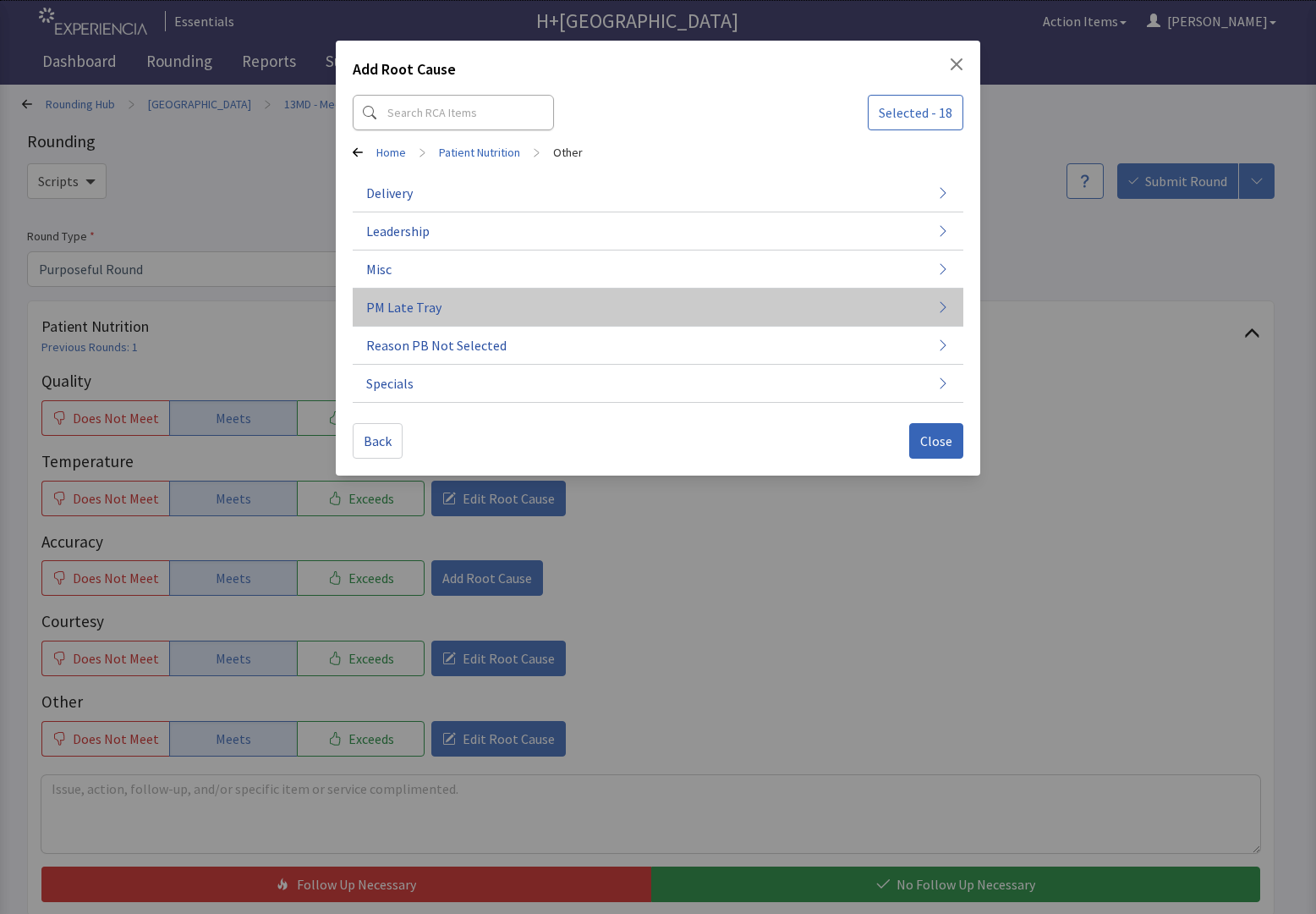
click at [424, 298] on span "PM Late Tray" at bounding box center [403, 307] width 75 height 20
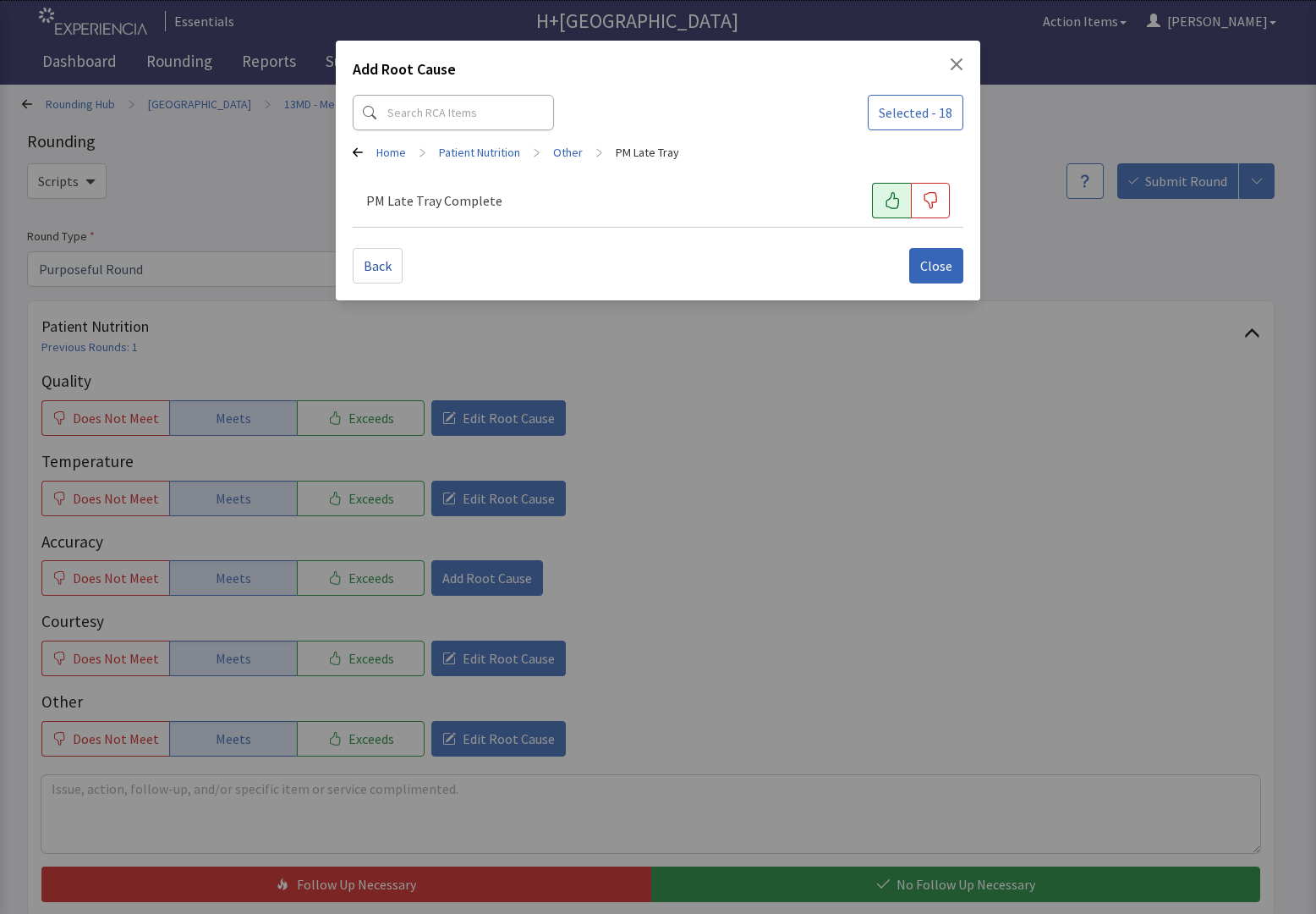
click at [885, 195] on icon "button" at bounding box center [893, 201] width 17 height 17
click at [929, 261] on span "Close" at bounding box center [936, 265] width 32 height 20
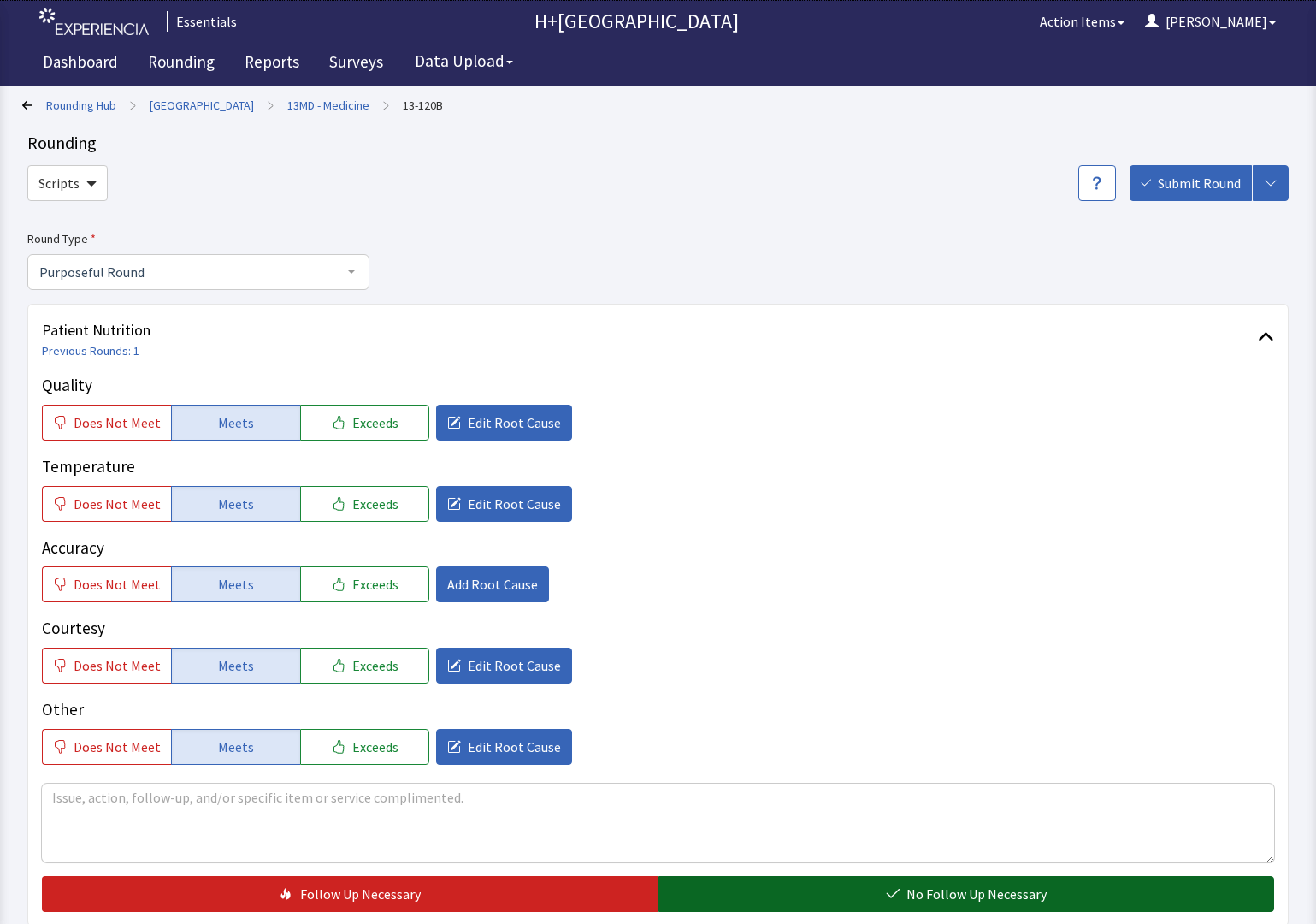
click at [943, 886] on span "No Follow Up Necessary" at bounding box center [976, 894] width 140 height 21
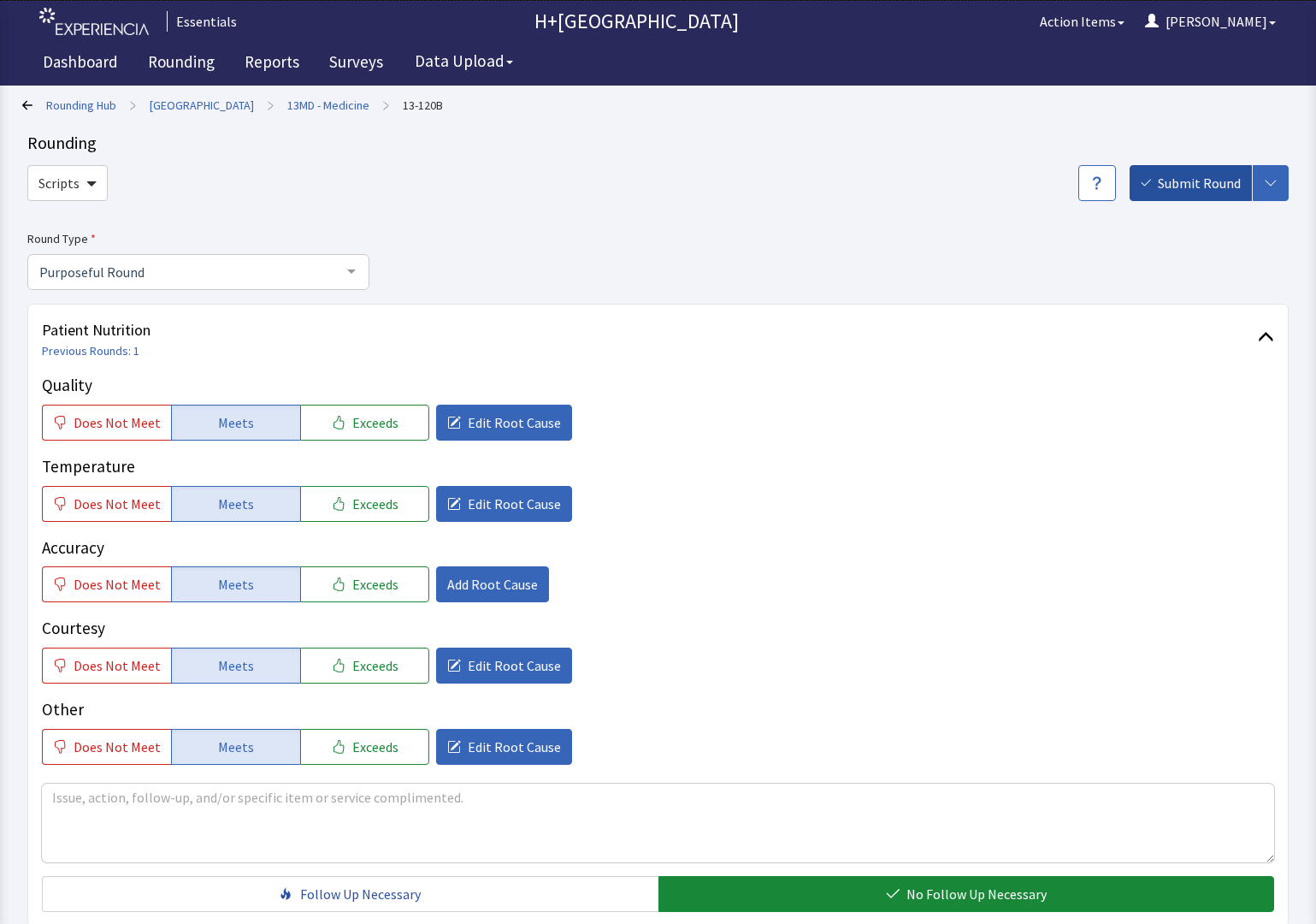
click at [1186, 177] on span "Submit Round" at bounding box center [1198, 183] width 83 height 21
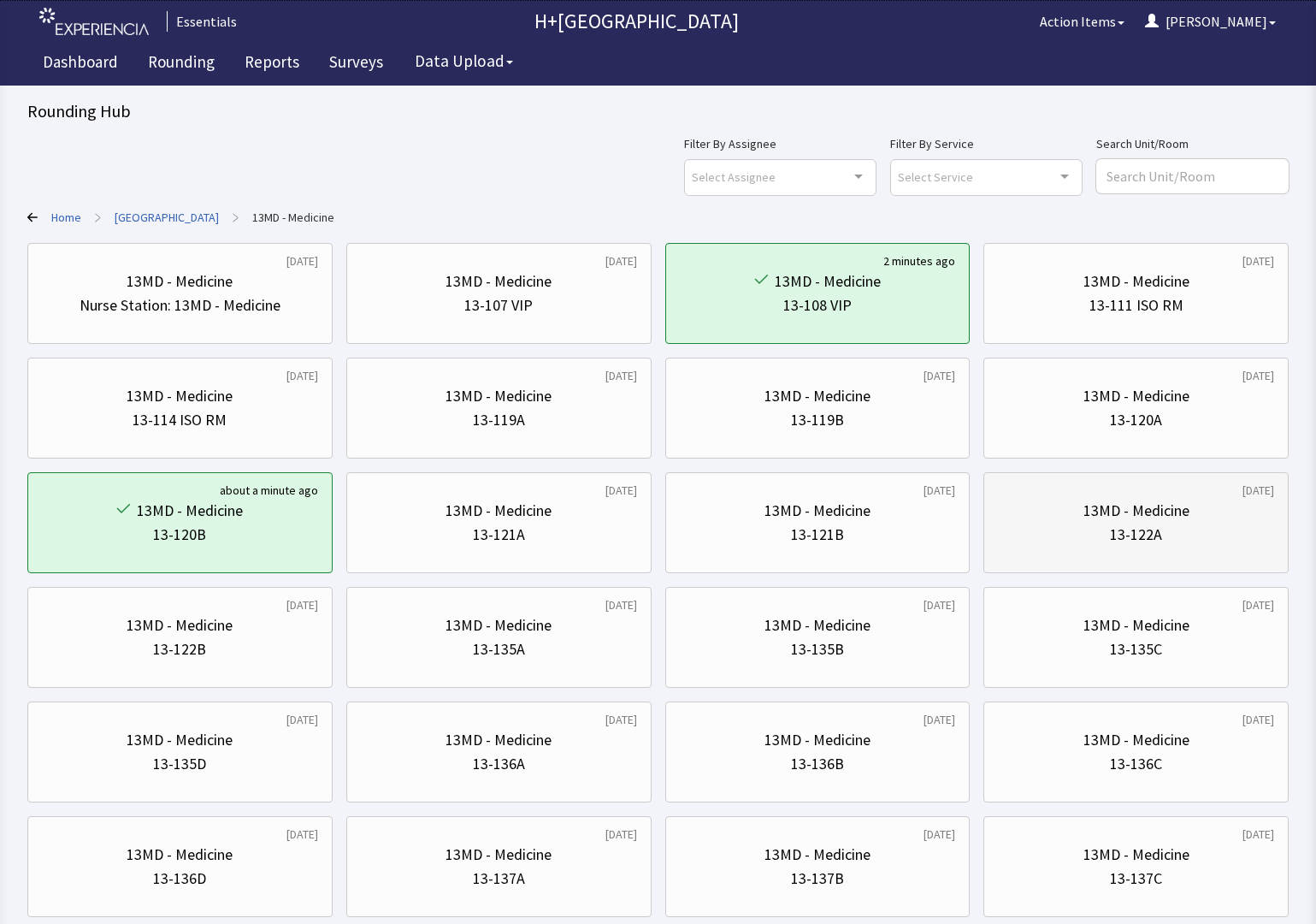
click at [1180, 526] on div "13-122A" at bounding box center [1136, 534] width 276 height 24
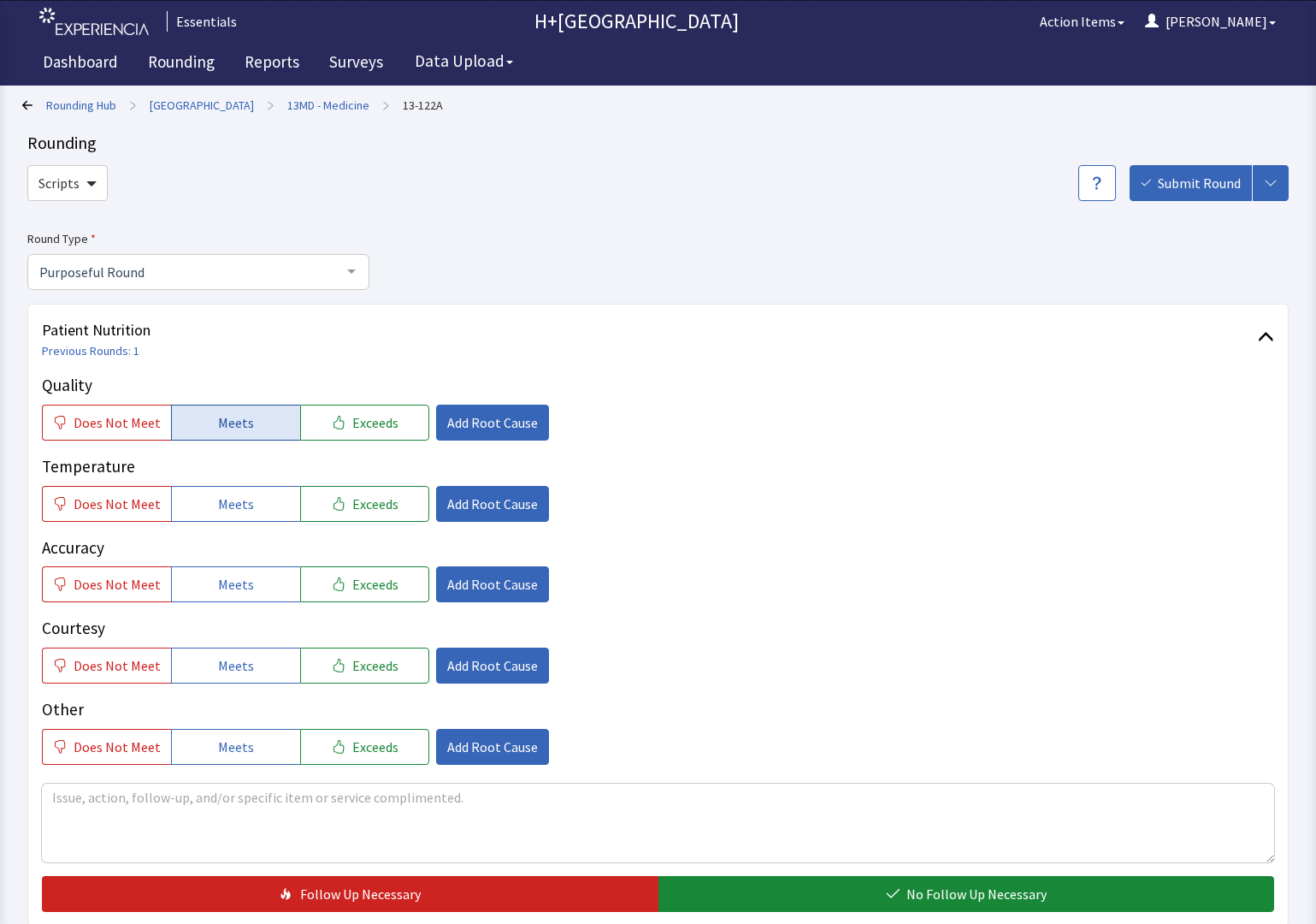
click at [273, 427] on button "Meets" at bounding box center [235, 422] width 129 height 36
click at [273, 490] on button "Meets" at bounding box center [235, 504] width 129 height 36
click at [261, 587] on button "Meets" at bounding box center [235, 584] width 129 height 36
click at [260, 652] on button "Meets" at bounding box center [235, 665] width 129 height 36
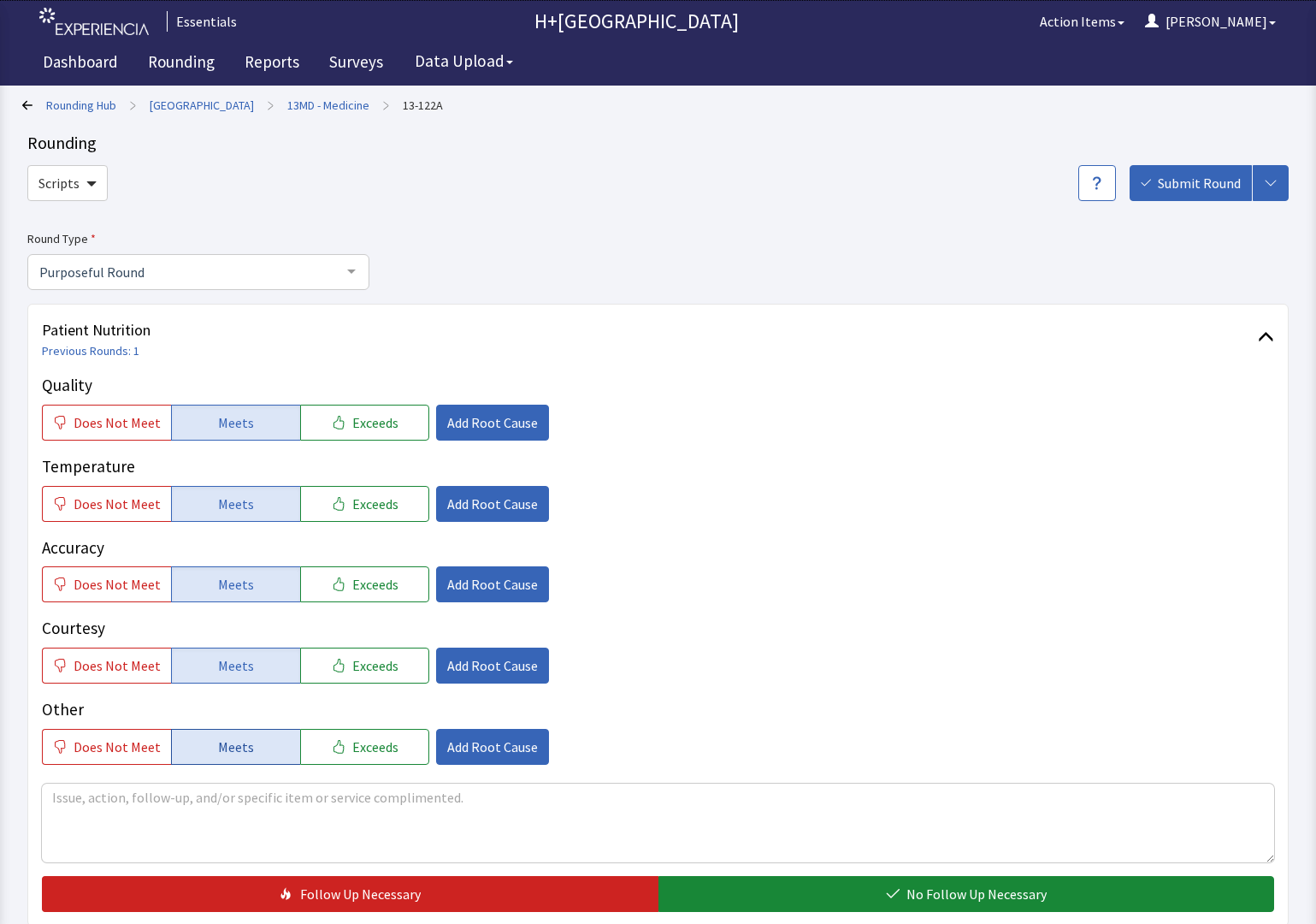
click at [263, 741] on button "Meets" at bounding box center [235, 746] width 129 height 36
click at [507, 428] on span "Add Root Cause" at bounding box center [492, 422] width 91 height 21
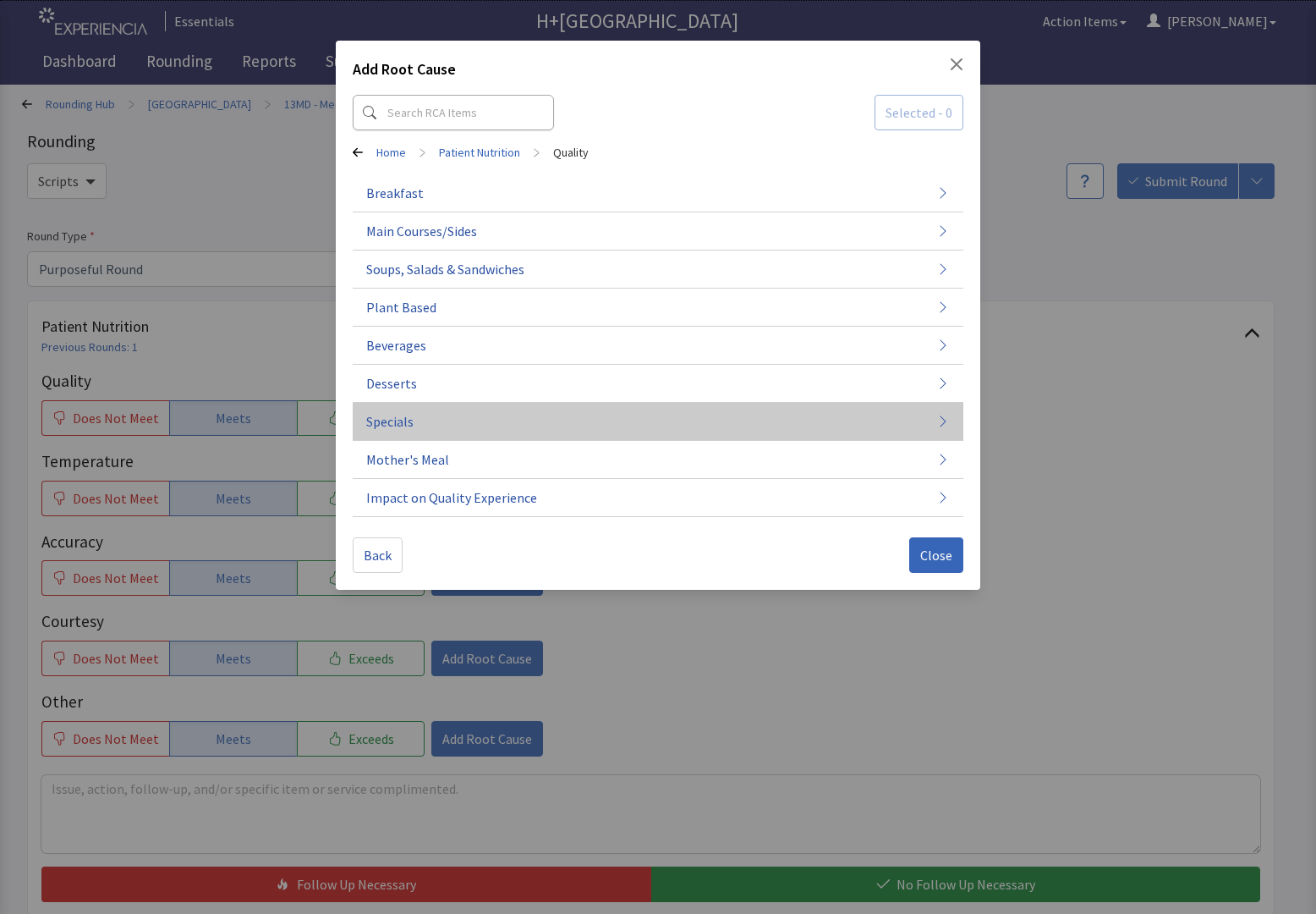
click at [480, 413] on button "Specials" at bounding box center [658, 421] width 611 height 38
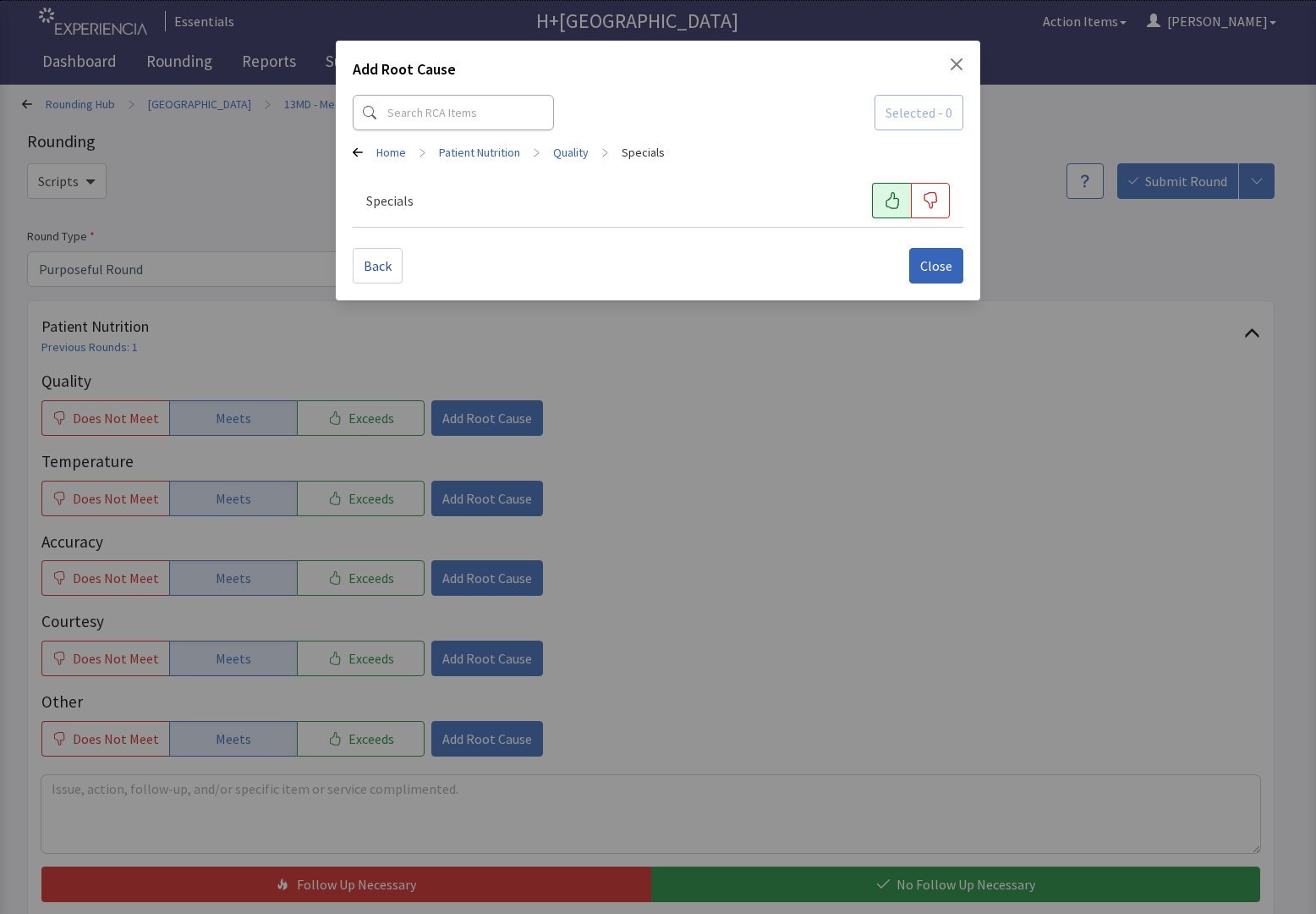
click at [896, 198] on icon "button" at bounding box center [892, 201] width 14 height 17
click at [895, 195] on icon "button" at bounding box center [893, 201] width 17 height 17
click at [957, 272] on button "Close" at bounding box center [936, 265] width 55 height 35
